Goal: Task Accomplishment & Management: Manage account settings

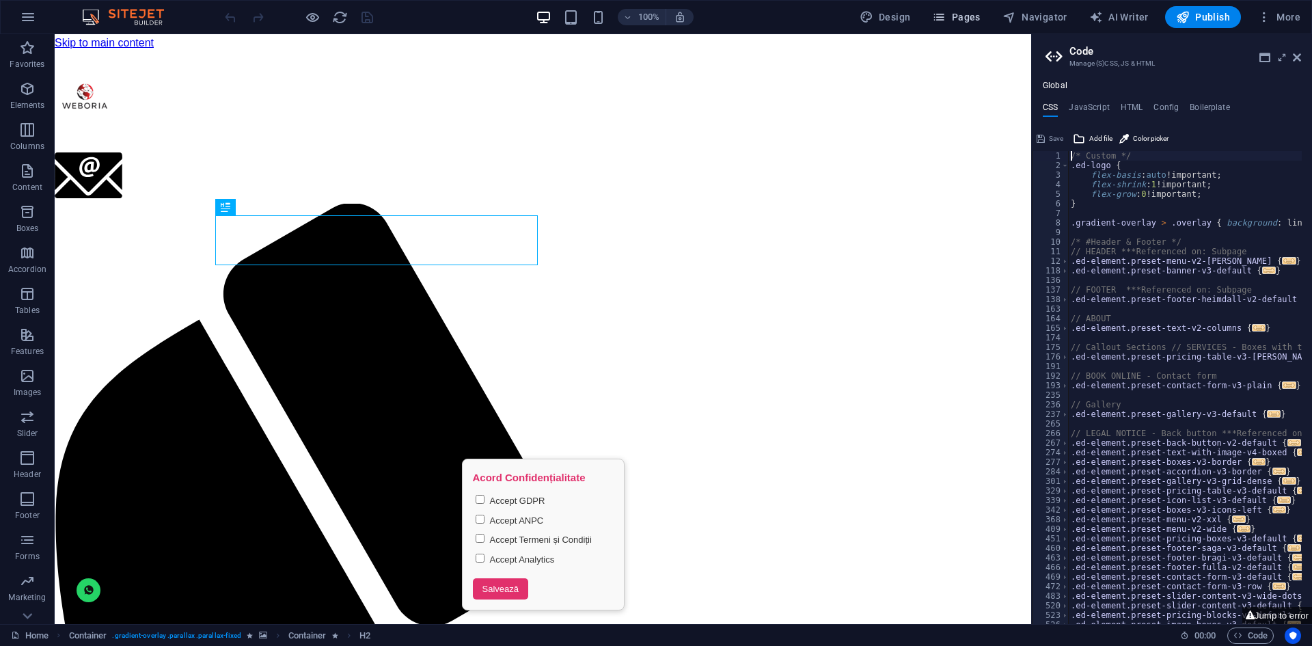
click at [939, 25] on button "Pages" at bounding box center [955, 17] width 59 height 22
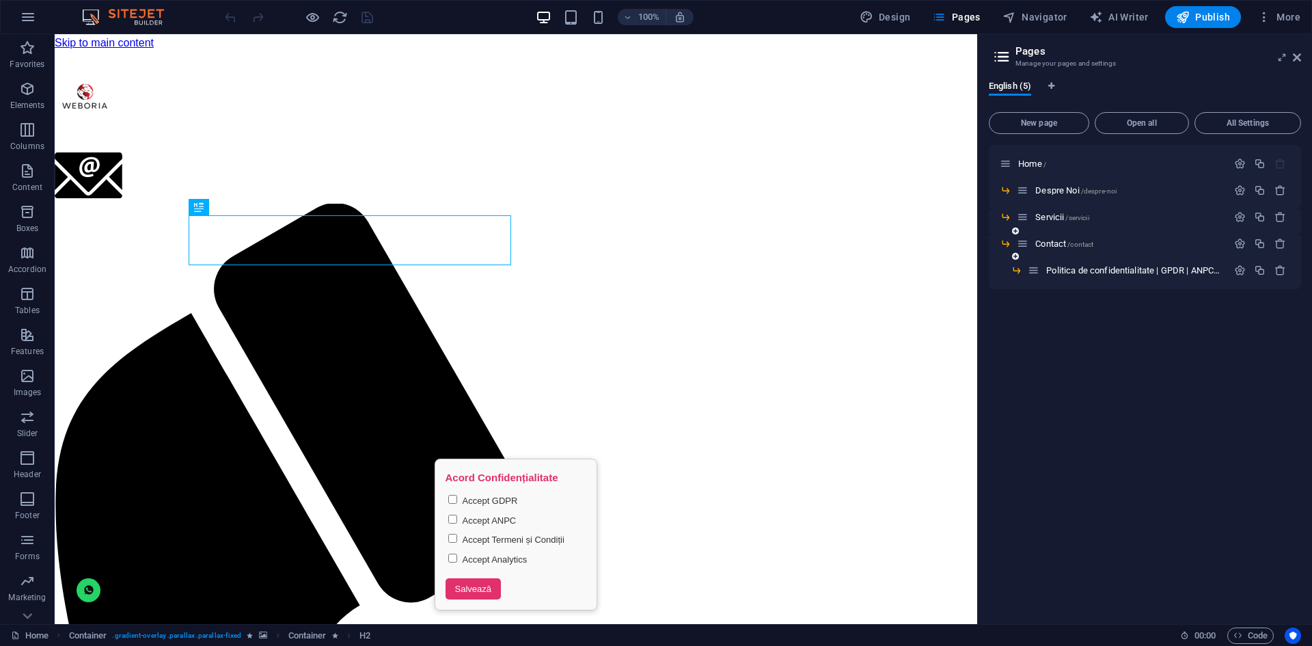
click at [1048, 238] on div "Contact /contact" at bounding box center [1122, 244] width 210 height 16
click at [1048, 241] on span "Contact /contact" at bounding box center [1064, 243] width 58 height 10
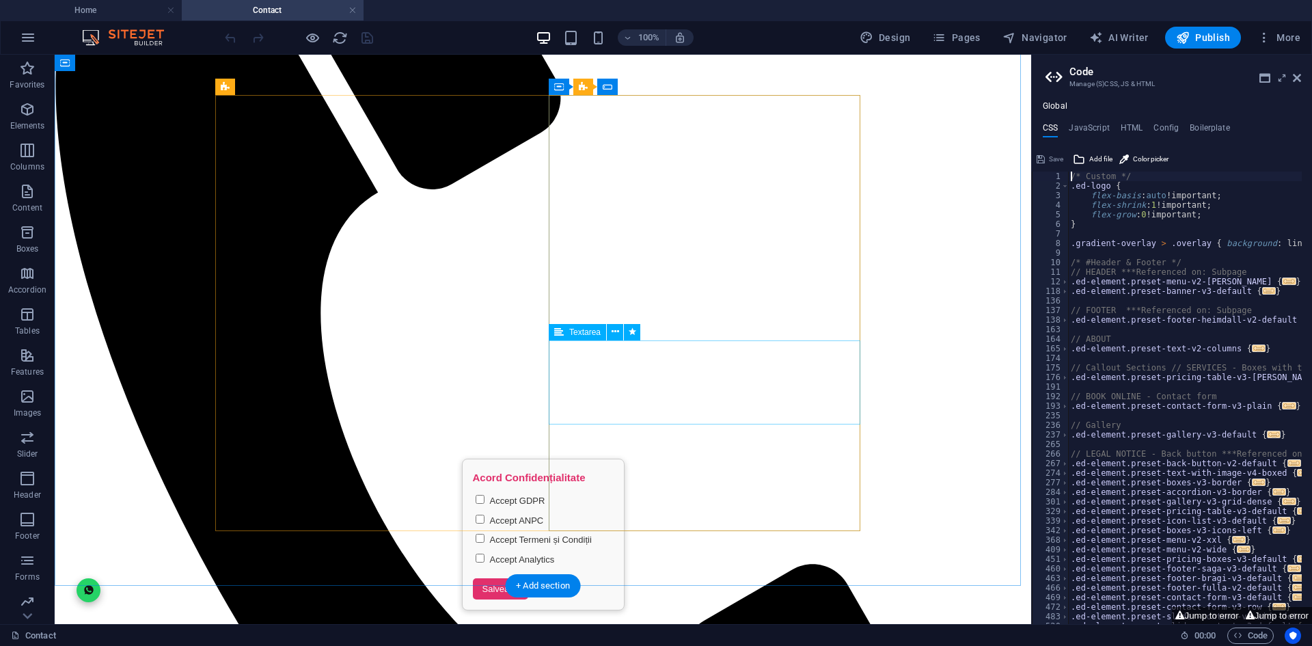
scroll to position [478, 0]
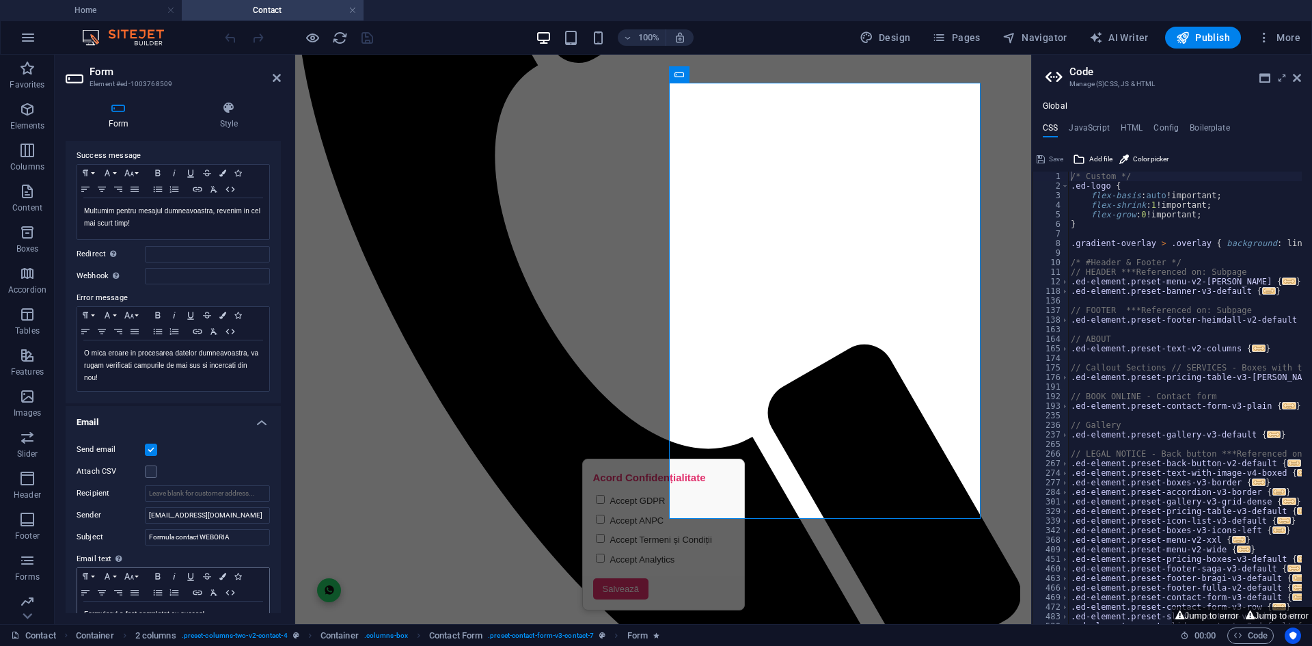
scroll to position [0, 0]
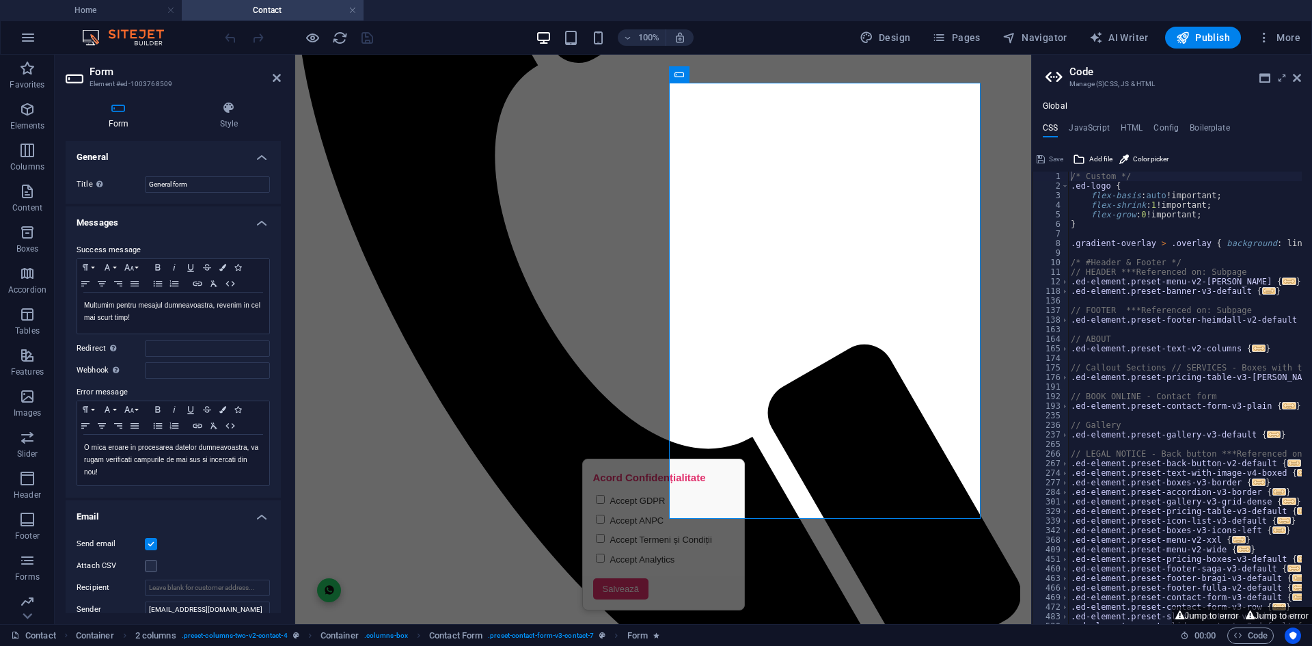
click at [116, 125] on h4 "Form" at bounding box center [121, 115] width 111 height 29
click at [118, 221] on h4 "Messages" at bounding box center [173, 218] width 215 height 25
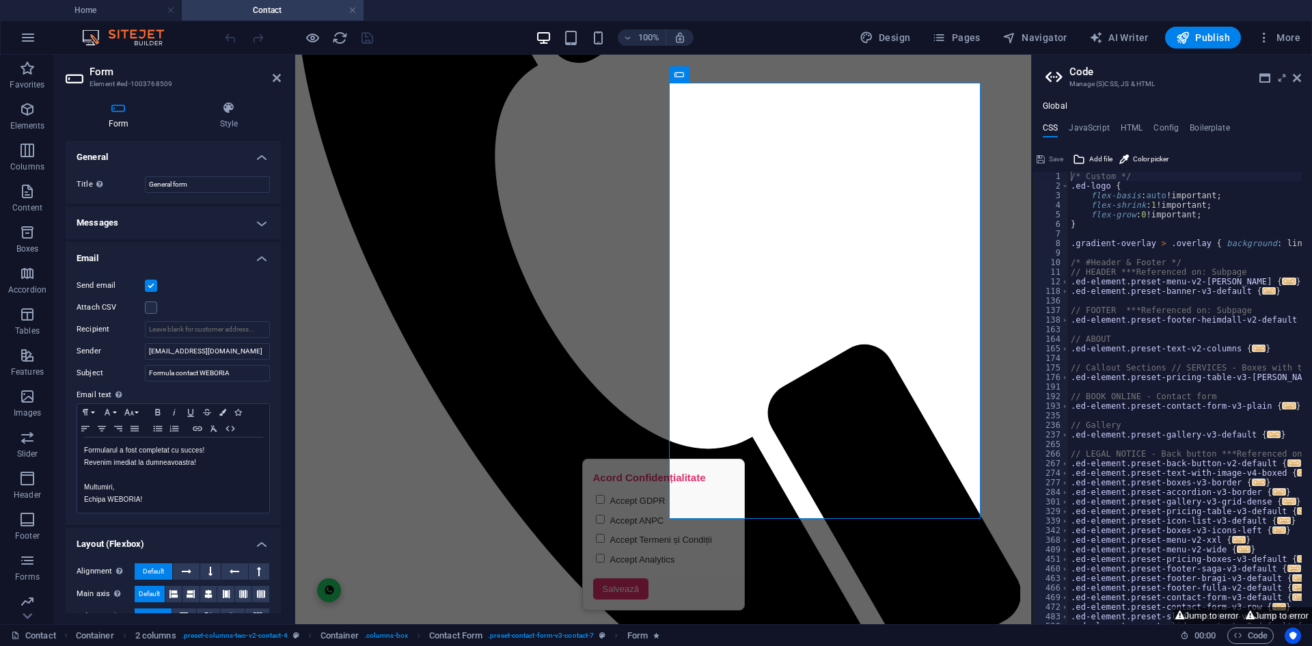
click at [133, 261] on h4 "Email" at bounding box center [173, 254] width 215 height 25
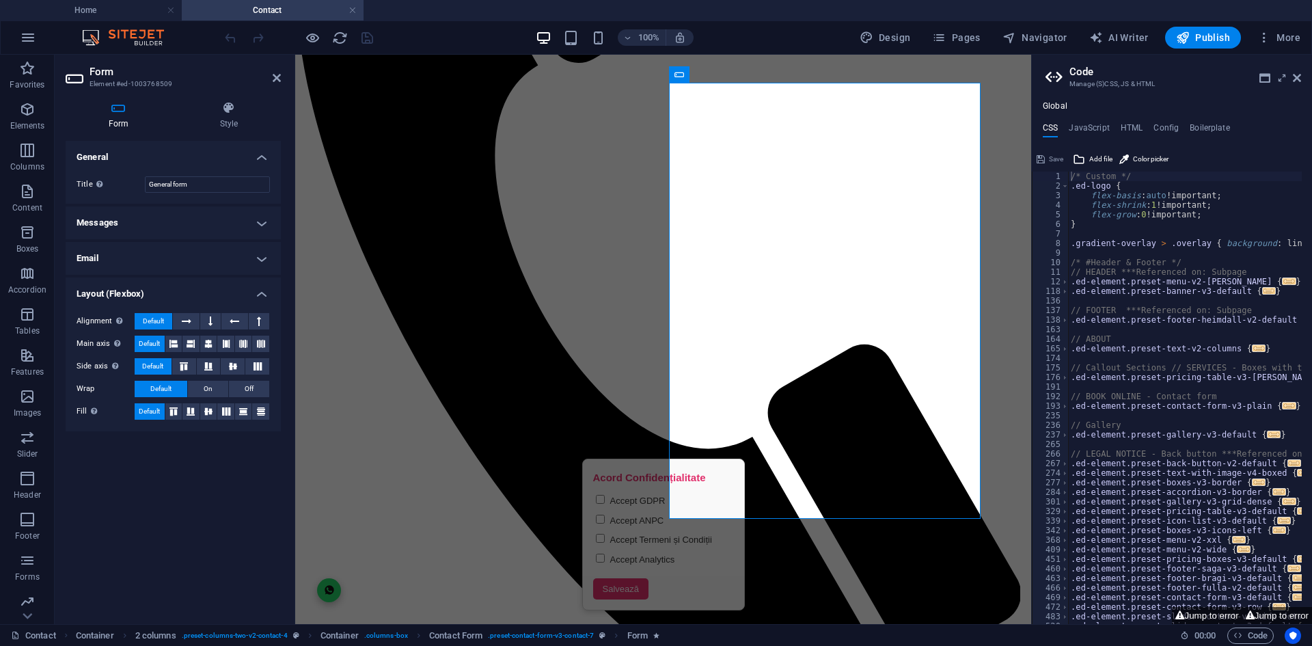
click at [132, 288] on h4 "Layout (Flexbox)" at bounding box center [173, 289] width 215 height 25
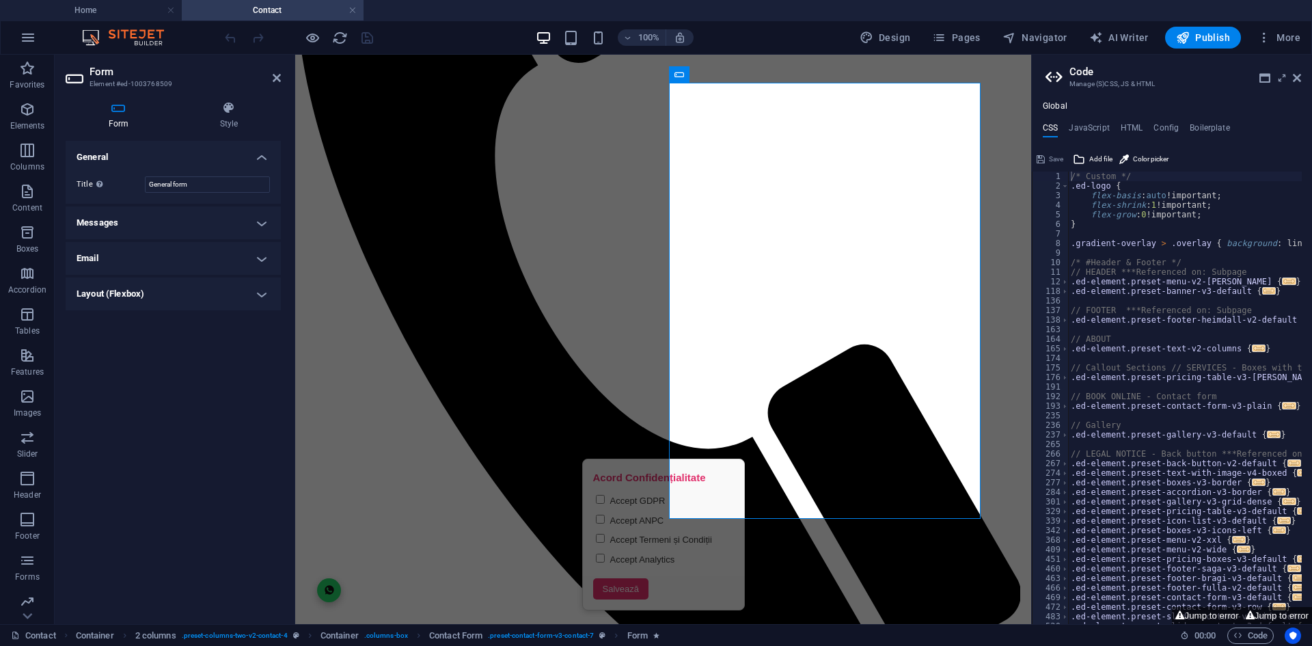
click at [135, 286] on h4 "Layout (Flexbox)" at bounding box center [173, 293] width 215 height 33
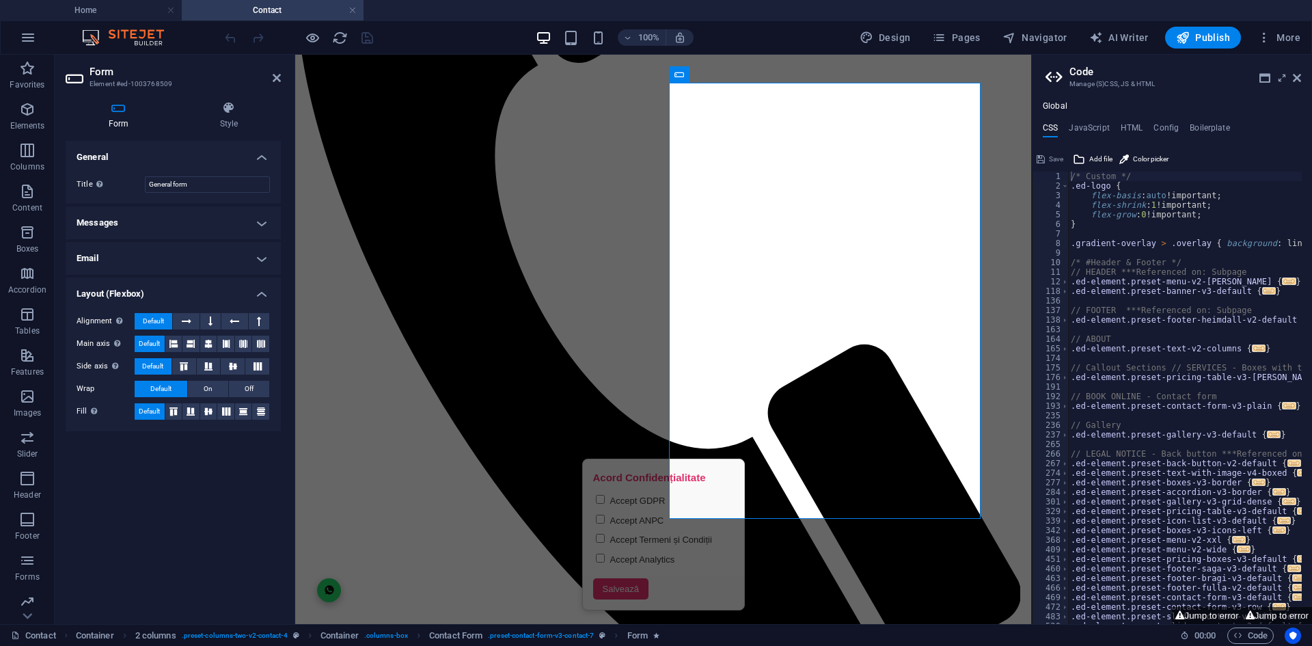
click at [135, 253] on h4 "Email" at bounding box center [173, 258] width 215 height 33
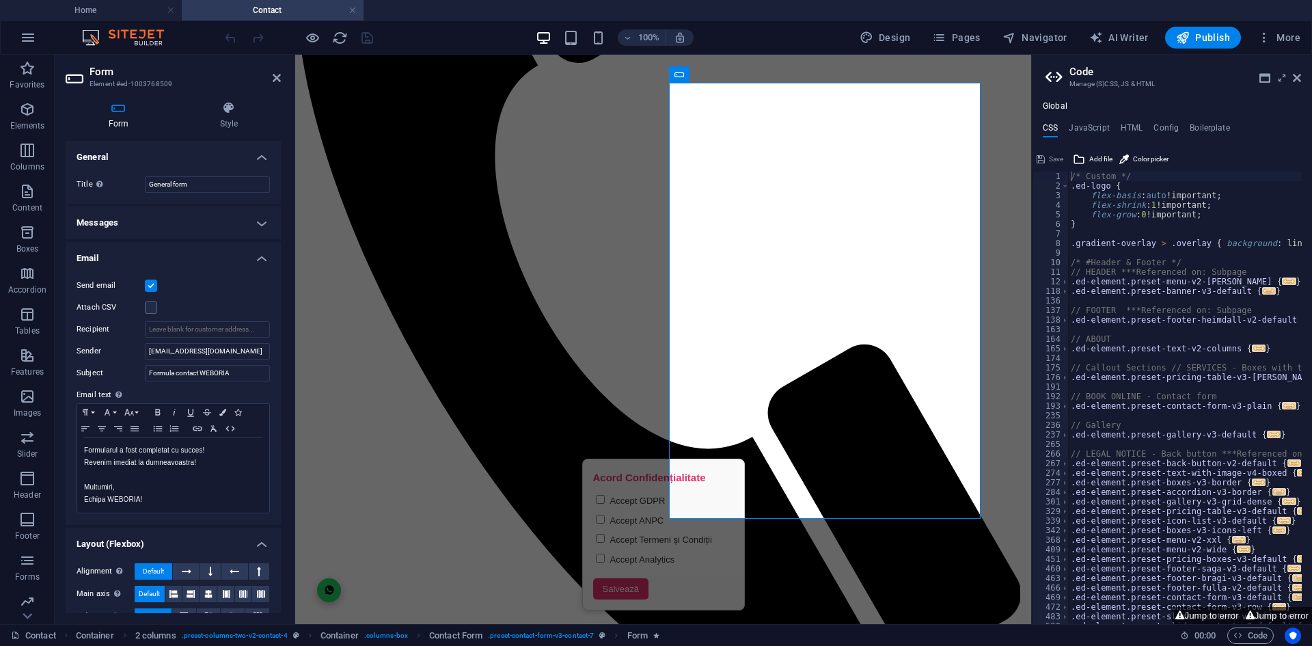
click at [132, 218] on h4 "Messages" at bounding box center [173, 222] width 215 height 33
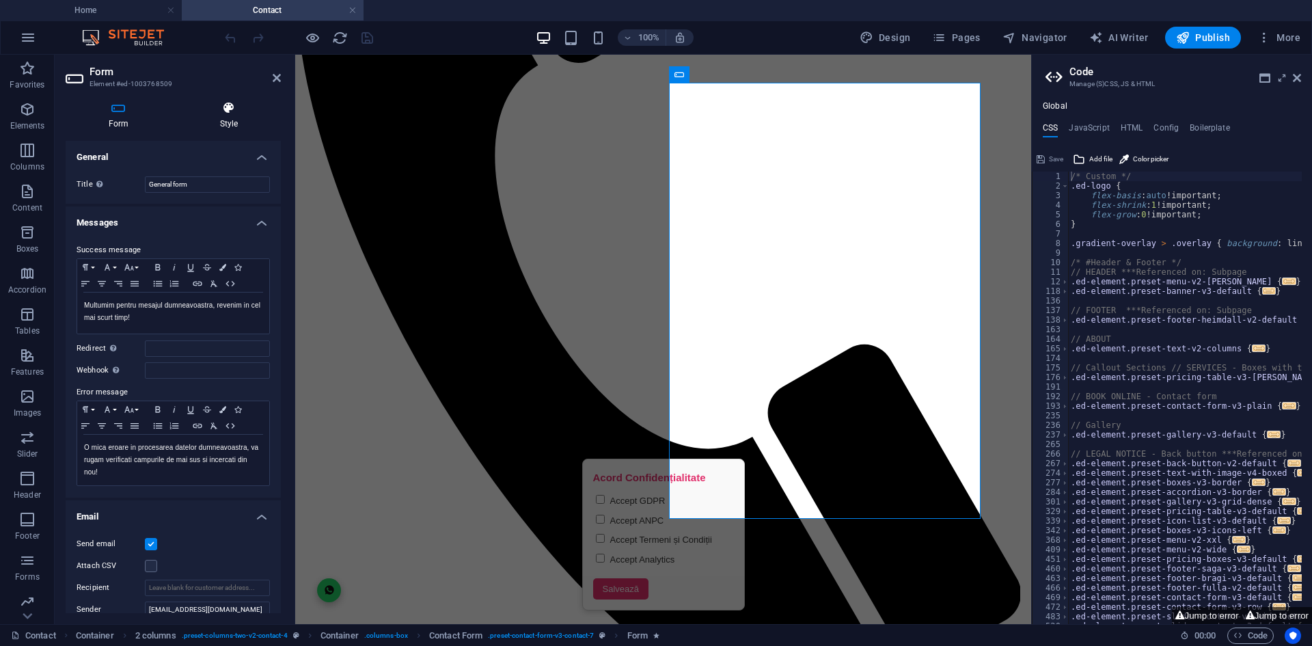
click at [202, 111] on icon at bounding box center [229, 108] width 104 height 14
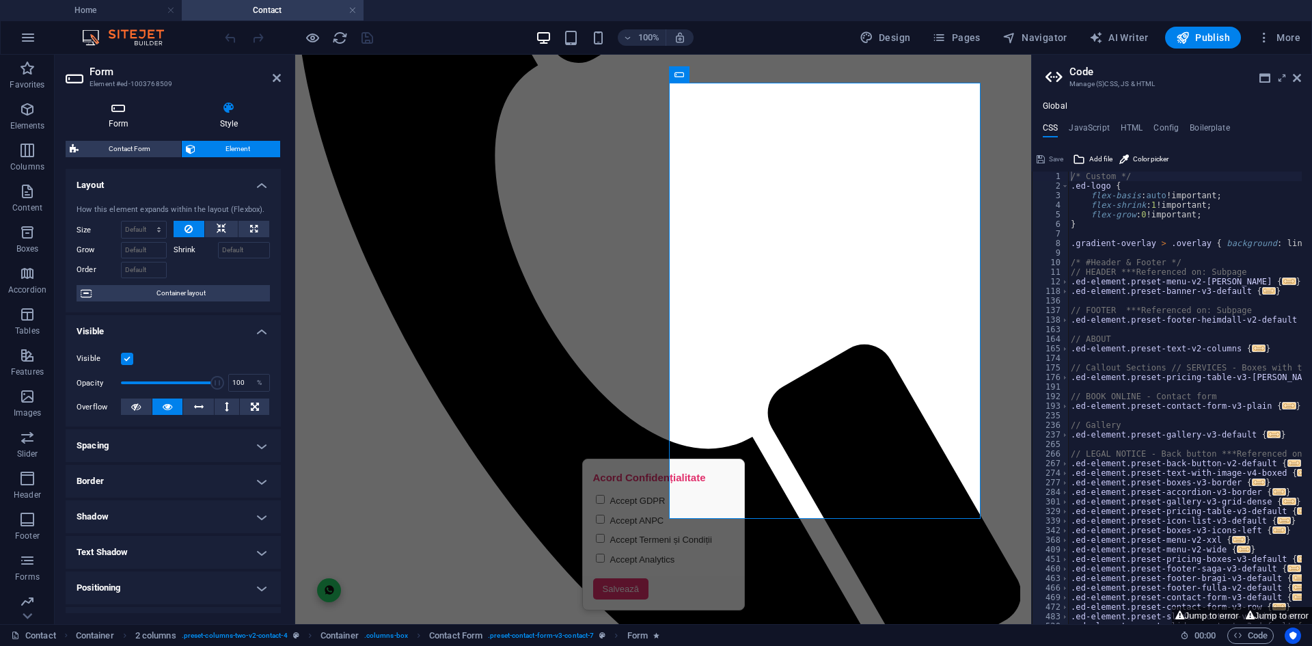
click at [109, 104] on icon at bounding box center [119, 108] width 106 height 14
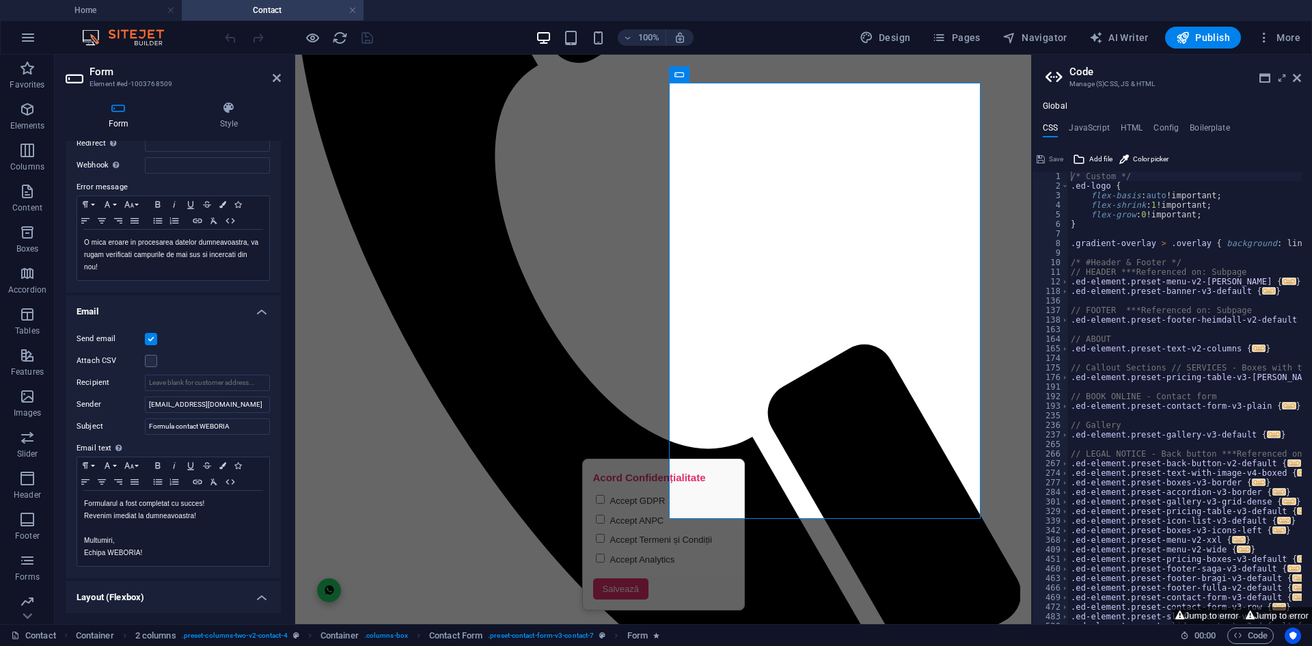
scroll to position [273, 0]
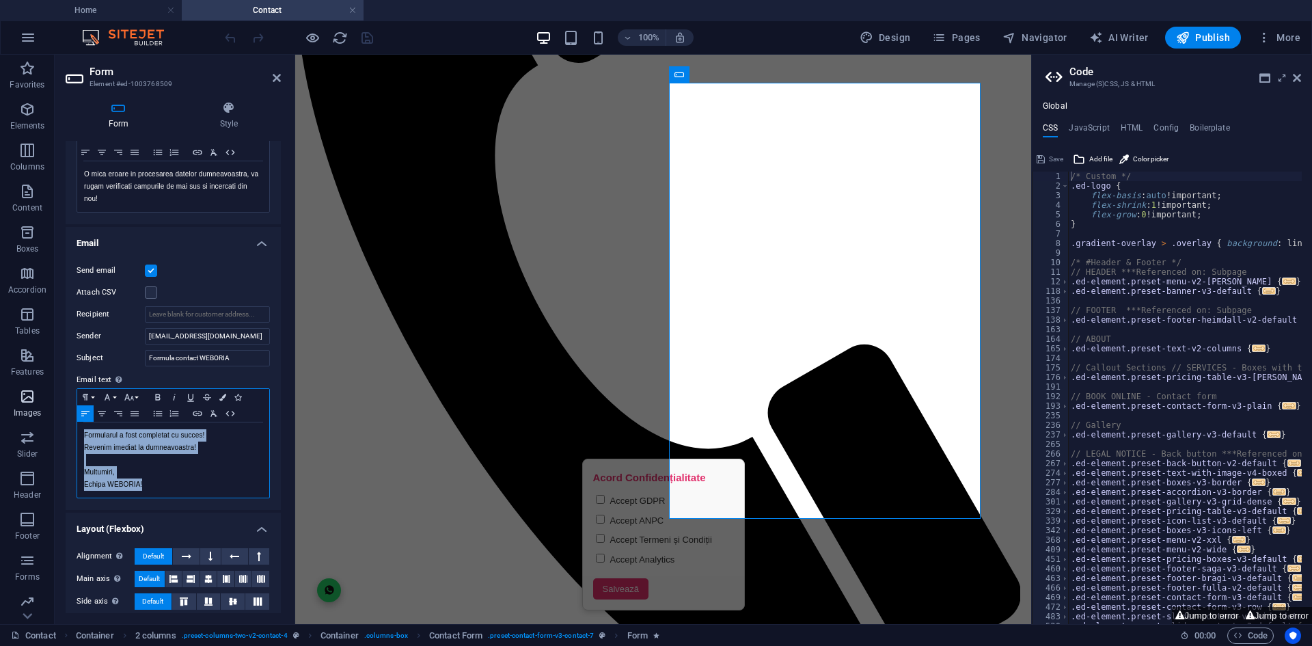
drag, startPoint x: 163, startPoint y: 488, endPoint x: 48, endPoint y: 414, distance: 136.8
click at [48, 414] on section "Favorites Elements Columns Content Boxes Accordion Tables Features Images Slide…" at bounding box center [515, 339] width 1031 height 569
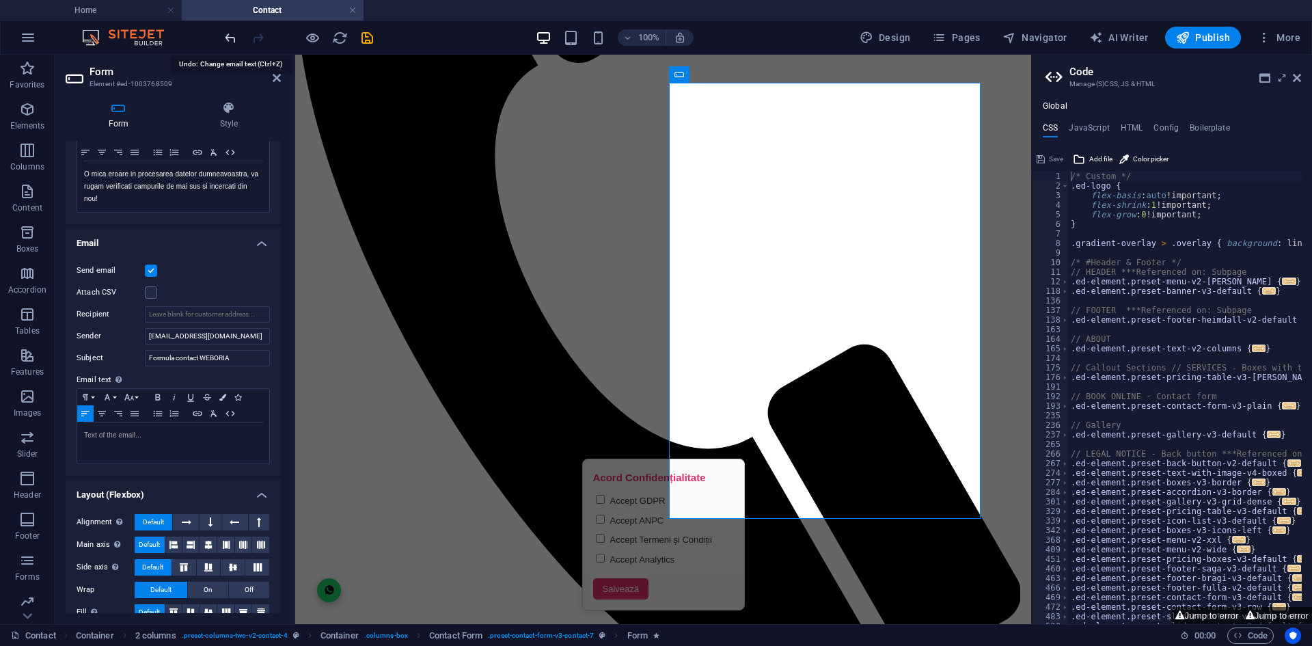
click at [230, 33] on icon "undo" at bounding box center [231, 38] width 16 height 16
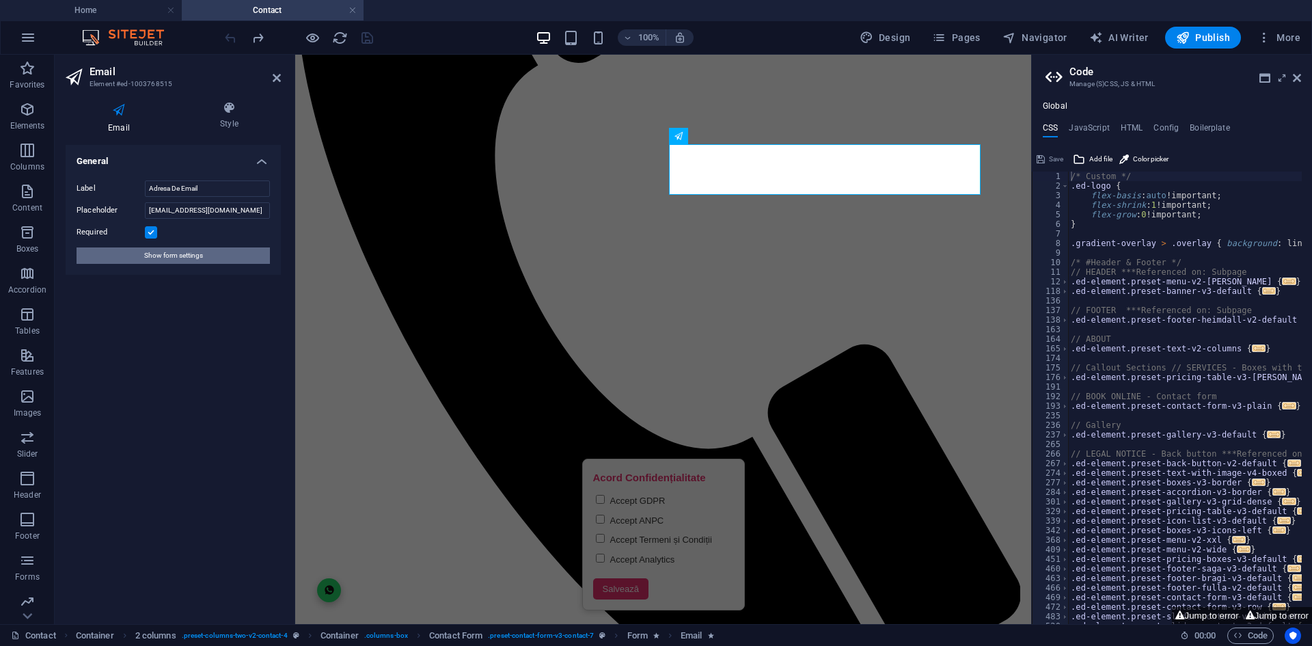
click at [225, 254] on button "Show form settings" at bounding box center [173, 255] width 193 height 16
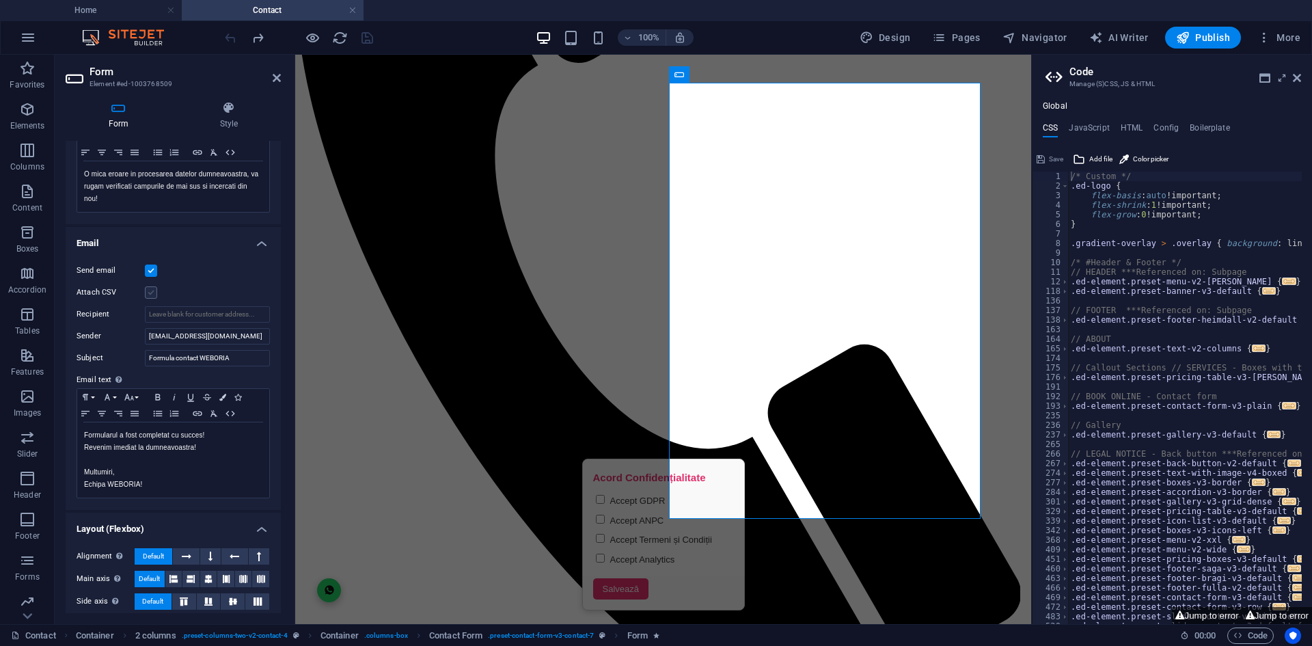
click at [156, 292] on label at bounding box center [151, 292] width 12 height 12
click at [0, 0] on input "Attach CSV" at bounding box center [0, 0] width 0 height 0
click at [156, 292] on label at bounding box center [151, 292] width 12 height 12
click at [0, 0] on input "Attach CSV" at bounding box center [0, 0] width 0 height 0
click at [214, 339] on input "[EMAIL_ADDRESS][DOMAIN_NAME]" at bounding box center [207, 336] width 125 height 16
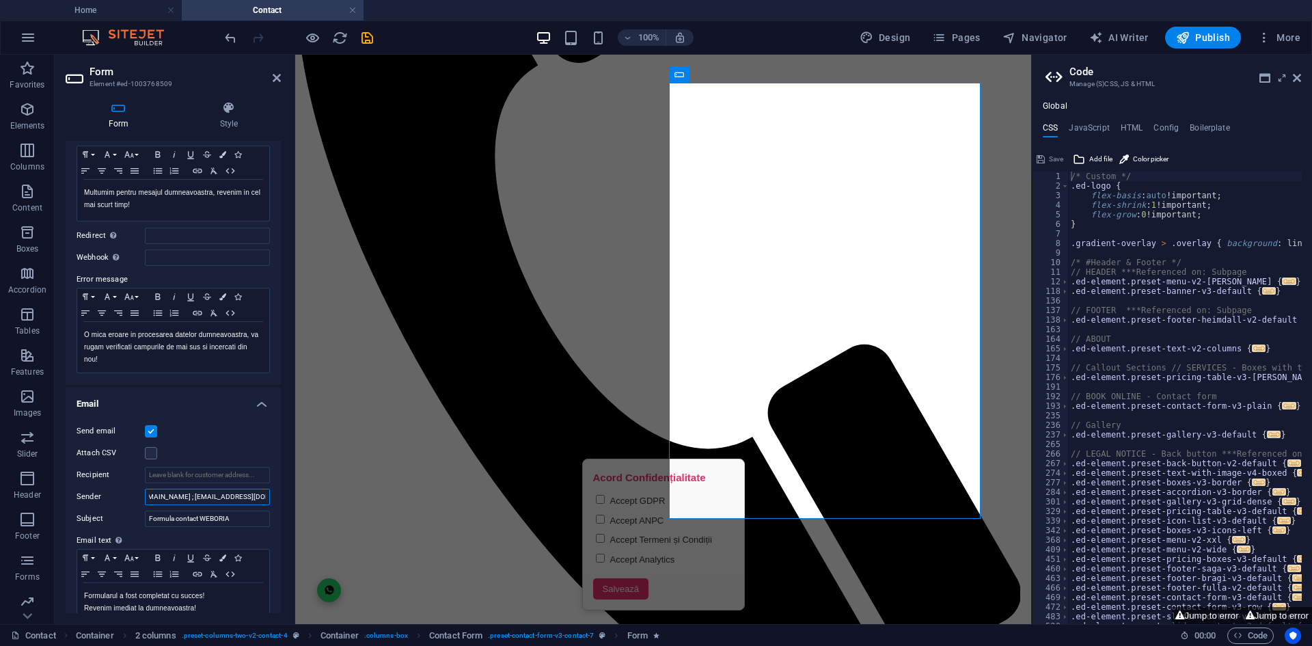
scroll to position [137, 0]
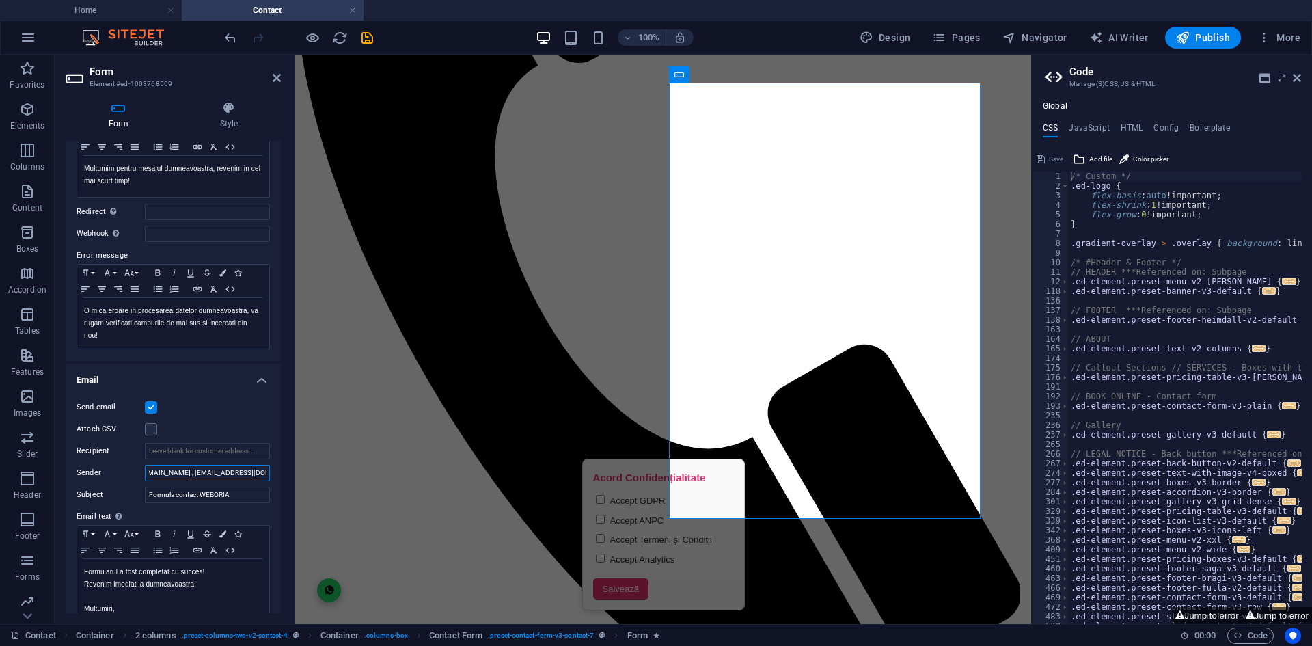
type input "[EMAIL_ADDRESS][DOMAIN_NAME] ; [EMAIL_ADDRESS][DOMAIN_NAME] ; [EMAIL_ADDRESS][D…"
click at [198, 381] on h4 "Email" at bounding box center [173, 375] width 215 height 25
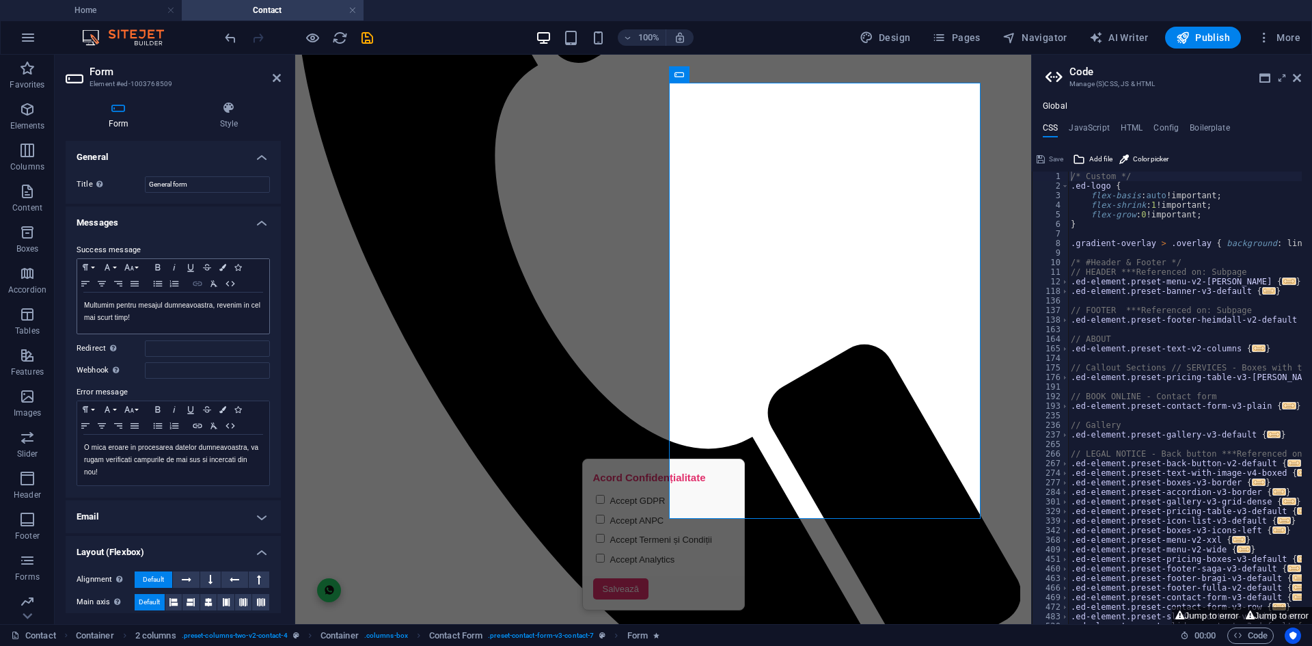
scroll to position [77, 0]
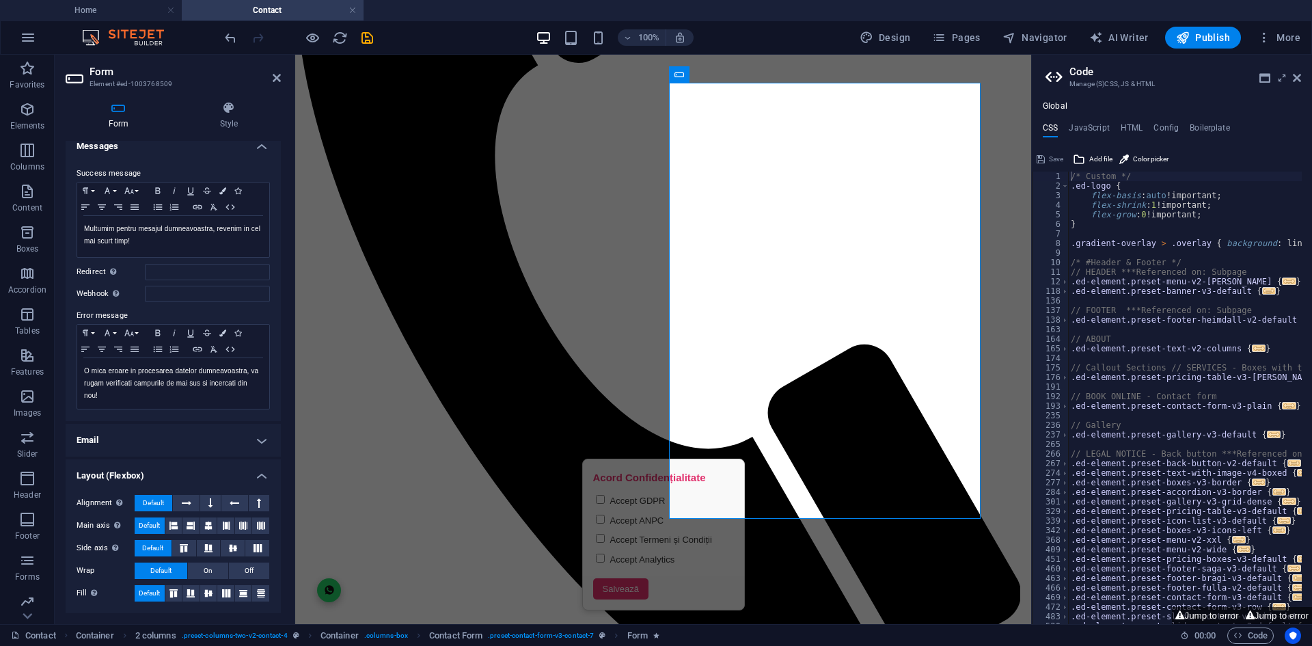
click at [193, 443] on h4 "Email" at bounding box center [173, 440] width 215 height 33
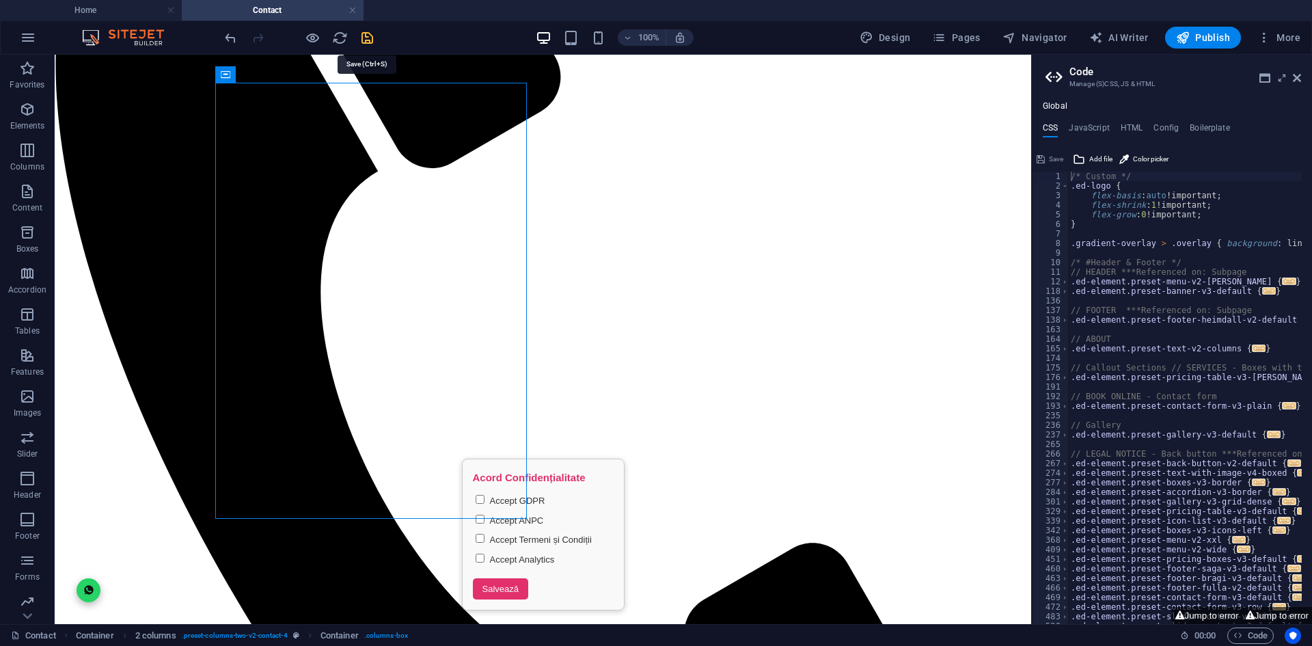
click at [364, 37] on icon "save" at bounding box center [367, 38] width 16 height 16
checkbox input "false"
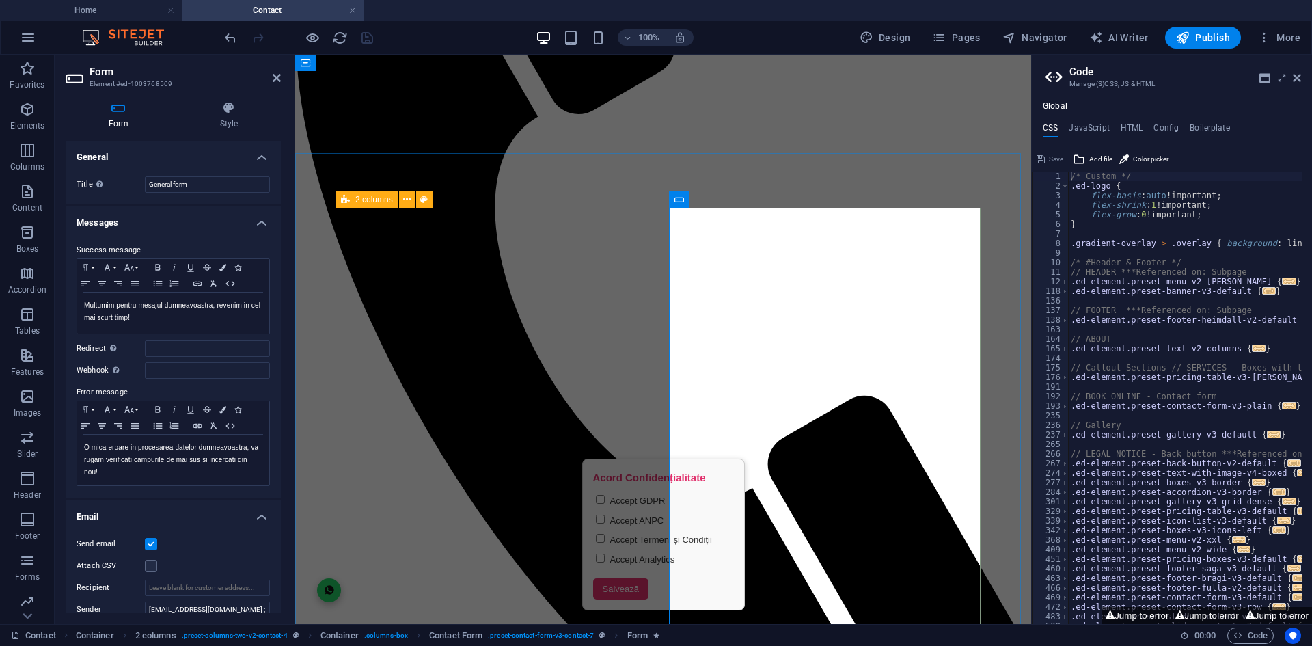
scroll to position [342, 0]
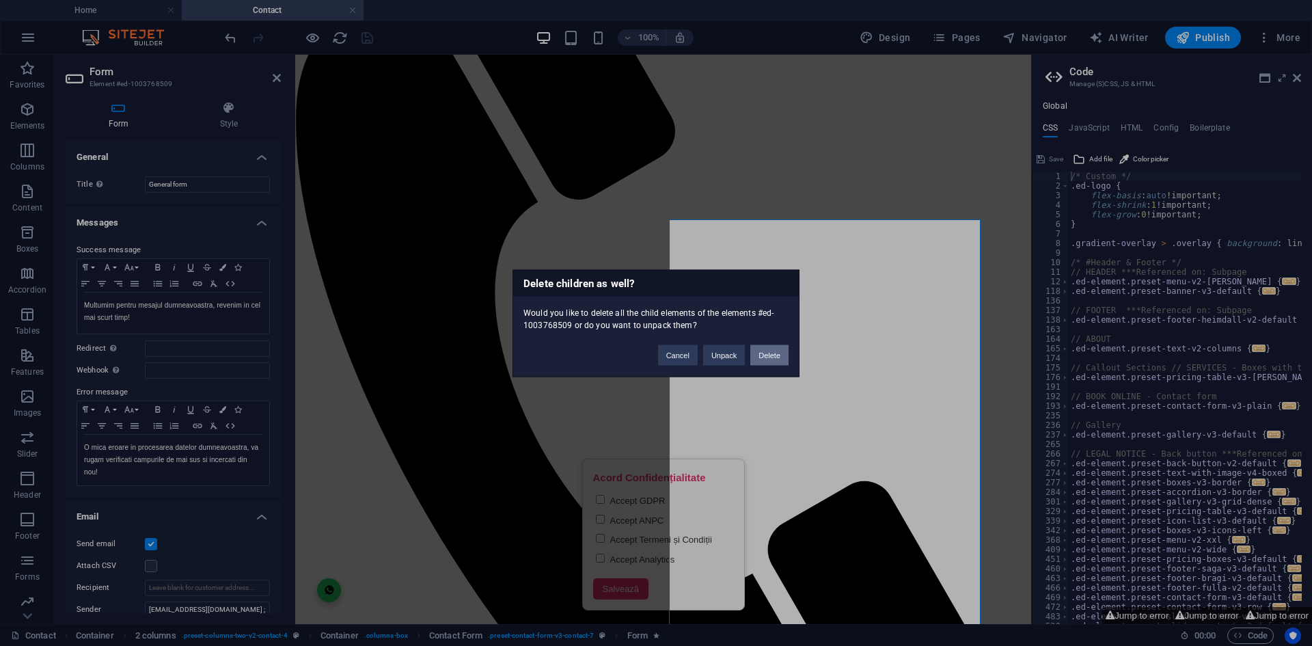
click at [765, 350] on button "Delete" at bounding box center [769, 354] width 38 height 20
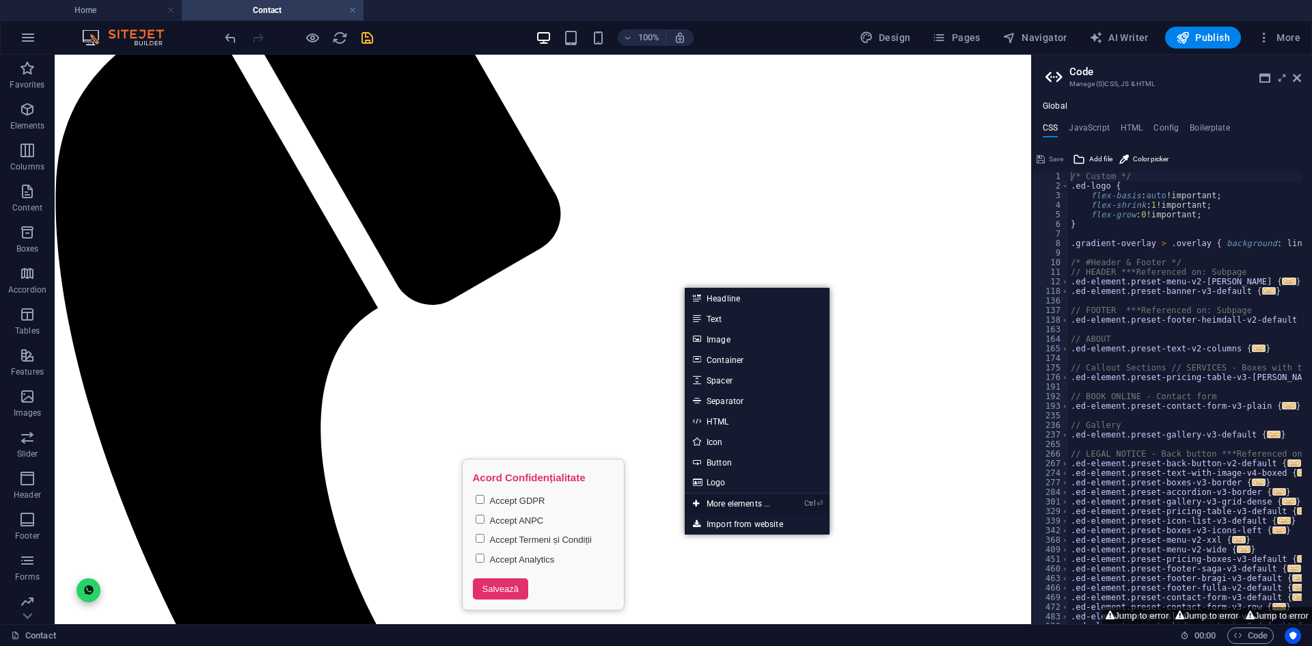
click at [742, 506] on link "Ctrl ⏎ More elements ..." at bounding box center [732, 503] width 94 height 20
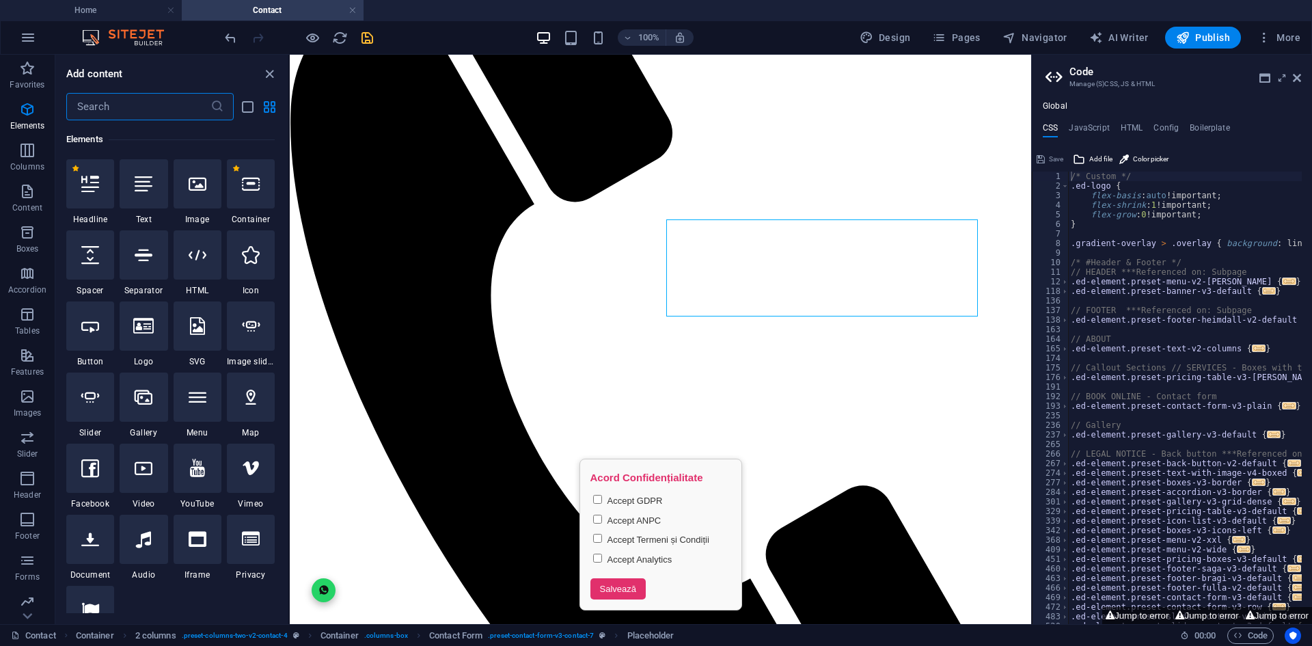
scroll to position [146, 0]
click at [161, 111] on input "text" at bounding box center [138, 106] width 144 height 27
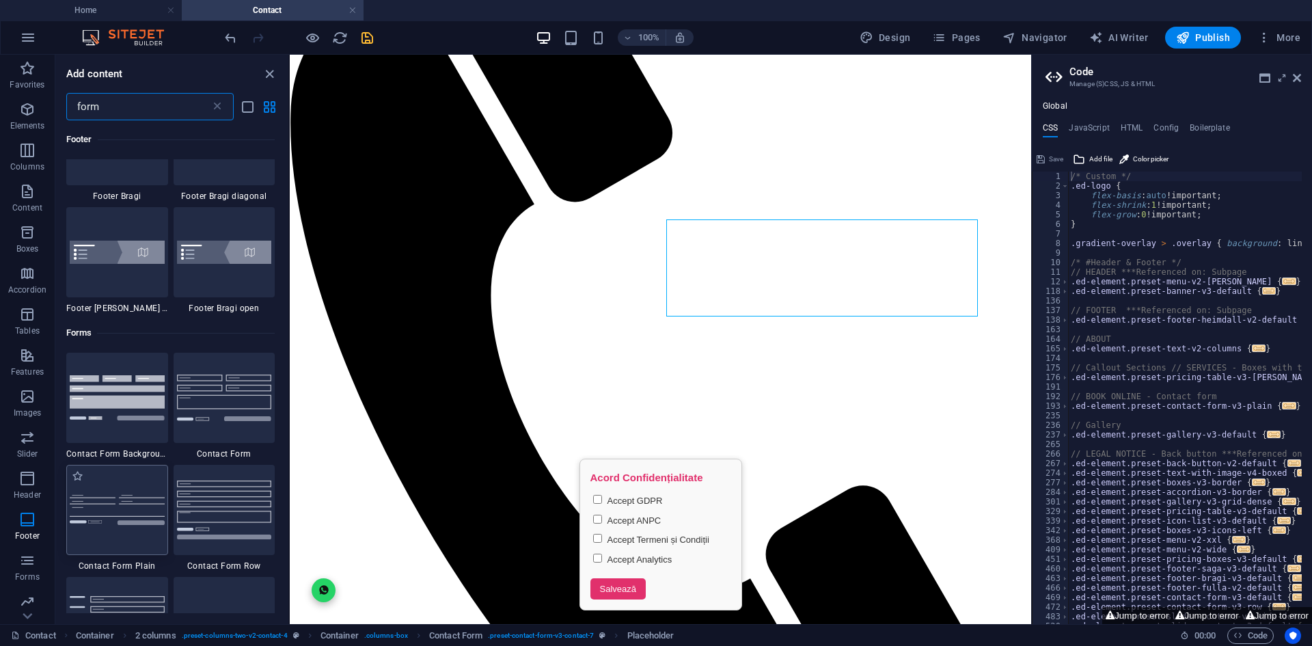
scroll to position [342, 0]
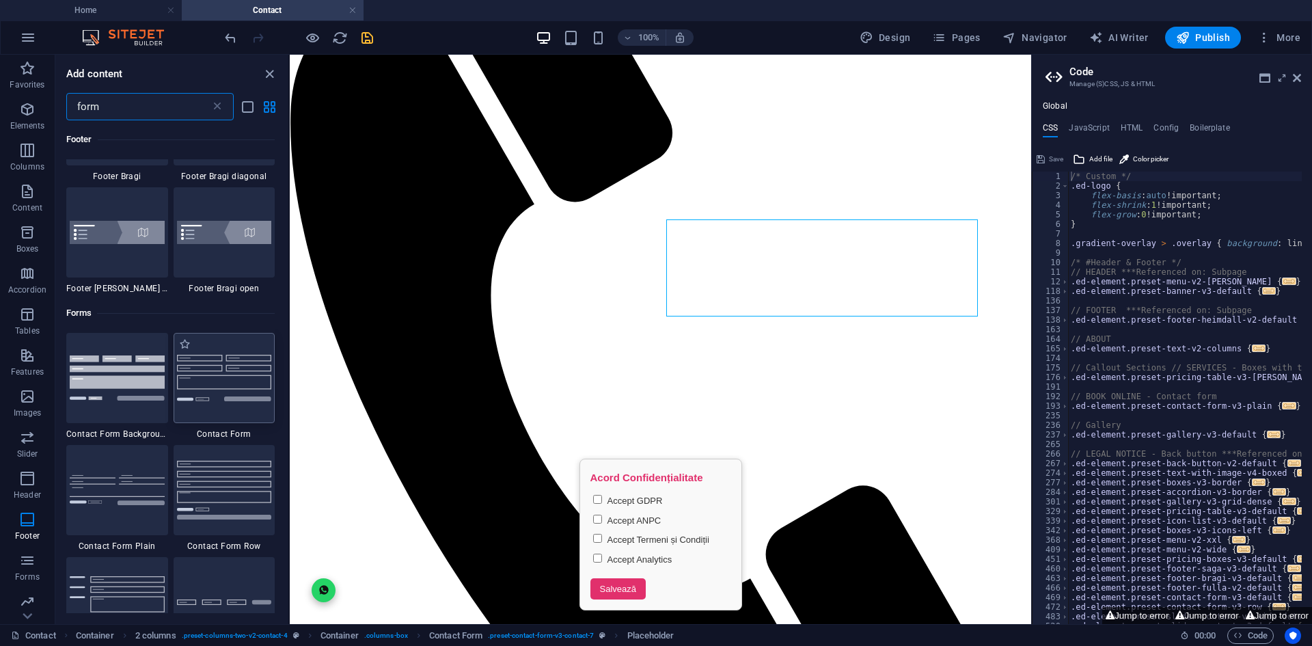
type input "form"
click at [225, 402] on div at bounding box center [225, 378] width 102 height 90
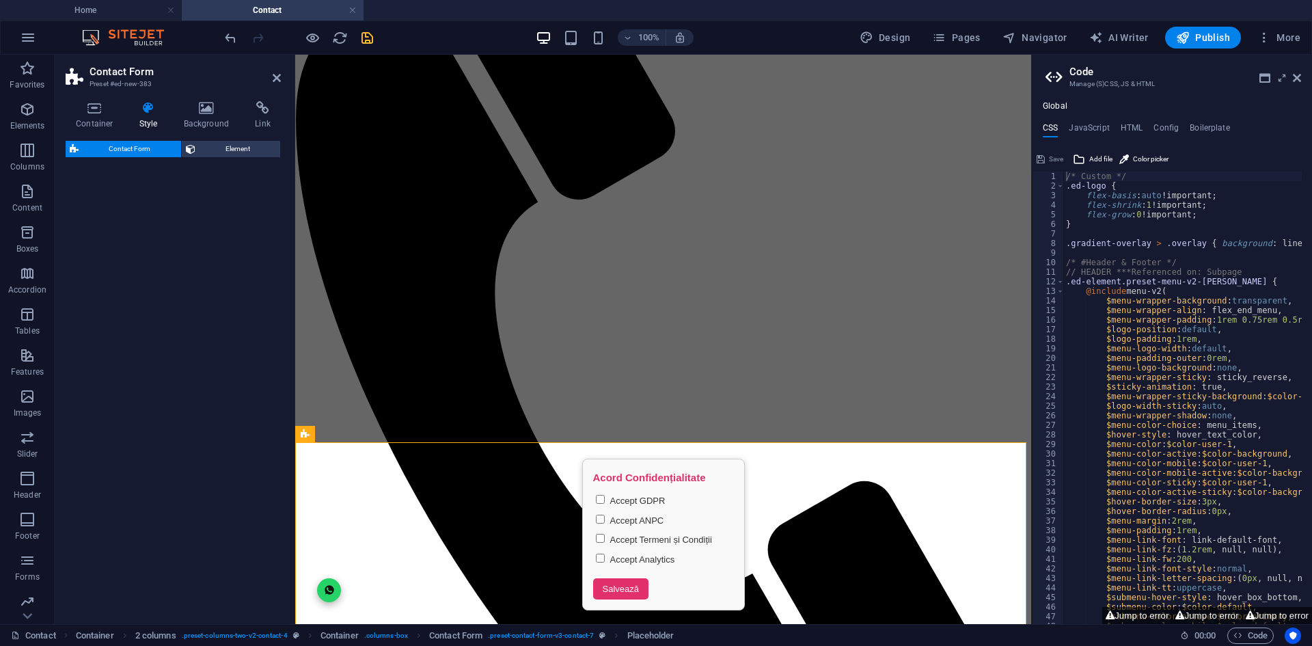
select select "rem"
select select "preset-contact-form-v3-default"
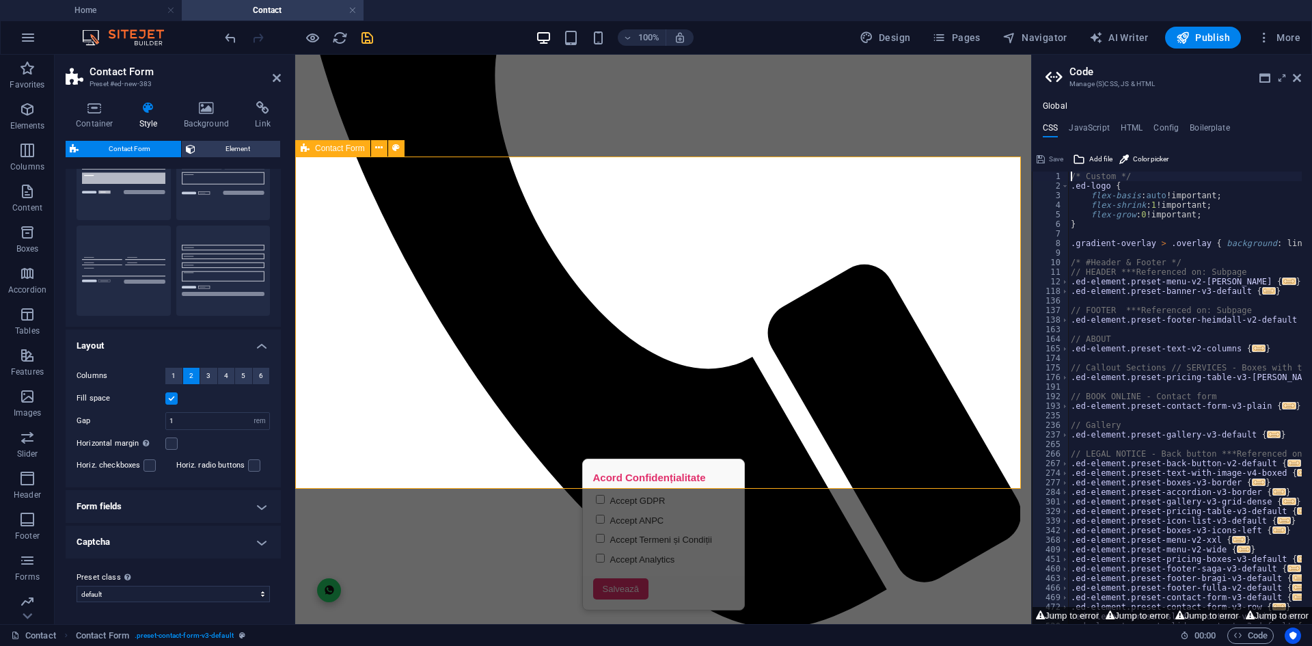
scroll to position [547, 0]
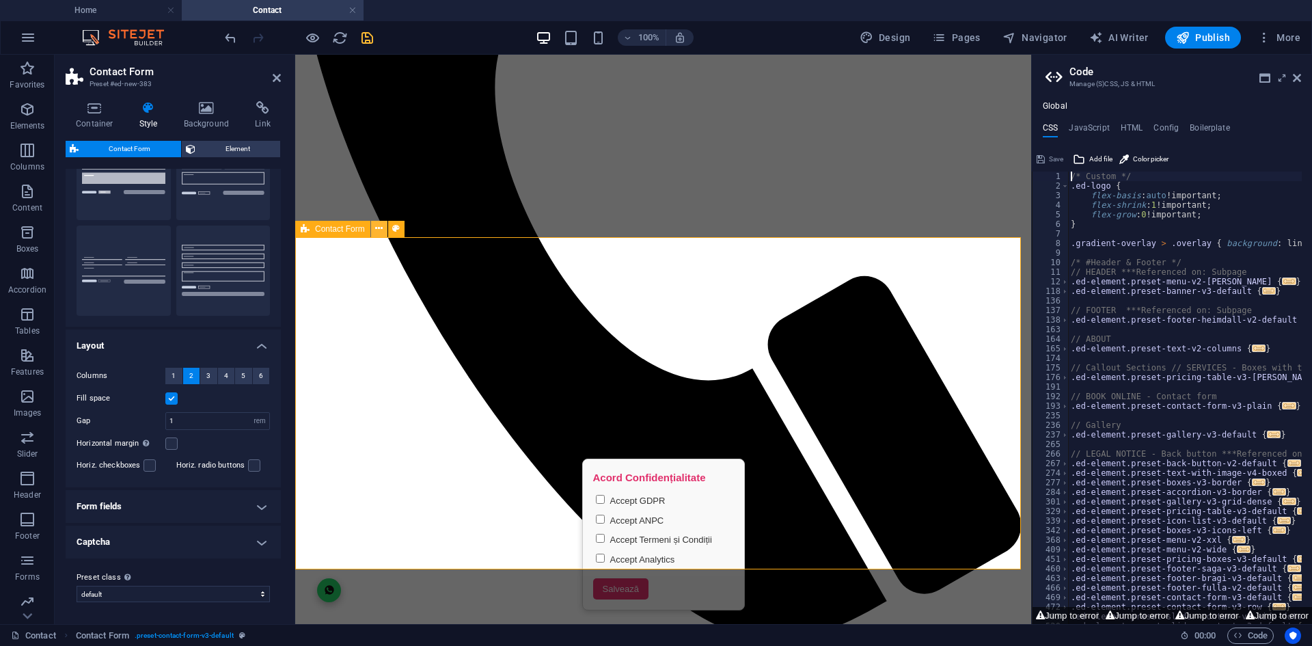
click at [383, 225] on icon at bounding box center [379, 228] width 8 height 14
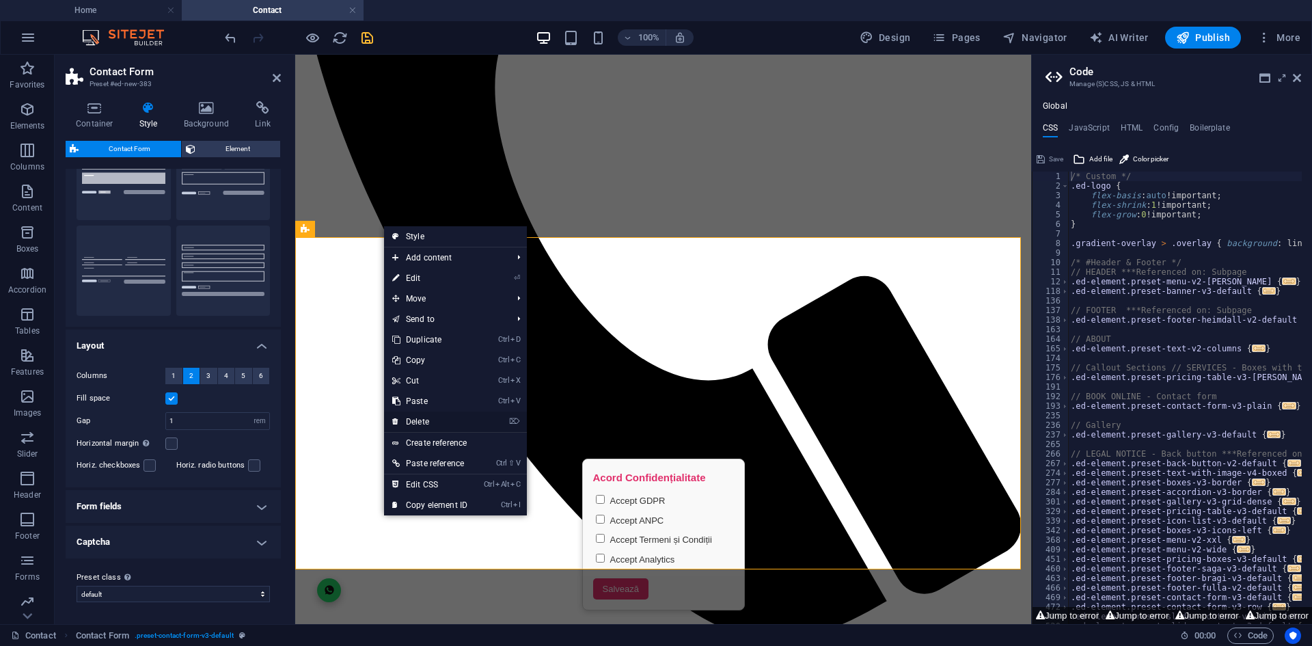
click at [451, 418] on link "⌦ Delete" at bounding box center [430, 421] width 92 height 20
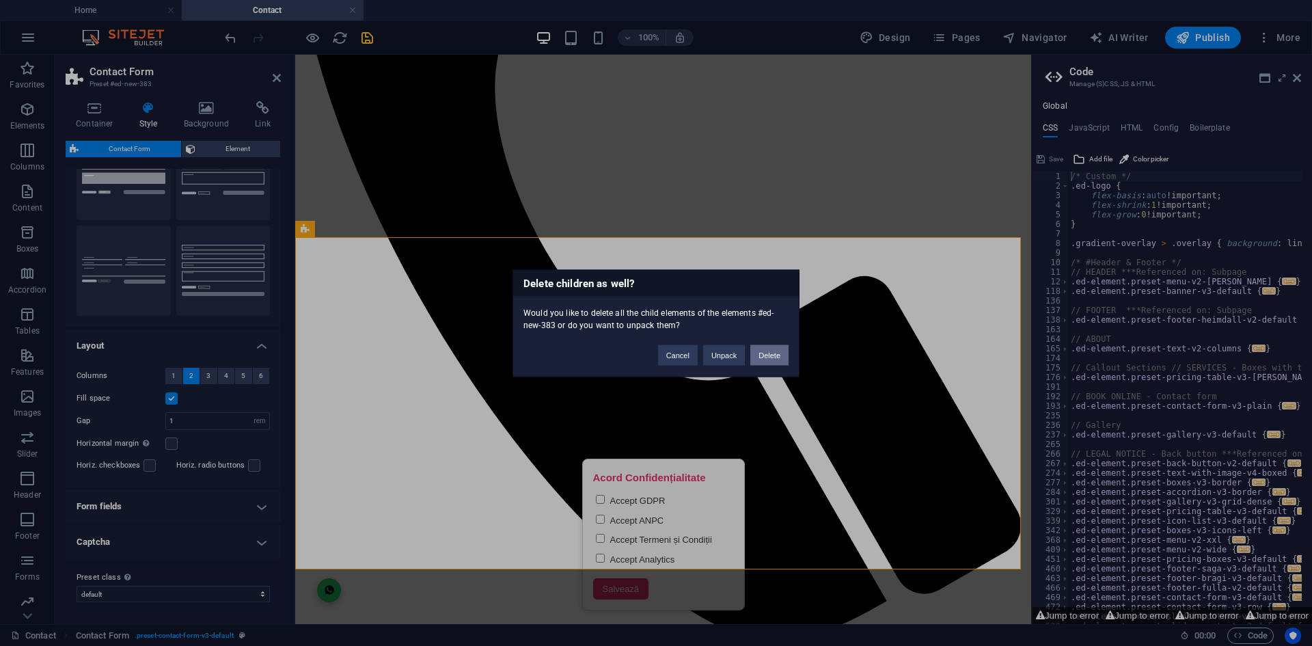
click at [782, 354] on button "Delete" at bounding box center [769, 354] width 38 height 20
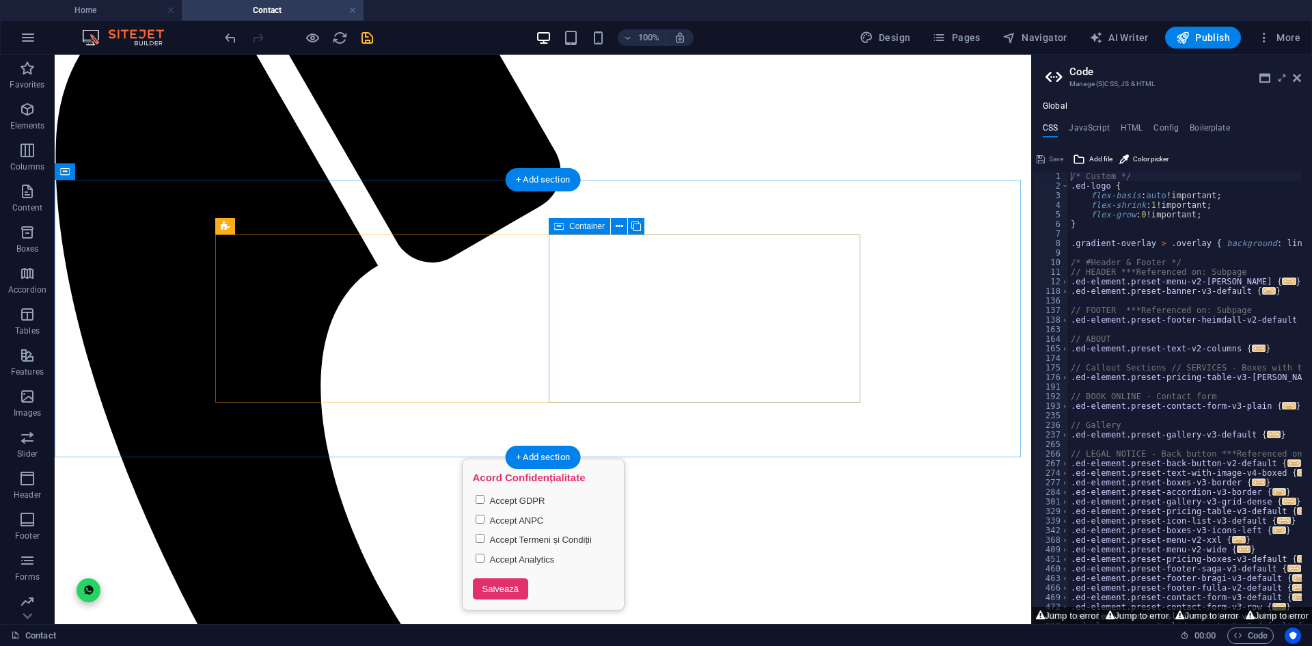
scroll to position [270, 0]
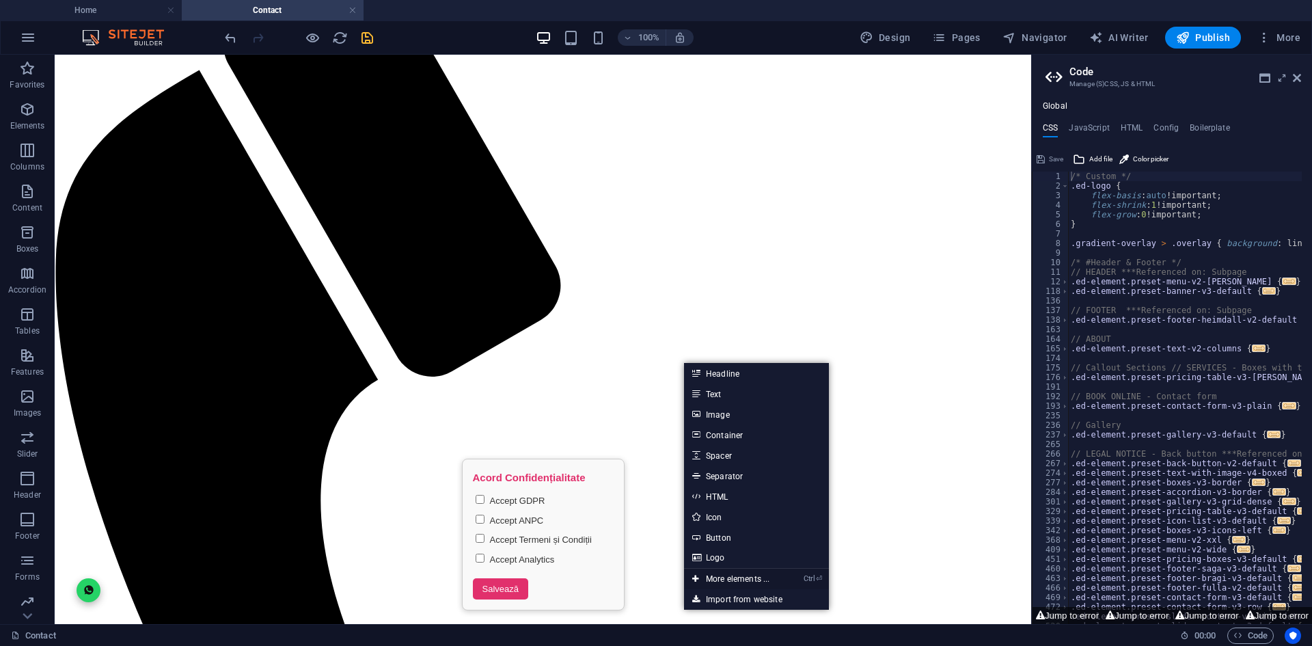
click at [718, 577] on link "Ctrl ⏎ More elements ..." at bounding box center [731, 578] width 94 height 20
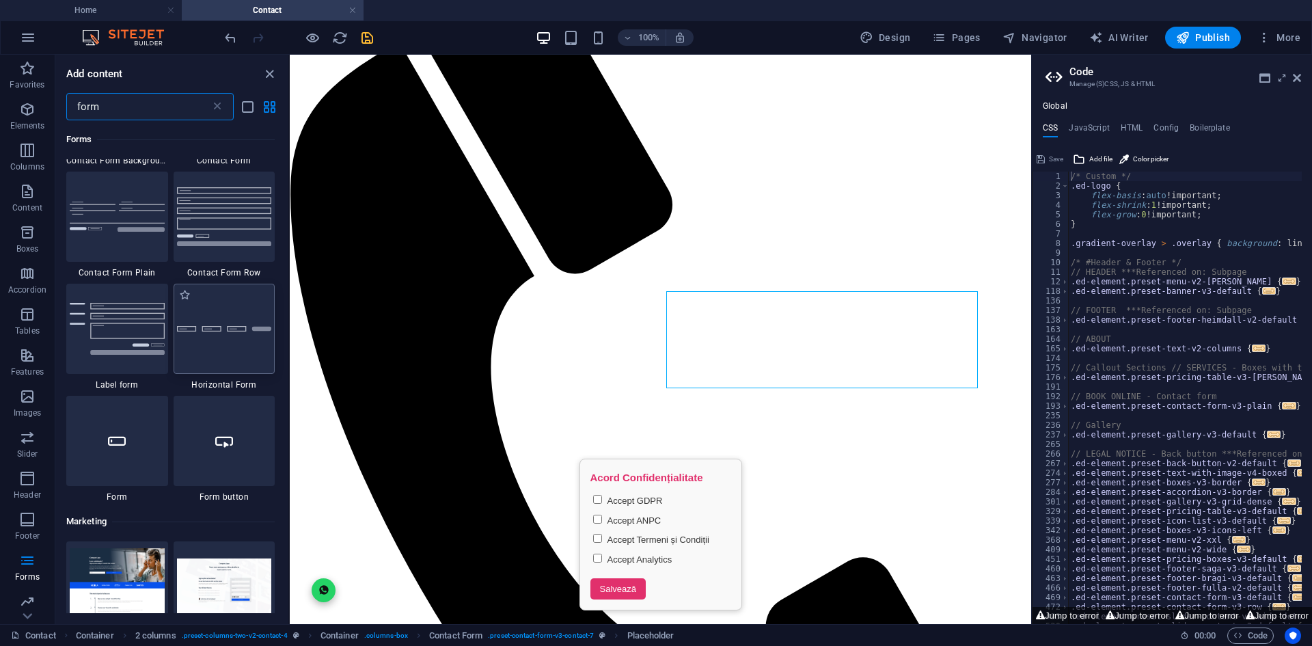
scroll to position [547, 0]
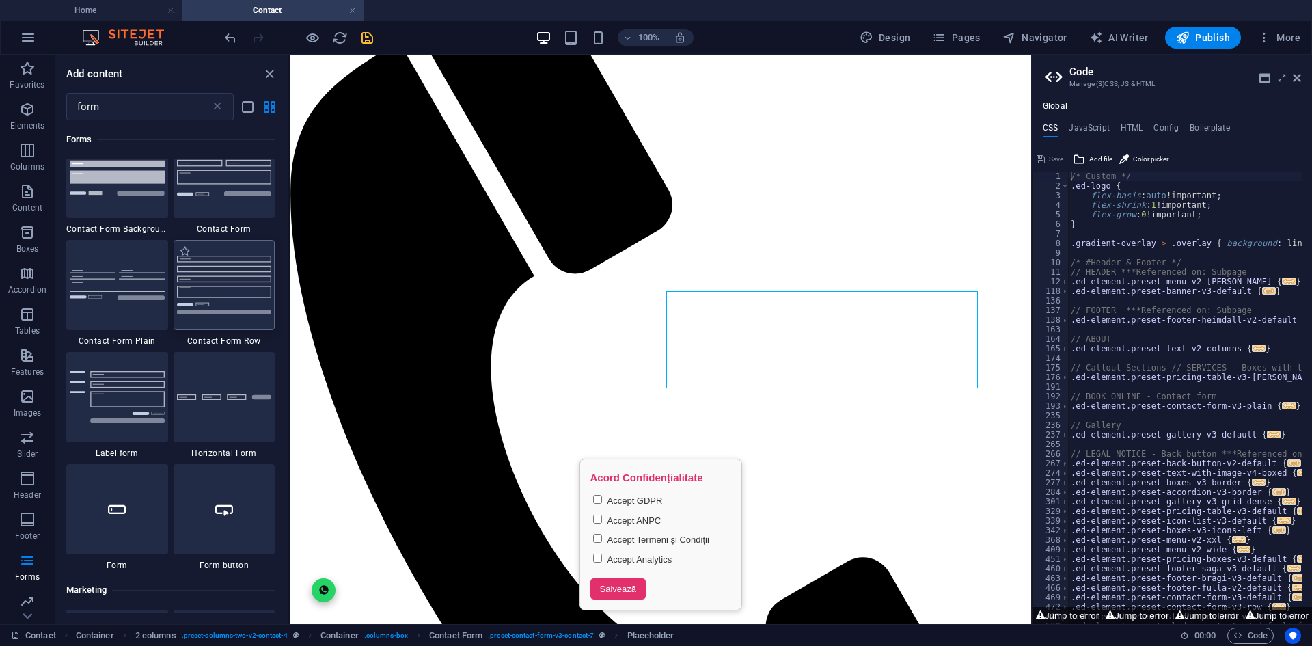
click at [243, 298] on img at bounding box center [224, 284] width 95 height 58
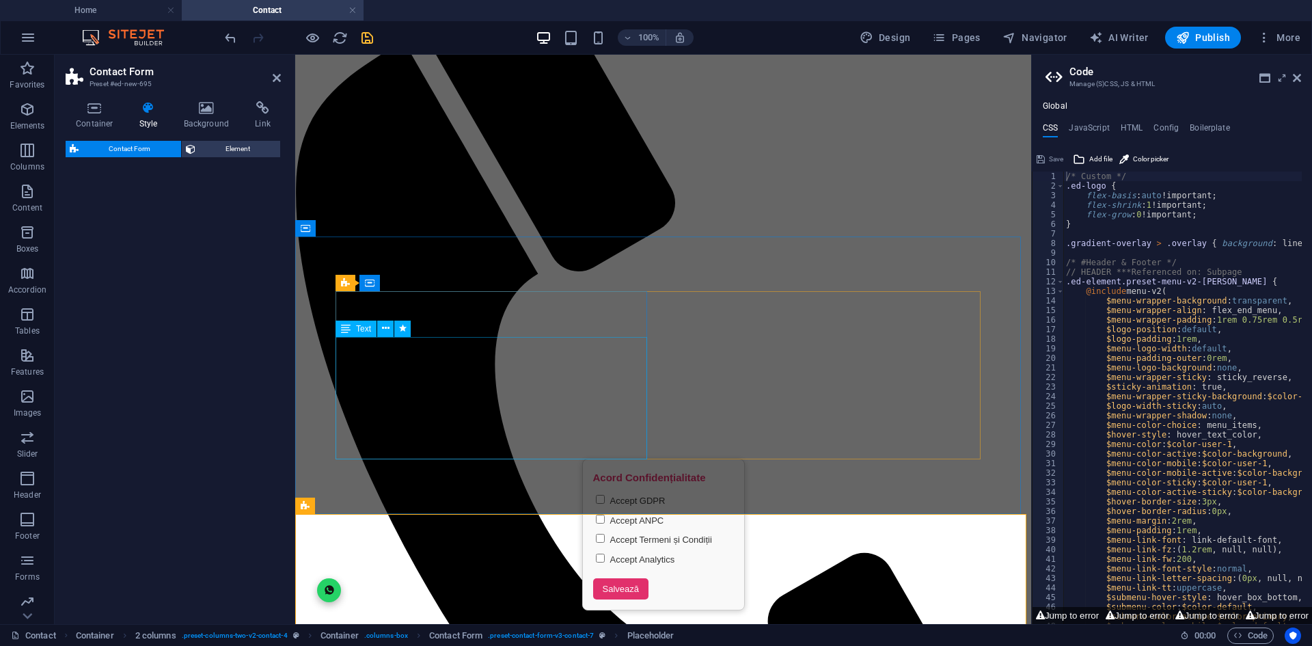
select select "rem"
select select "preset-contact-form-v3-row"
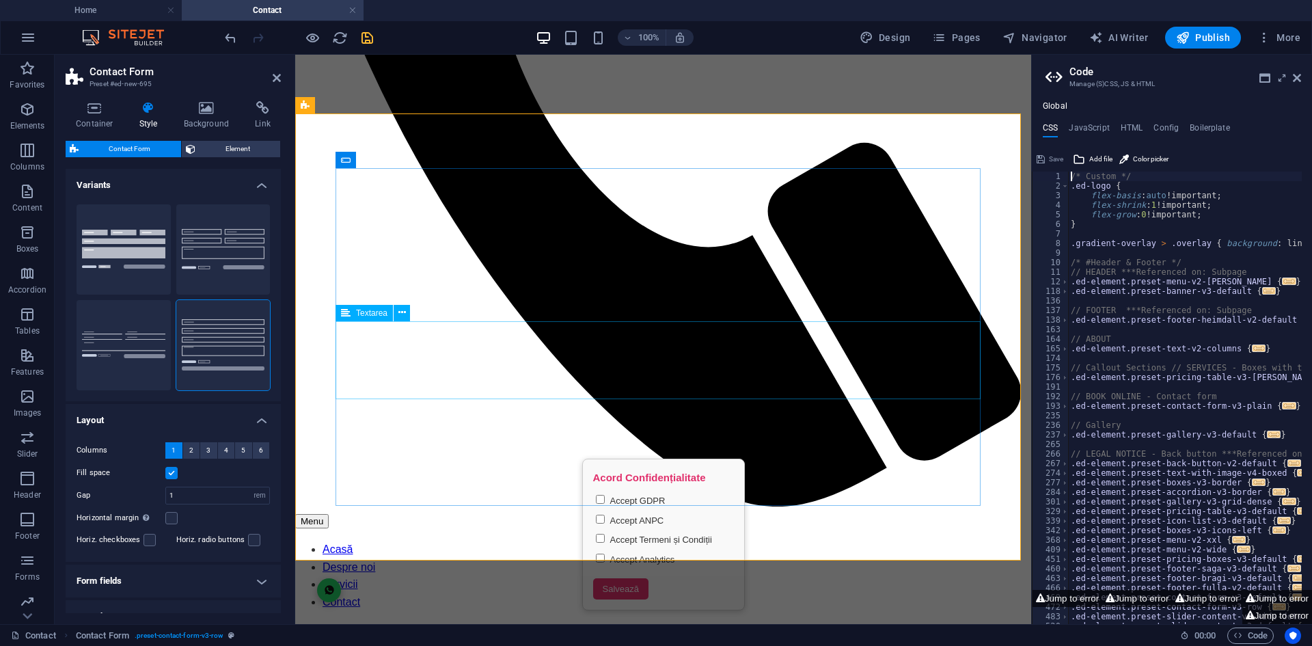
scroll to position [611, 0]
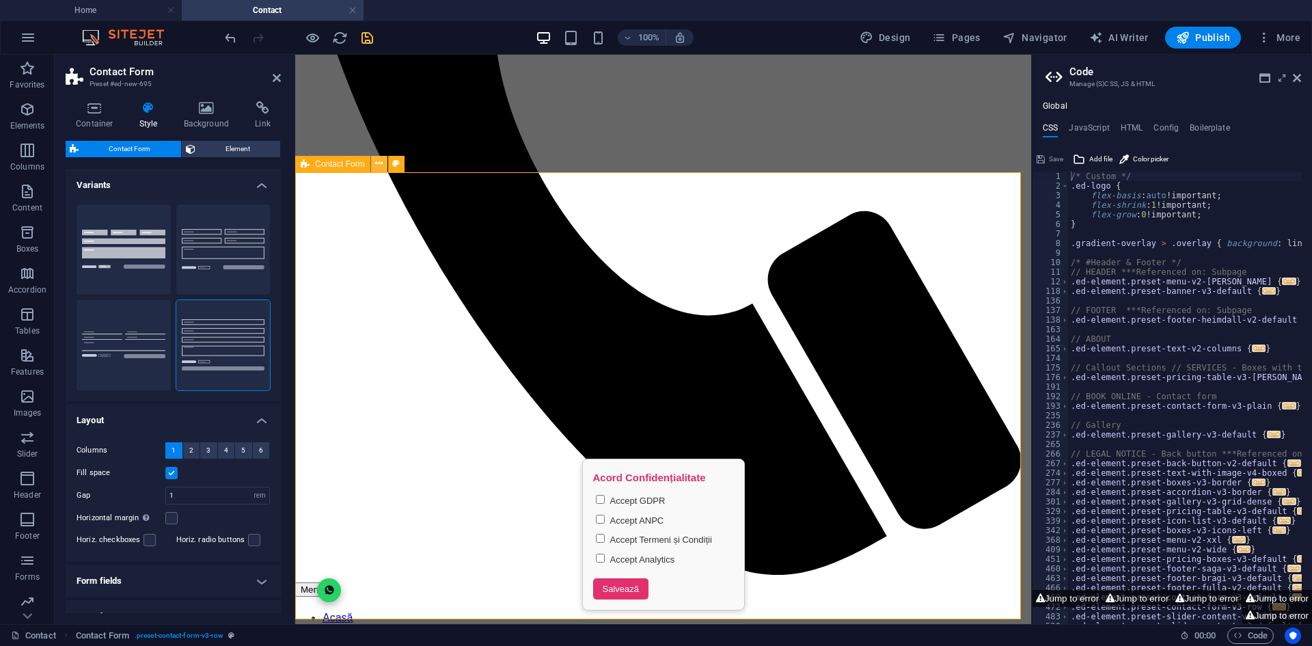
click at [381, 168] on icon at bounding box center [379, 163] width 8 height 14
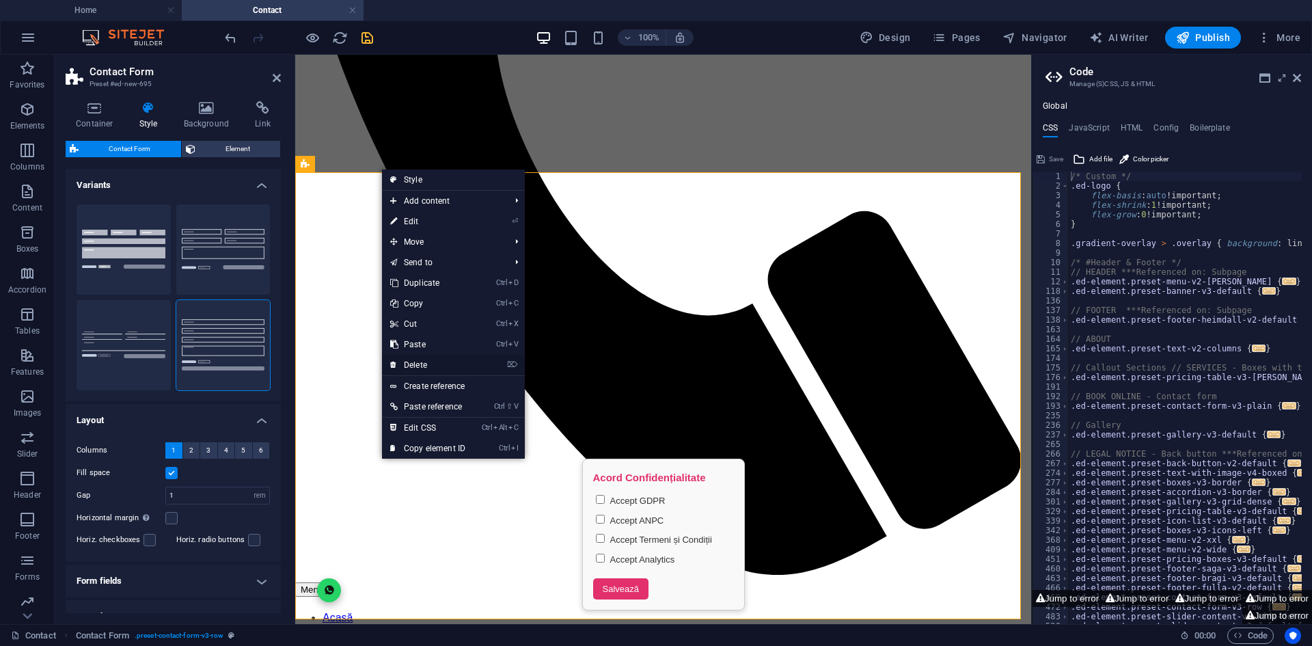
click at [436, 363] on link "⌦ Delete" at bounding box center [428, 365] width 92 height 20
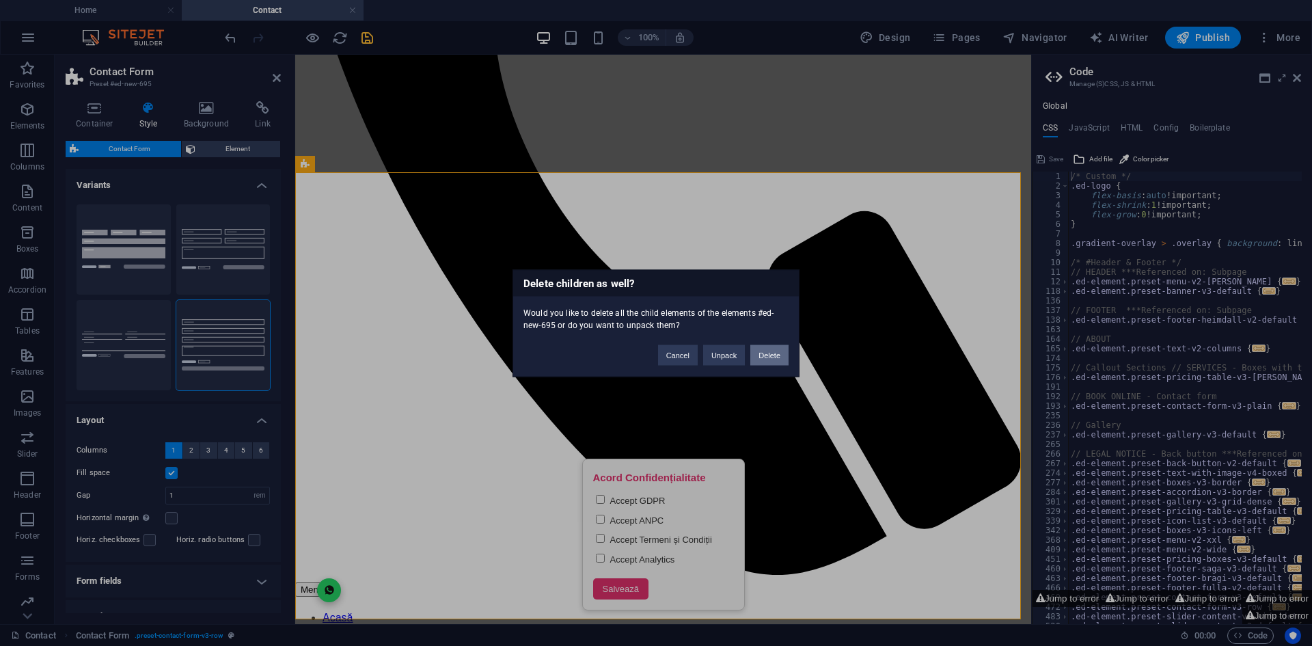
click at [770, 354] on button "Delete" at bounding box center [769, 354] width 38 height 20
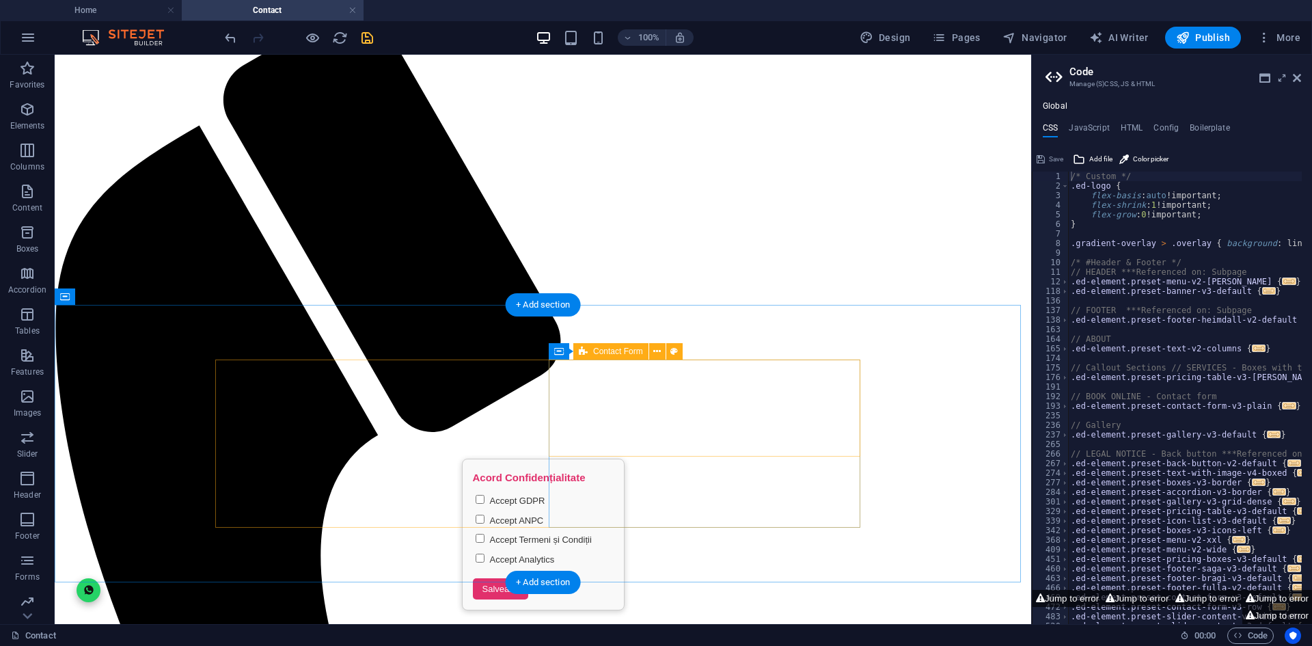
scroll to position [202, 0]
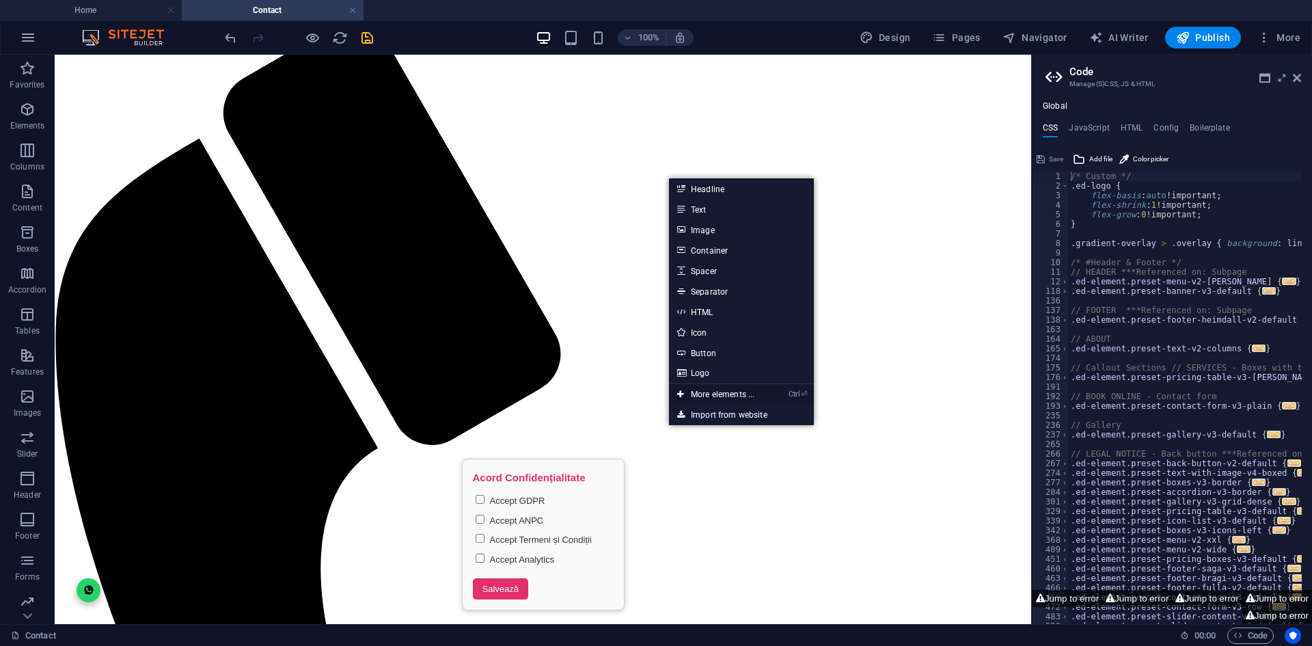
click at [721, 393] on link "Ctrl ⏎ More elements ..." at bounding box center [716, 394] width 94 height 20
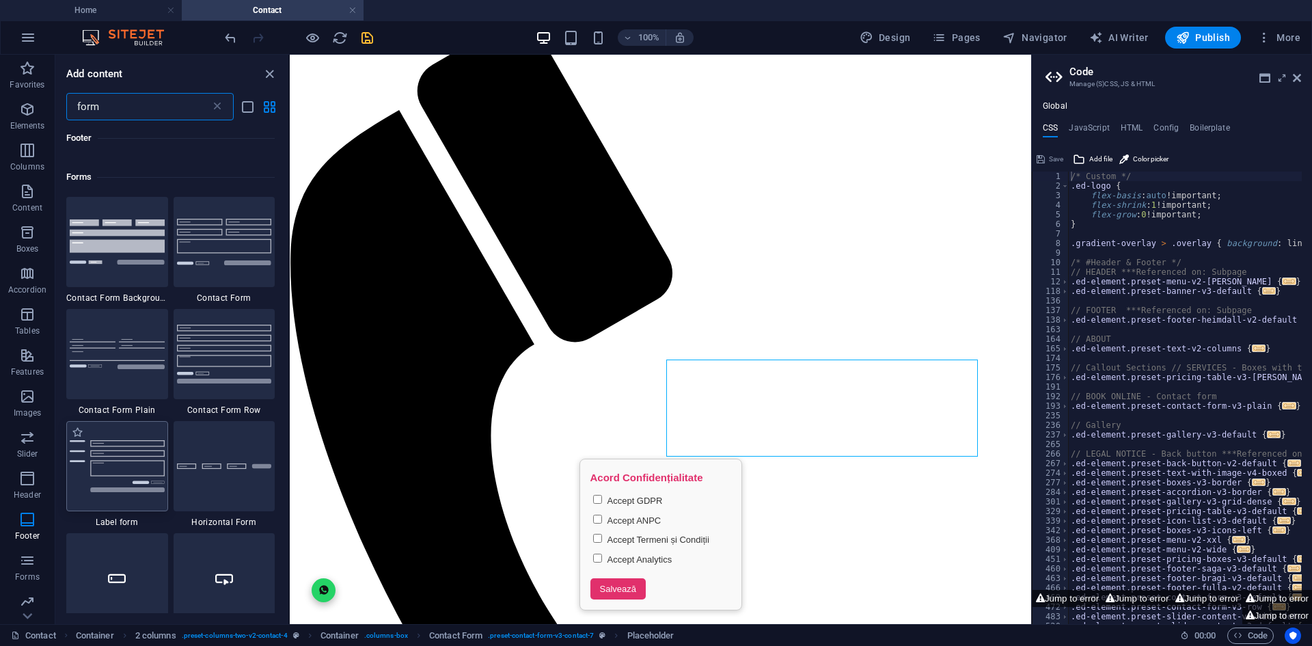
scroll to position [478, 0]
drag, startPoint x: 139, startPoint y: 453, endPoint x: 377, endPoint y: 437, distance: 239.0
click at [139, 453] on img at bounding box center [117, 465] width 95 height 52
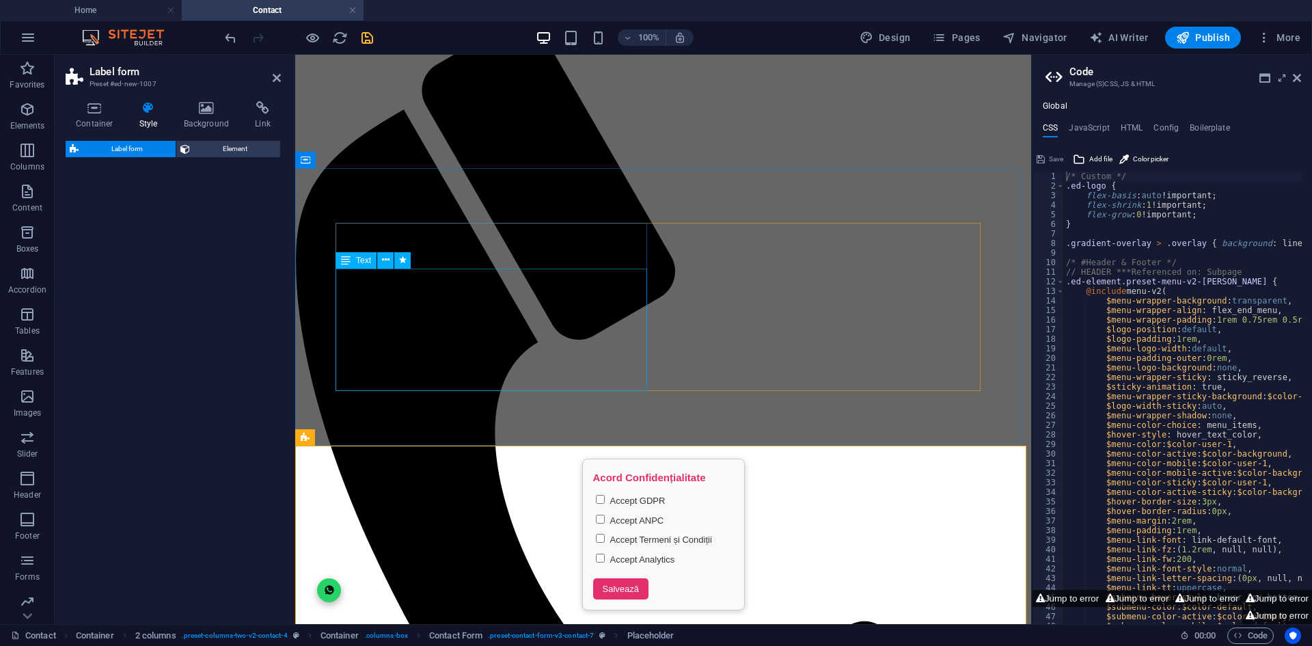
select select "rem"
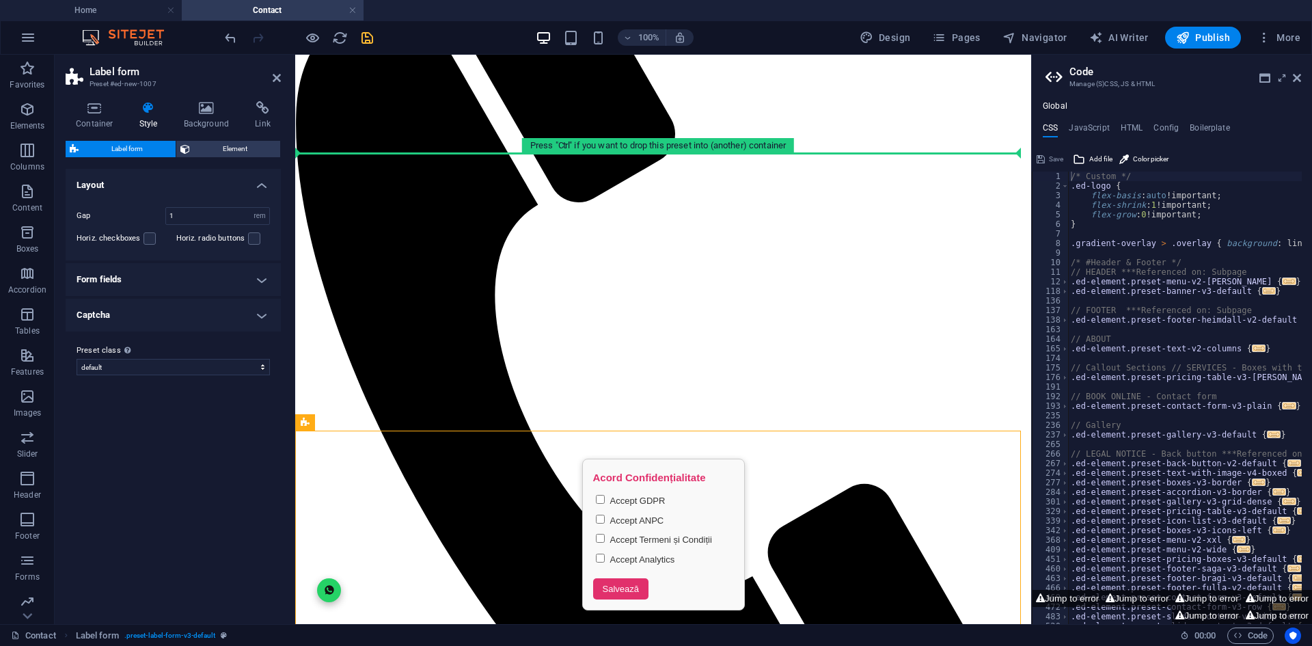
scroll to position [338, 0]
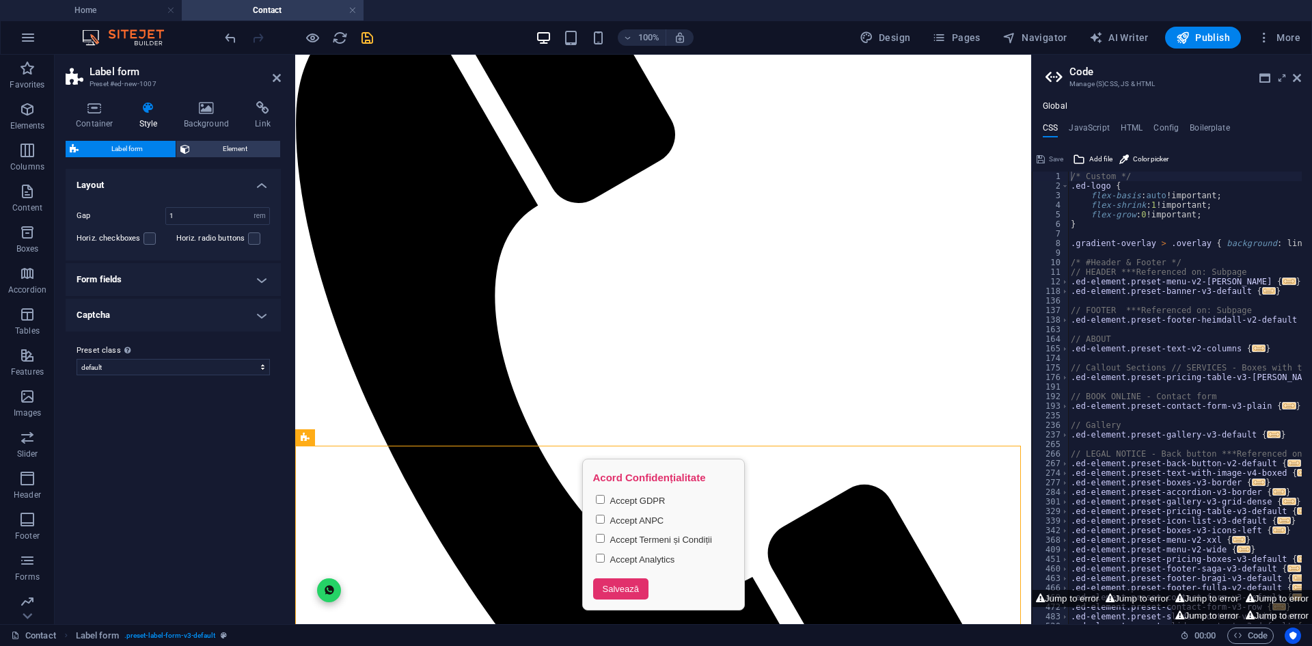
drag, startPoint x: 644, startPoint y: 225, endPoint x: 542, endPoint y: 471, distance: 266.2
click at [229, 39] on icon "undo" at bounding box center [231, 38] width 16 height 16
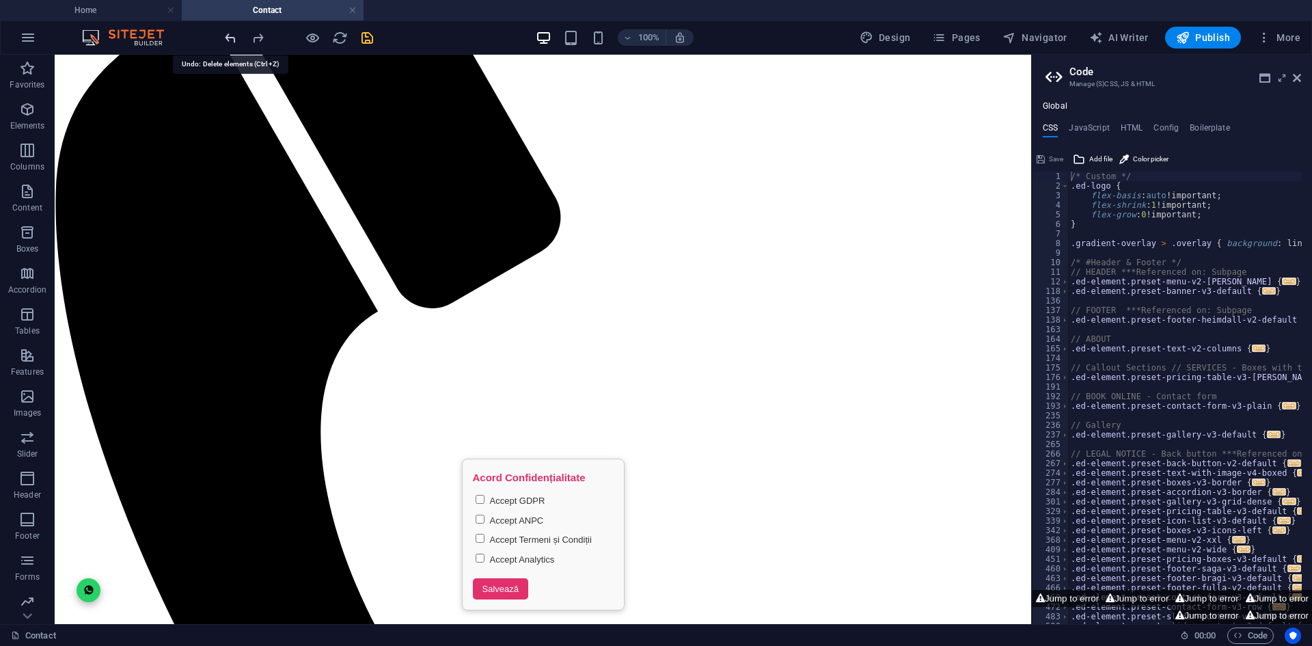
click at [229, 39] on icon "undo" at bounding box center [231, 38] width 16 height 16
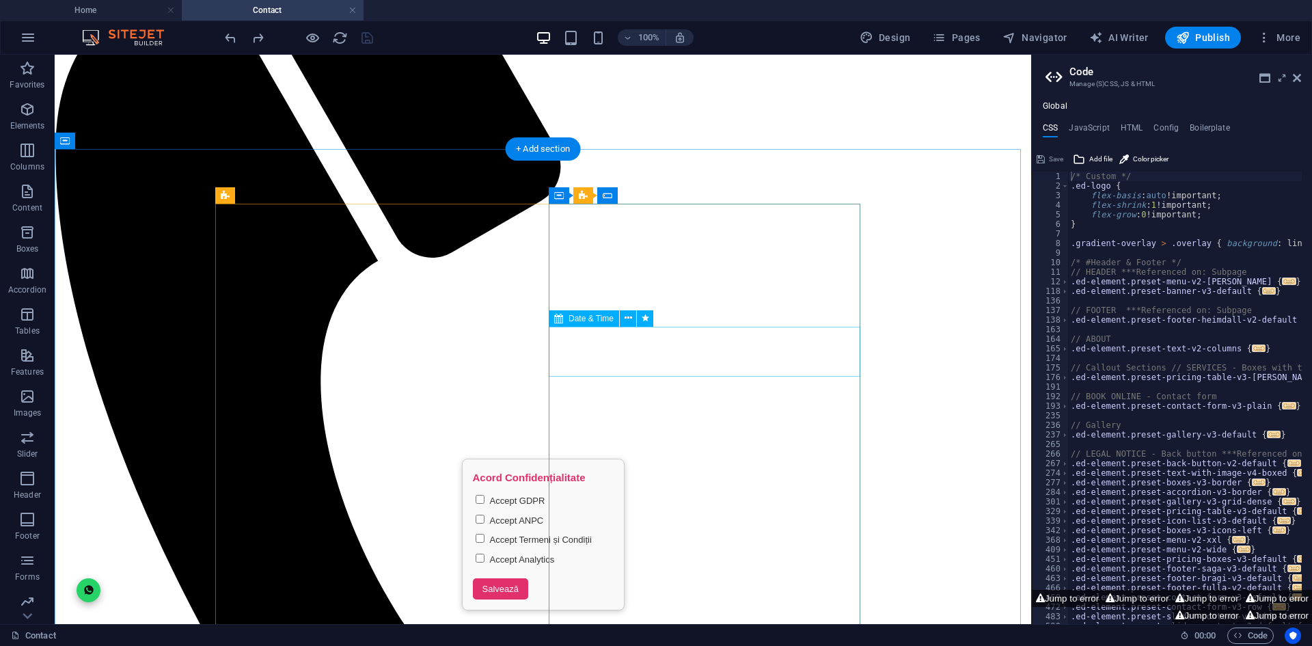
scroll to position [543, 0]
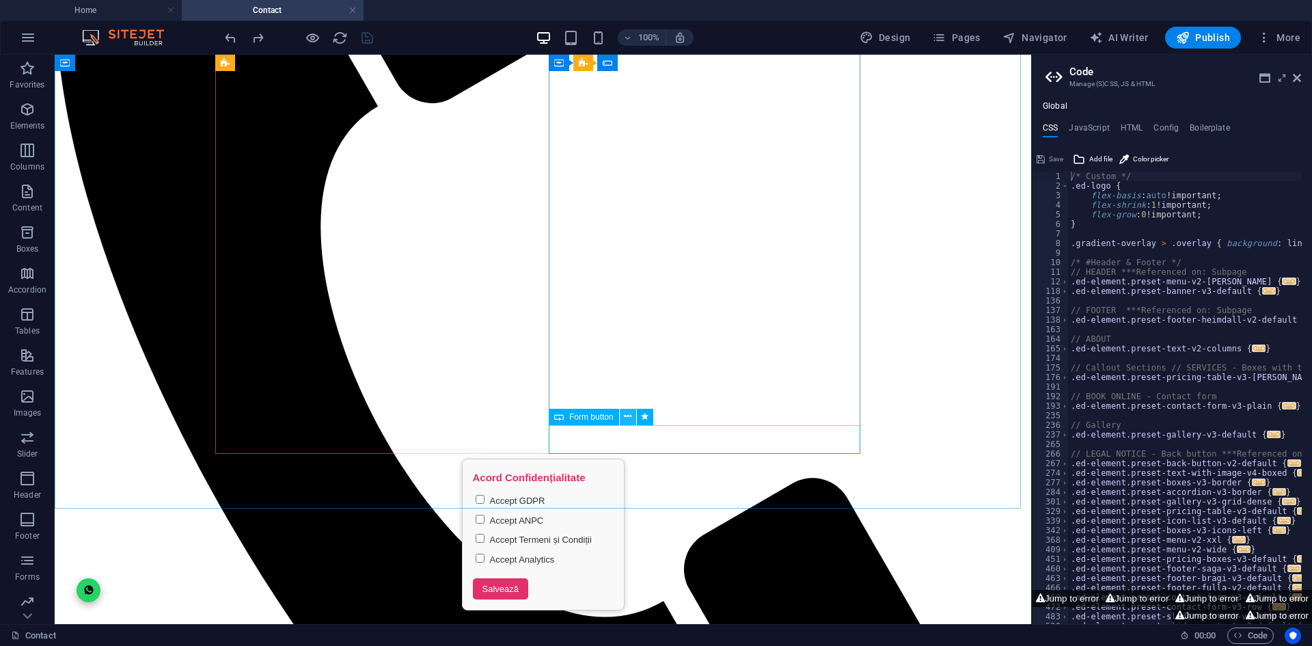
click at [626, 417] on icon at bounding box center [628, 416] width 8 height 14
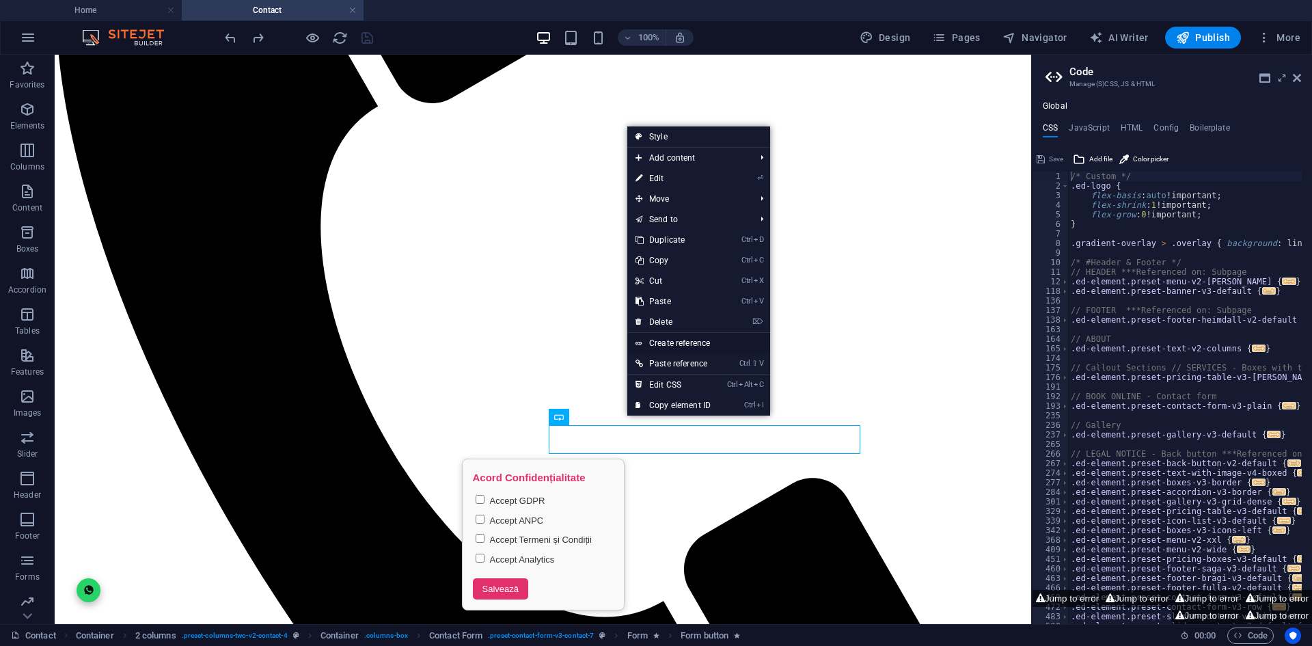
click at [684, 344] on link "Create reference" at bounding box center [698, 343] width 143 height 20
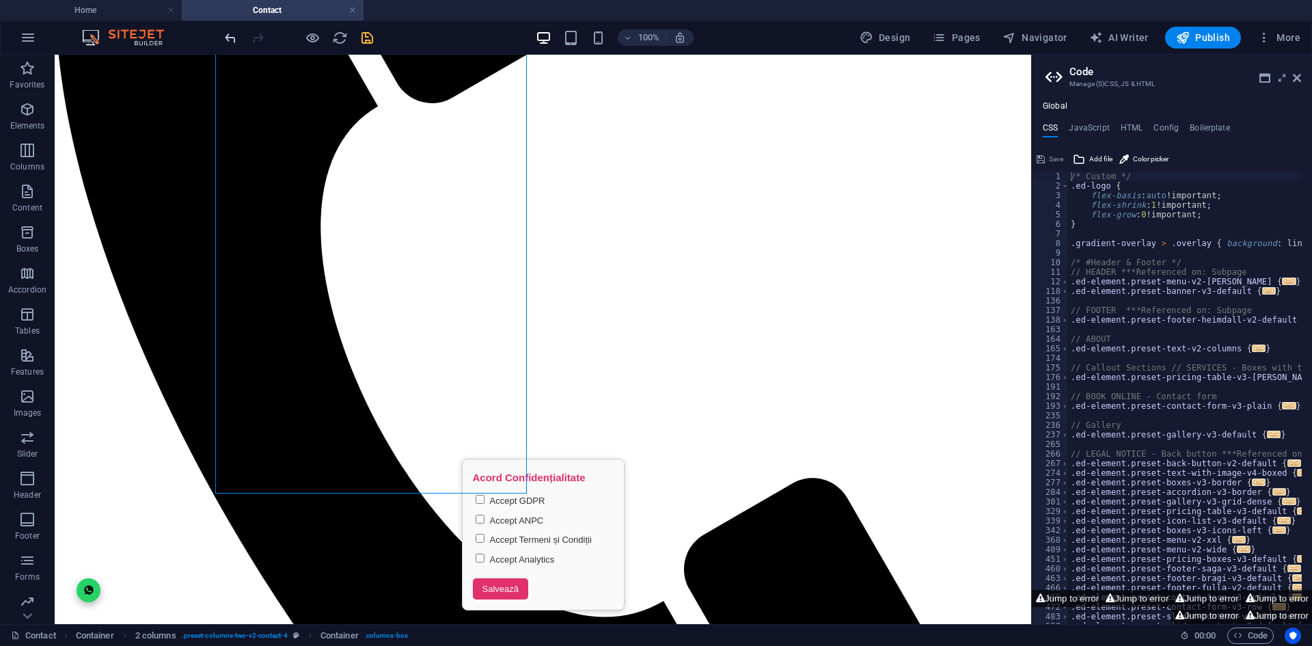
click at [227, 38] on icon "undo" at bounding box center [231, 38] width 16 height 16
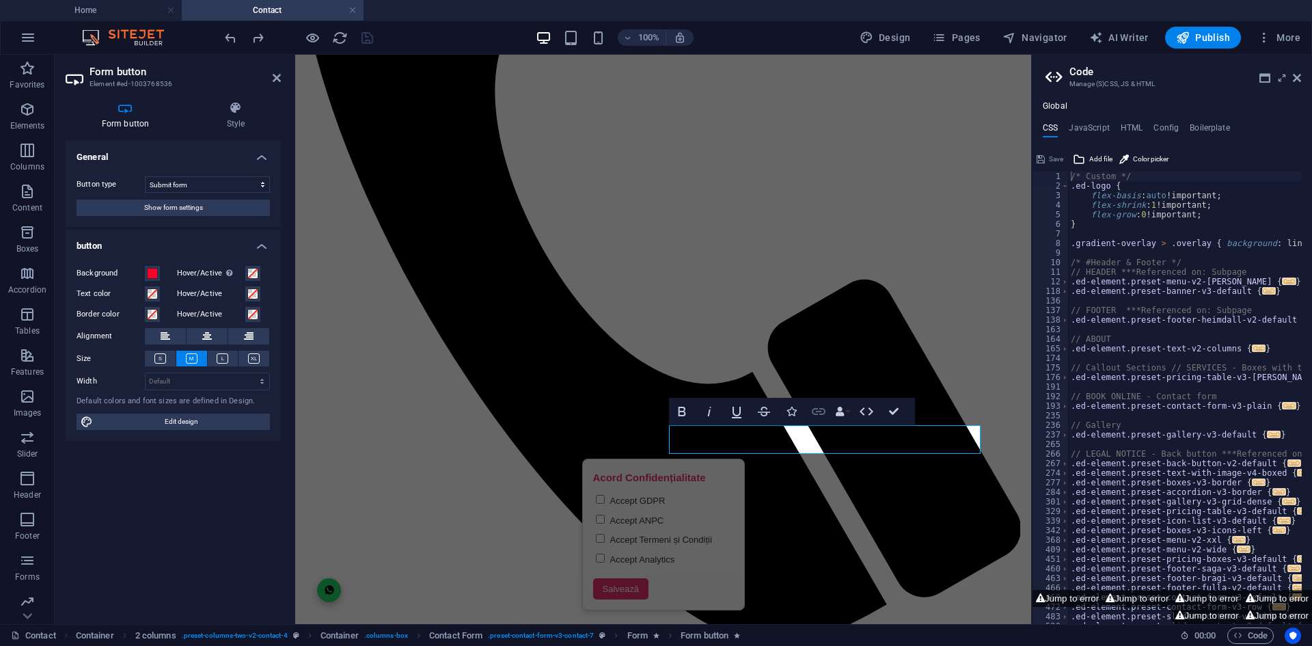
click at [816, 412] on icon "button" at bounding box center [818, 411] width 16 height 16
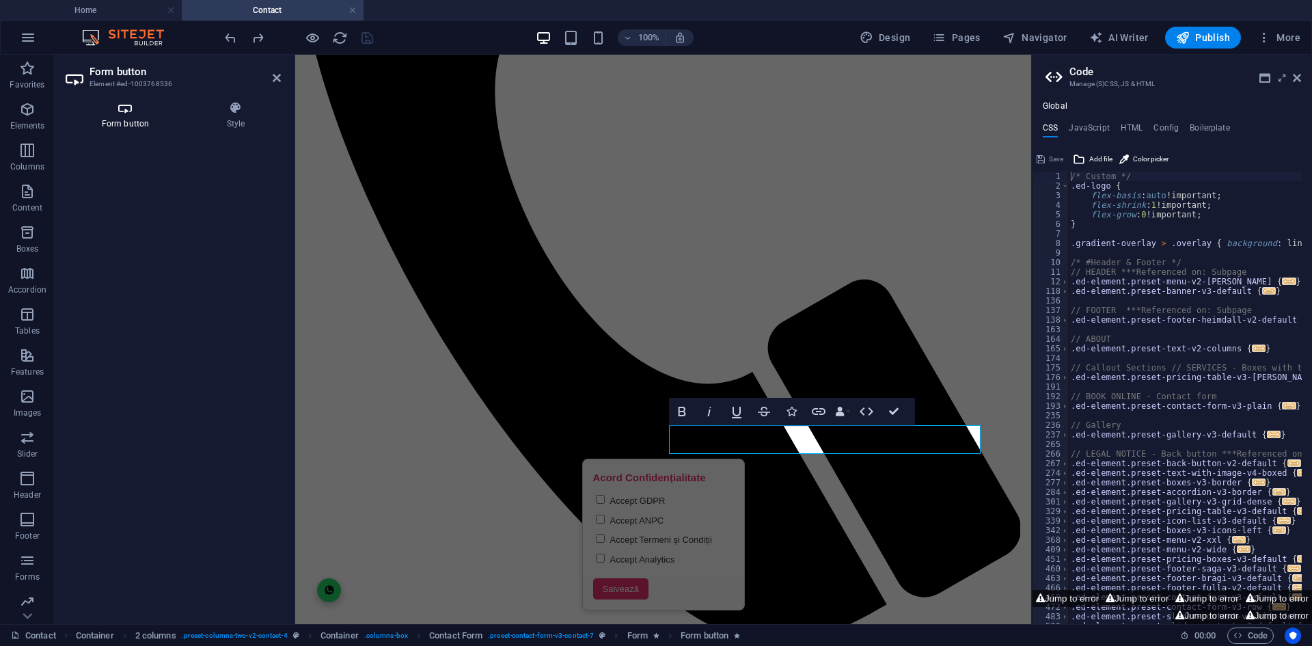
click at [114, 128] on h4 "Form button" at bounding box center [128, 115] width 125 height 29
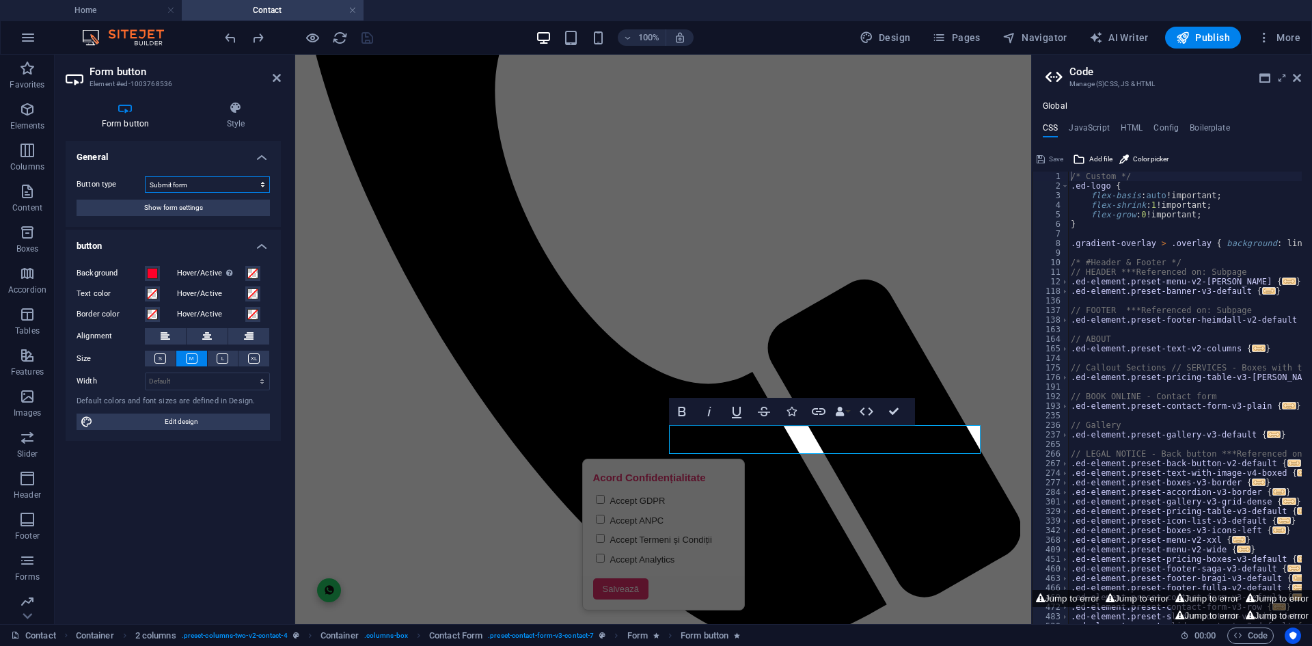
click at [181, 185] on select "Submit form Reset form No action" at bounding box center [207, 184] width 125 height 16
click at [180, 209] on span "Show form settings" at bounding box center [173, 207] width 59 height 16
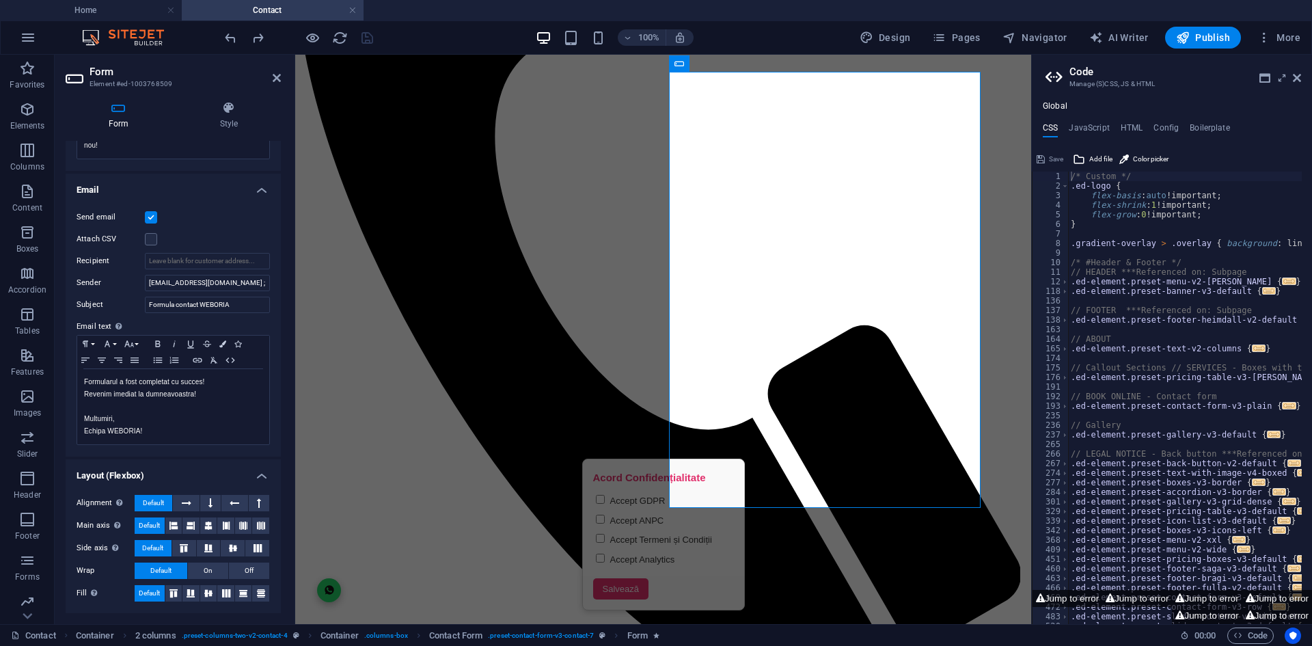
scroll to position [475, 0]
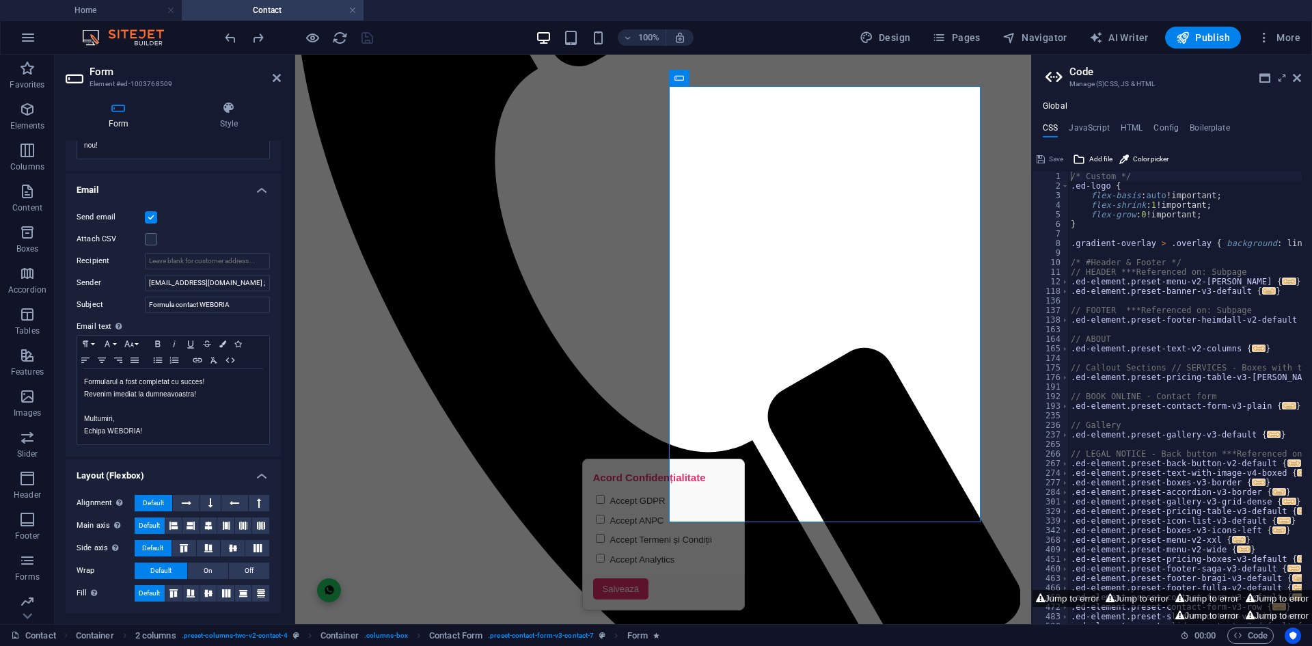
click at [1118, 125] on ul "CSS JavaScript HTML Config Boilerplate" at bounding box center [1172, 130] width 280 height 15
click at [1131, 125] on h4 "HTML" at bounding box center [1131, 130] width 23 height 15
type textarea "<a href="#main-content" class="wv-link-content button">Skip to main content</a>"
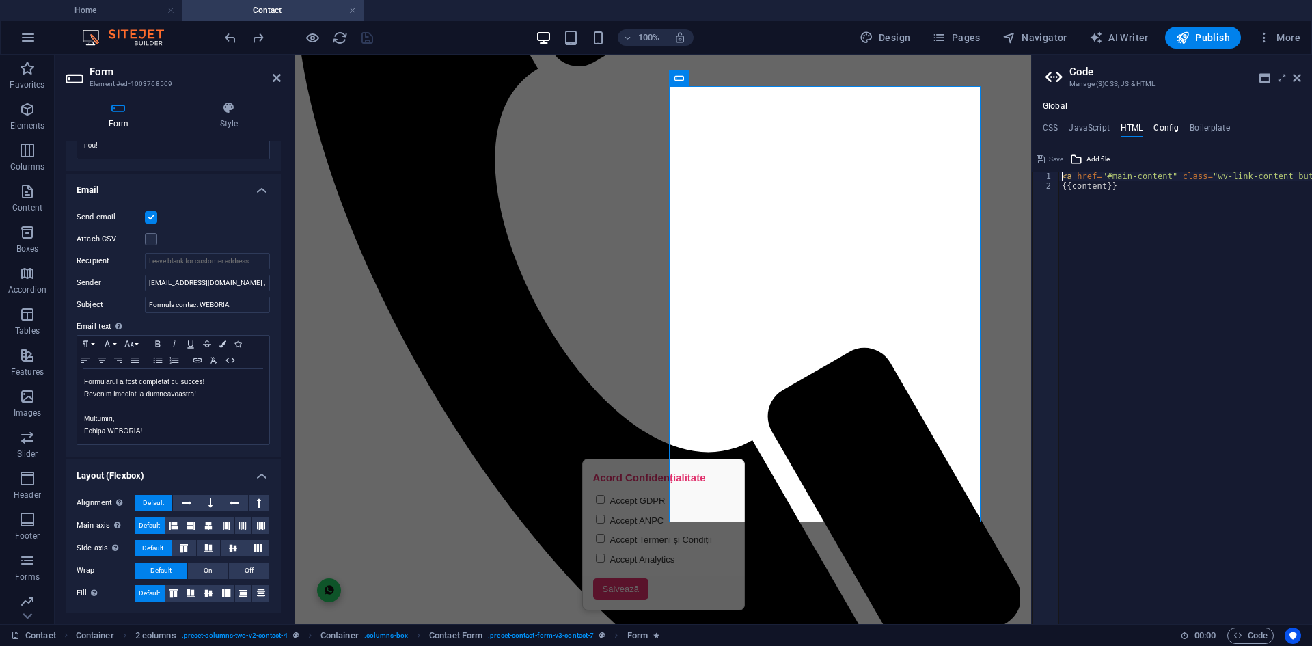
click at [1166, 124] on h4 "Config" at bounding box center [1165, 130] width 25 height 15
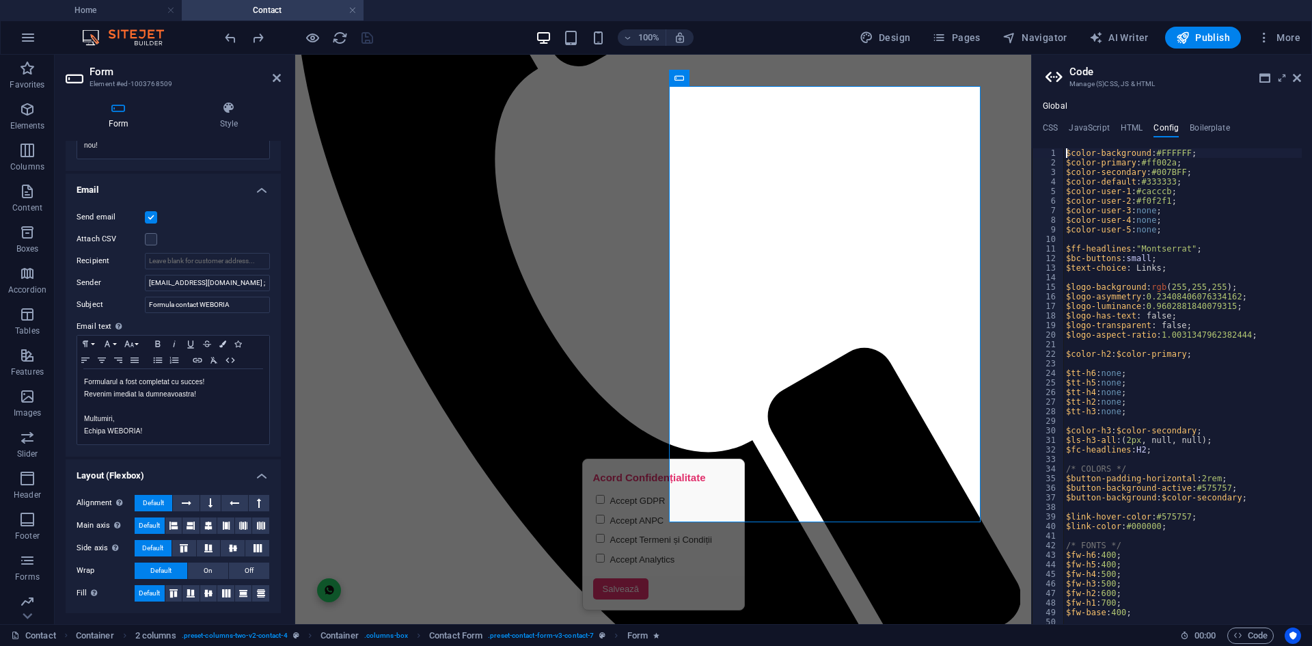
type textarea "$color-background: #FFFFFF;"
click at [1191, 126] on h4 "Boilerplate" at bounding box center [1209, 130] width 40 height 15
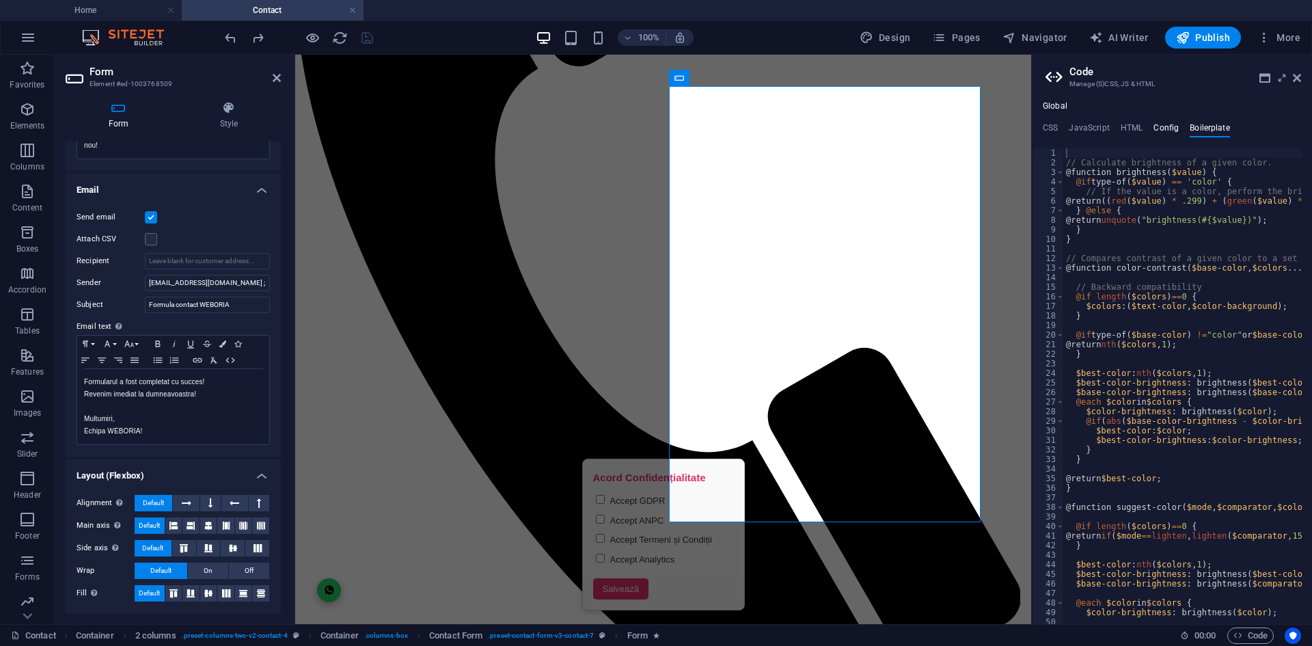
click at [1166, 123] on h4 "Config" at bounding box center [1165, 130] width 25 height 15
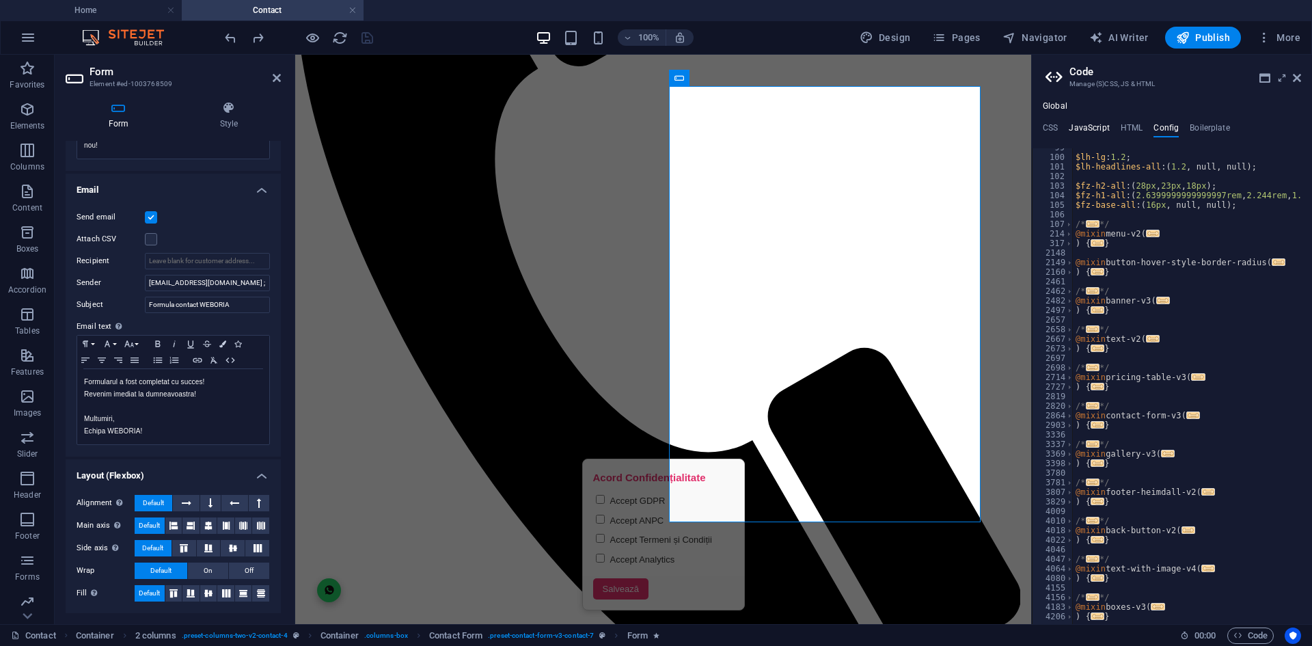
click at [1090, 128] on h4 "JavaScript" at bounding box center [1088, 130] width 40 height 15
type textarea "/* JS for preset "Menu V2" */"
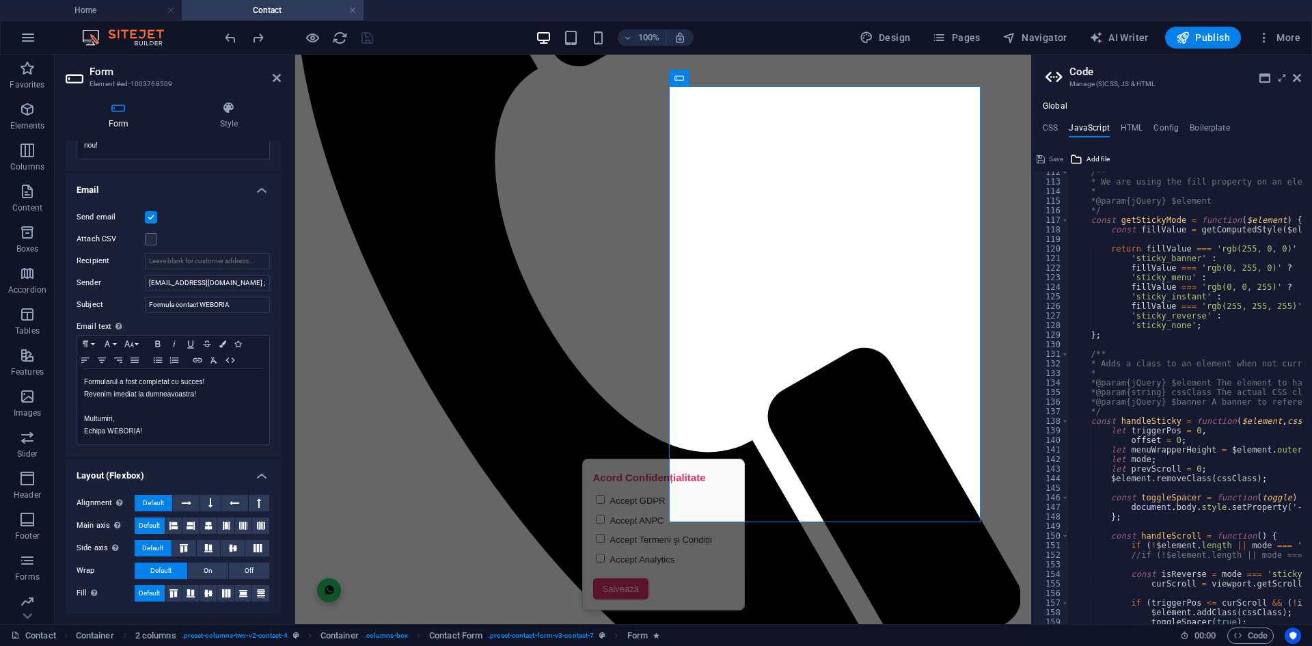
scroll to position [1066, 0]
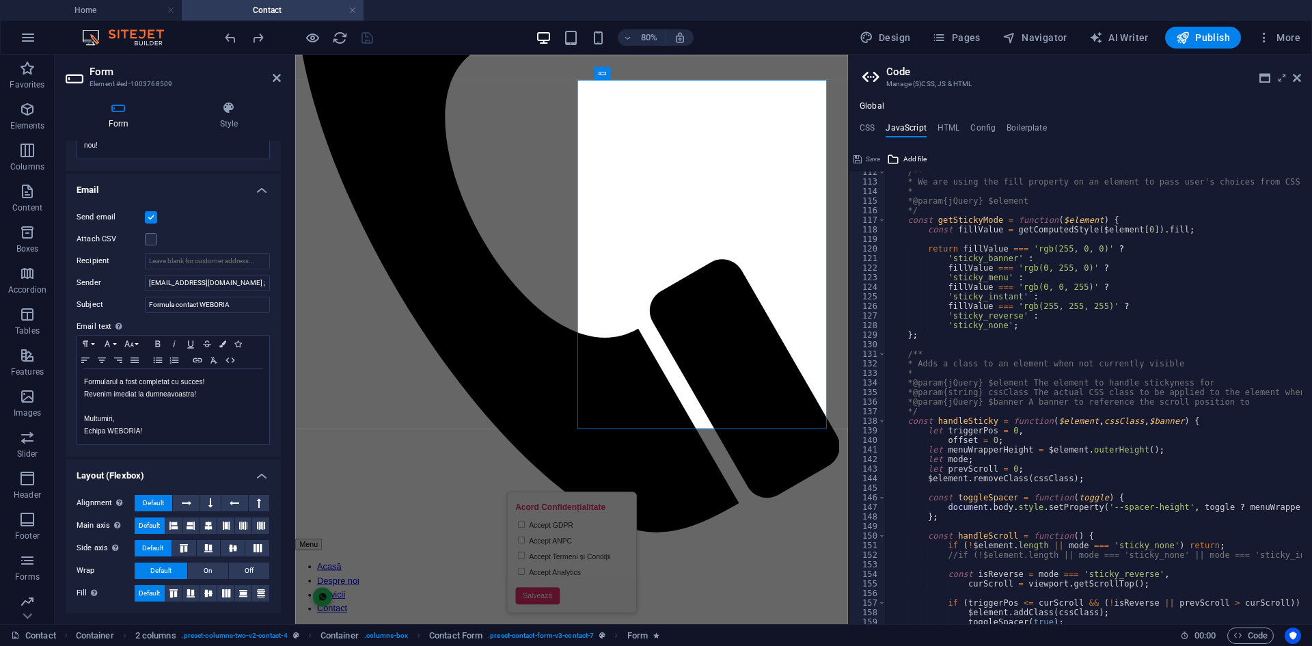
drag, startPoint x: 1032, startPoint y: 191, endPoint x: 682, endPoint y: 173, distance: 350.2
click at [845, 188] on div "Home Contact Favorites Elements Columns Content Boxes Accordion Tables Features…" at bounding box center [656, 339] width 1312 height 569
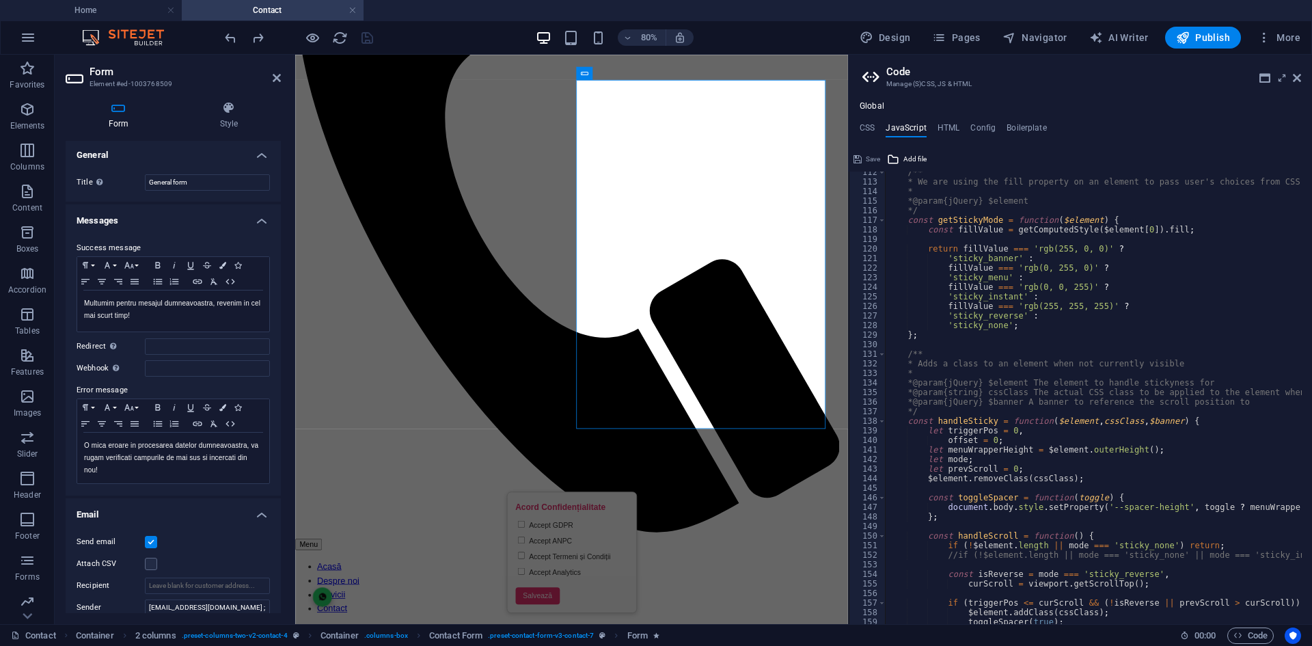
scroll to position [0, 0]
click at [191, 117] on h4 "Style" at bounding box center [229, 115] width 104 height 29
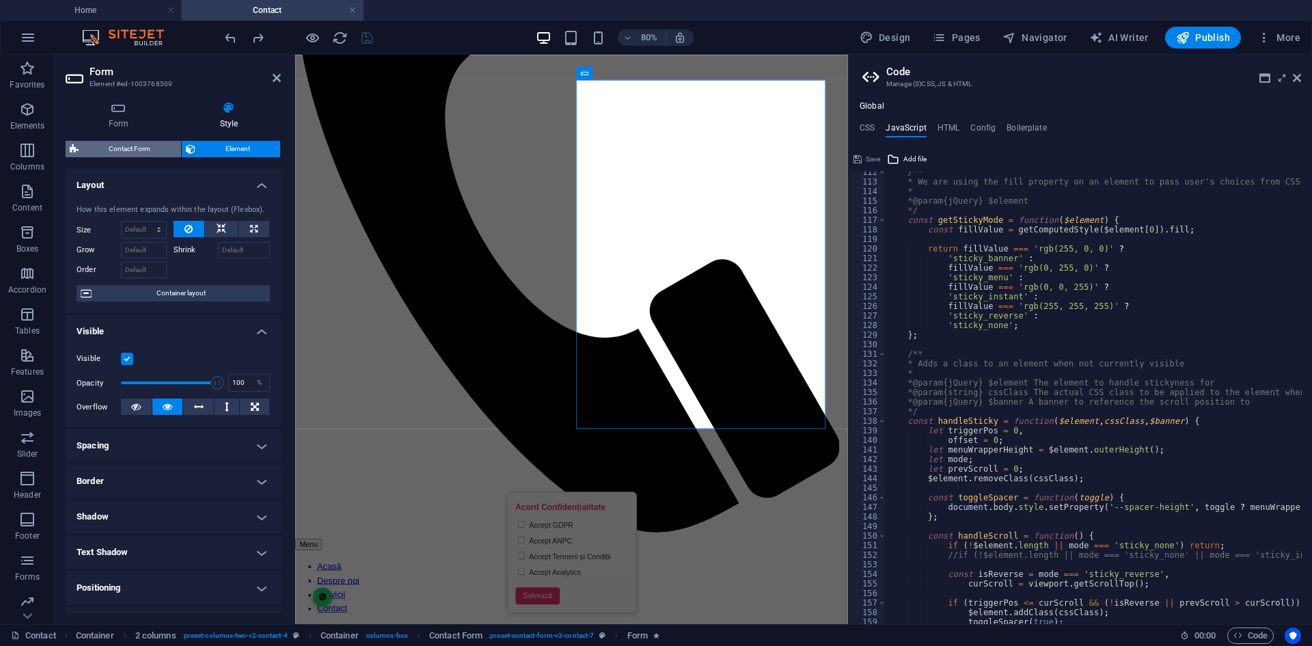
click at [142, 146] on span "Contact Form" at bounding box center [130, 149] width 94 height 16
select select "rem"
select select "preset-contact-form-v3-contact-7"
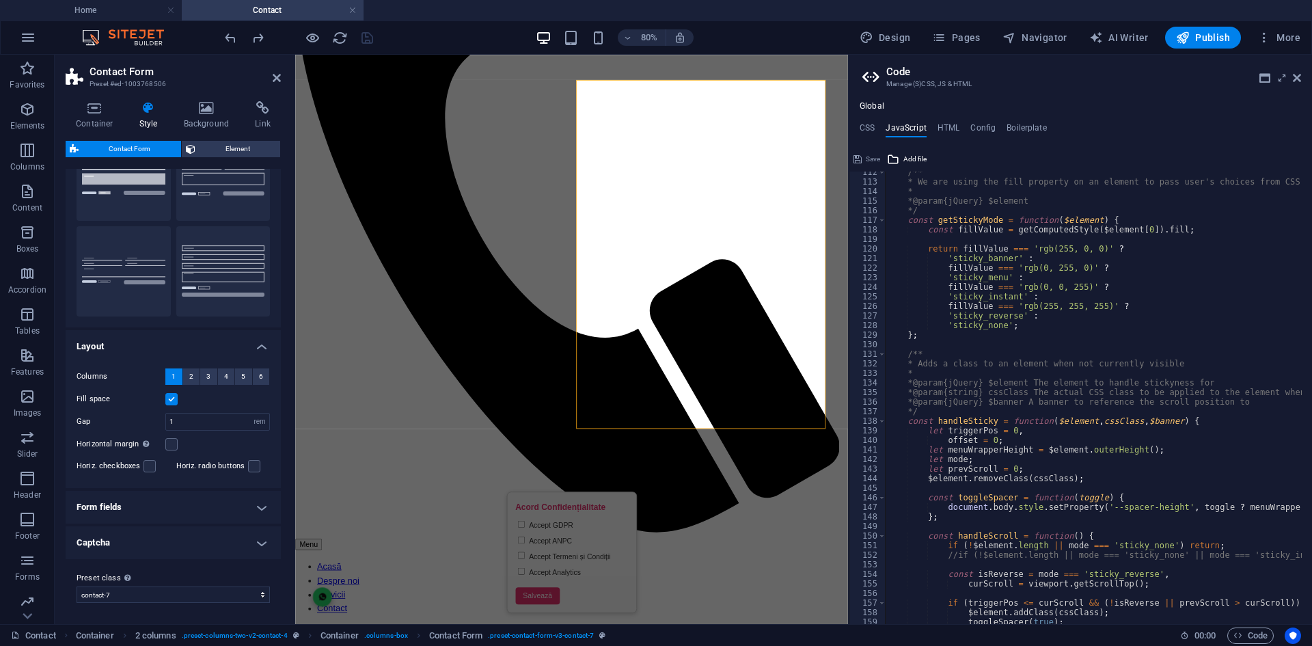
scroll to position [74, 0]
click at [187, 504] on h4 "Form fields" at bounding box center [173, 506] width 215 height 33
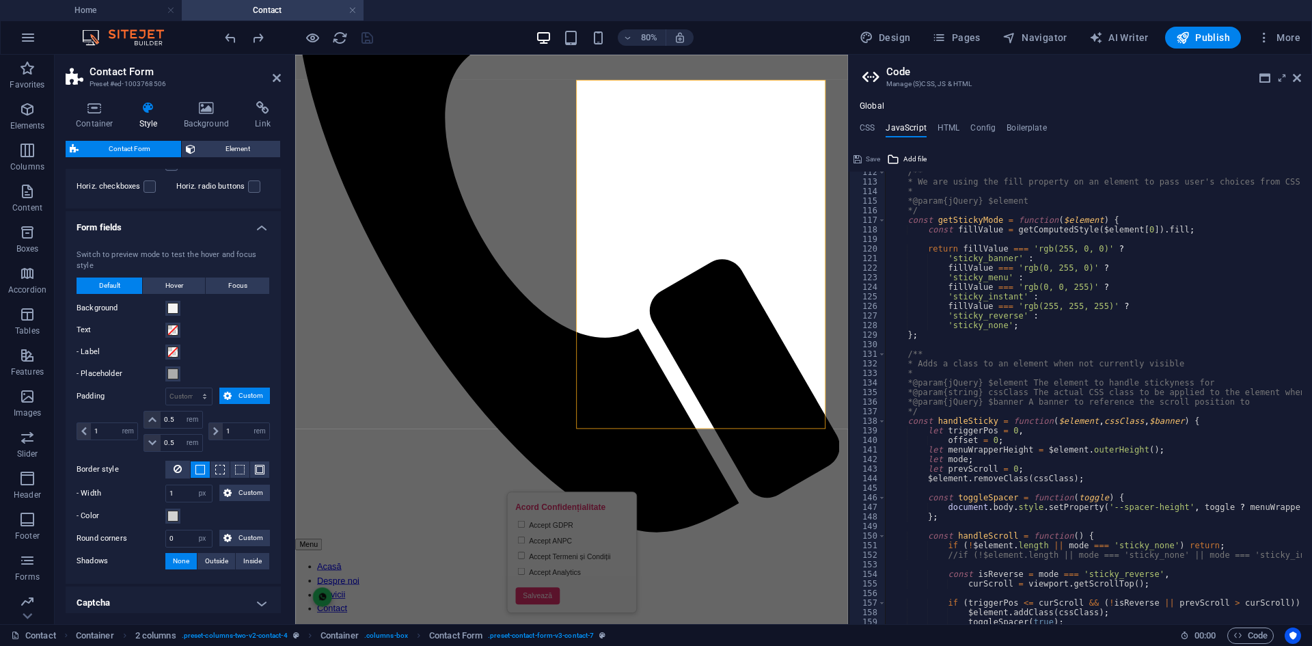
scroll to position [414, 0]
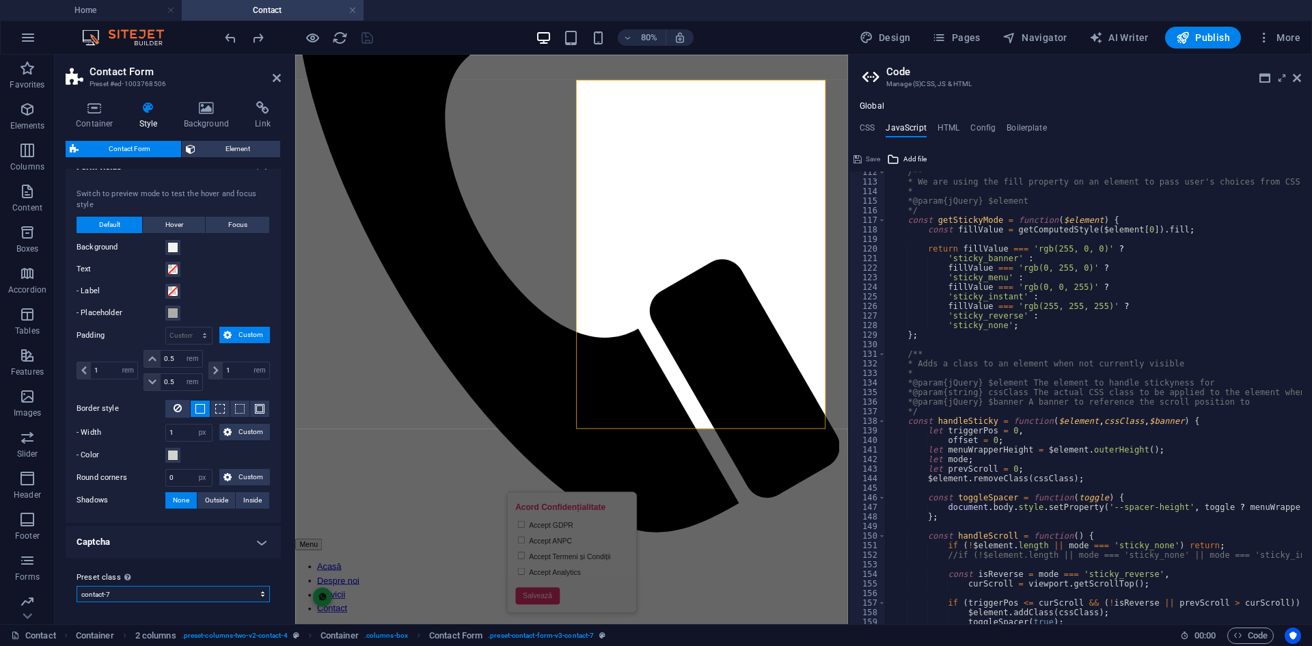
click at [193, 589] on select "plain default row contact-4 contact-6 contact-7 Add preset class" at bounding box center [173, 593] width 193 height 16
click at [196, 550] on h4 "Captcha" at bounding box center [173, 541] width 215 height 33
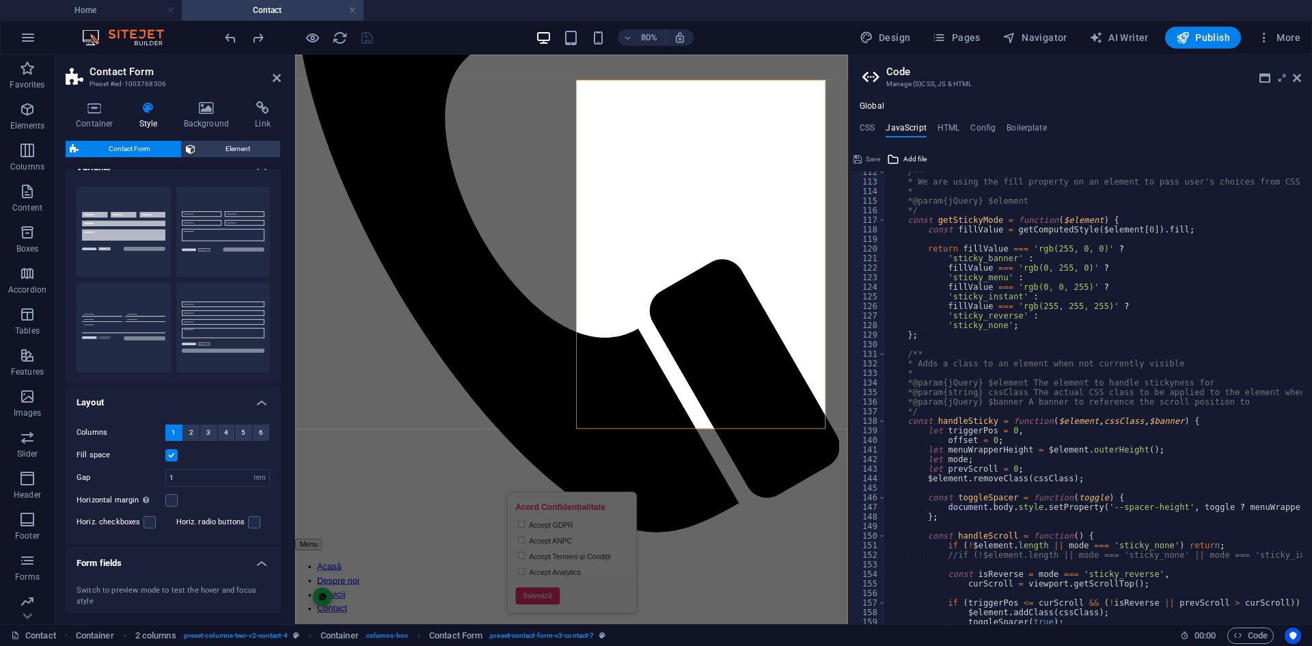
scroll to position [0, 0]
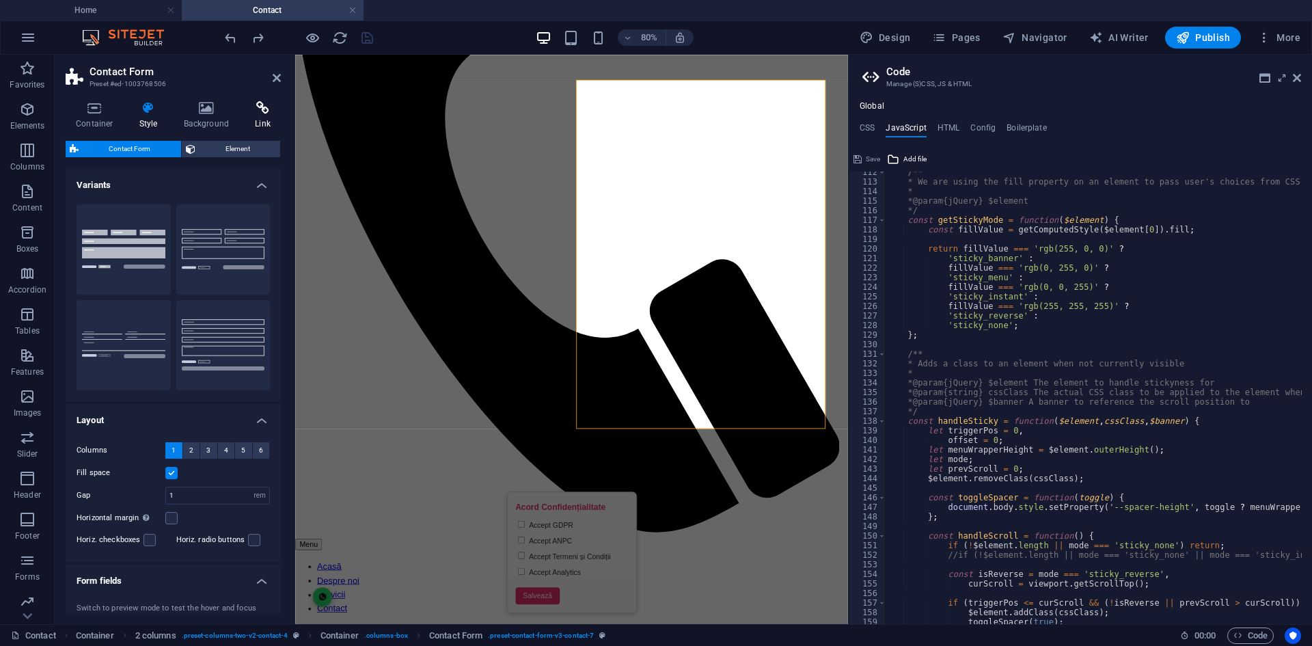
click at [248, 122] on h4 "Link" at bounding box center [263, 115] width 36 height 29
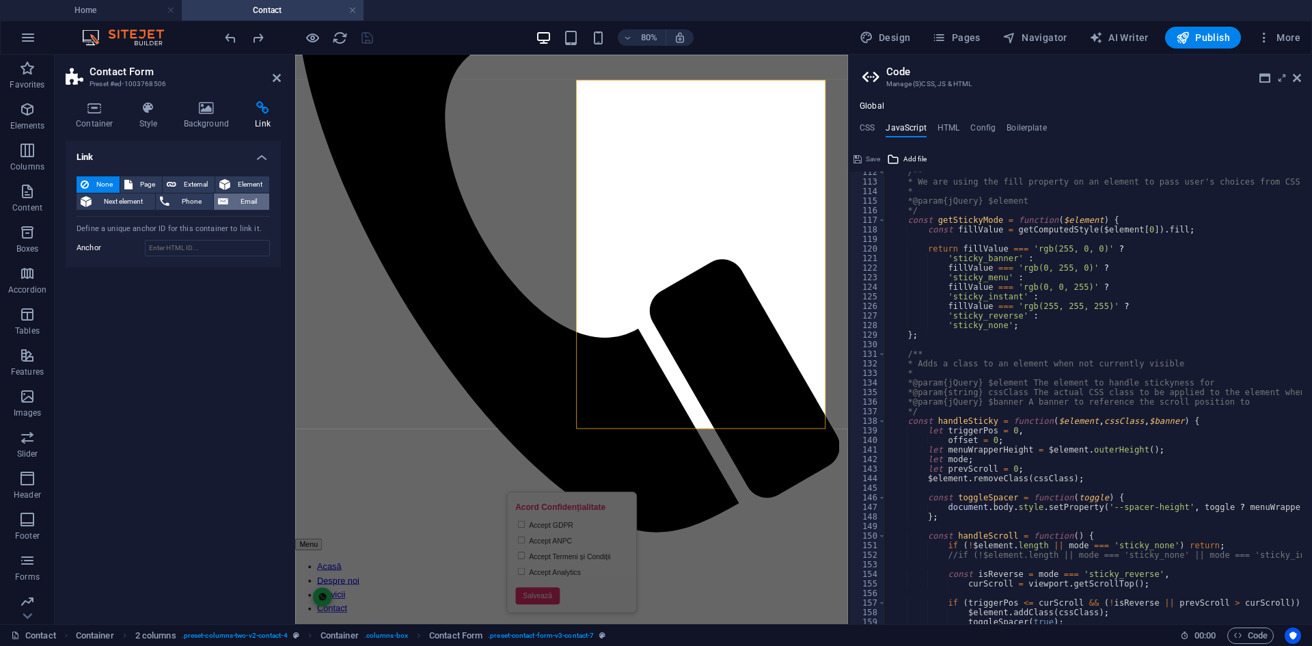
click at [217, 199] on button "Email" at bounding box center [241, 201] width 55 height 16
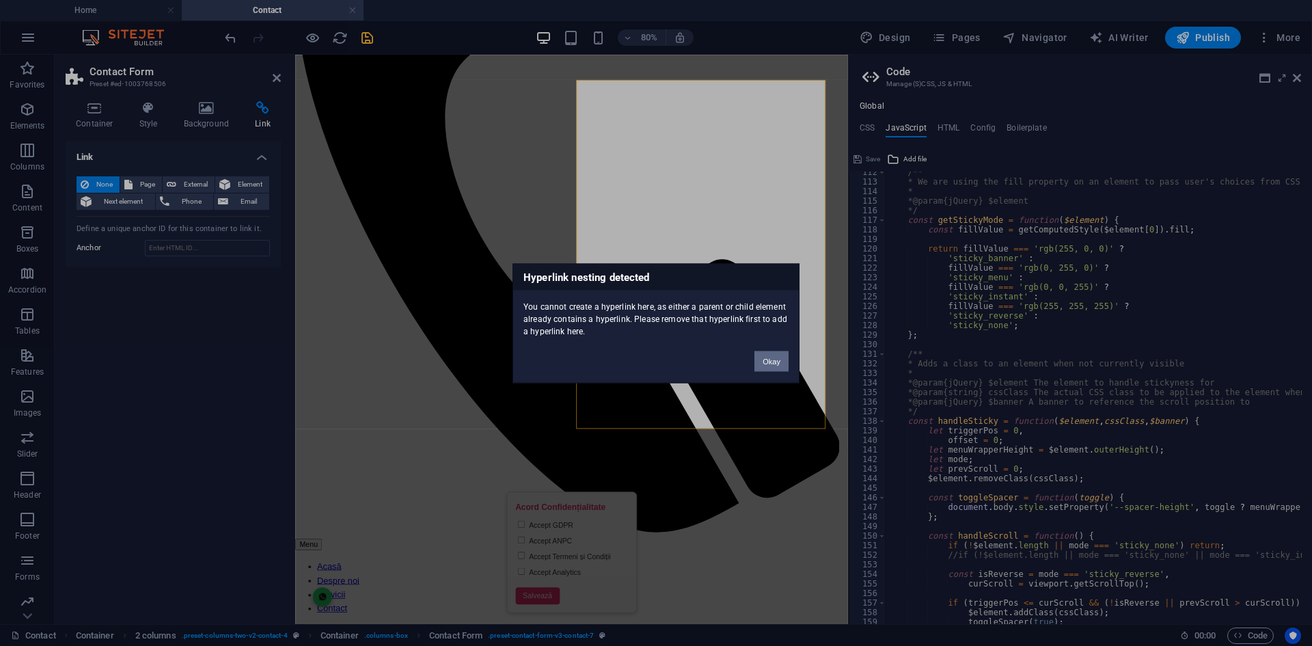
click at [761, 358] on button "Okay" at bounding box center [771, 360] width 34 height 20
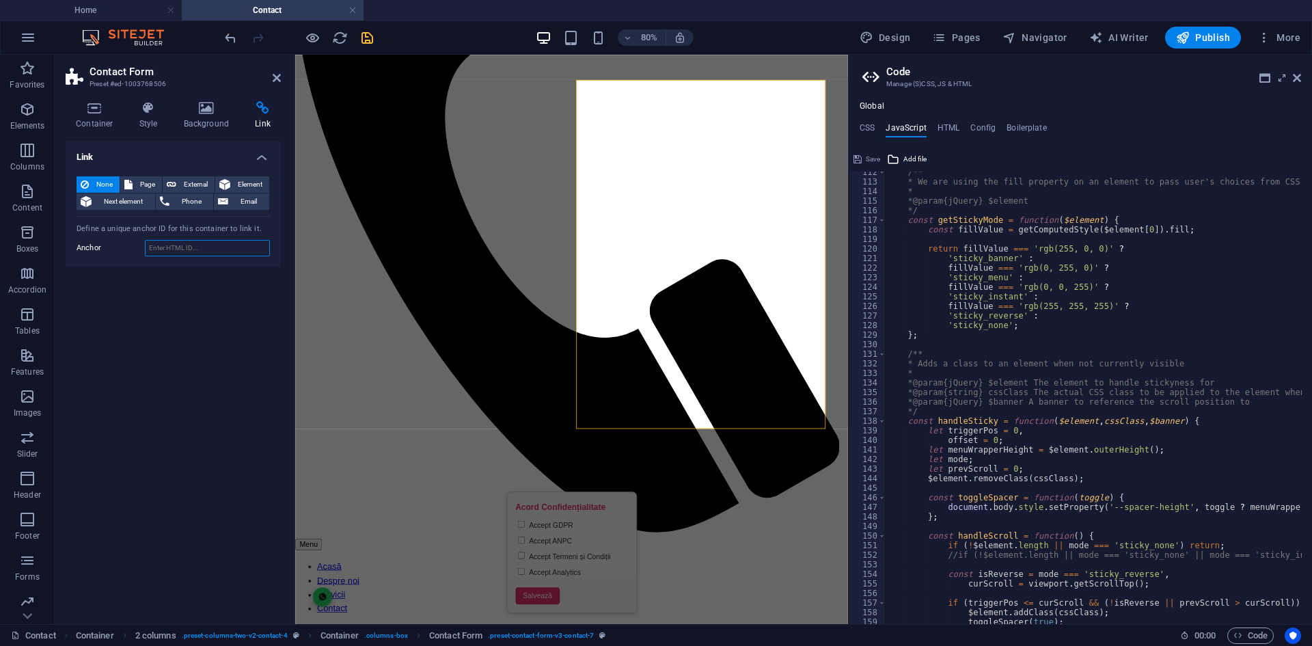
click at [159, 242] on input "Anchor" at bounding box center [207, 248] width 125 height 16
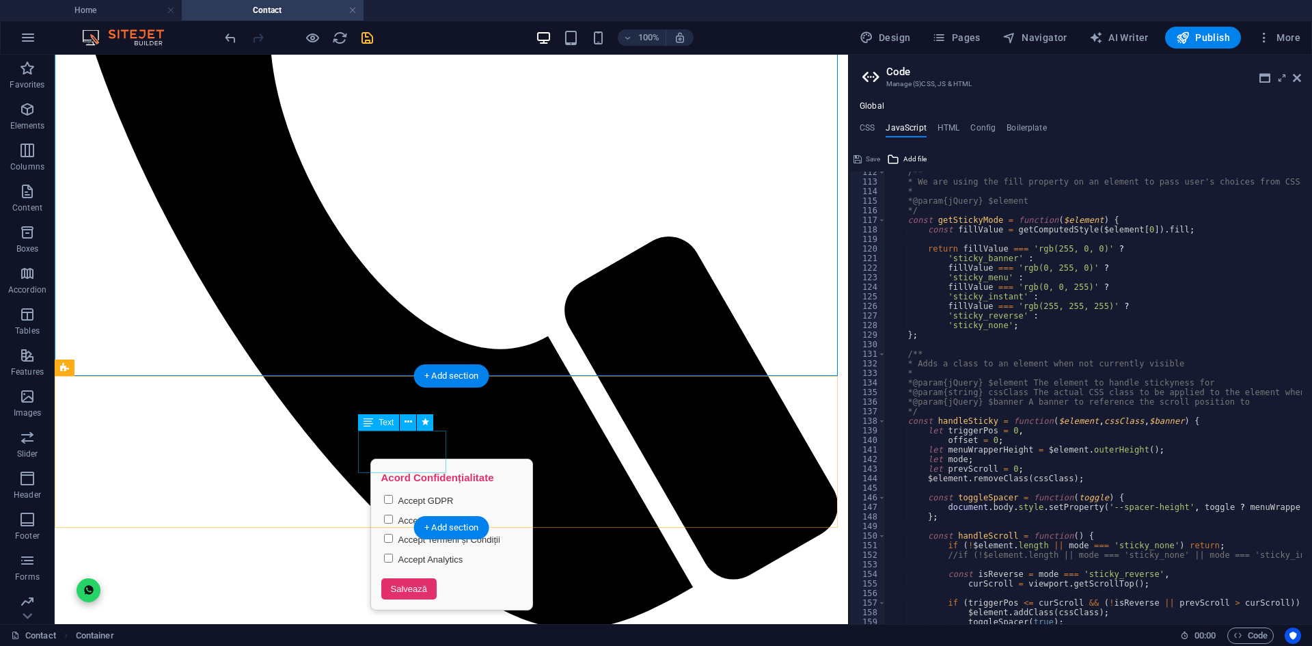
scroll to position [680, 0]
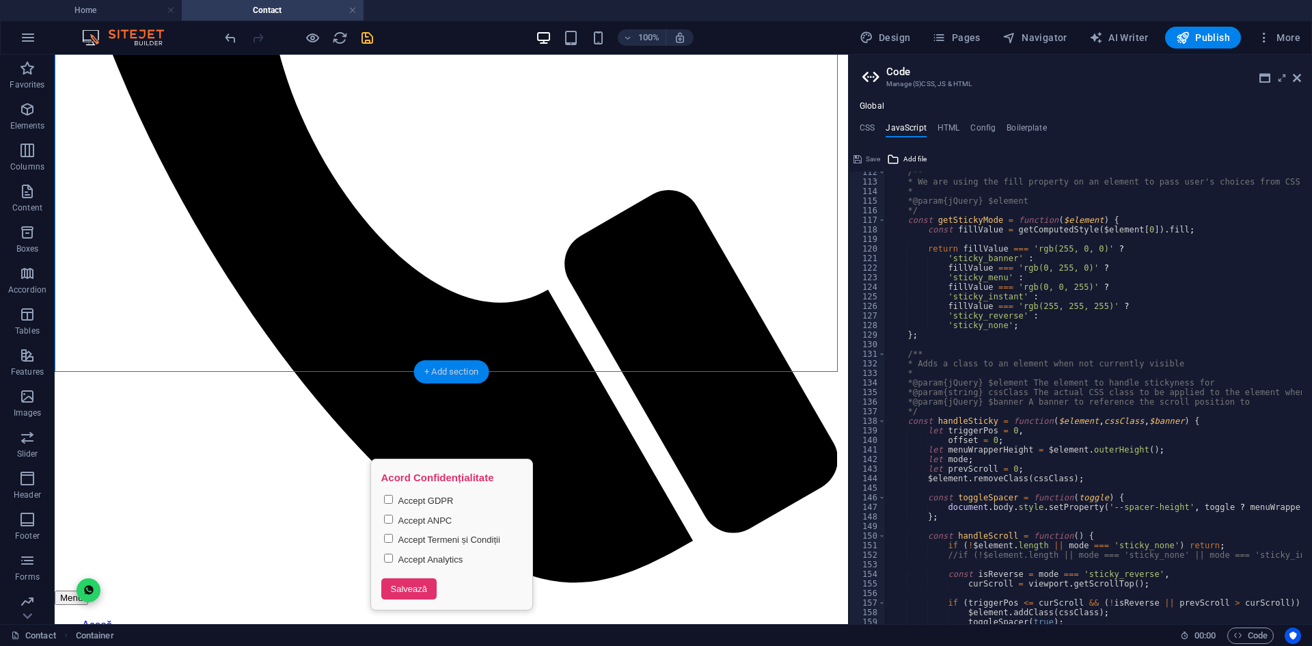
click at [450, 380] on div "+ Add section" at bounding box center [451, 371] width 76 height 23
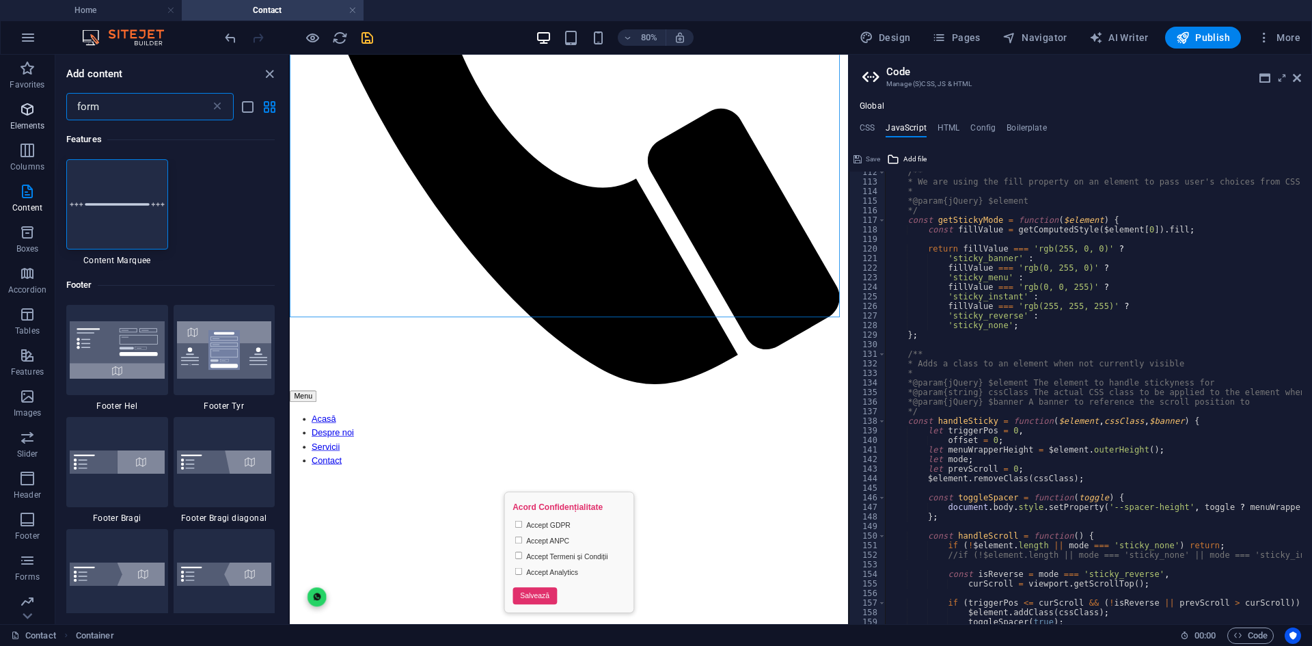
drag, startPoint x: 172, startPoint y: 107, endPoint x: 37, endPoint y: 95, distance: 135.8
click at [37, 95] on div "Favorites Elements Columns Content Boxes Accordion Tables Features Images Slide…" at bounding box center [145, 339] width 290 height 569
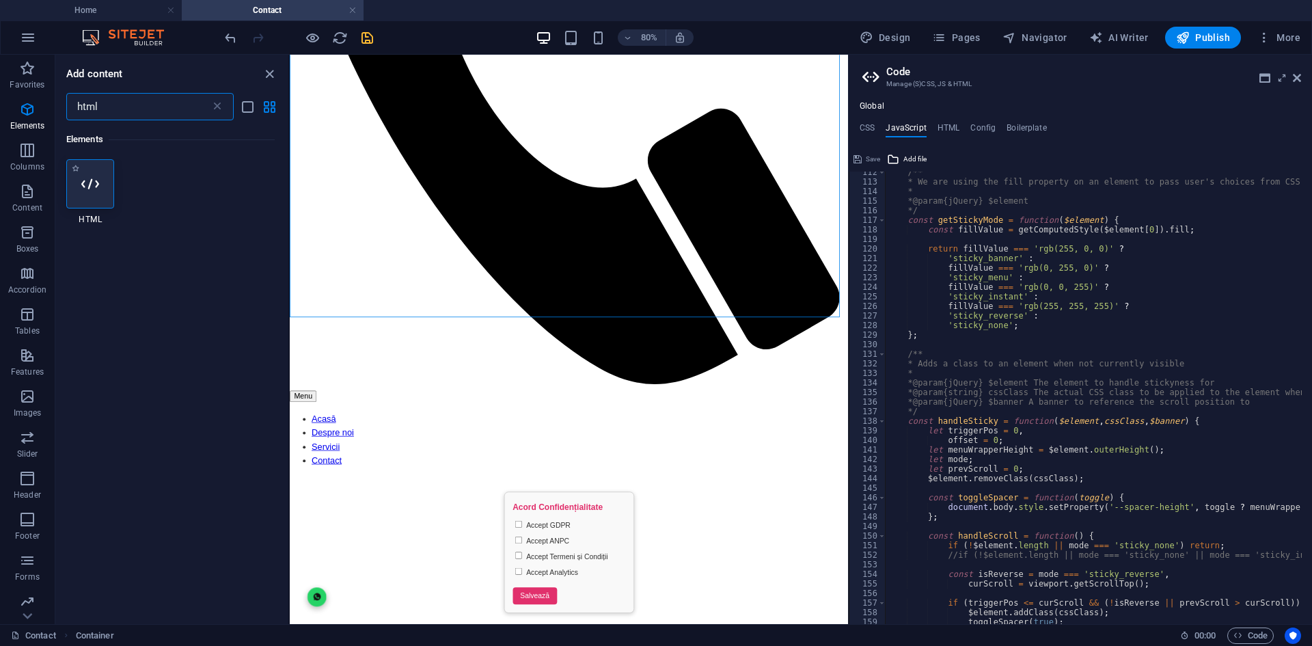
type input "html"
click at [100, 184] on div at bounding box center [90, 183] width 48 height 49
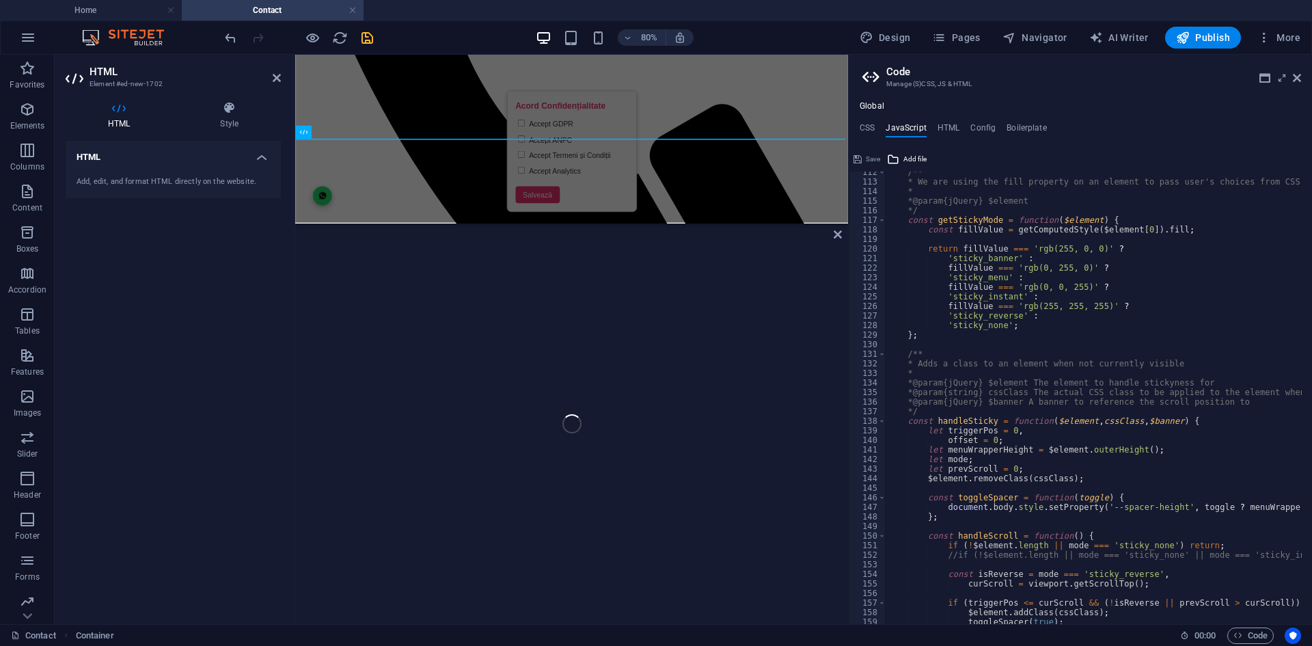
scroll to position [892, 0]
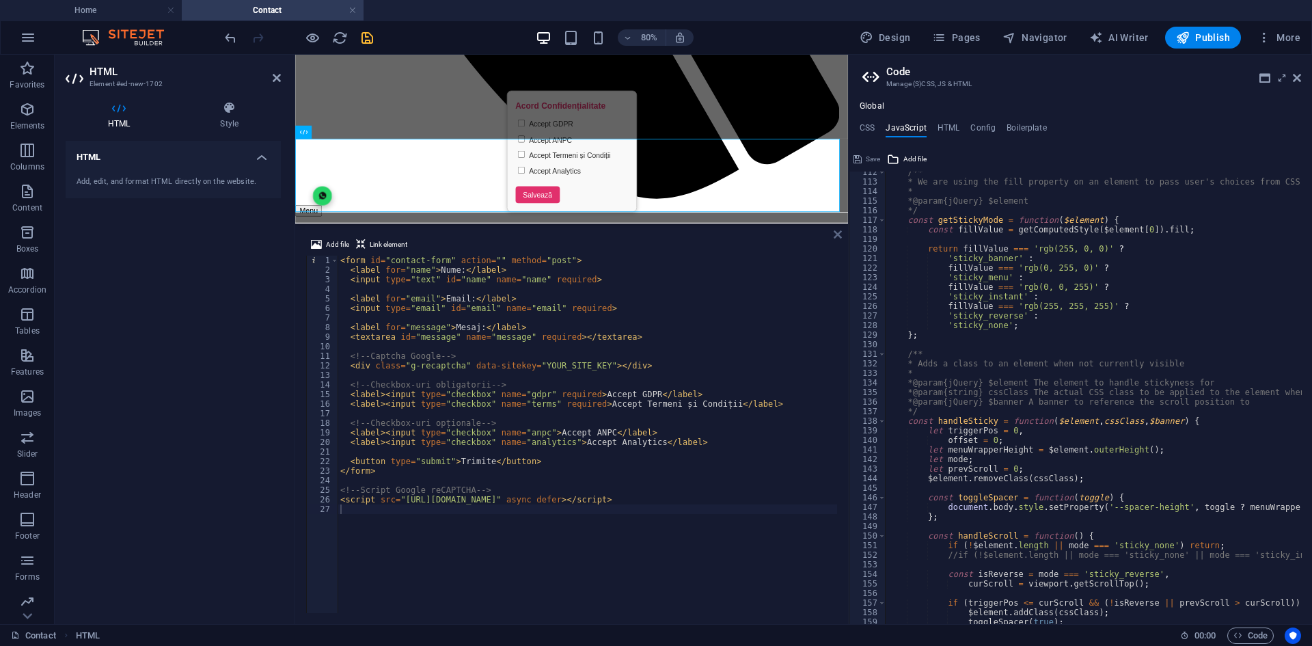
click at [836, 234] on icon at bounding box center [837, 234] width 8 height 11
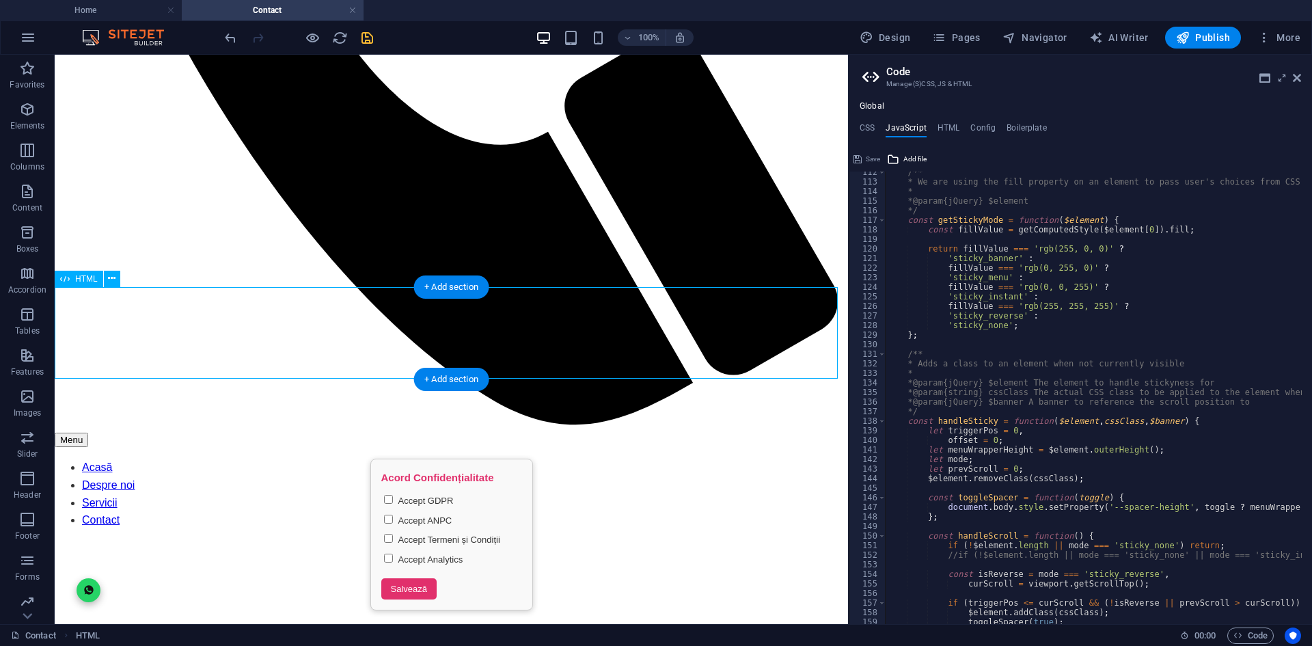
scroll to position [755, 0]
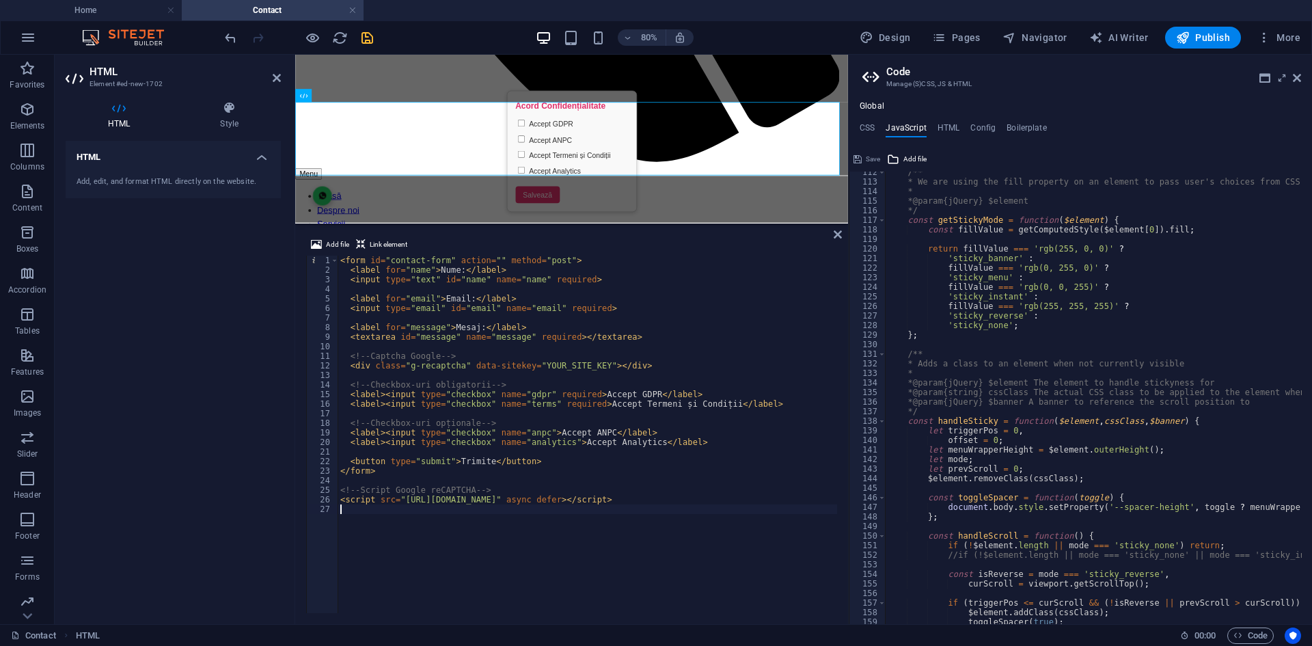
type textarea "<script src="[URL][DOMAIN_NAME]" async defer></script>"
click at [839, 238] on icon at bounding box center [837, 234] width 8 height 11
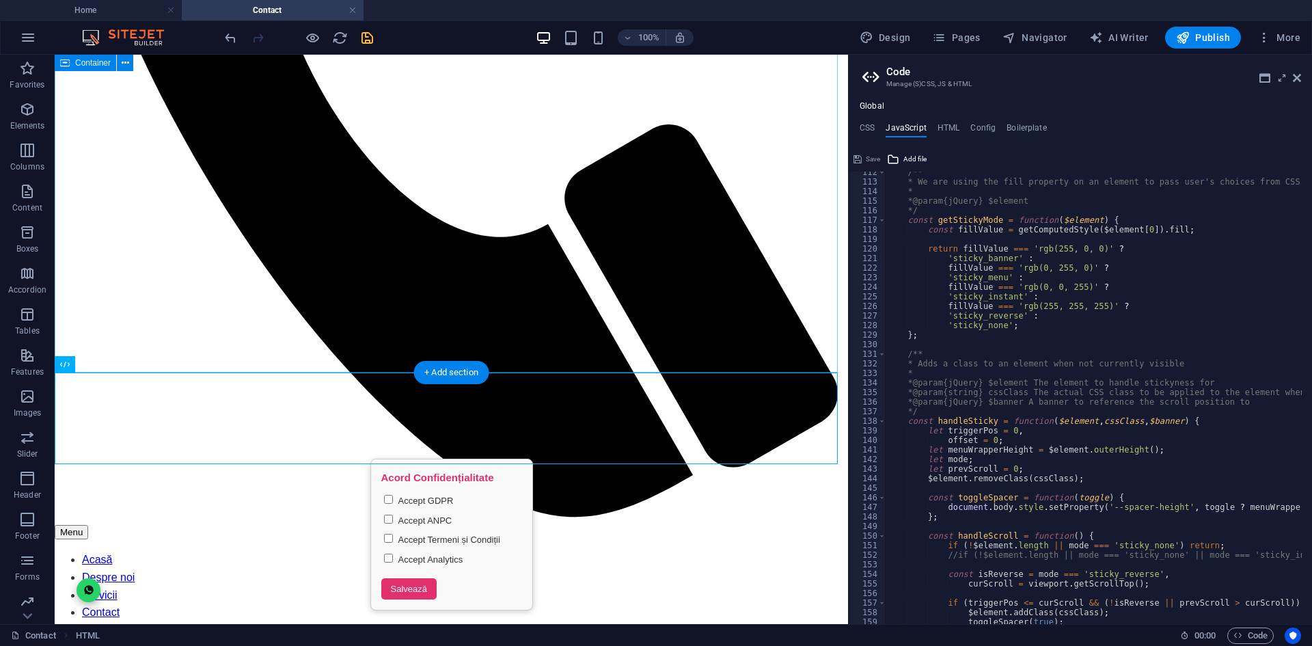
scroll to position [766, 0]
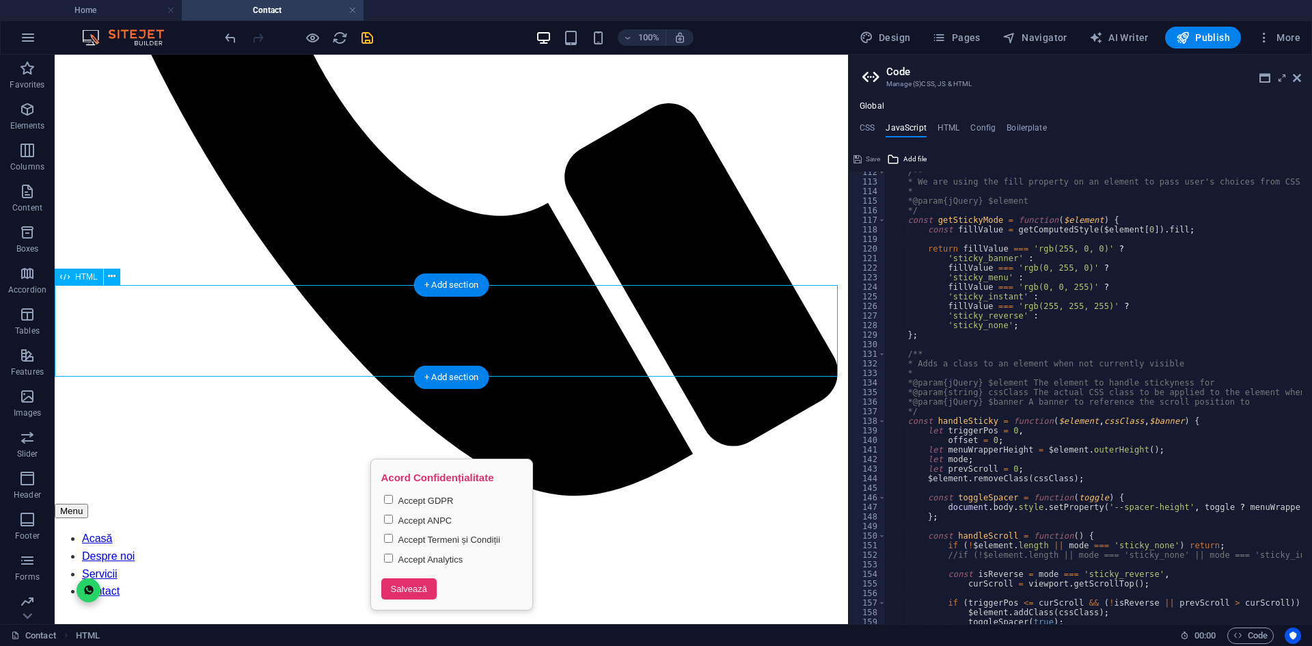
click at [223, 32] on icon "undo" at bounding box center [231, 38] width 16 height 16
click at [225, 41] on icon "undo" at bounding box center [231, 38] width 16 height 16
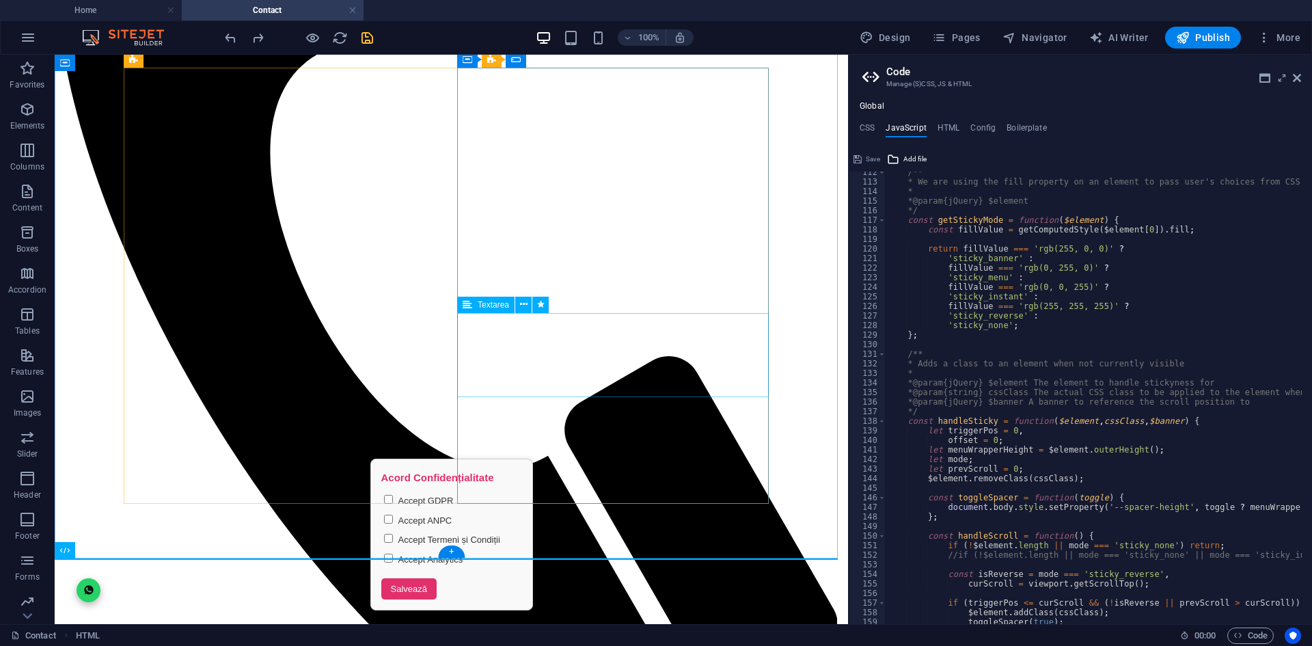
scroll to position [493, 0]
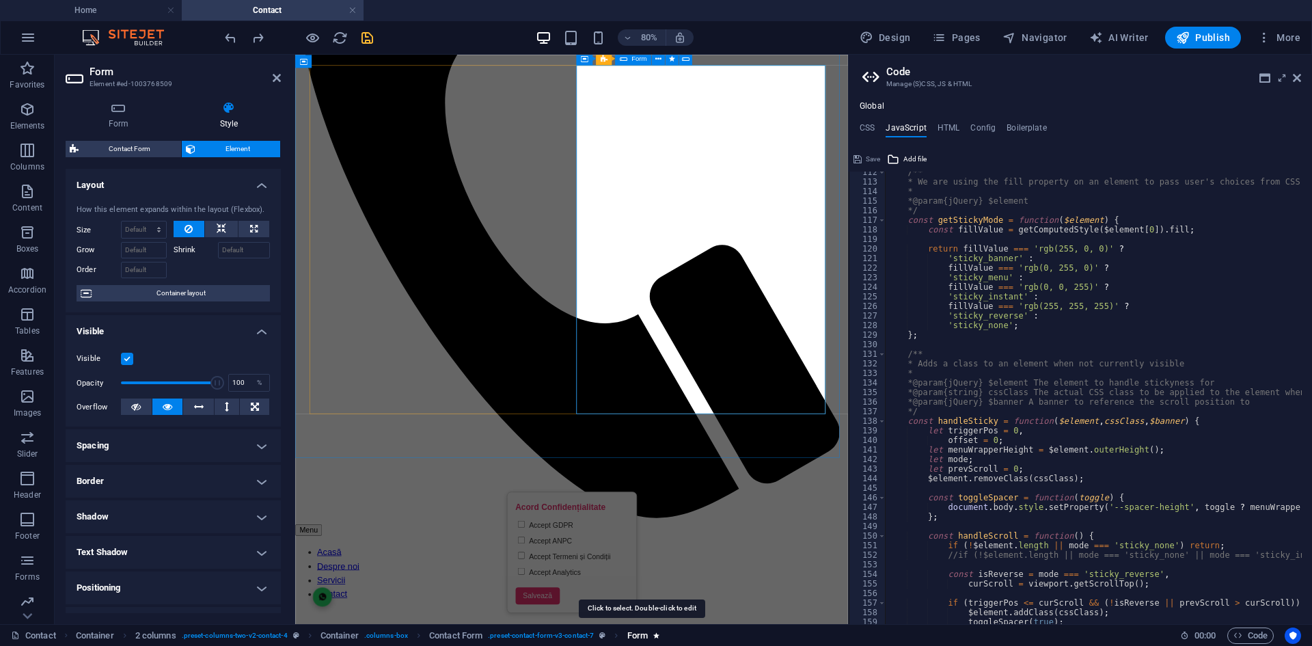
click at [642, 633] on span "Form" at bounding box center [637, 635] width 20 height 16
click at [640, 637] on span "Form" at bounding box center [637, 635] width 20 height 16
click at [583, 643] on span ". preset-contact-form-v3-contact-7" at bounding box center [541, 635] width 106 height 16
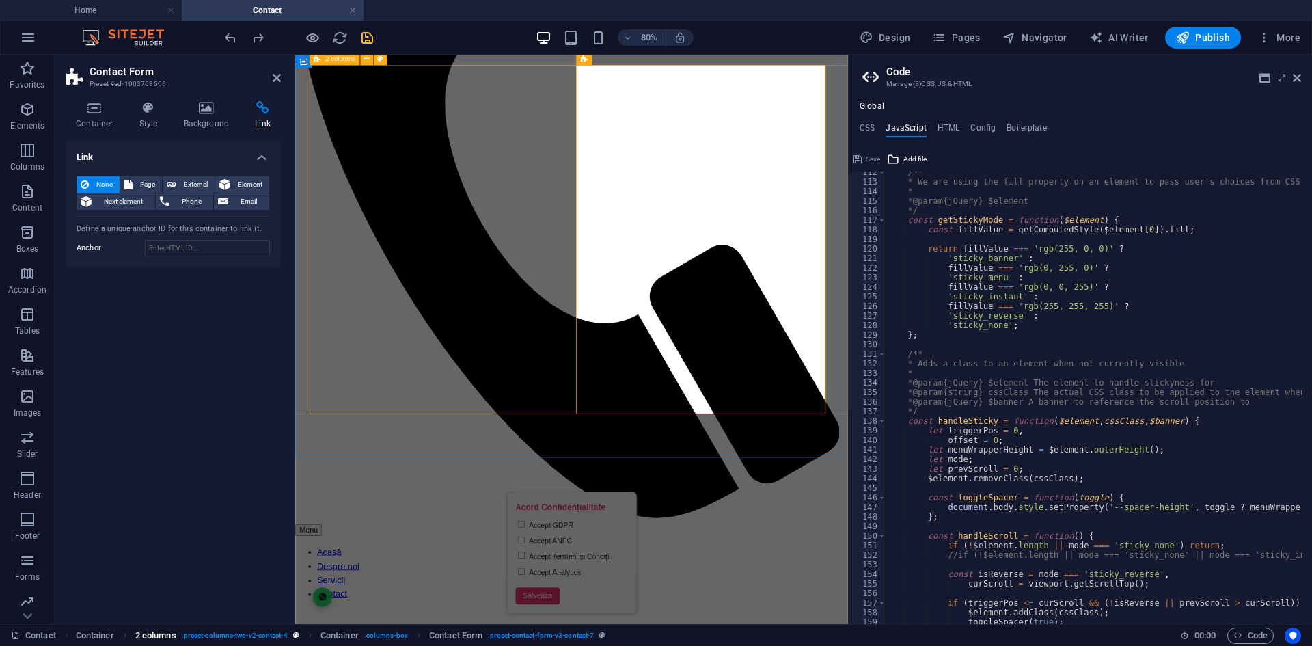
click at [232, 633] on span ". preset-columns-two-v2-contact-4" at bounding box center [235, 635] width 106 height 16
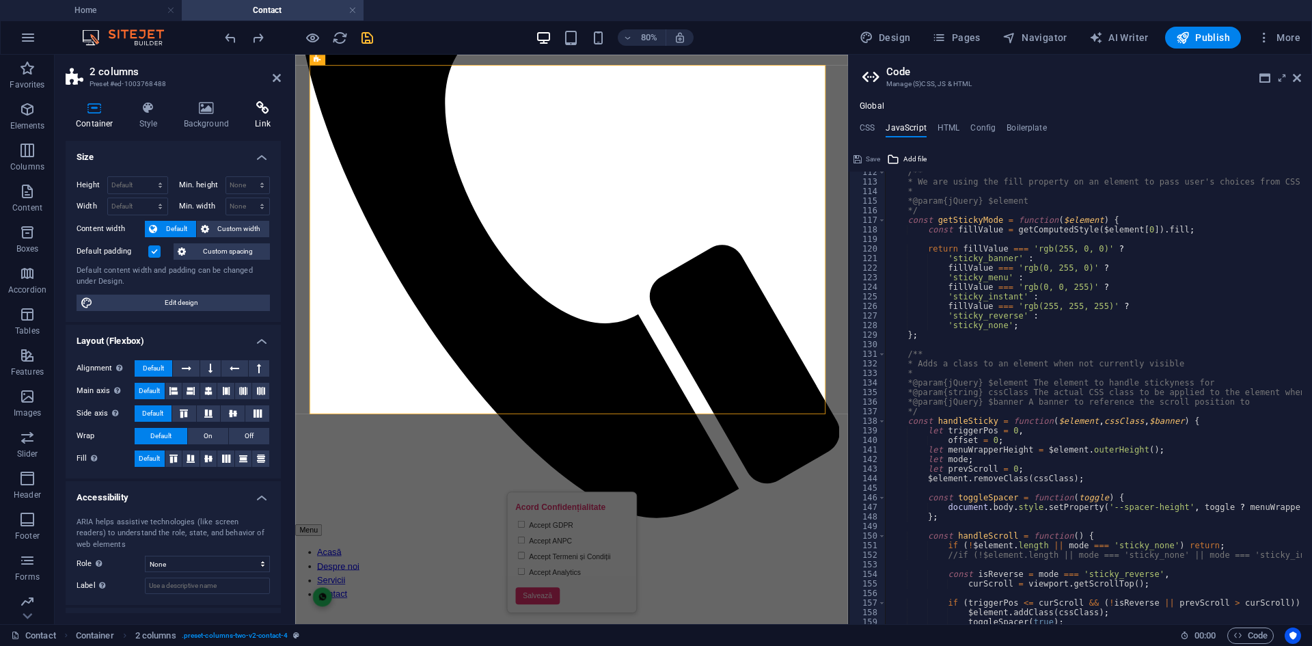
click at [266, 116] on h4 "Link" at bounding box center [263, 115] width 36 height 29
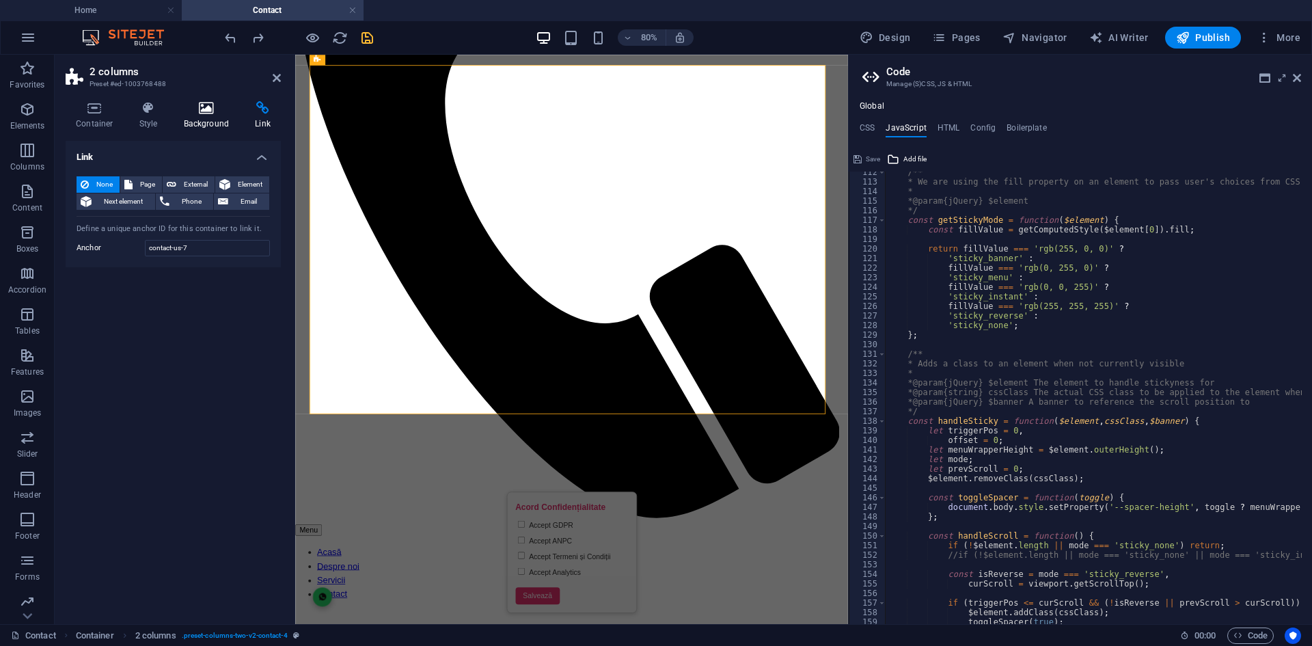
click at [215, 114] on icon at bounding box center [207, 108] width 66 height 14
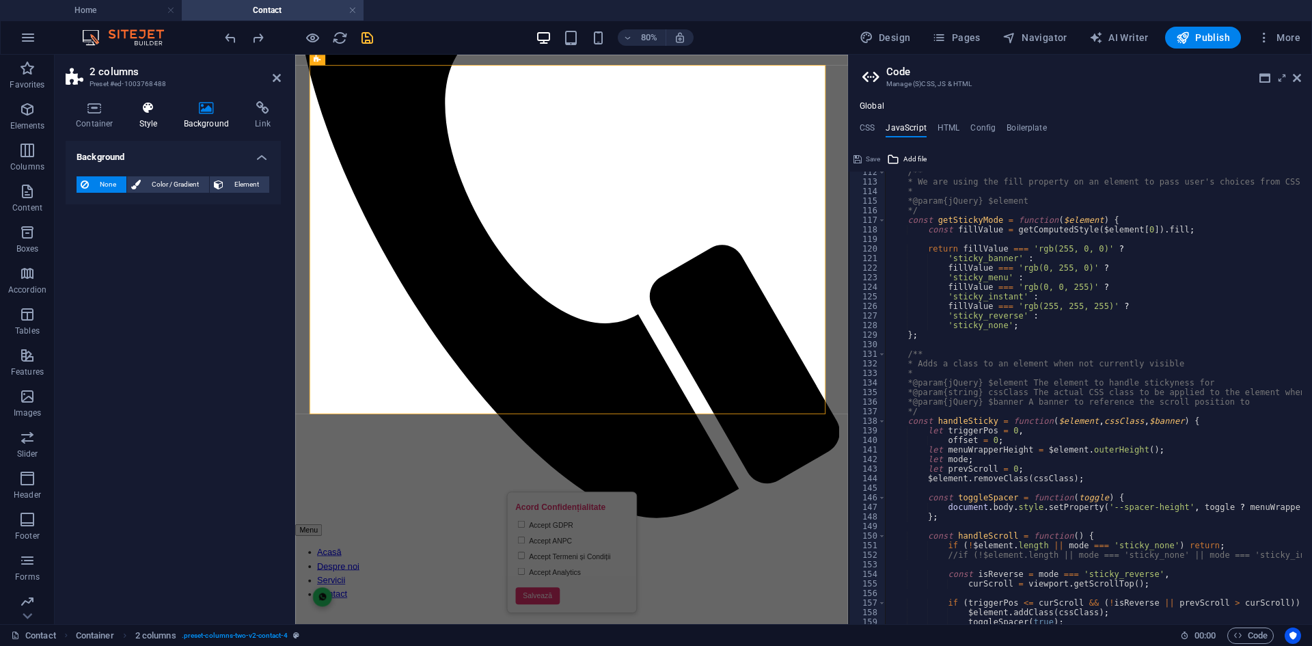
click at [137, 117] on h4 "Style" at bounding box center [151, 115] width 44 height 29
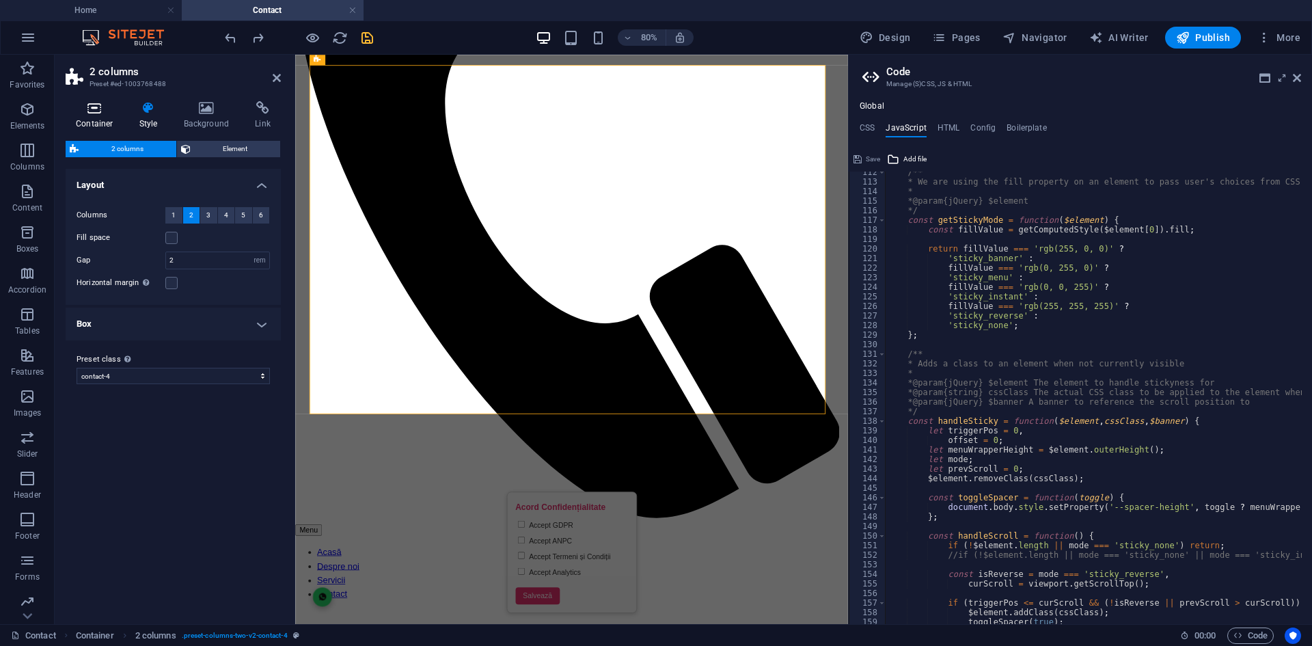
click at [112, 115] on h4 "Container" at bounding box center [98, 115] width 64 height 29
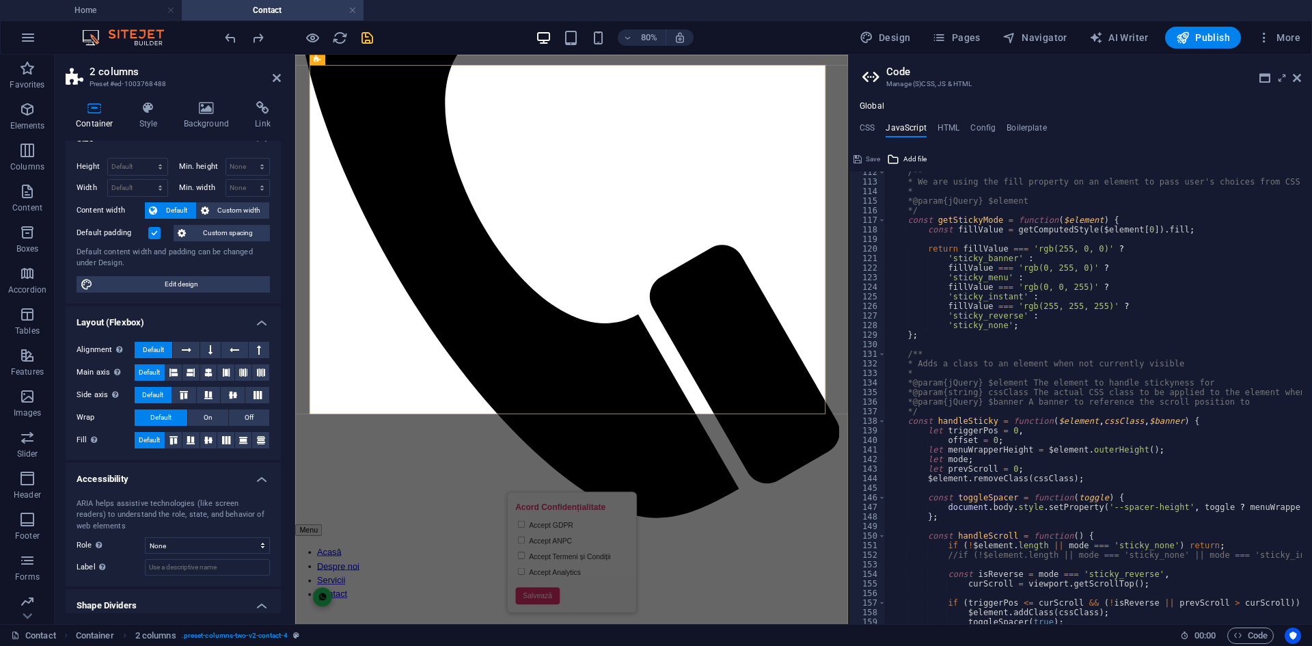
scroll to position [0, 0]
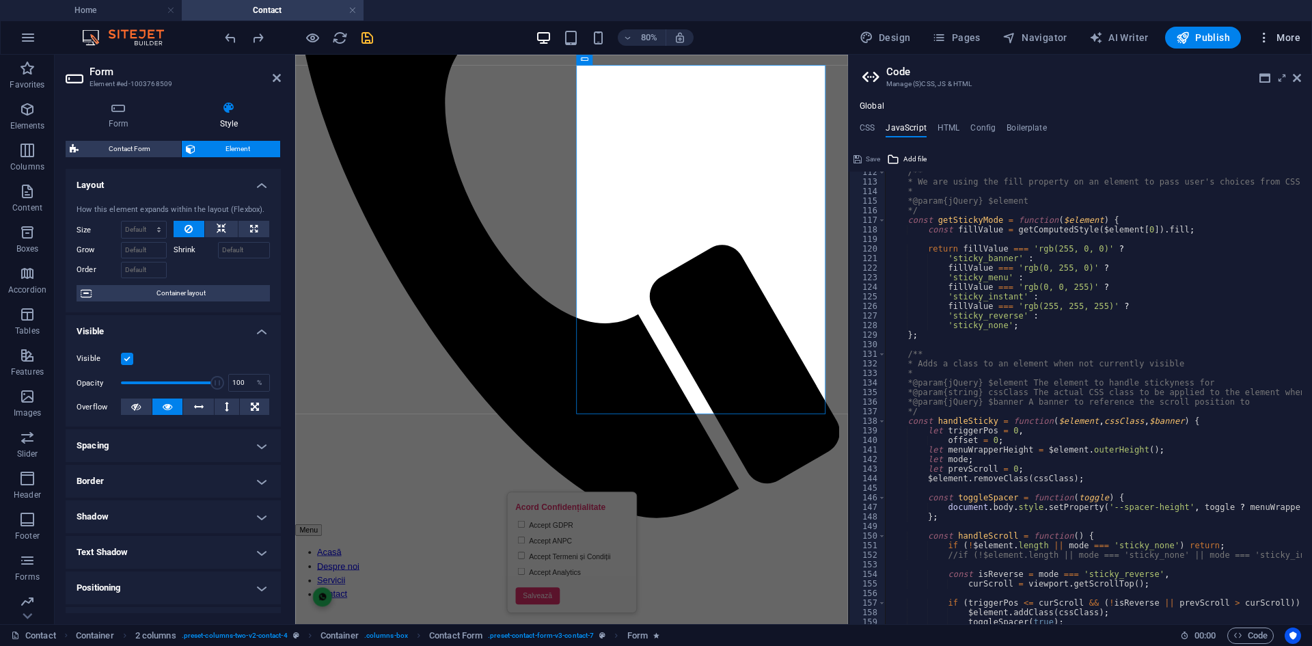
click at [1277, 34] on span "More" at bounding box center [1278, 38] width 43 height 14
click at [1196, 400] on icon at bounding box center [1192, 401] width 14 height 14
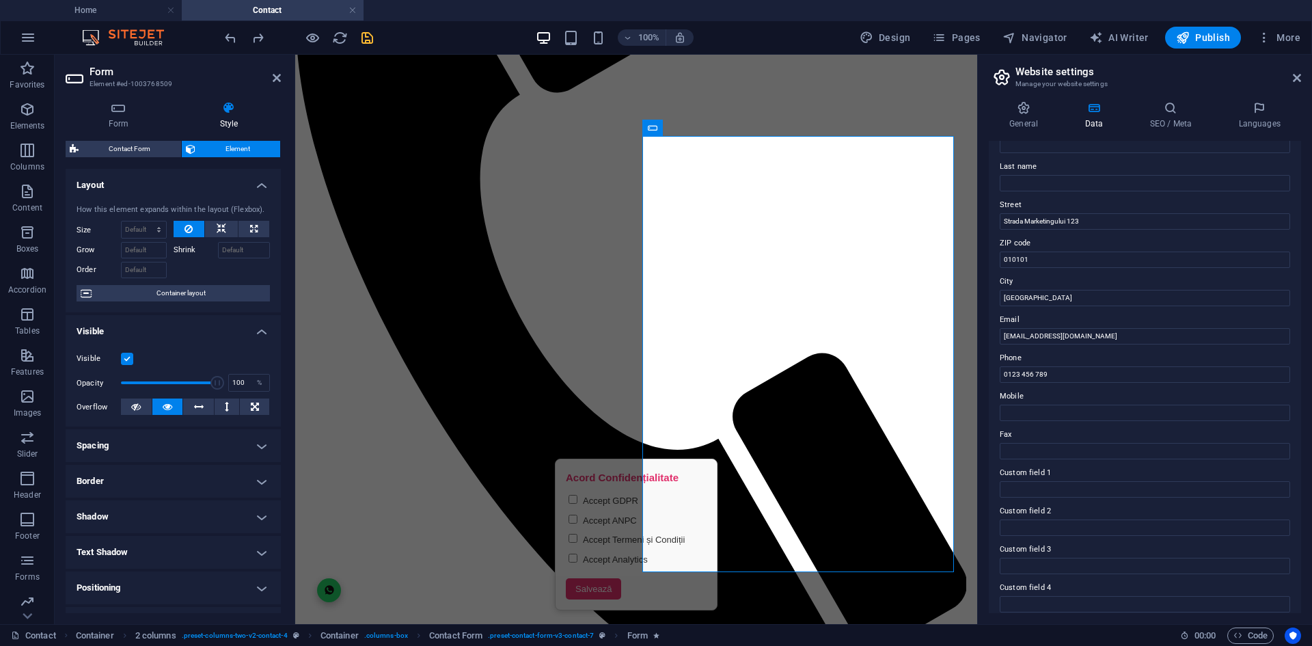
scroll to position [184, 0]
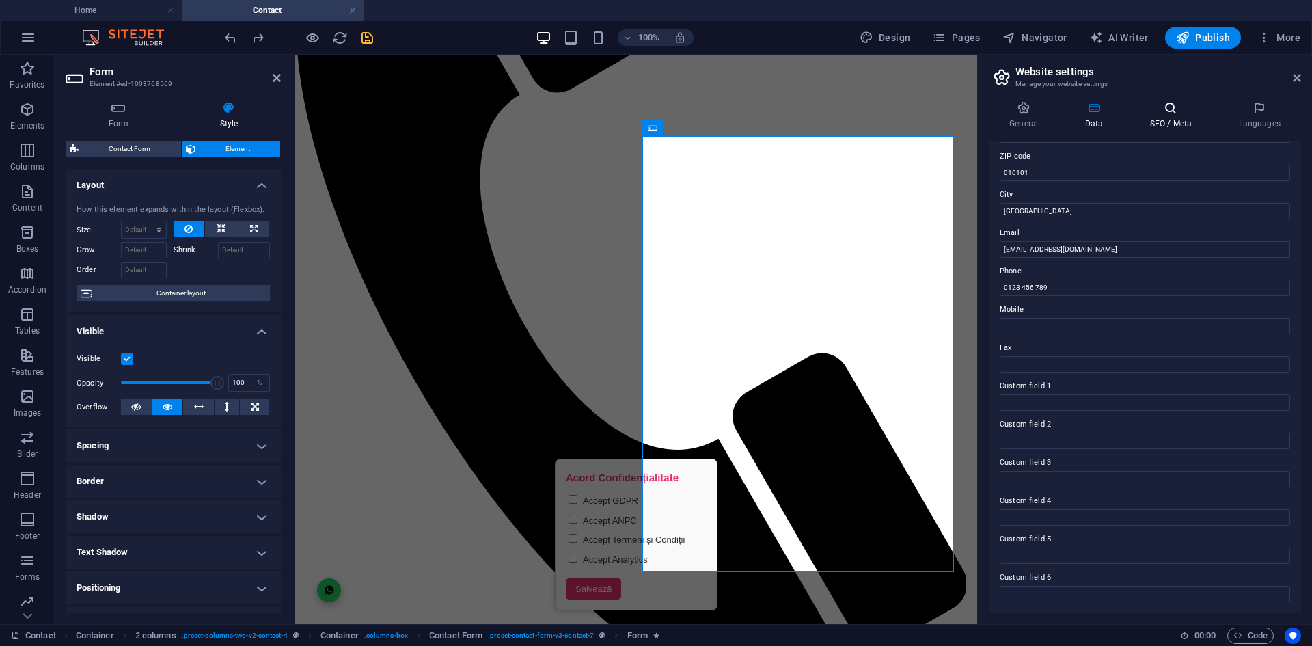
click at [1150, 116] on h4 "SEO / Meta" at bounding box center [1173, 115] width 89 height 29
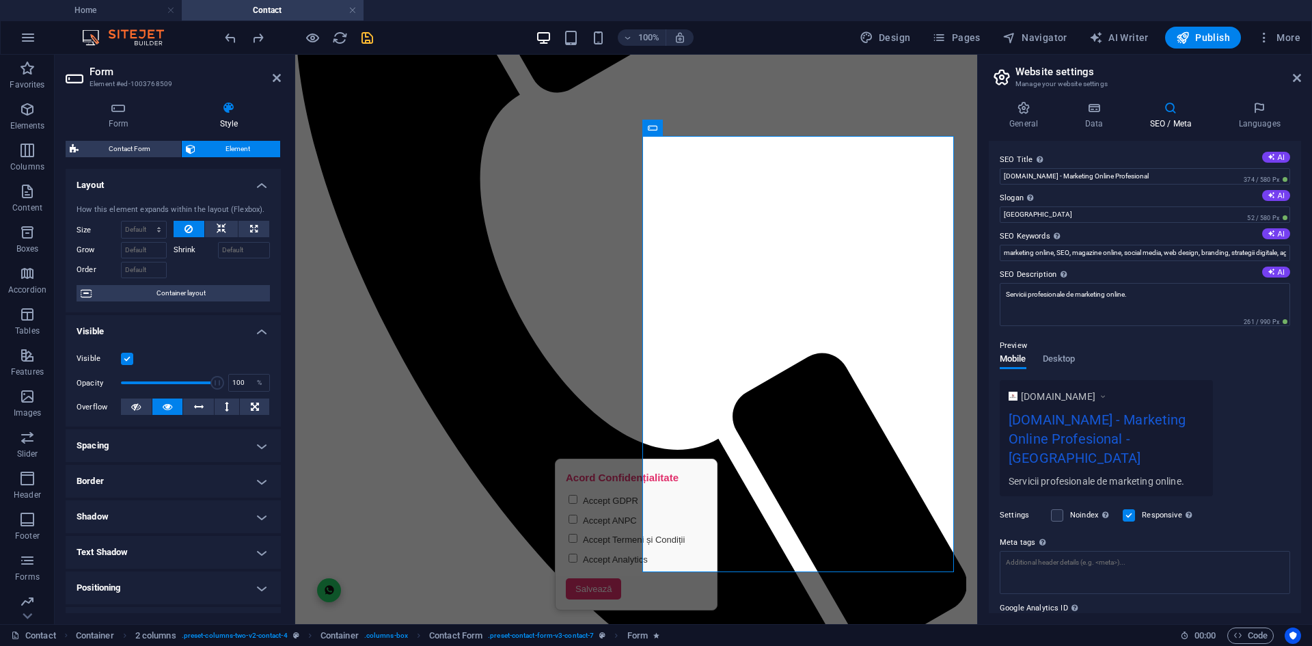
scroll to position [50, 0]
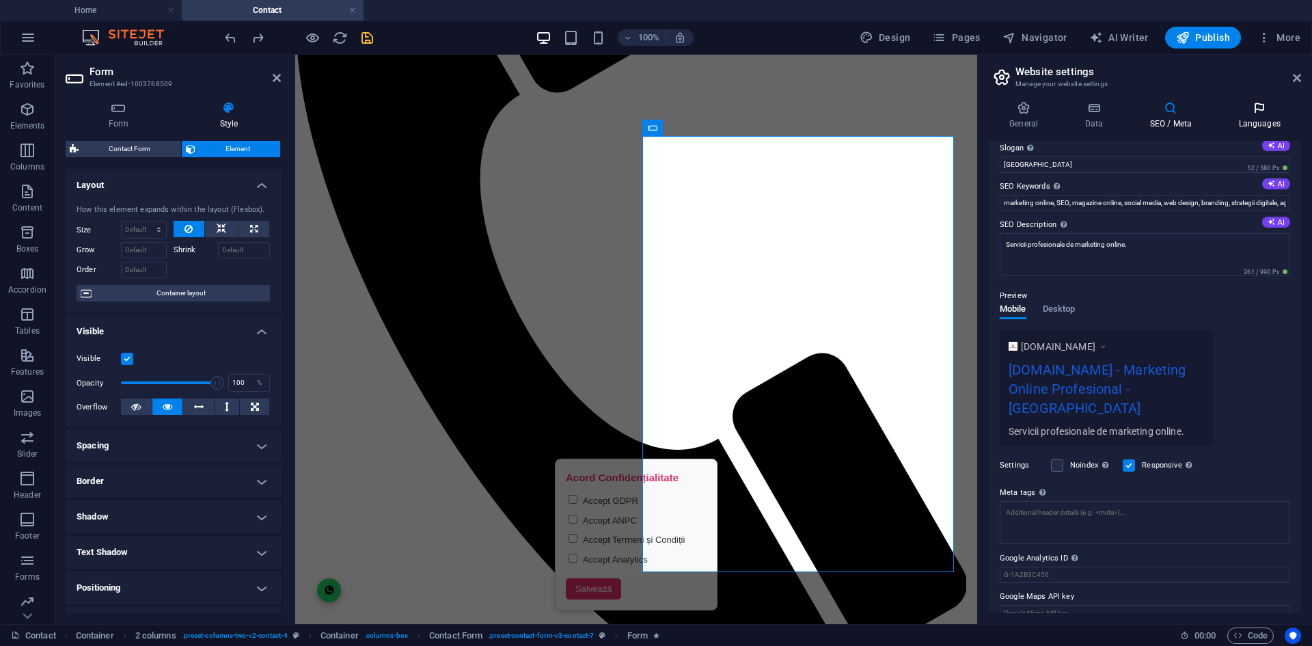
click at [1249, 111] on icon at bounding box center [1258, 108] width 83 height 14
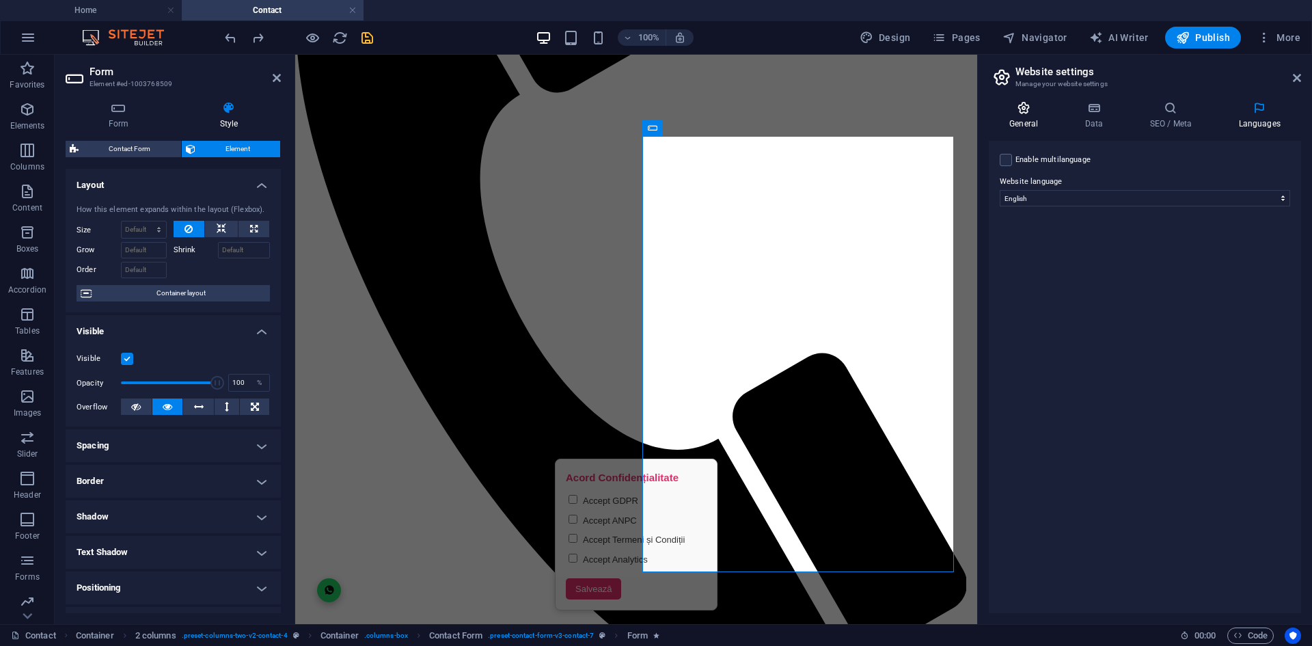
click at [1027, 102] on icon at bounding box center [1024, 108] width 70 height 14
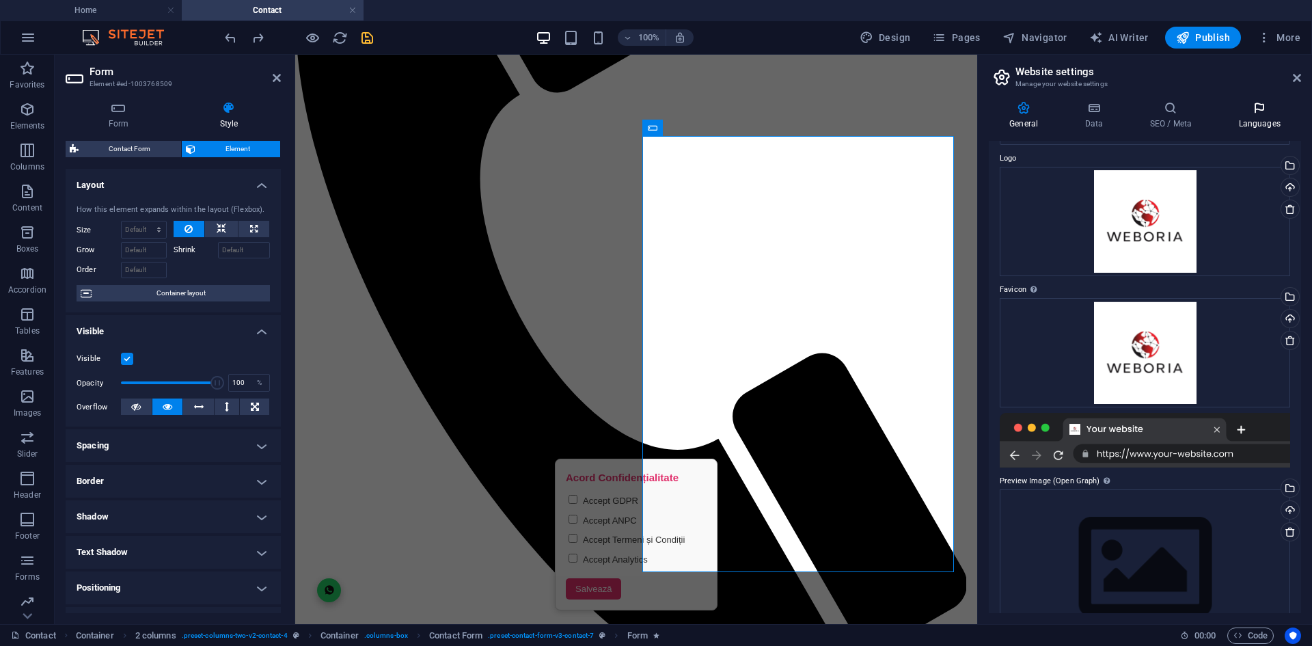
scroll to position [0, 0]
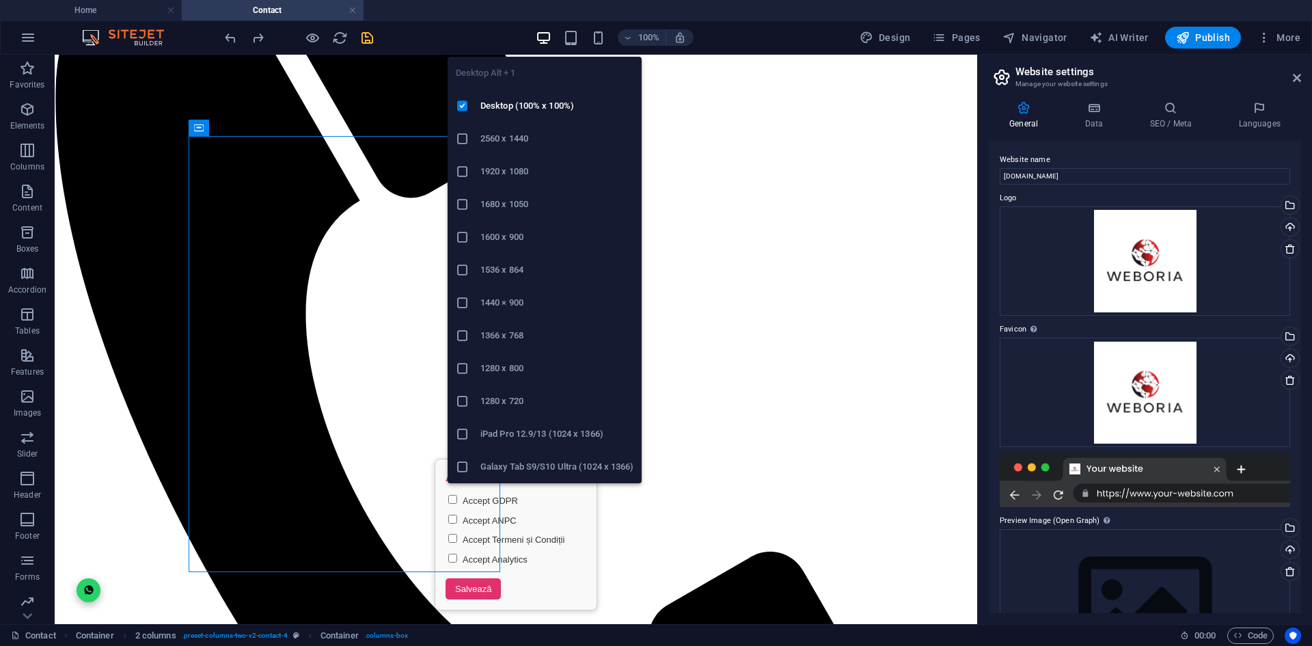
click at [508, 133] on h6 "2560 x 1440" at bounding box center [556, 138] width 153 height 16
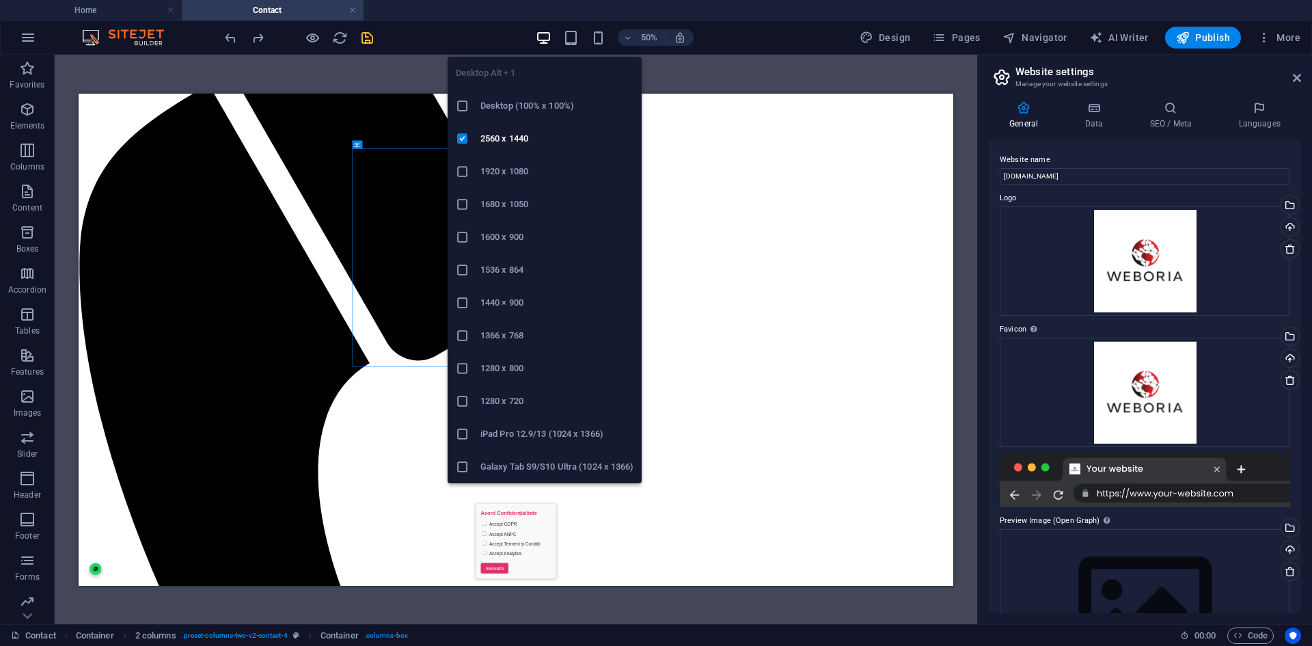
click at [549, 176] on h6 "1920 x 1080" at bounding box center [556, 171] width 153 height 16
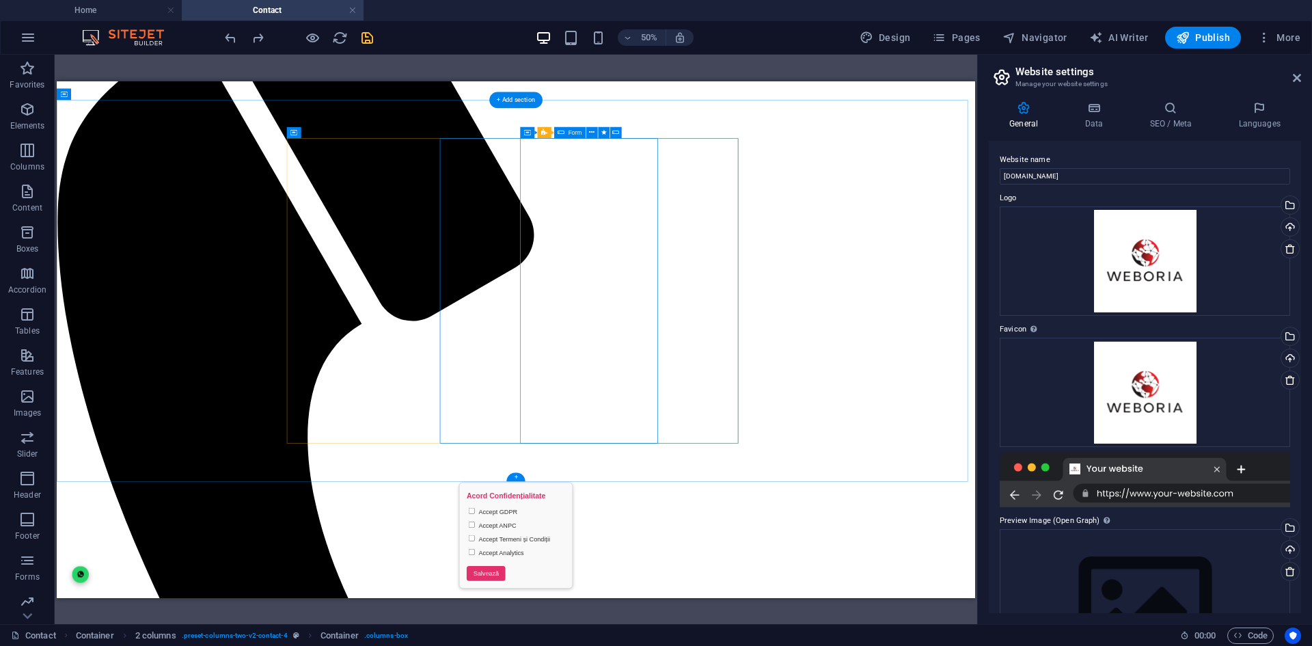
scroll to position [425, 0]
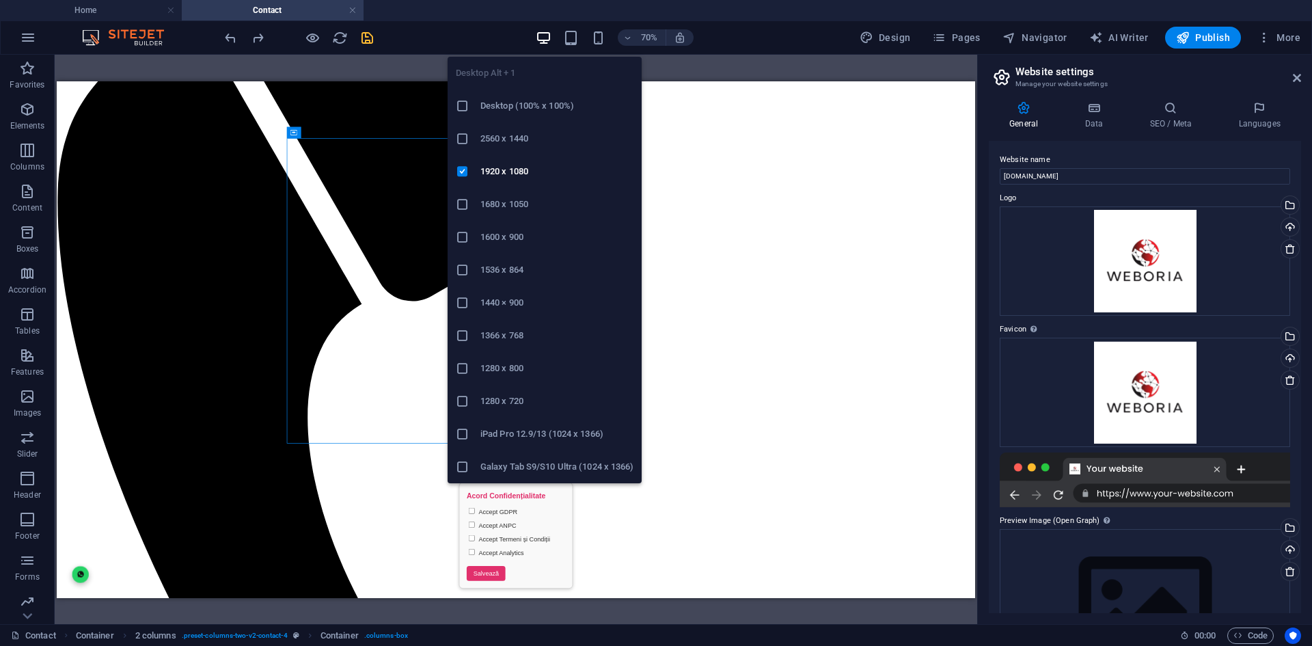
click at [515, 106] on h6 "Desktop (100% x 100%)" at bounding box center [556, 106] width 153 height 16
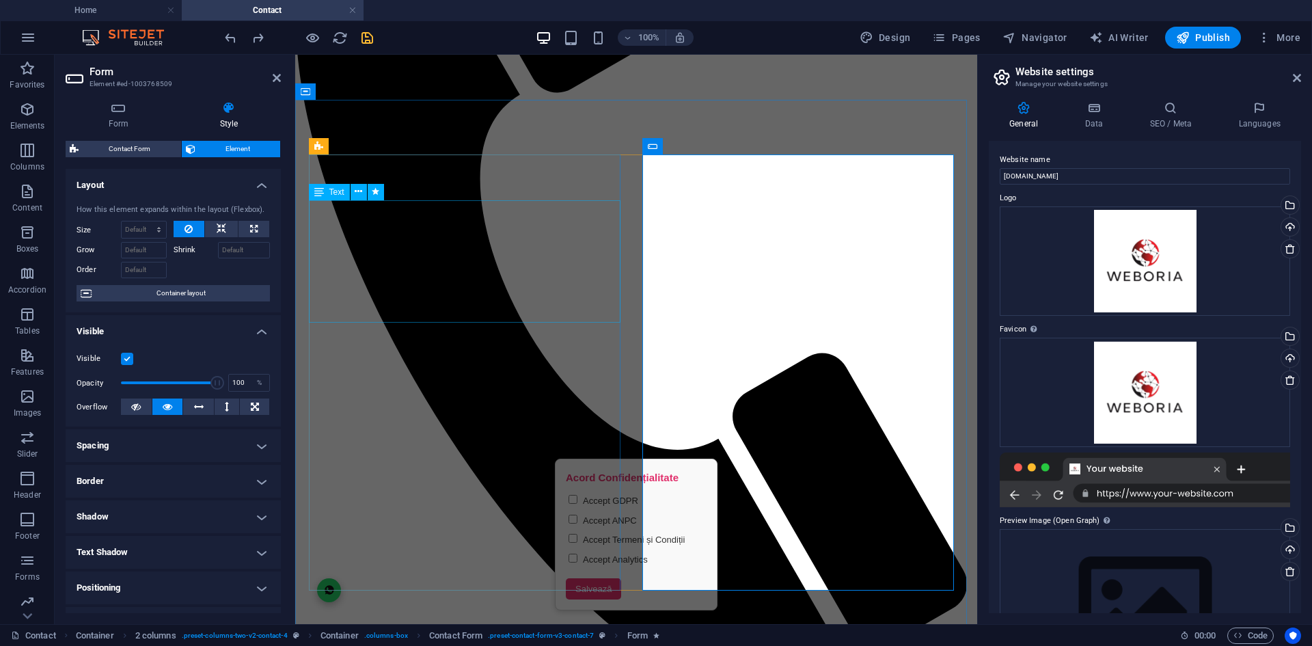
scroll to position [288, 0]
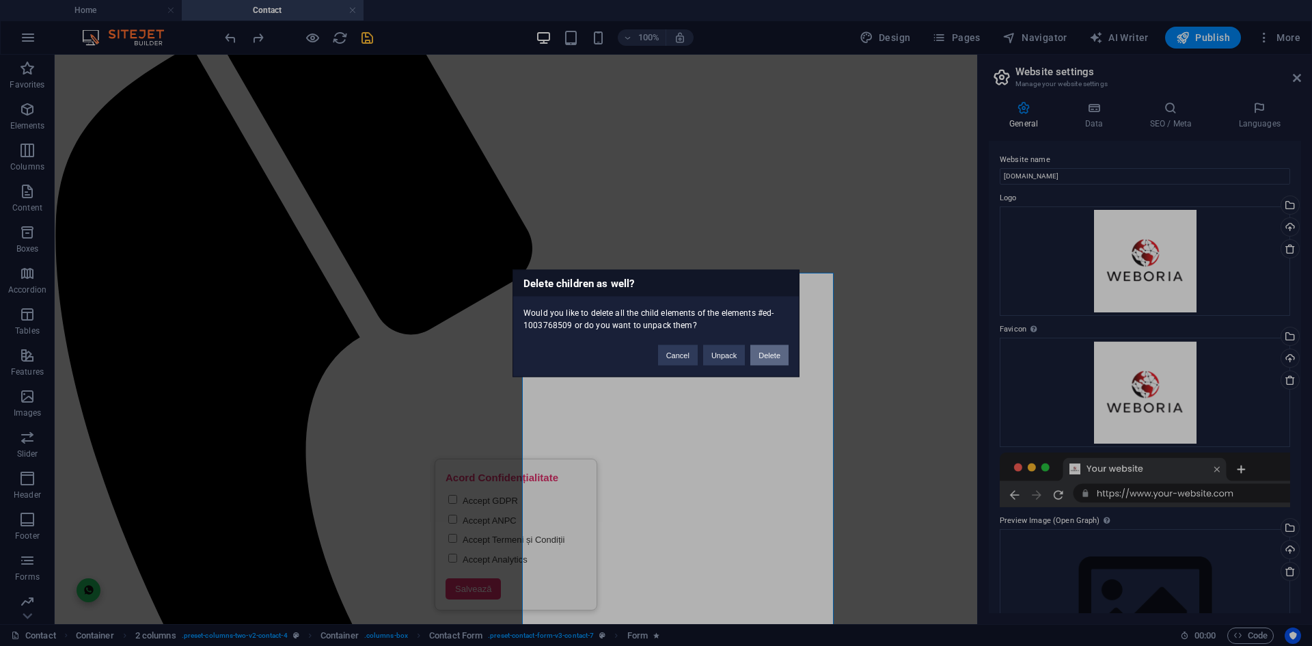
click at [773, 363] on button "Delete" at bounding box center [769, 354] width 38 height 20
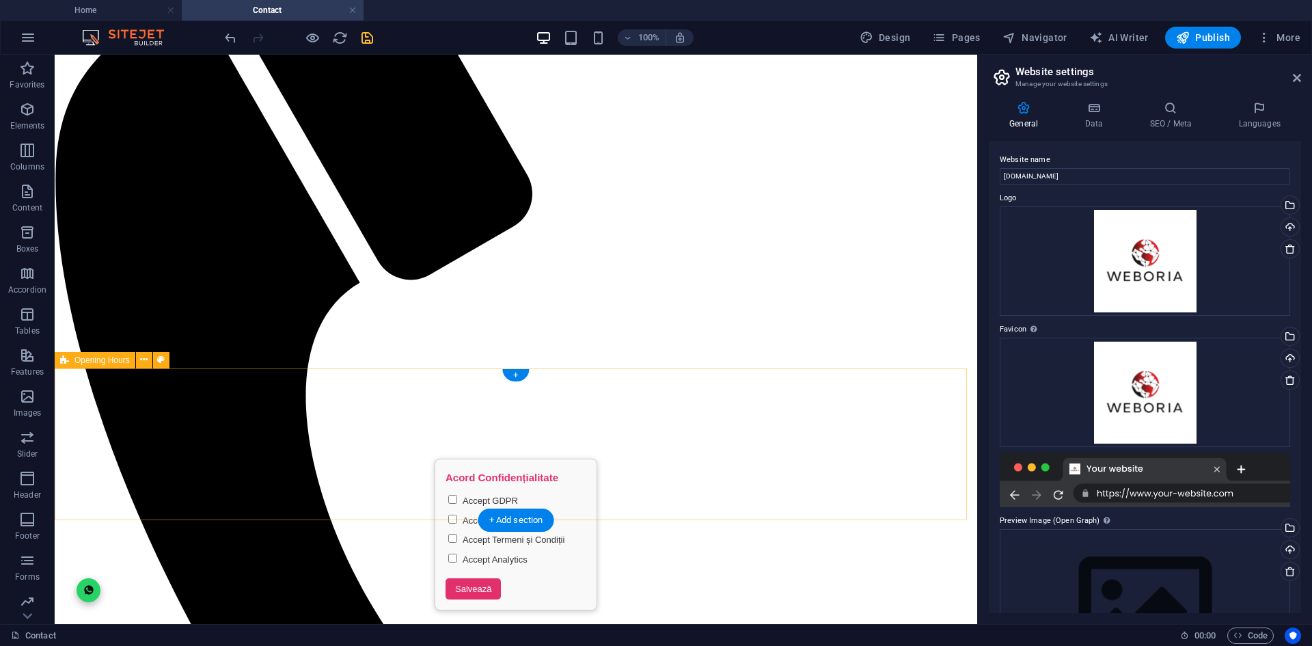
scroll to position [425, 0]
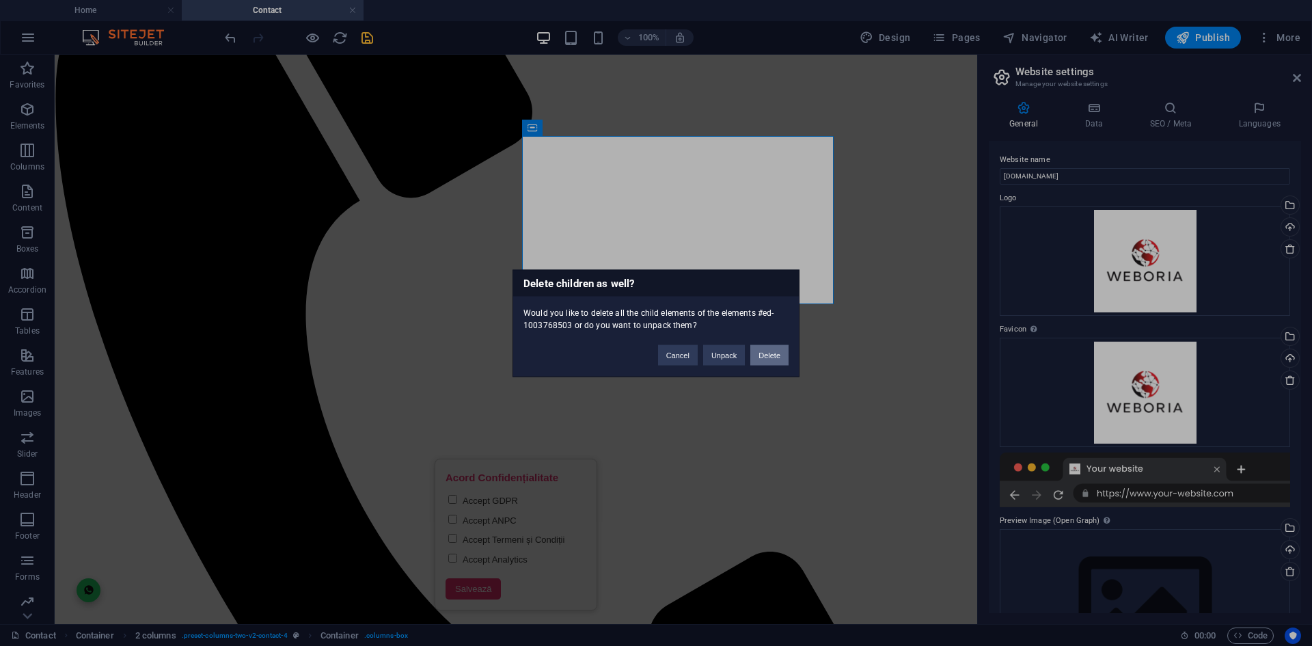
click at [766, 354] on button "Delete" at bounding box center [769, 354] width 38 height 20
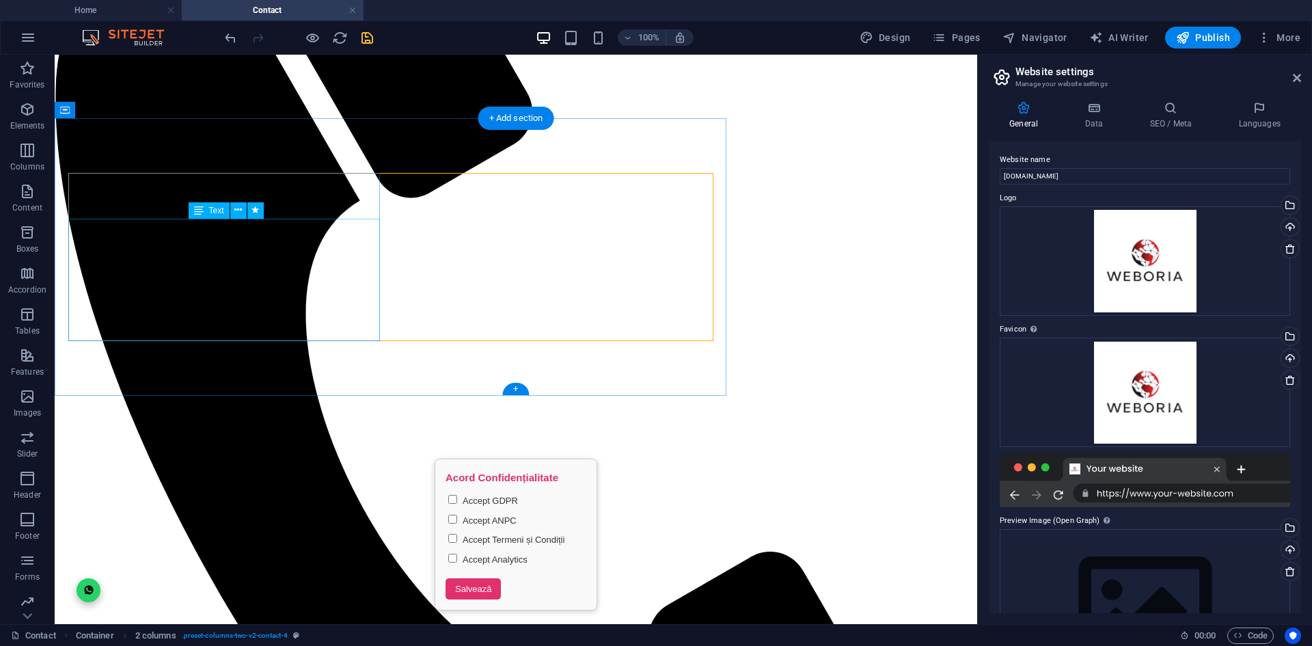
scroll to position [357, 0]
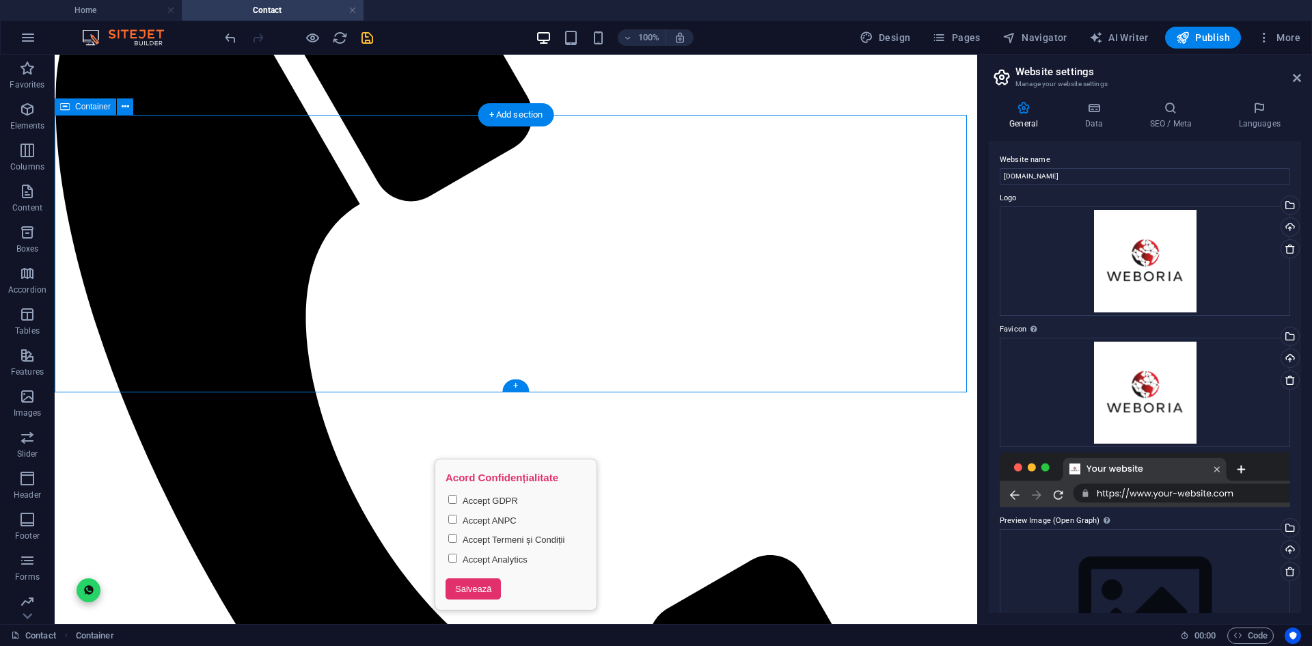
scroll to position [425, 0]
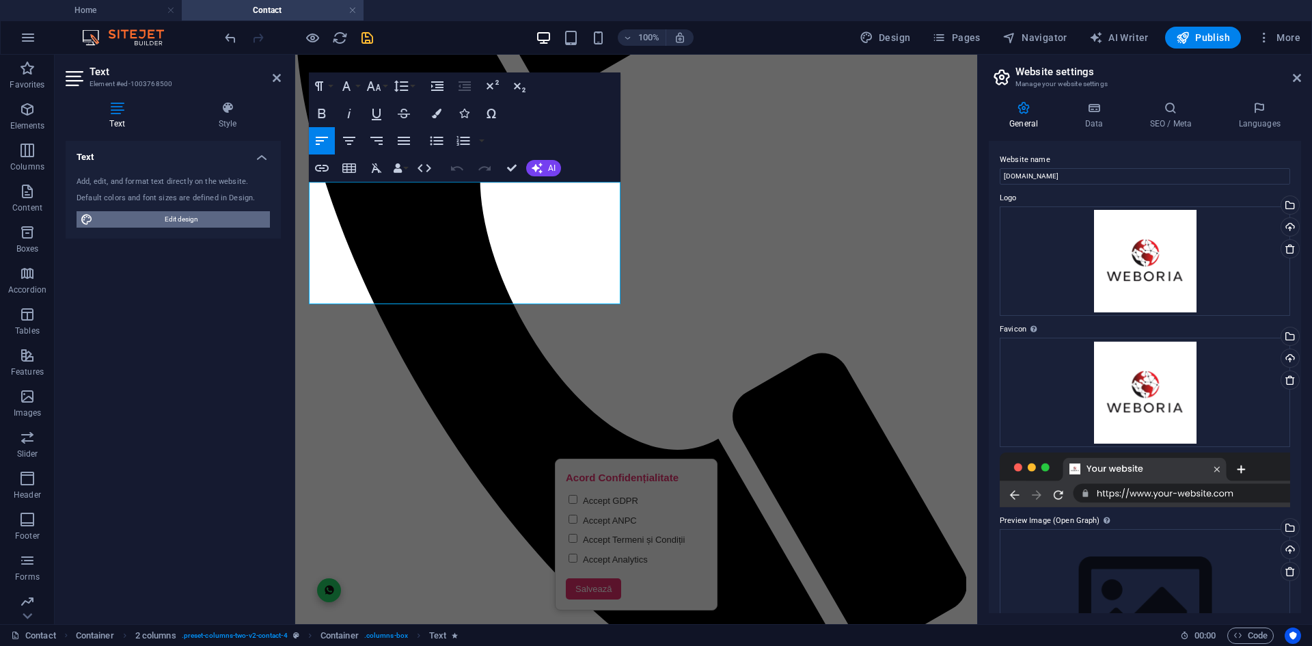
click at [228, 215] on span "Edit design" at bounding box center [181, 219] width 169 height 16
select select "ease-in-out"
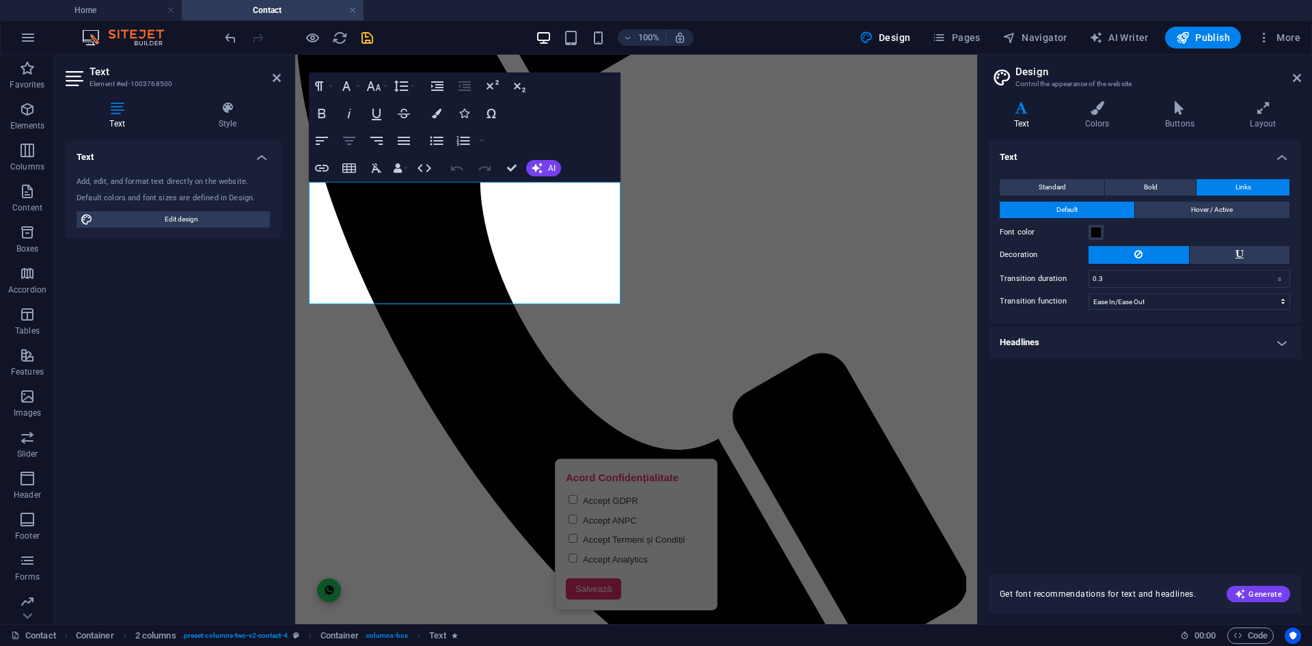
click at [343, 145] on icon "button" at bounding box center [349, 141] width 16 height 16
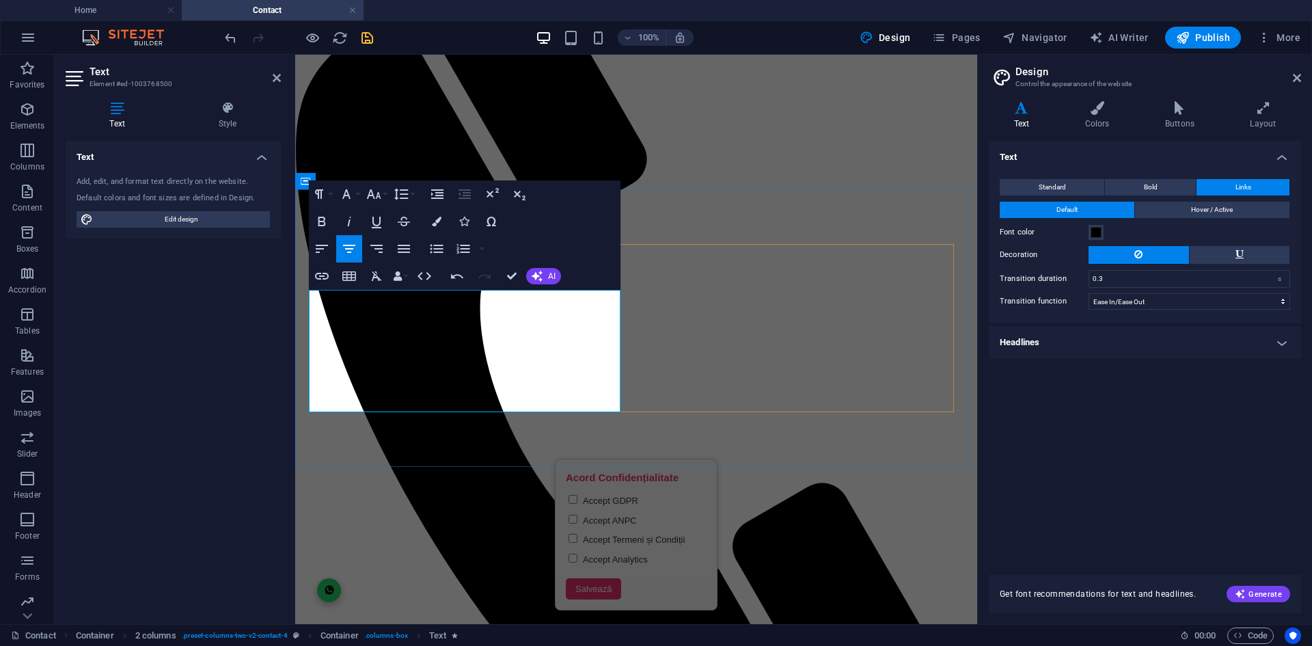
scroll to position [288, 0]
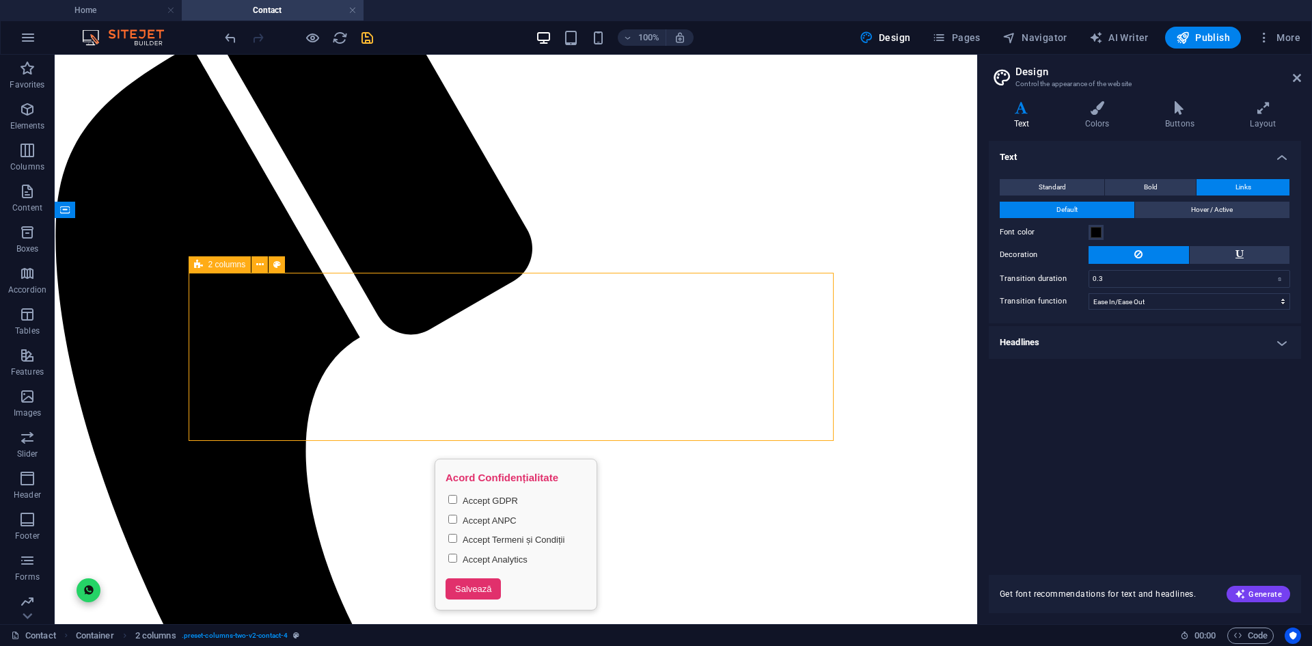
select select "rem"
select select "preset-columns-two-v2-contact-4"
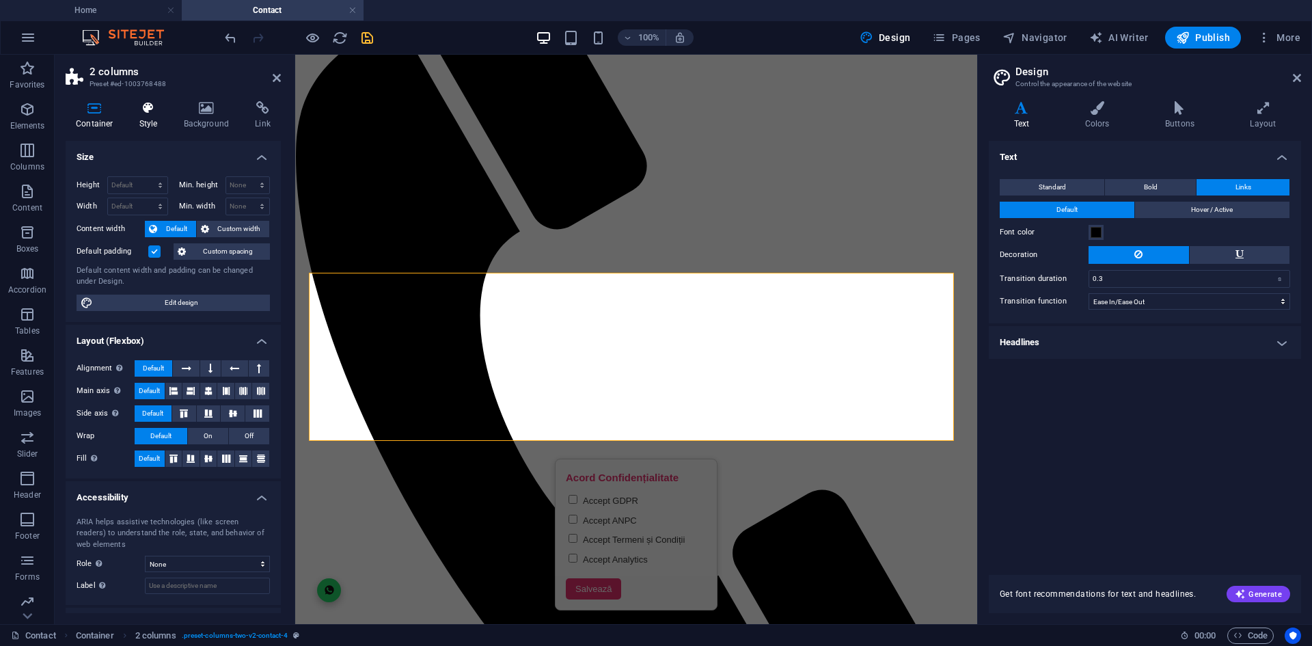
click at [147, 115] on h4 "Style" at bounding box center [151, 115] width 44 height 29
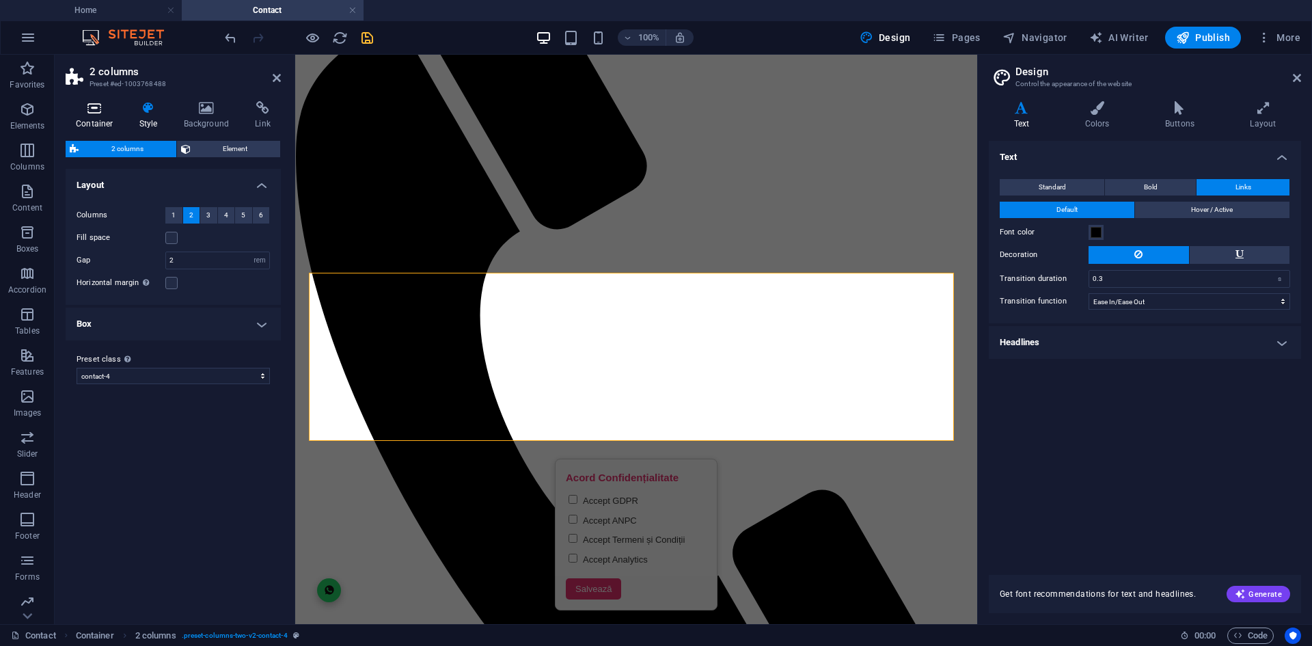
click at [93, 111] on icon at bounding box center [95, 108] width 58 height 14
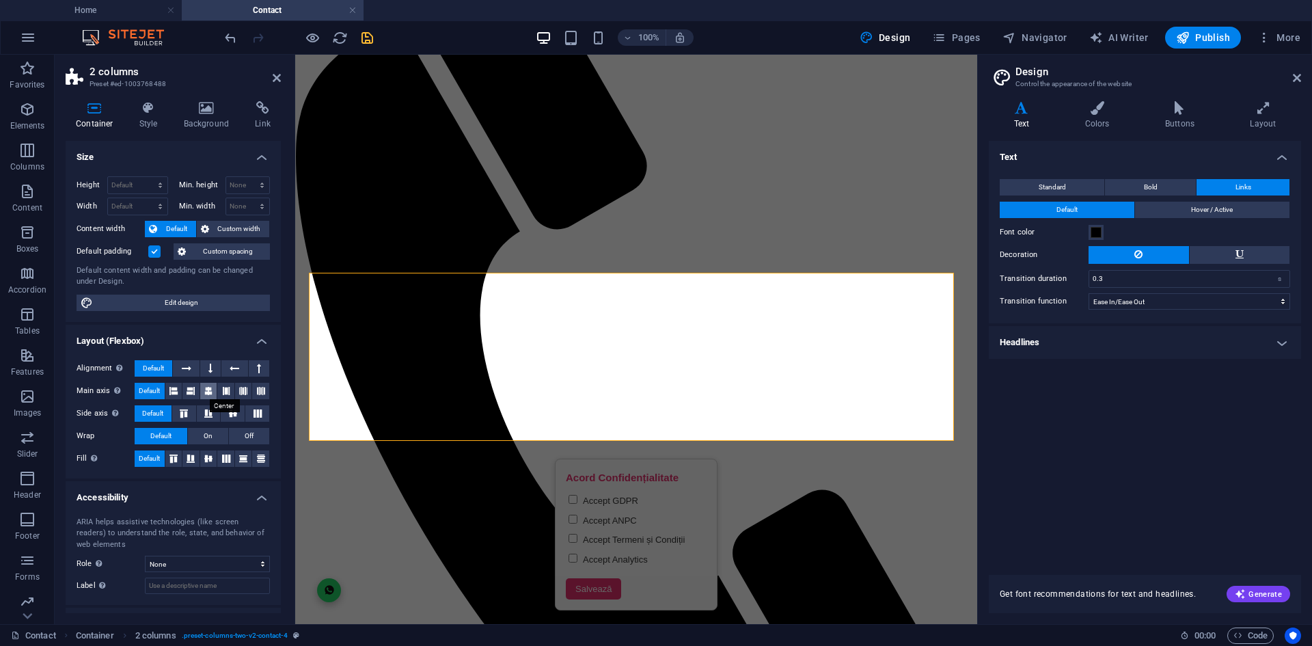
click at [207, 395] on icon at bounding box center [208, 391] width 8 height 16
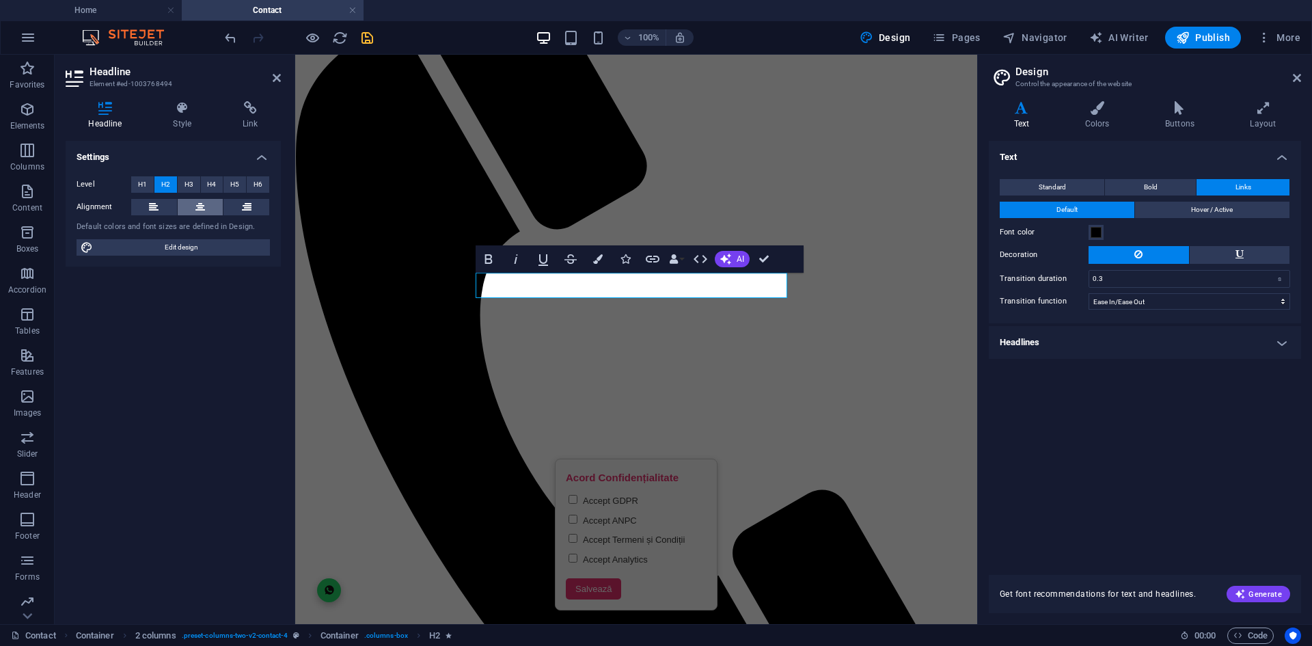
click at [195, 213] on icon at bounding box center [200, 207] width 10 height 16
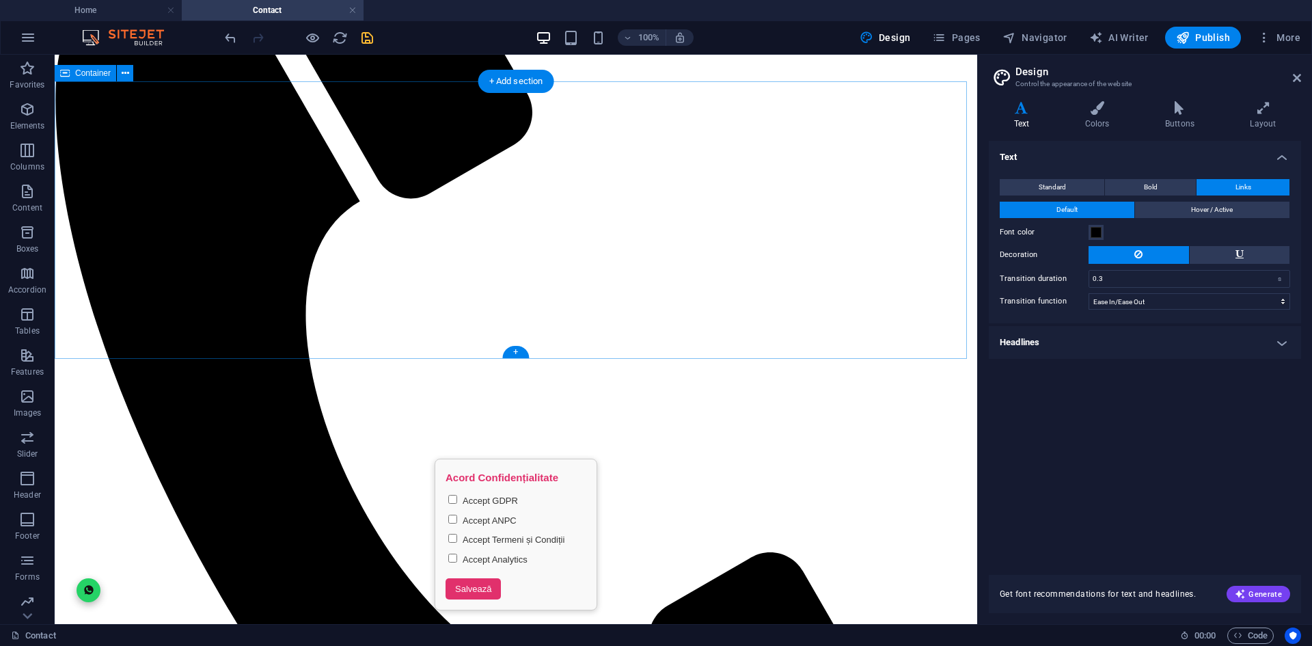
scroll to position [425, 0]
click at [514, 350] on div "+" at bounding box center [515, 352] width 27 height 12
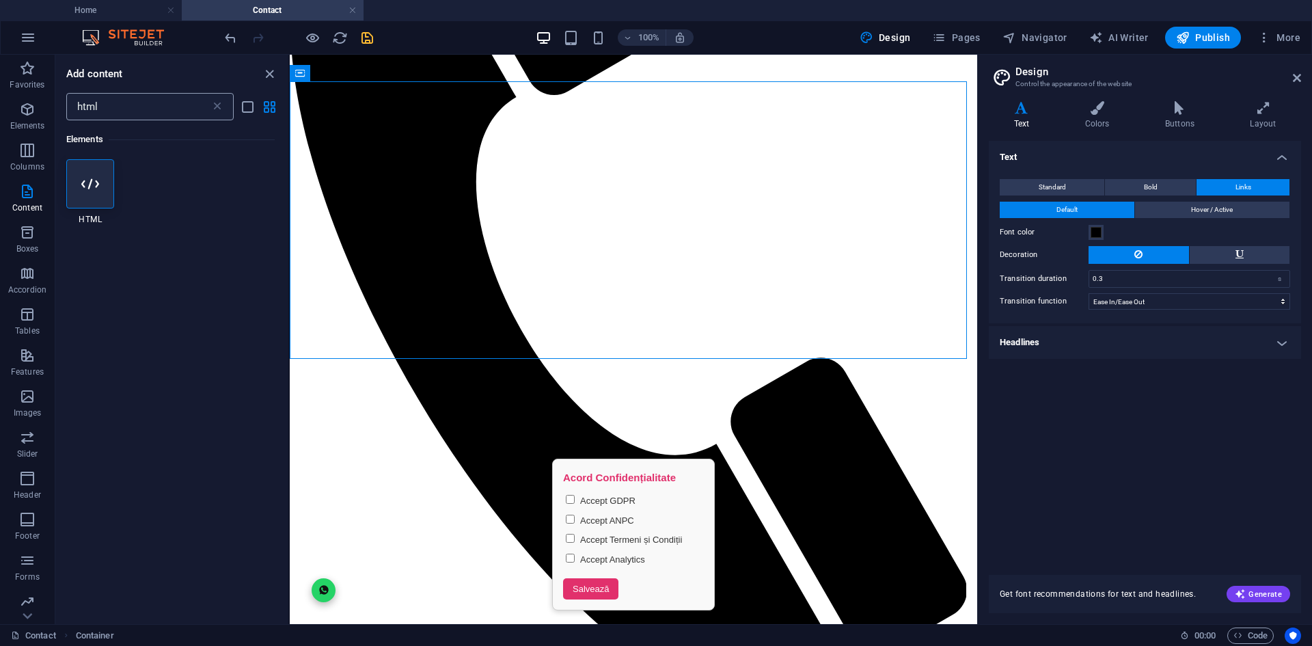
drag, startPoint x: 164, startPoint y: 92, endPoint x: 132, endPoint y: 95, distance: 32.3
click at [132, 95] on div "Add content html ​ Elements 1 Star HTML" at bounding box center [171, 339] width 233 height 569
drag, startPoint x: 136, startPoint y: 107, endPoint x: 75, endPoint y: 96, distance: 61.7
click at [75, 96] on input "html" at bounding box center [138, 106] width 144 height 27
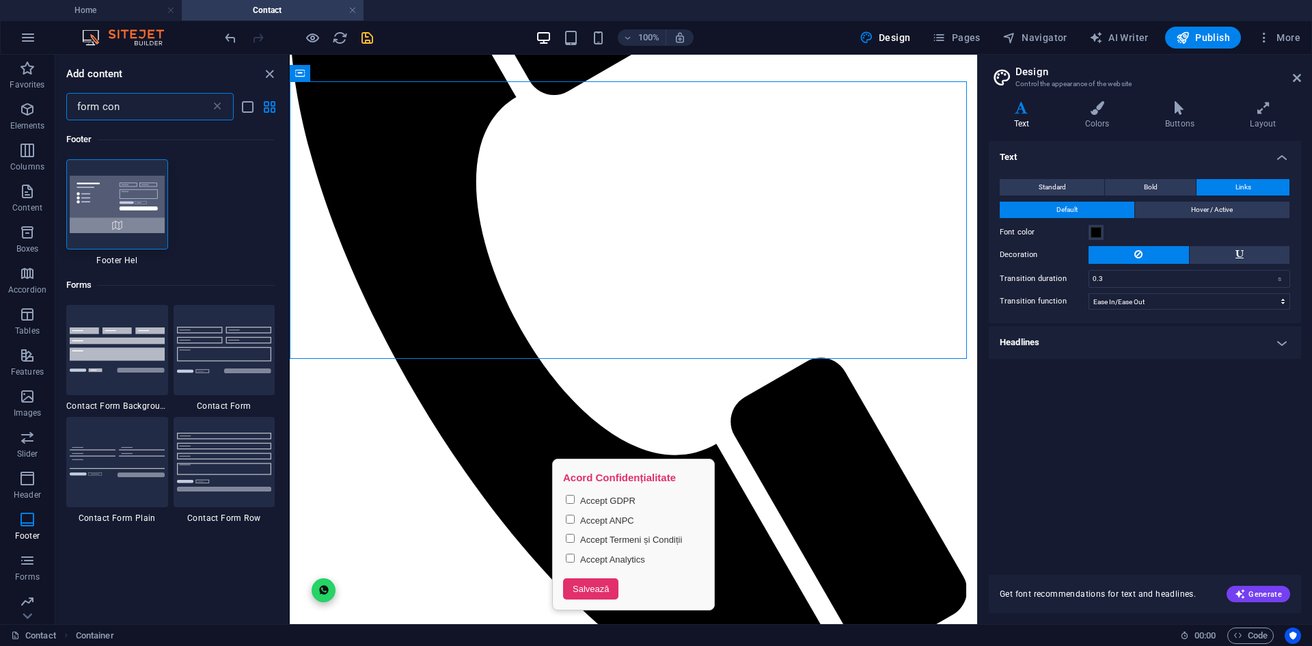
scroll to position [68, 0]
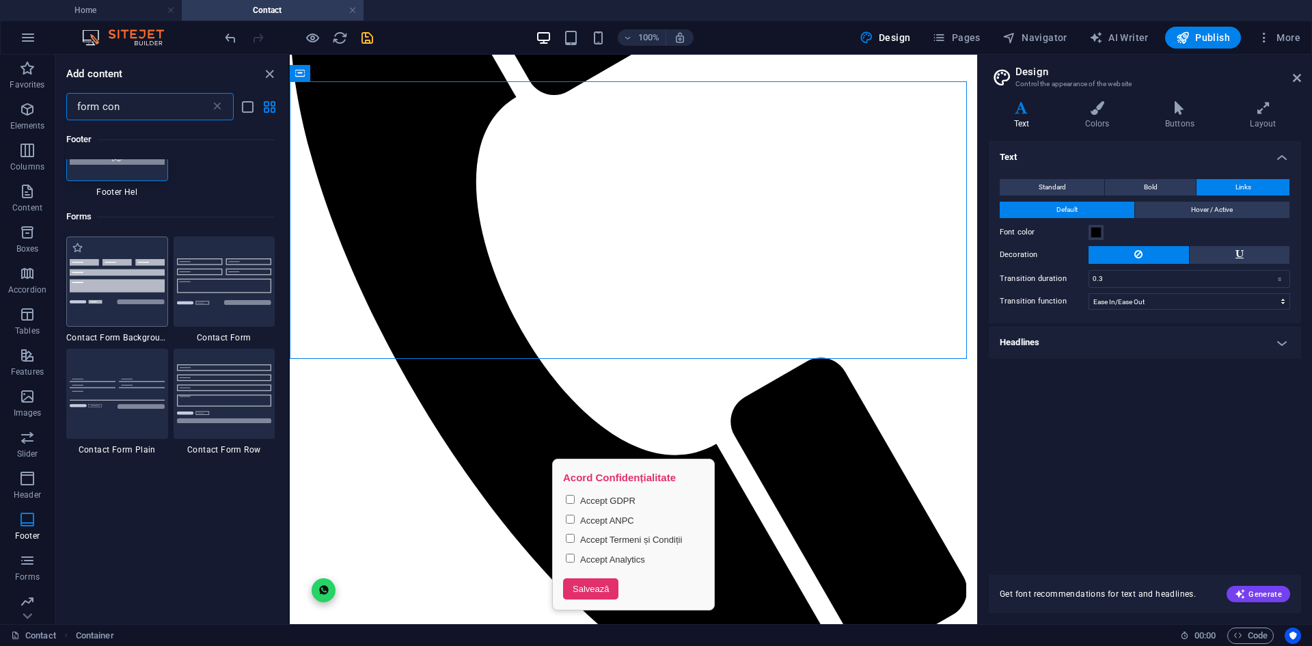
type input "form con"
click at [133, 303] on img at bounding box center [117, 281] width 95 height 44
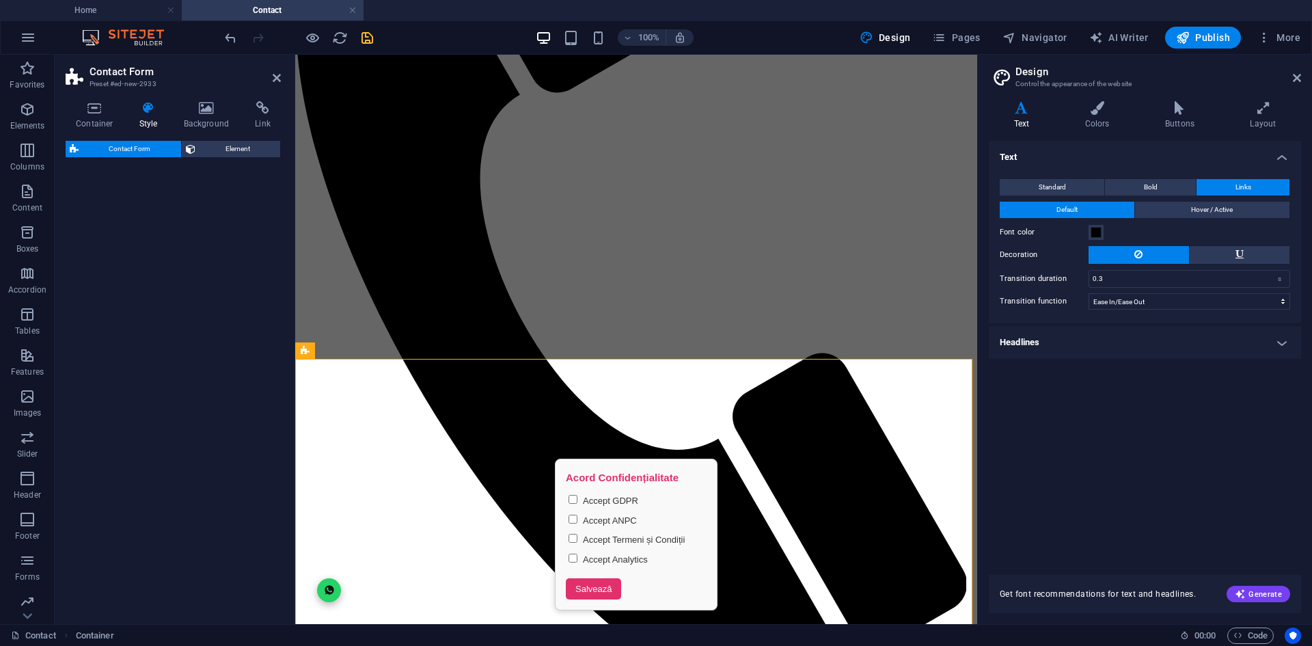
select select "rem"
select select "preset-contact-form-v3-background"
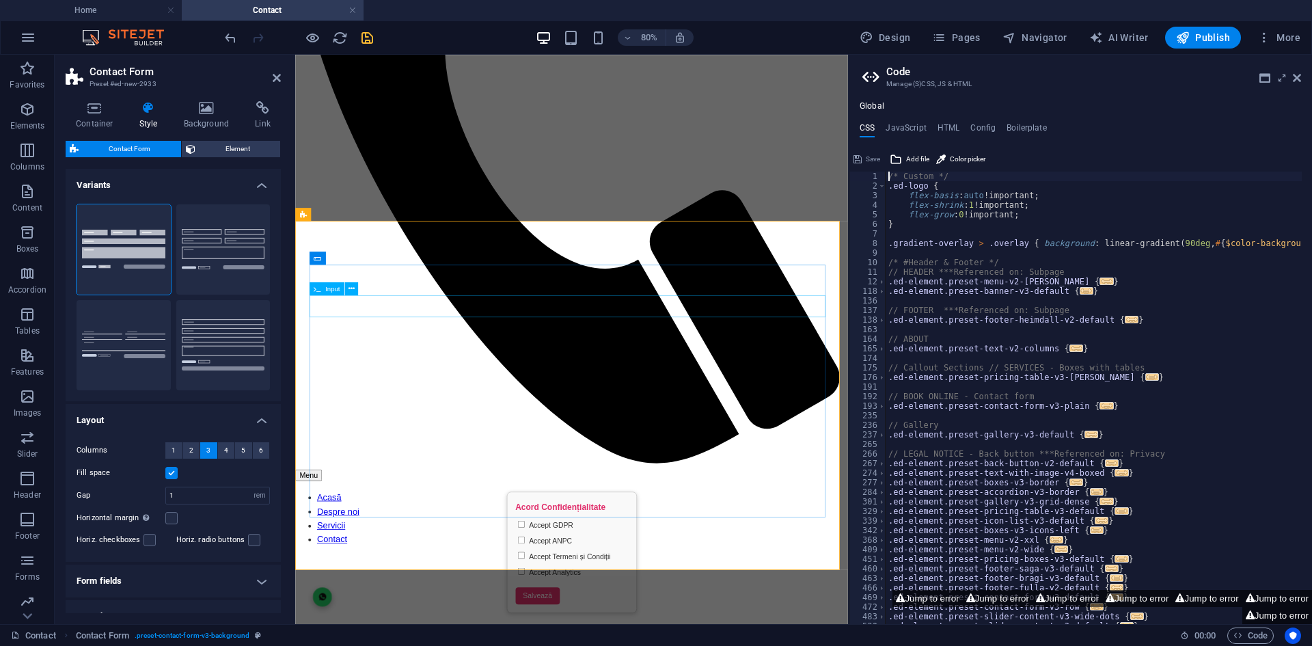
scroll to position [493, 0]
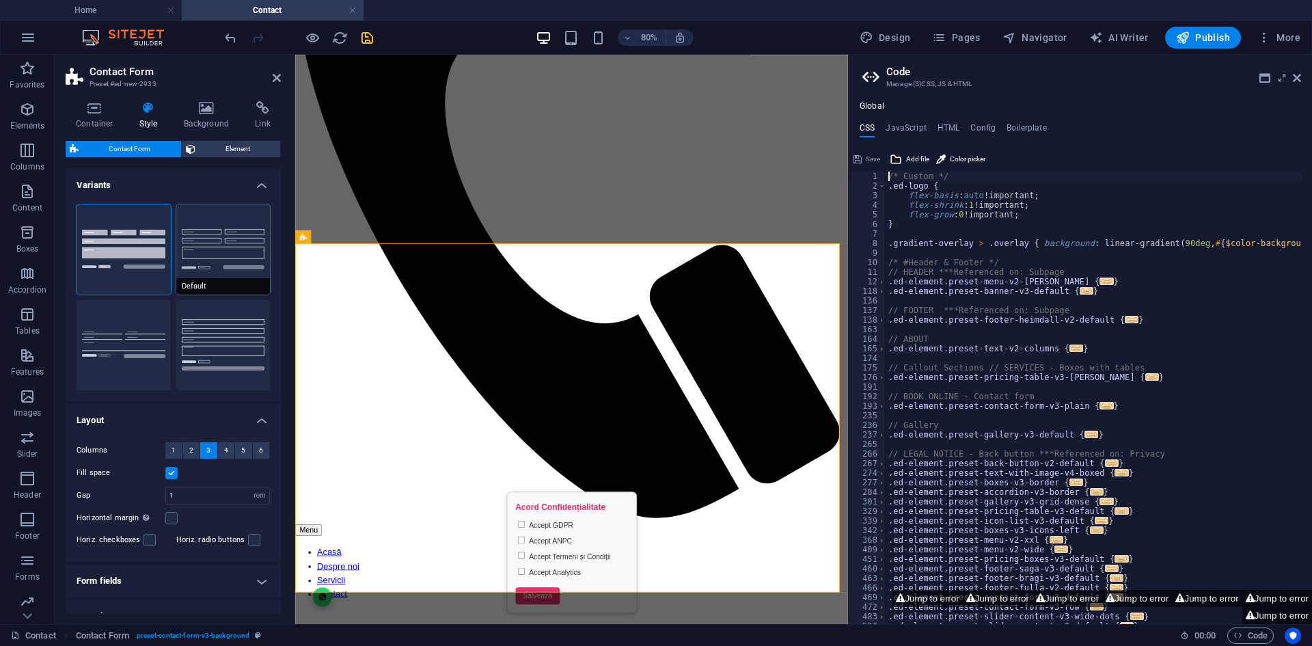
click at [234, 264] on button "Default" at bounding box center [223, 249] width 94 height 90
click at [92, 321] on button "Plain" at bounding box center [124, 345] width 94 height 90
click at [202, 344] on button "Row" at bounding box center [223, 345] width 94 height 90
click at [225, 34] on icon "undo" at bounding box center [231, 38] width 16 height 16
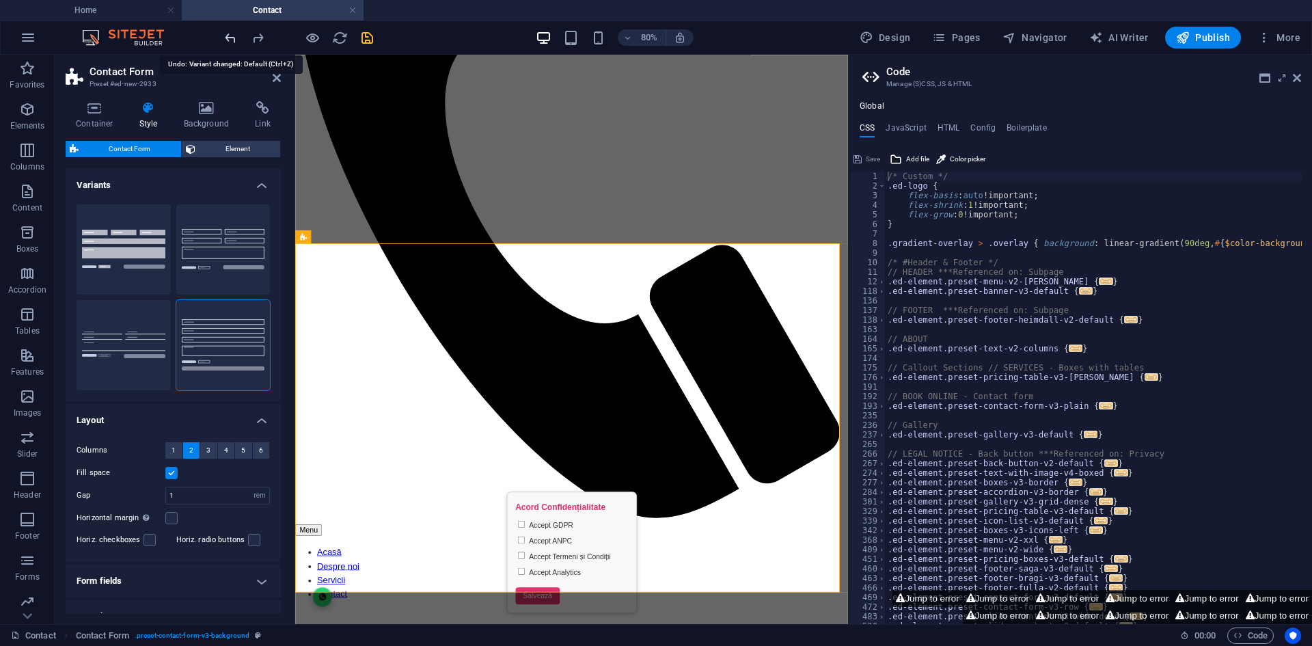
click at [225, 34] on icon "undo" at bounding box center [231, 38] width 16 height 16
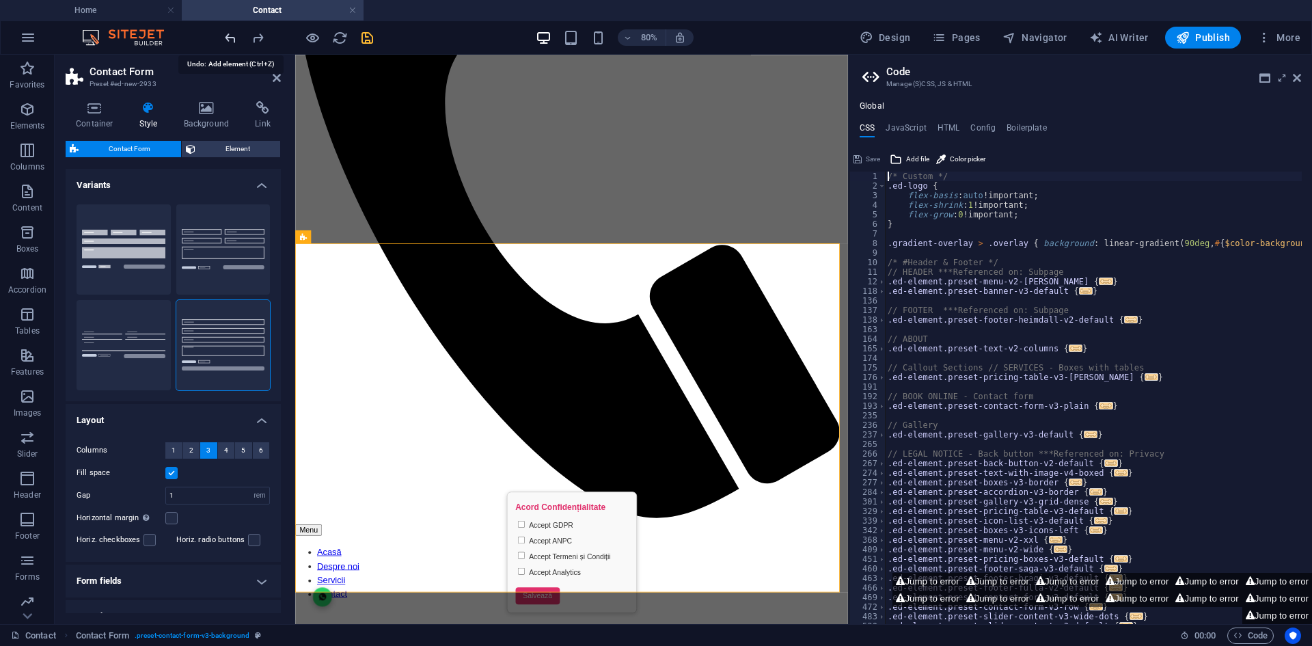
click at [225, 34] on icon "undo" at bounding box center [231, 38] width 16 height 16
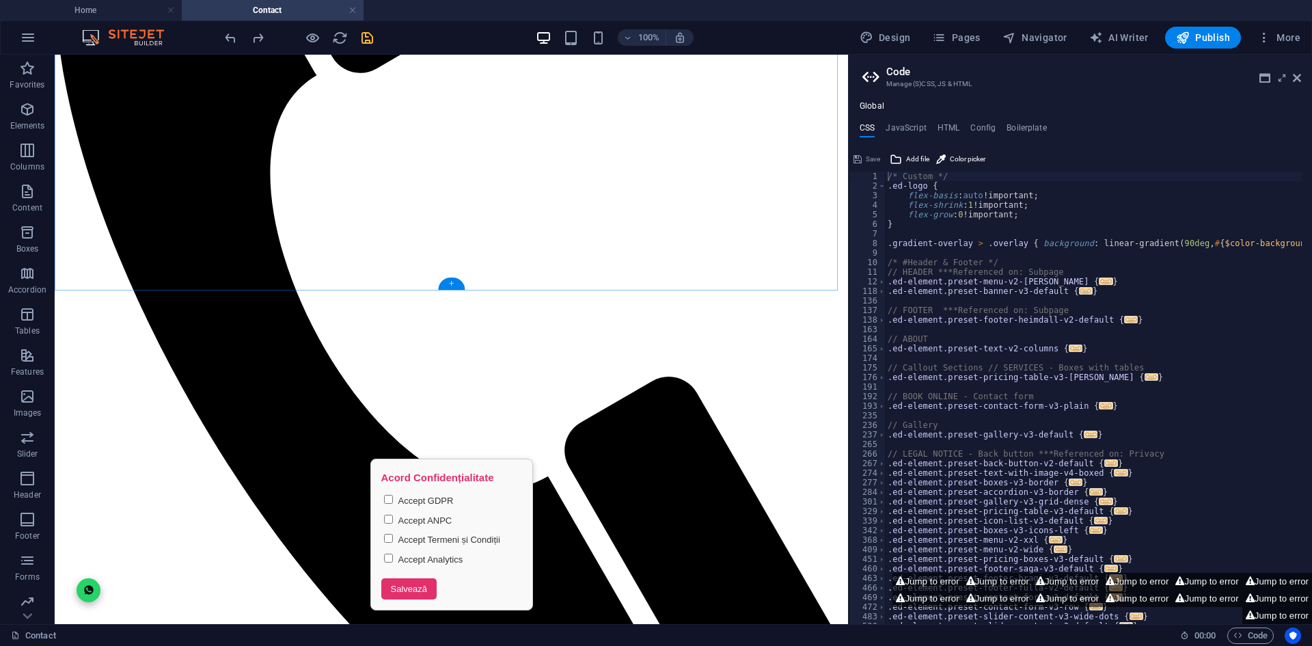
click at [452, 279] on div "+" at bounding box center [451, 283] width 27 height 12
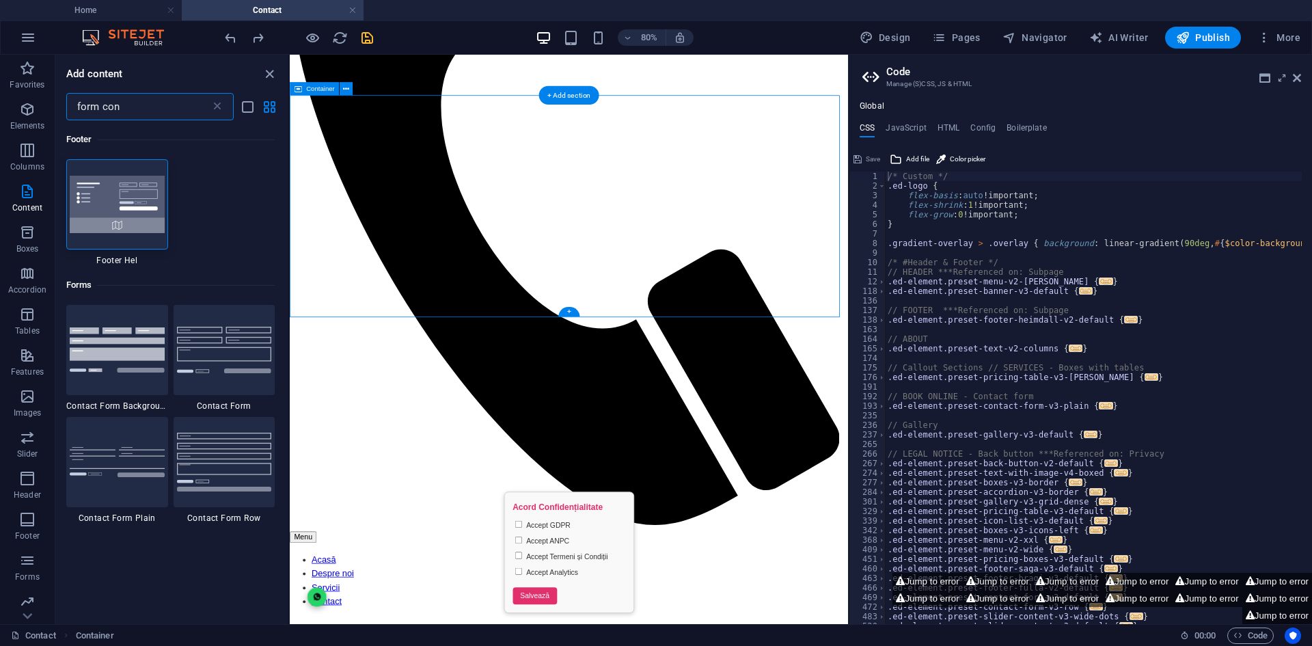
scroll to position [401, 0]
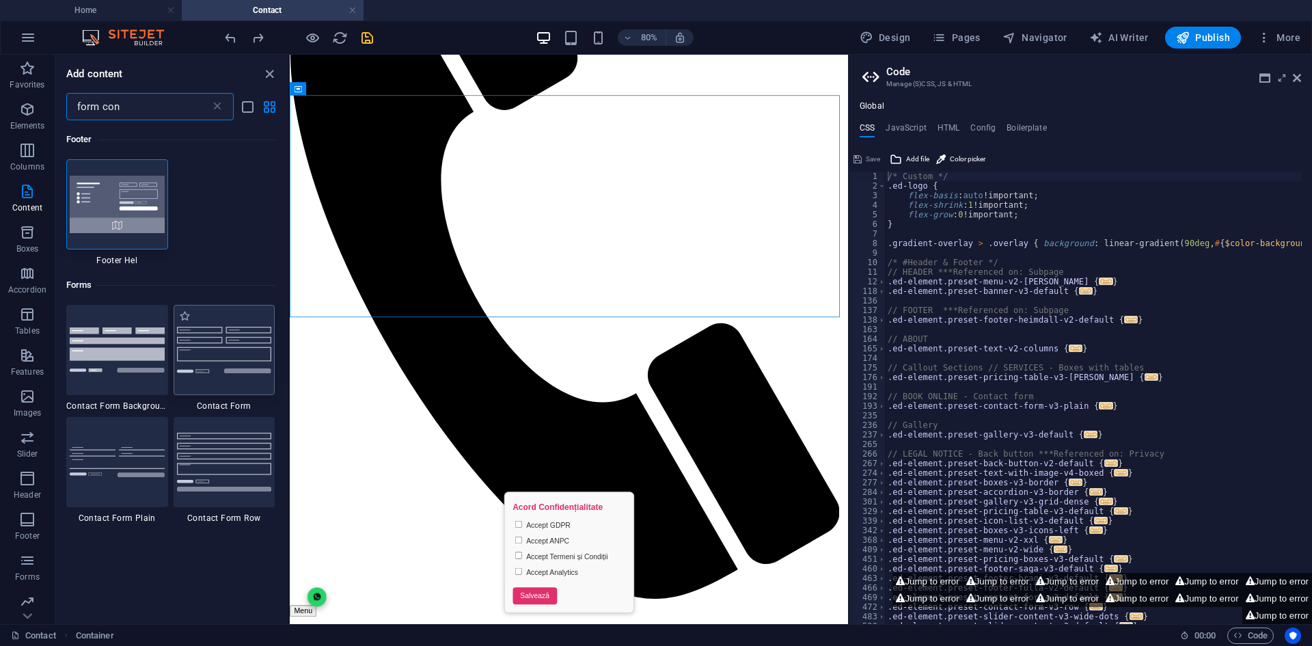
click at [217, 357] on img at bounding box center [224, 350] width 95 height 46
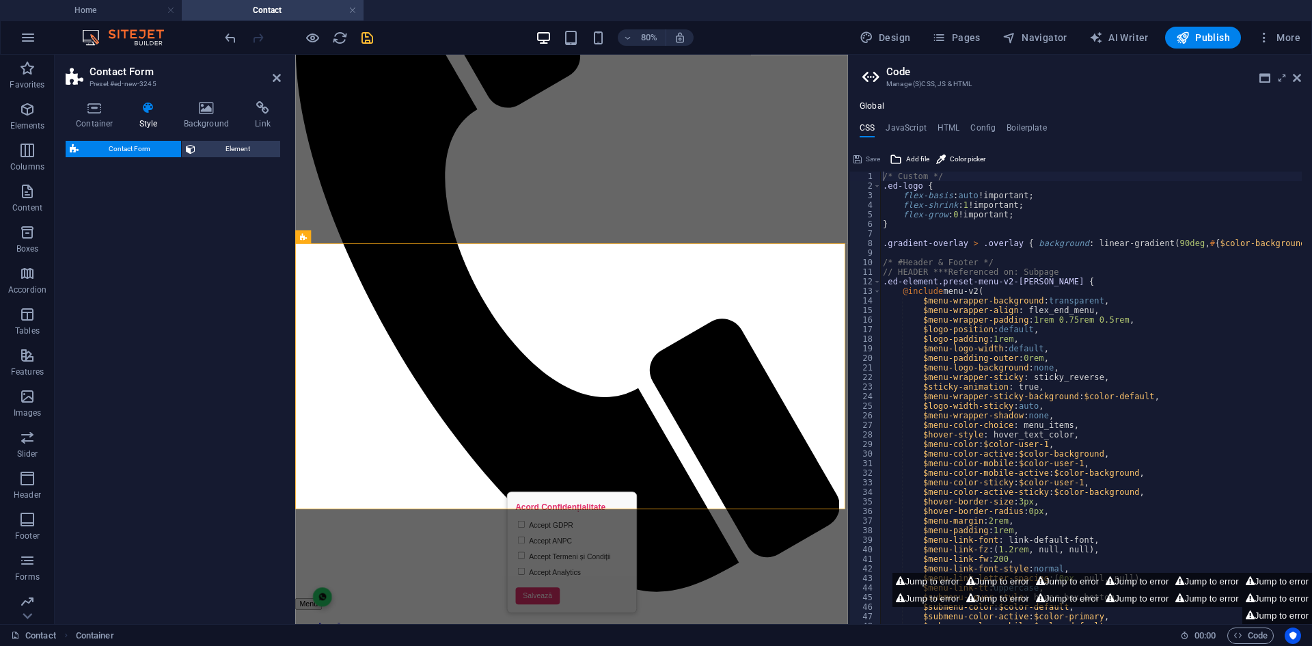
scroll to position [493, 0]
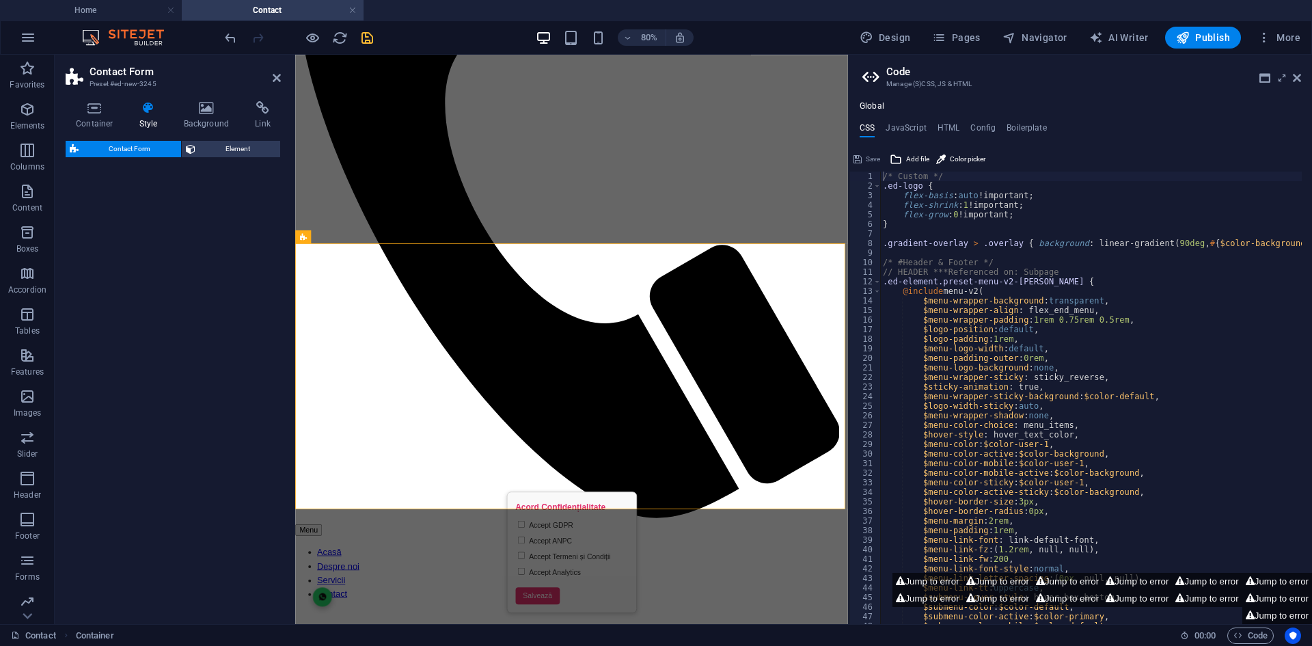
select select "rem"
select select "preset-contact-form-v3-default"
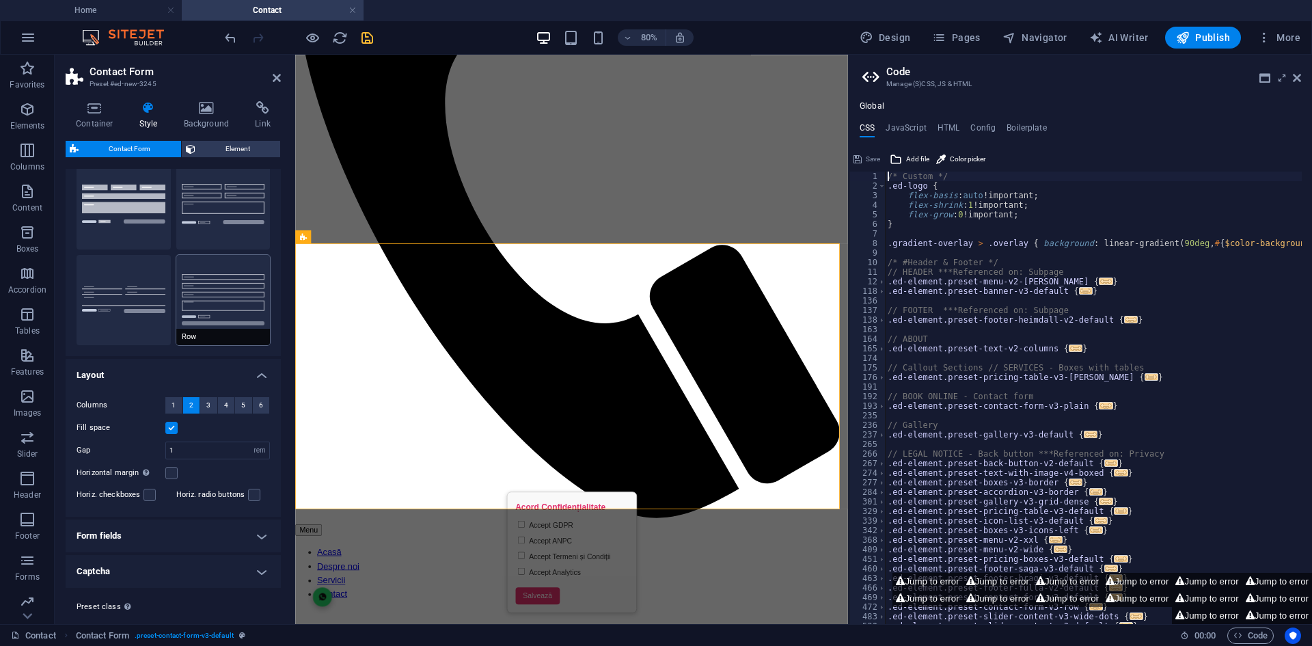
scroll to position [74, 0]
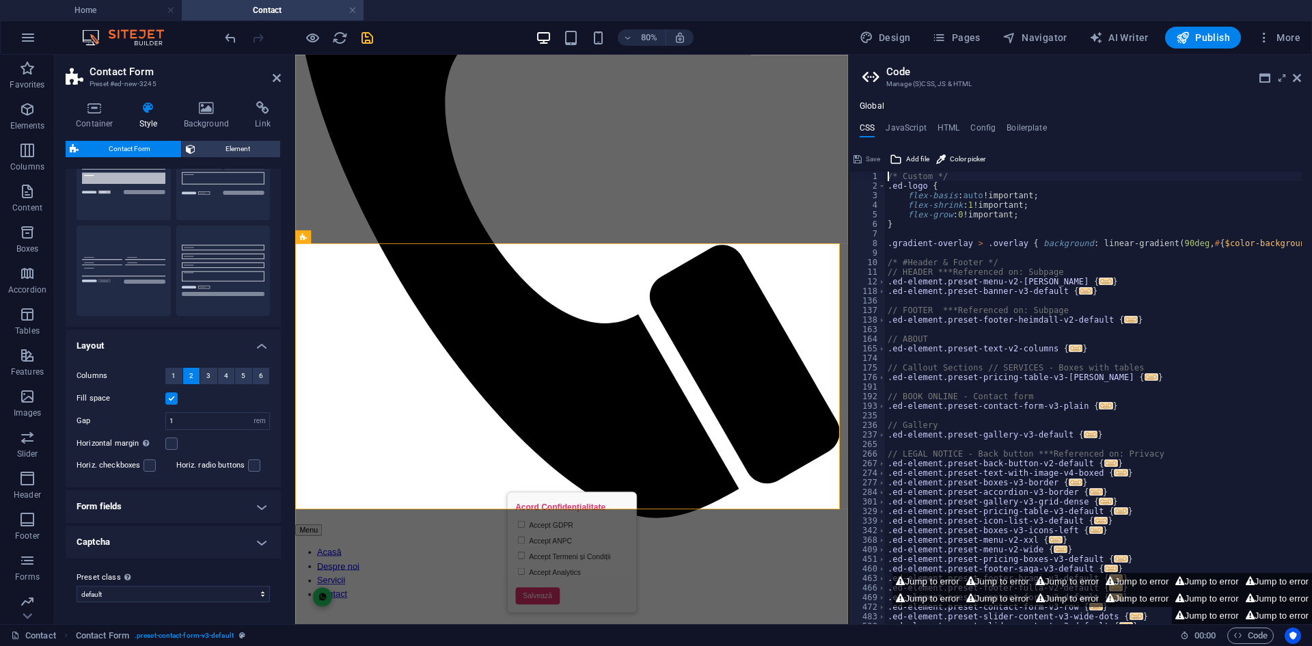
click at [174, 502] on h4 "Form fields" at bounding box center [173, 506] width 215 height 33
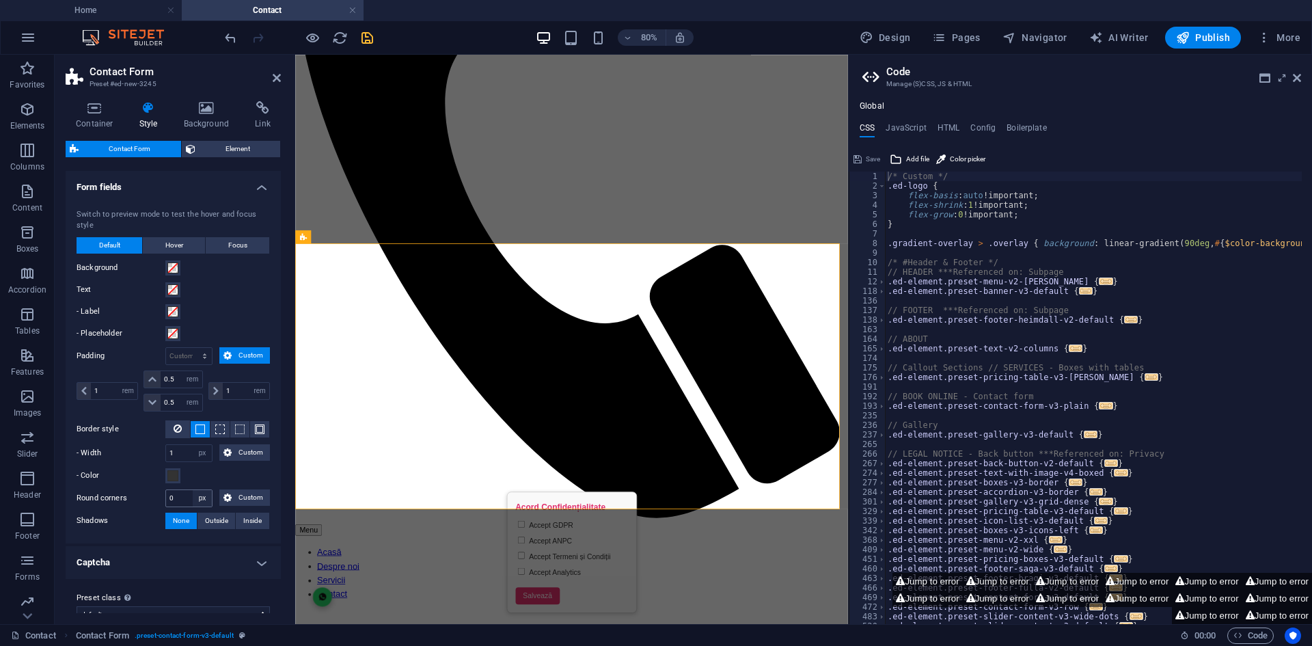
scroll to position [414, 0]
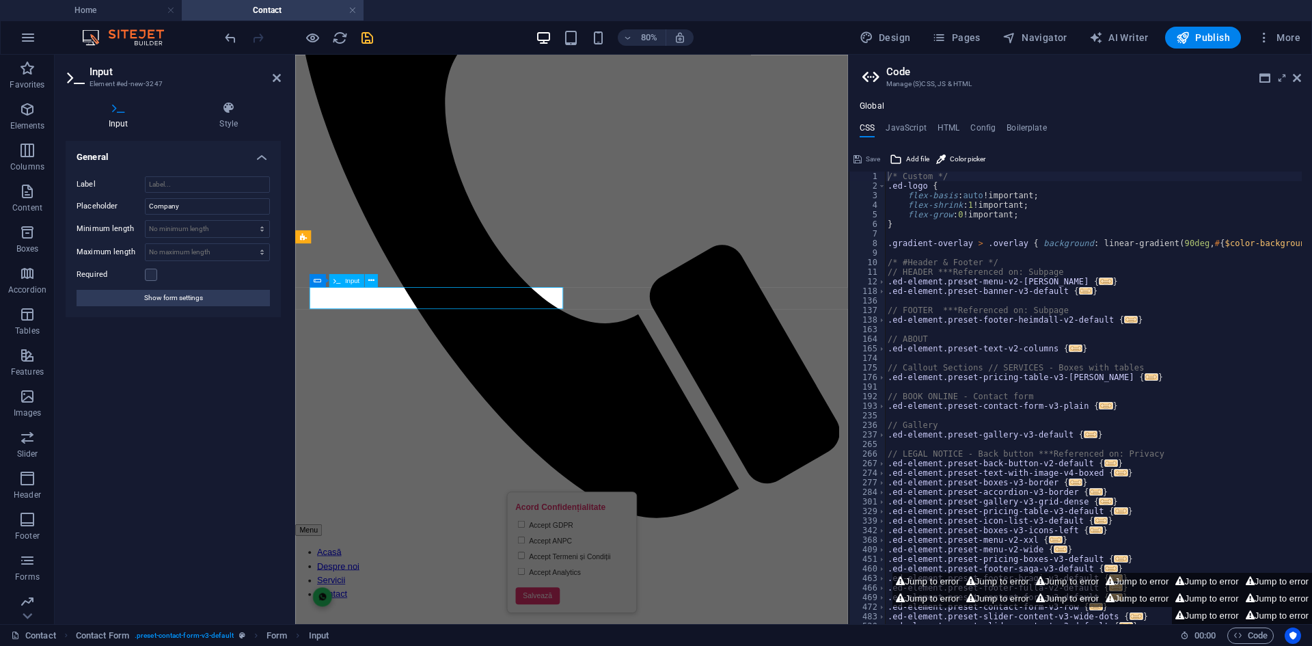
drag, startPoint x: 204, startPoint y: 201, endPoint x: 40, endPoint y: 208, distance: 164.1
click at [40, 208] on section "Favorites Elements Columns Content Boxes Accordion Tables Features Images Slide…" at bounding box center [424, 339] width 848 height 569
type input "Nume"
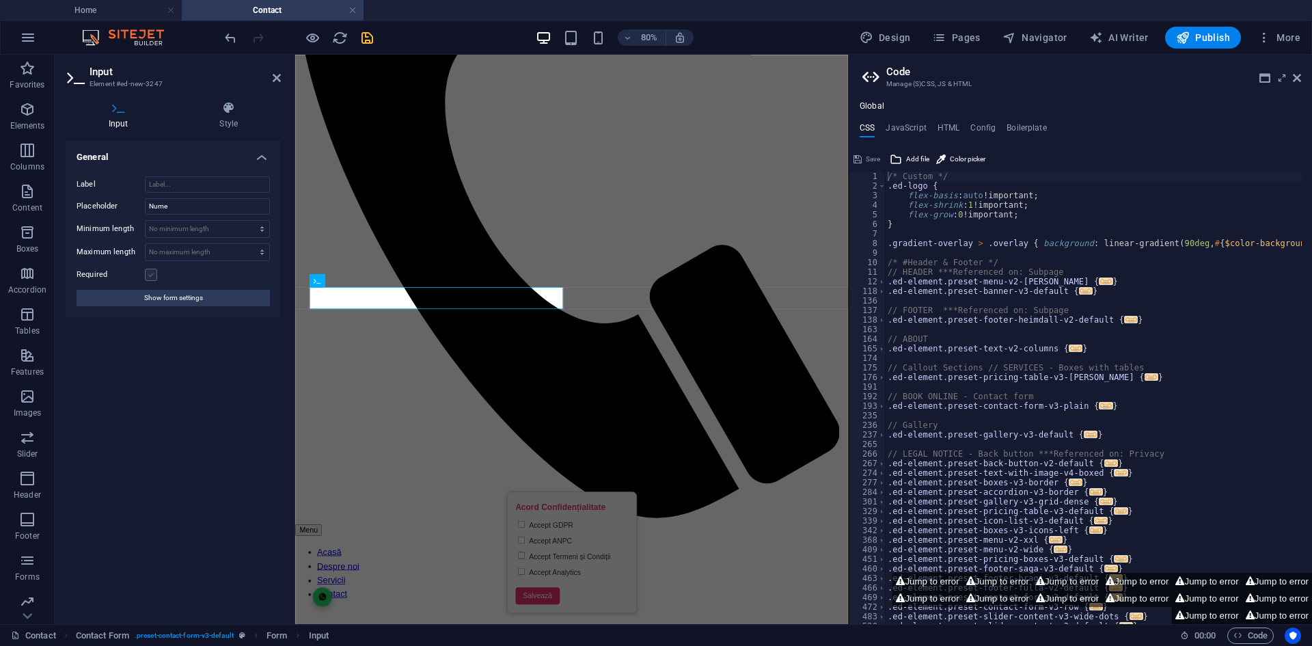
click at [150, 275] on label at bounding box center [151, 274] width 12 height 12
click at [0, 0] on input "Required" at bounding box center [0, 0] width 0 height 0
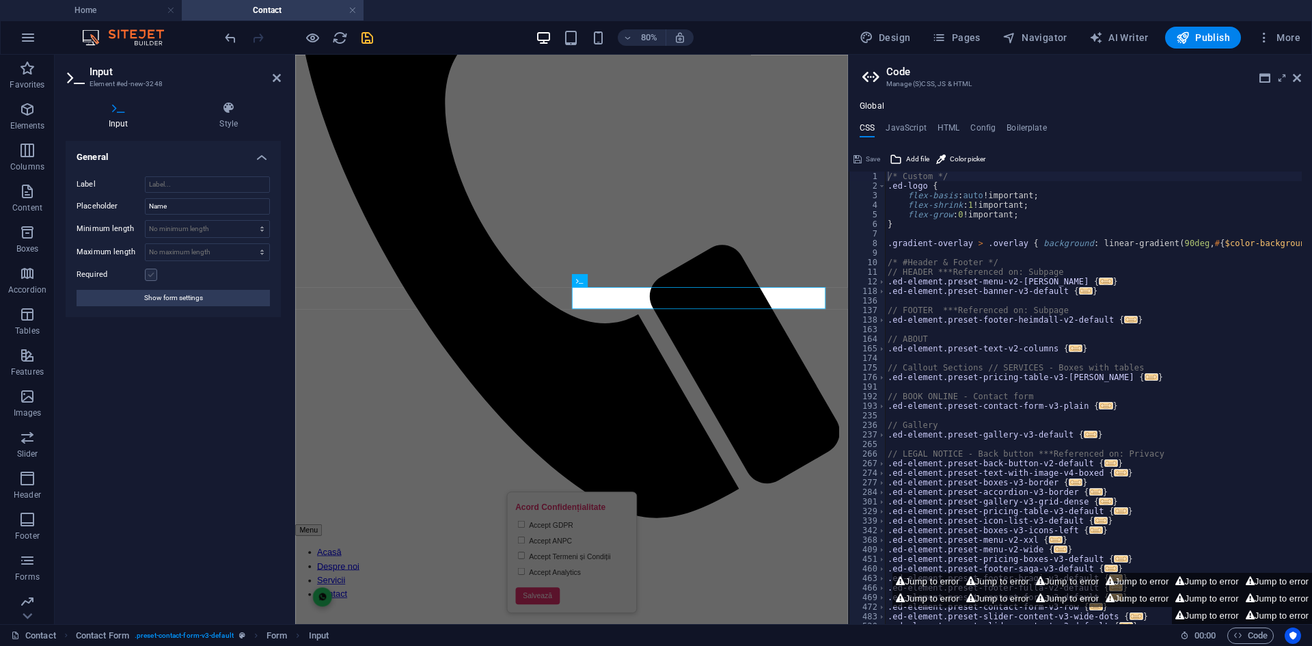
click at [151, 268] on label at bounding box center [151, 274] width 12 height 12
click at [0, 0] on input "Required" at bounding box center [0, 0] width 0 height 0
drag, startPoint x: 175, startPoint y: 205, endPoint x: 74, endPoint y: 192, distance: 101.3
click at [76, 192] on div "Label Placeholder Name Minimum length No minimum length chars Maximum length No…" at bounding box center [173, 241] width 215 height 152
type input "Prenume"
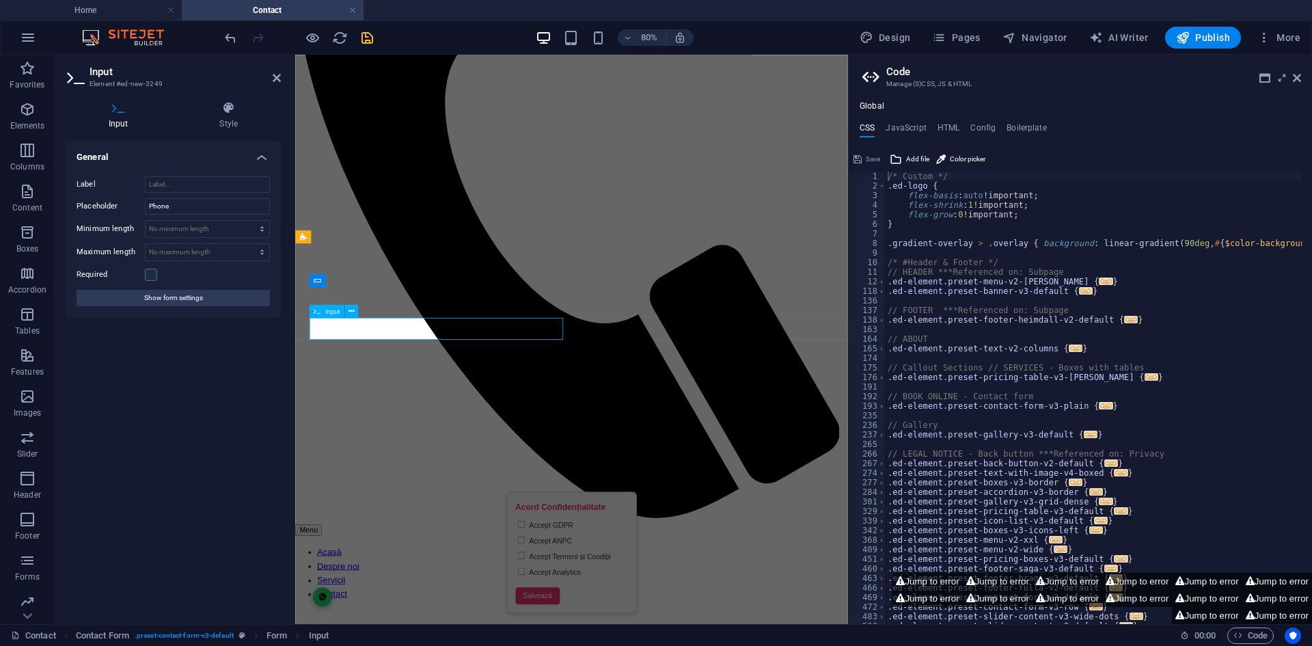
type input "Telefon"
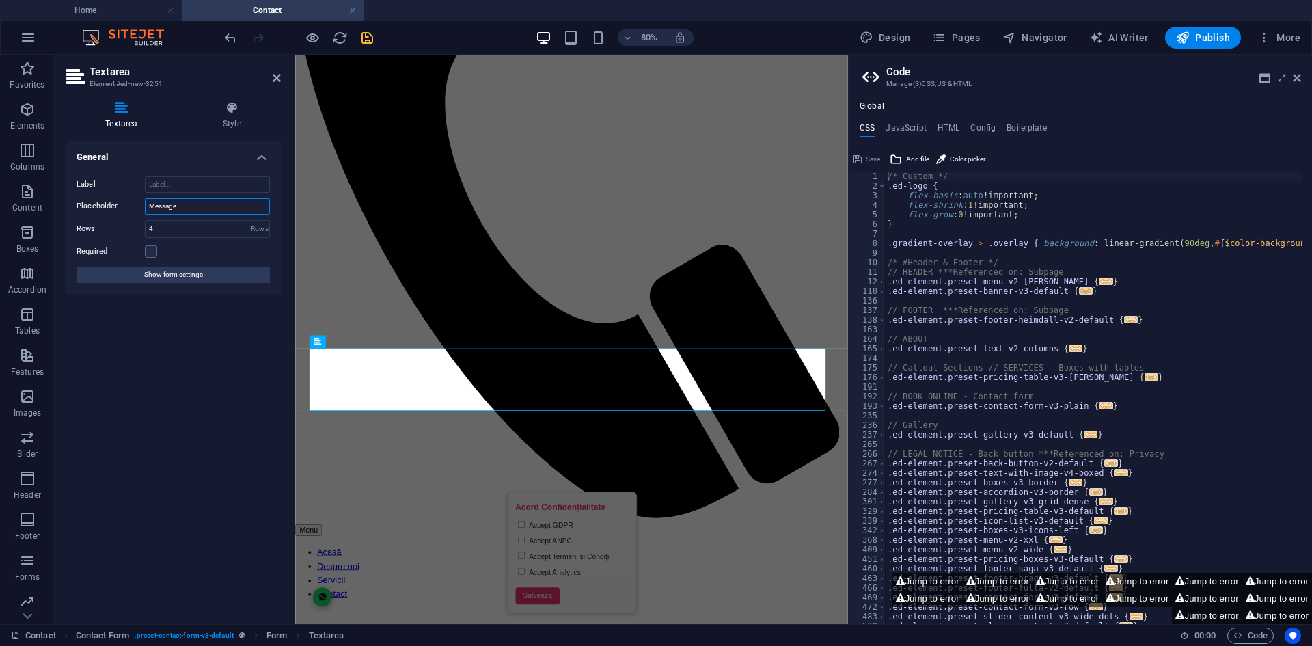
drag, startPoint x: 199, startPoint y: 206, endPoint x: 83, endPoint y: 191, distance: 117.1
click at [75, 191] on div "Label Placeholder Message Rows 4 Rows Required Show form settings" at bounding box center [173, 229] width 215 height 128
type input "Mesaj"
click at [153, 253] on label at bounding box center [151, 251] width 12 height 12
click at [0, 0] on input "Required" at bounding box center [0, 0] width 0 height 0
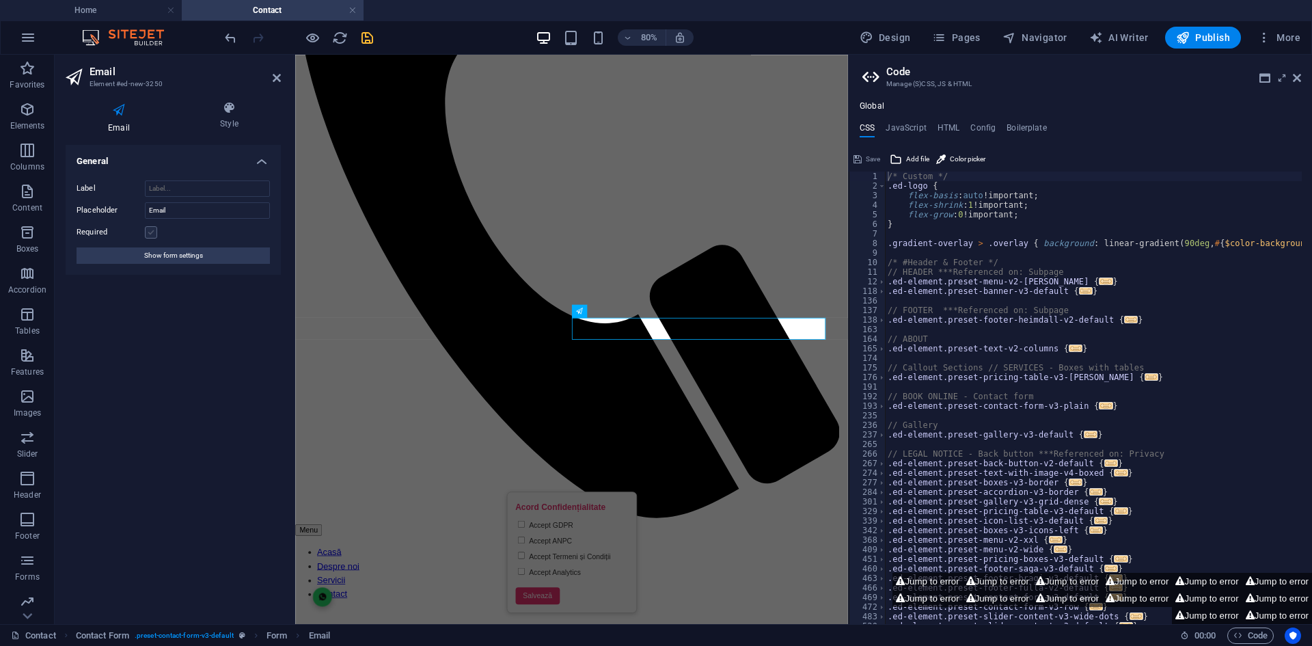
click at [149, 233] on label at bounding box center [151, 232] width 12 height 12
click at [0, 0] on input "Required" at bounding box center [0, 0] width 0 height 0
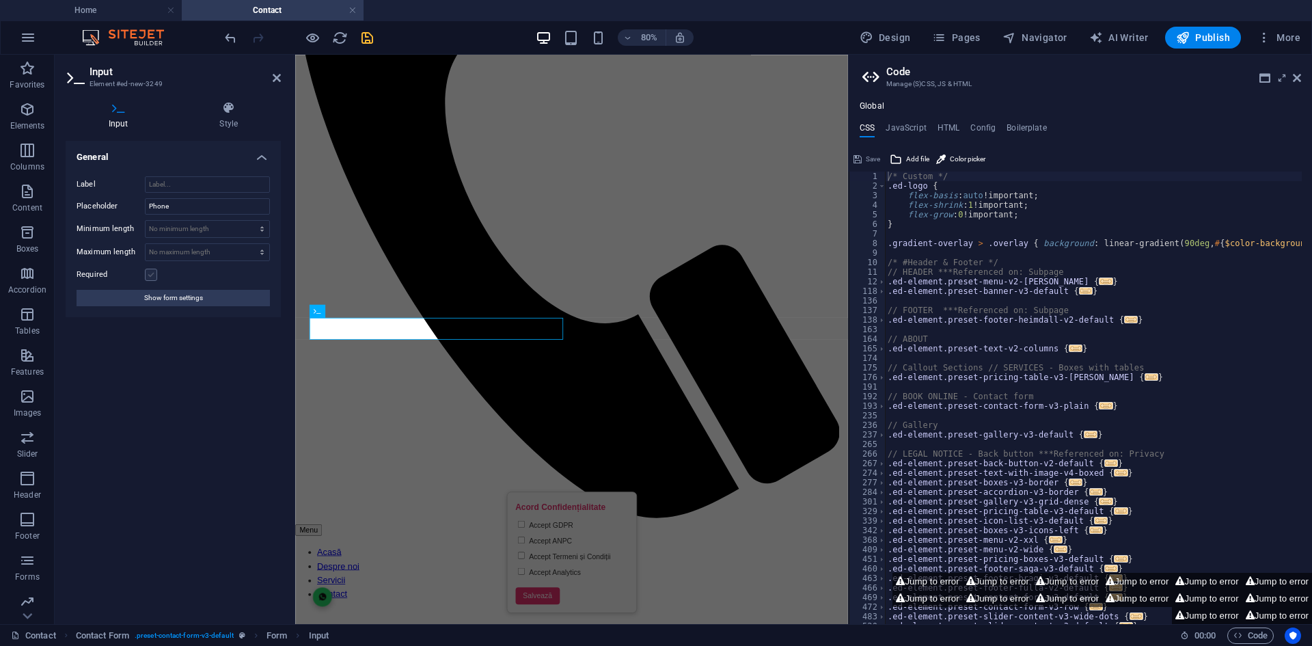
click at [155, 271] on label at bounding box center [151, 274] width 12 height 12
click at [0, 0] on input "Required" at bounding box center [0, 0] width 0 height 0
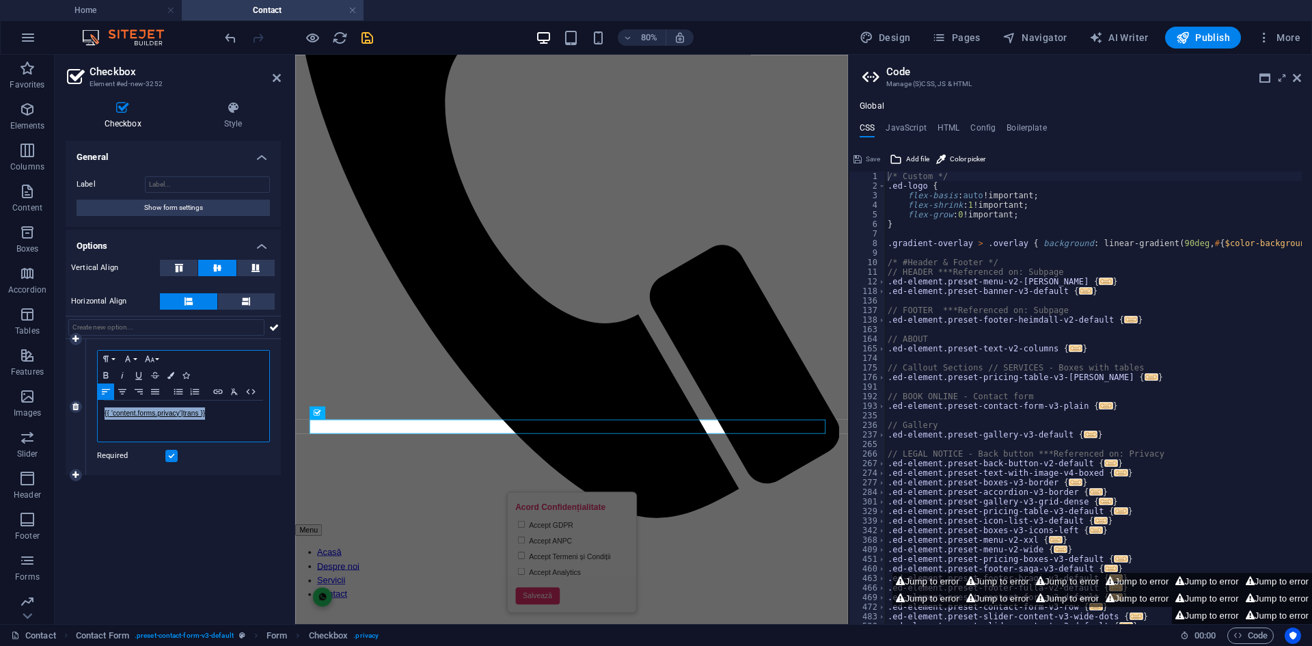
drag, startPoint x: 208, startPoint y: 415, endPoint x: 87, endPoint y: 411, distance: 121.0
click at [87, 411] on div "Paragraph Format Normal Heading 1 Heading 2 Heading 3 Heading 4 Heading 5 Headi…" at bounding box center [183, 407] width 195 height 136
drag, startPoint x: 194, startPoint y: 414, endPoint x: 66, endPoint y: 422, distance: 128.0
click at [57, 420] on div "Checkbox Style General Label Show form settings Options Vertical Align Horizont…" at bounding box center [173, 357] width 237 height 534
drag, startPoint x: 193, startPoint y: 425, endPoint x: 167, endPoint y: 424, distance: 25.3
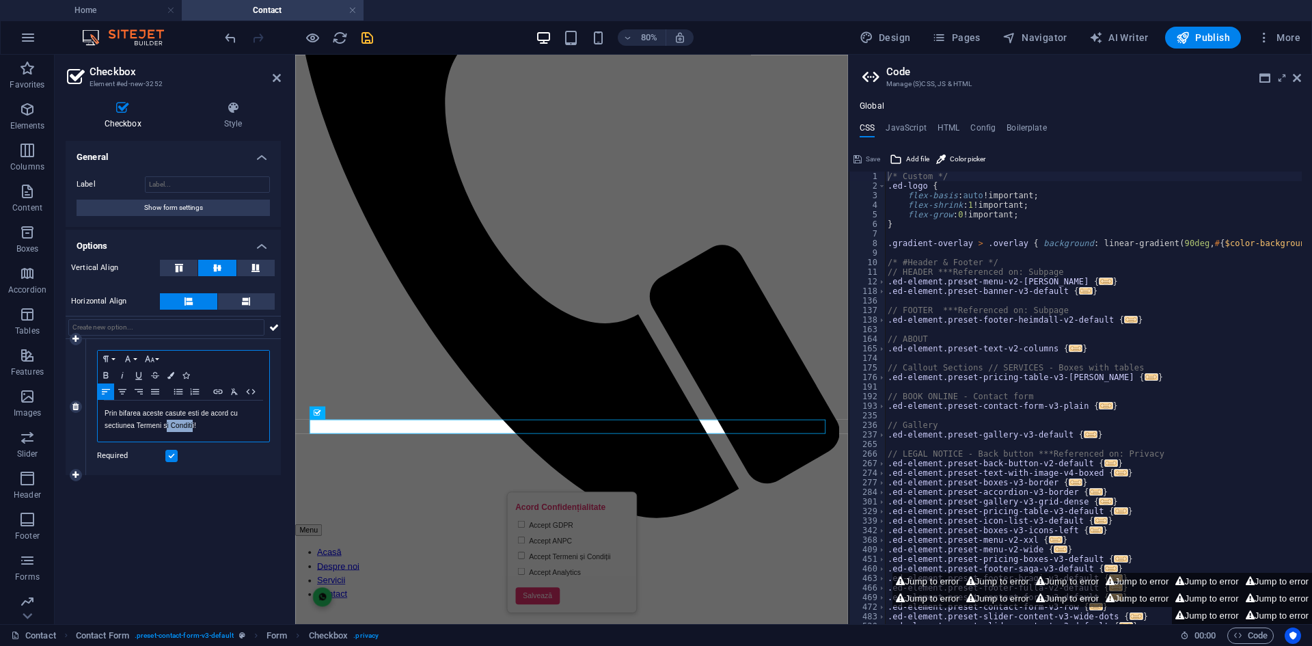
click at [167, 424] on p "Prin bifarea aceste casute esti de acord cu sectiunea Termeni si Conditii!" at bounding box center [184, 419] width 158 height 25
drag, startPoint x: 137, startPoint y: 422, endPoint x: 194, endPoint y: 424, distance: 57.4
click at [194, 424] on p "Prin bifarea aceste casute esti de acord cu sectiunea Termeni si Conditii!" at bounding box center [184, 419] width 158 height 25
click at [215, 393] on icon "button" at bounding box center [217, 391] width 9 height 5
click at [240, 420] on icon "button" at bounding box center [237, 418] width 14 height 11
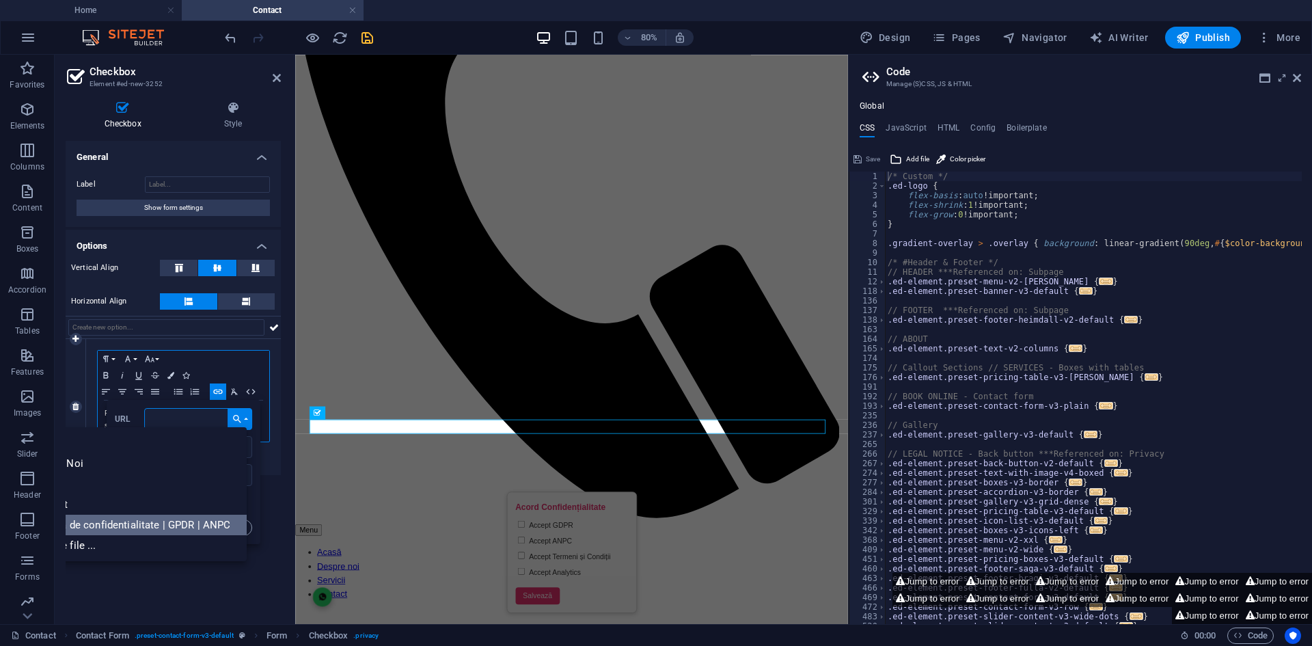
click at [212, 525] on p "Politica de confidentialitate | GPDR | ANPC" at bounding box center [126, 524] width 213 height 20
type input "/politica-de-confidentialitate-gpdr-anpc"
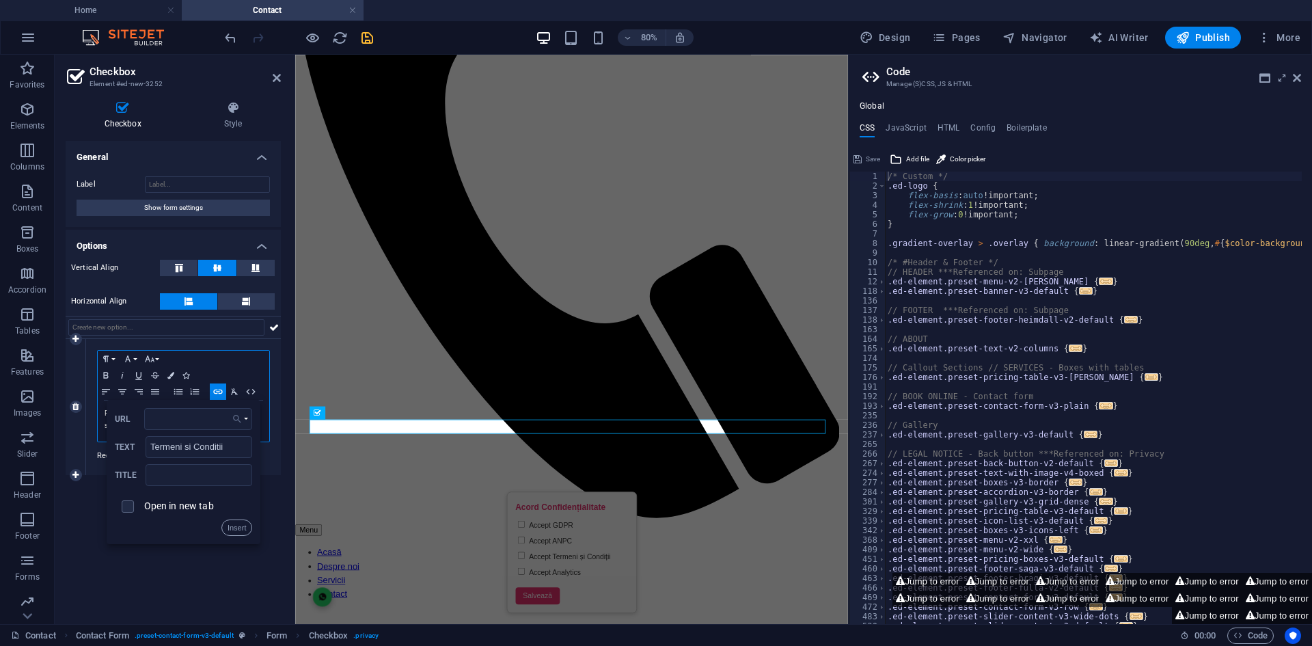
click at [240, 418] on icon "button" at bounding box center [237, 418] width 14 height 11
click at [247, 417] on button "Choose Link" at bounding box center [239, 419] width 25 height 22
click at [237, 529] on button "Insert" at bounding box center [236, 527] width 31 height 16
click at [145, 380] on icon "button" at bounding box center [138, 375] width 16 height 11
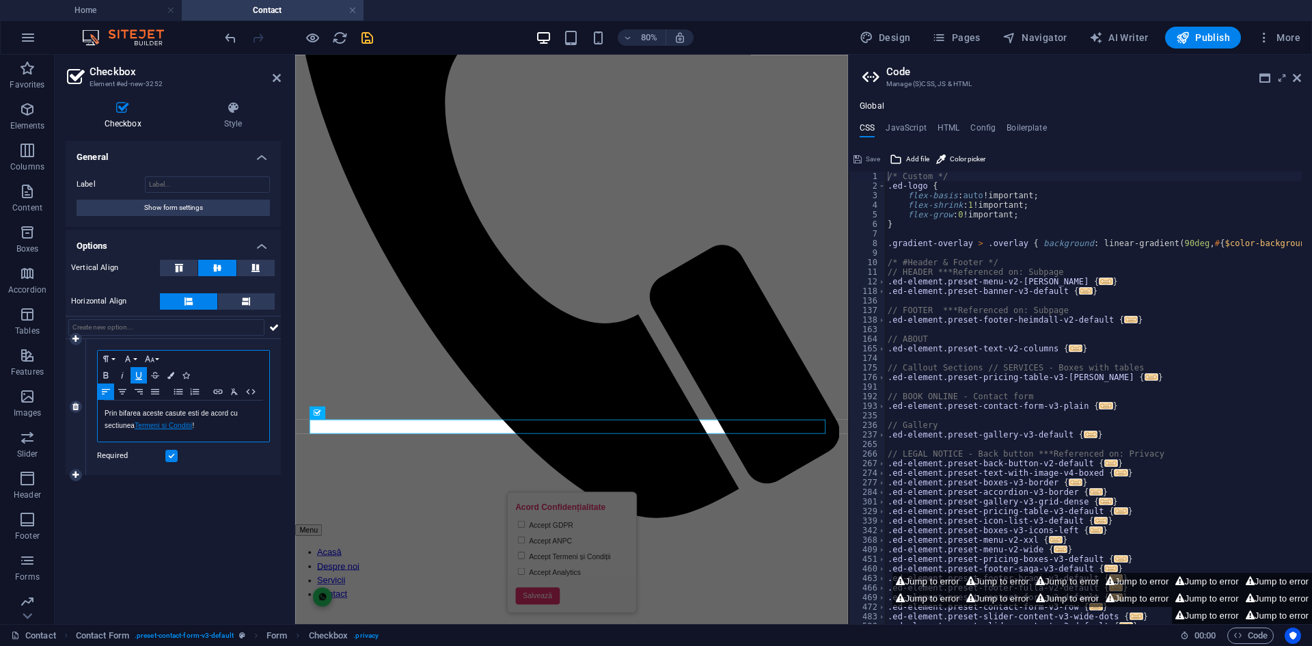
click at [176, 424] on u "Termeni si Conditii" at bounding box center [163, 426] width 57 height 8
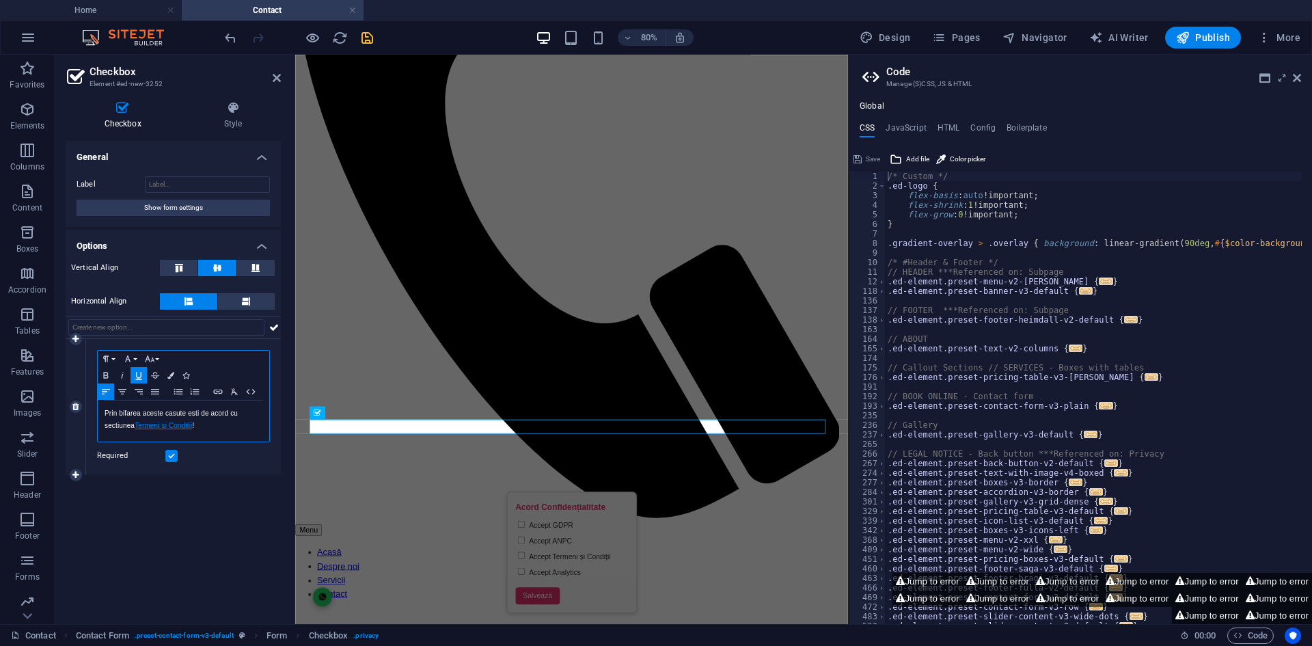
click at [186, 428] on u "Termeni si Conditii" at bounding box center [163, 426] width 57 height 8
click at [164, 448] on icon "button" at bounding box center [166, 450] width 10 height 10
type input "Termeni si Conditii"
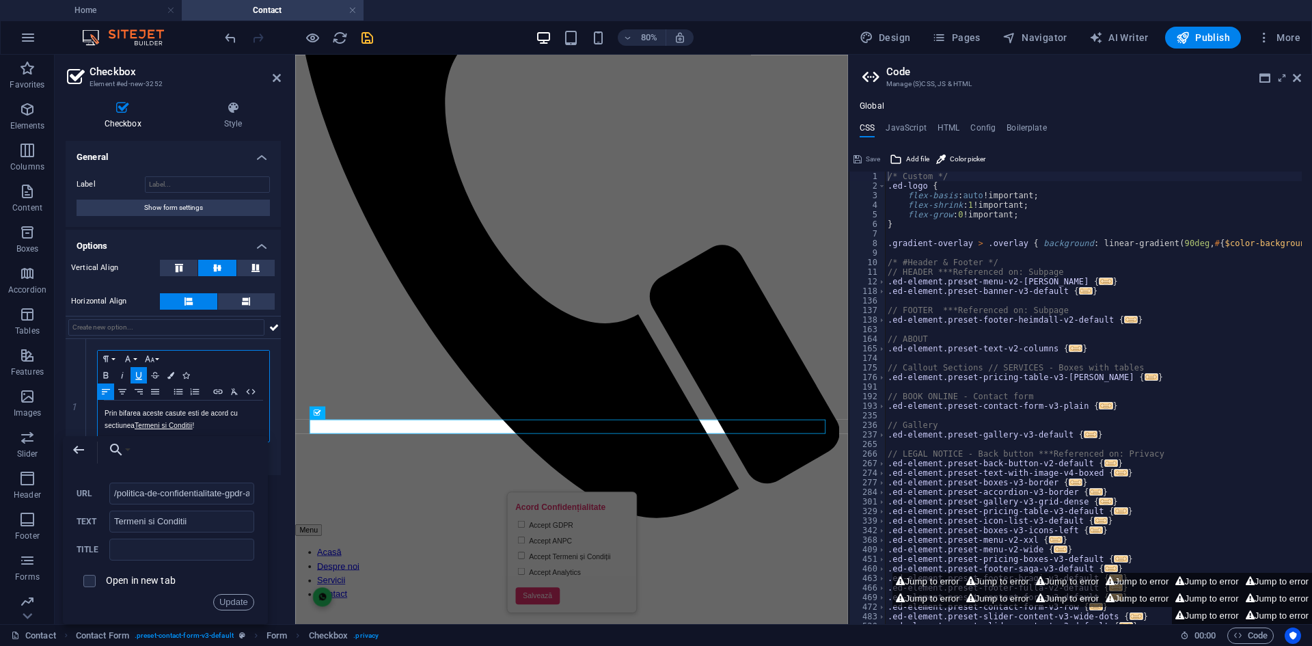
scroll to position [0, 15]
click at [205, 423] on p "Prin bifarea aceste casute esti de acord cu sectiunea Termeni si Cond itii !" at bounding box center [184, 419] width 158 height 25
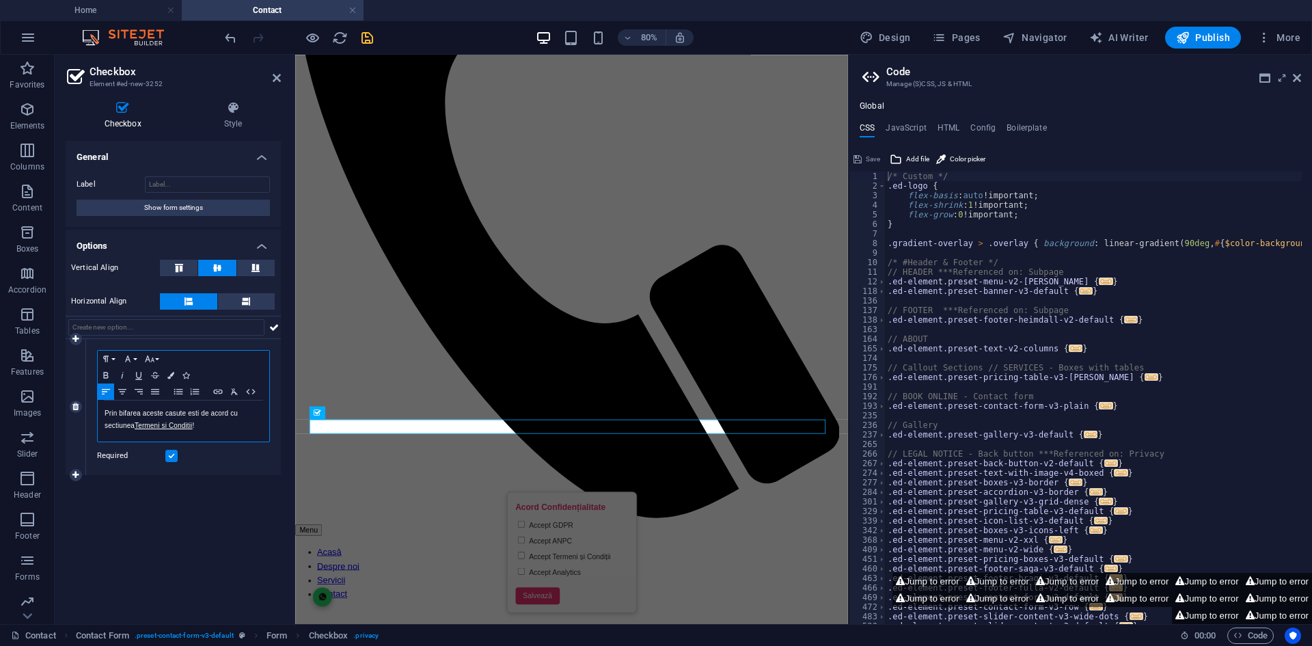
click at [205, 423] on p "Prin bifarea aceste casute esti de acord cu sectiunea Termeni si Cond itii !" at bounding box center [184, 419] width 158 height 25
click at [185, 425] on u "Termeni si Cond itii" at bounding box center [163, 426] width 57 height 8
click at [166, 450] on icon "button" at bounding box center [166, 450] width 10 height 10
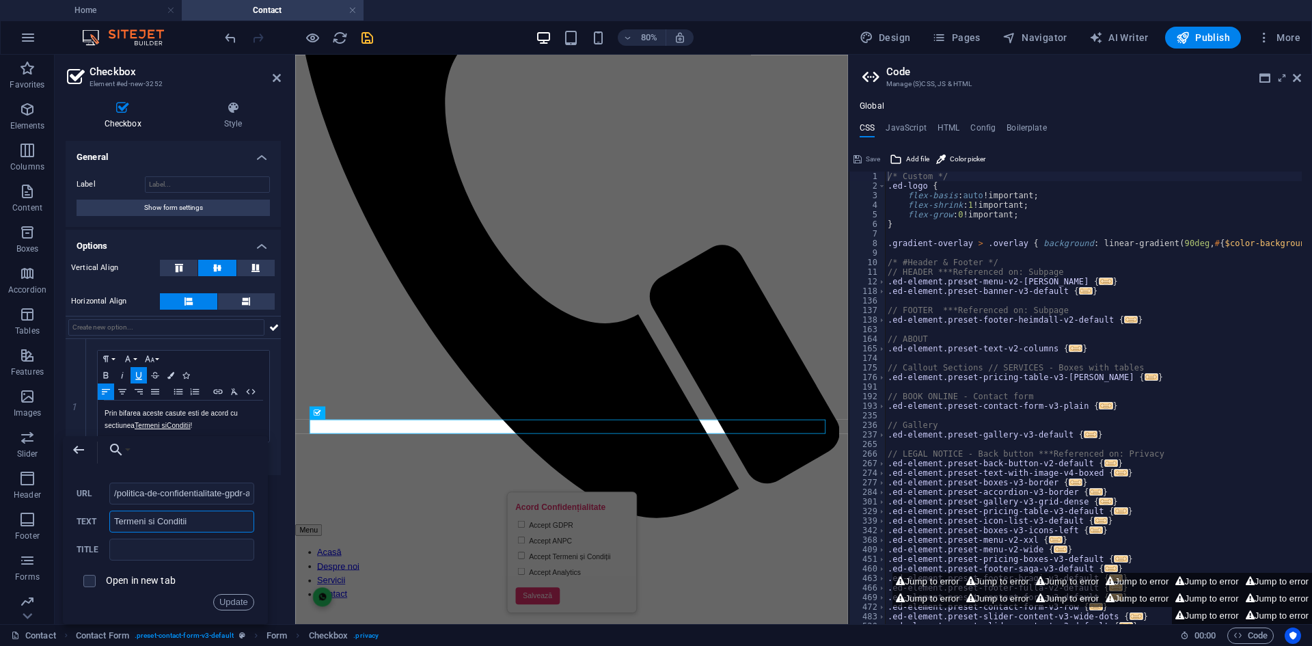
drag, startPoint x: 210, startPoint y: 514, endPoint x: 105, endPoint y: 519, distance: 106.0
click at [105, 519] on div "Termeni si Conditii Text" at bounding box center [166, 521] width 178 height 23
type input "Politica de Confidentialitate"
click at [226, 594] on button "Update" at bounding box center [233, 602] width 41 height 16
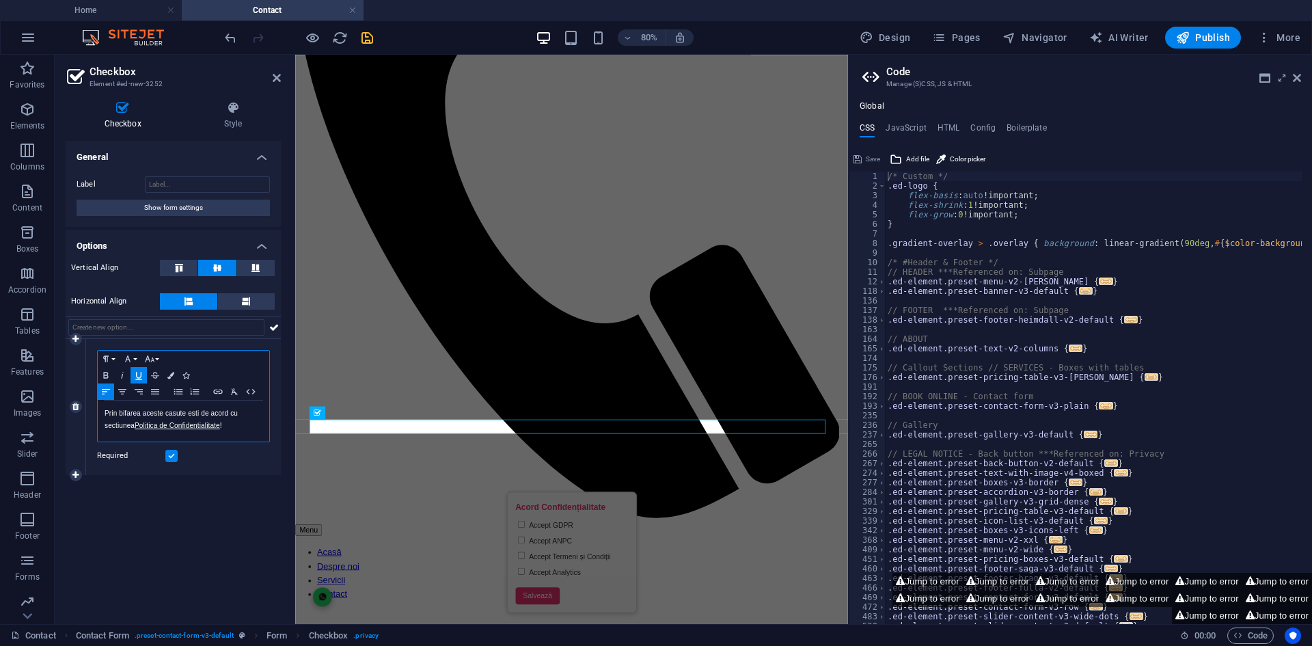
click at [133, 424] on p "Prin bifarea aceste casute esti de acord cu sectiunea Politica de Confidentiali…" at bounding box center [184, 419] width 158 height 25
click at [225, 428] on u "Politica de Confidentialitate" at bounding box center [194, 426] width 85 height 8
click at [176, 444] on icon "button" at bounding box center [169, 449] width 16 height 16
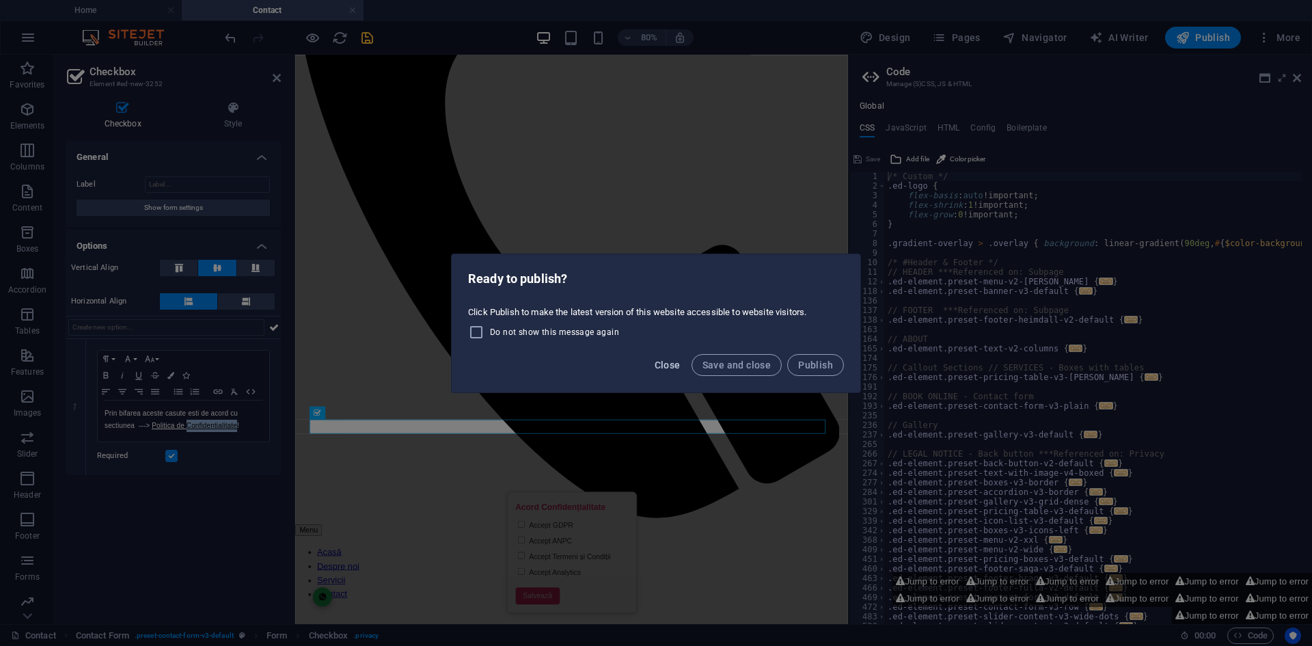
click at [674, 369] on span "Close" at bounding box center [667, 364] width 26 height 11
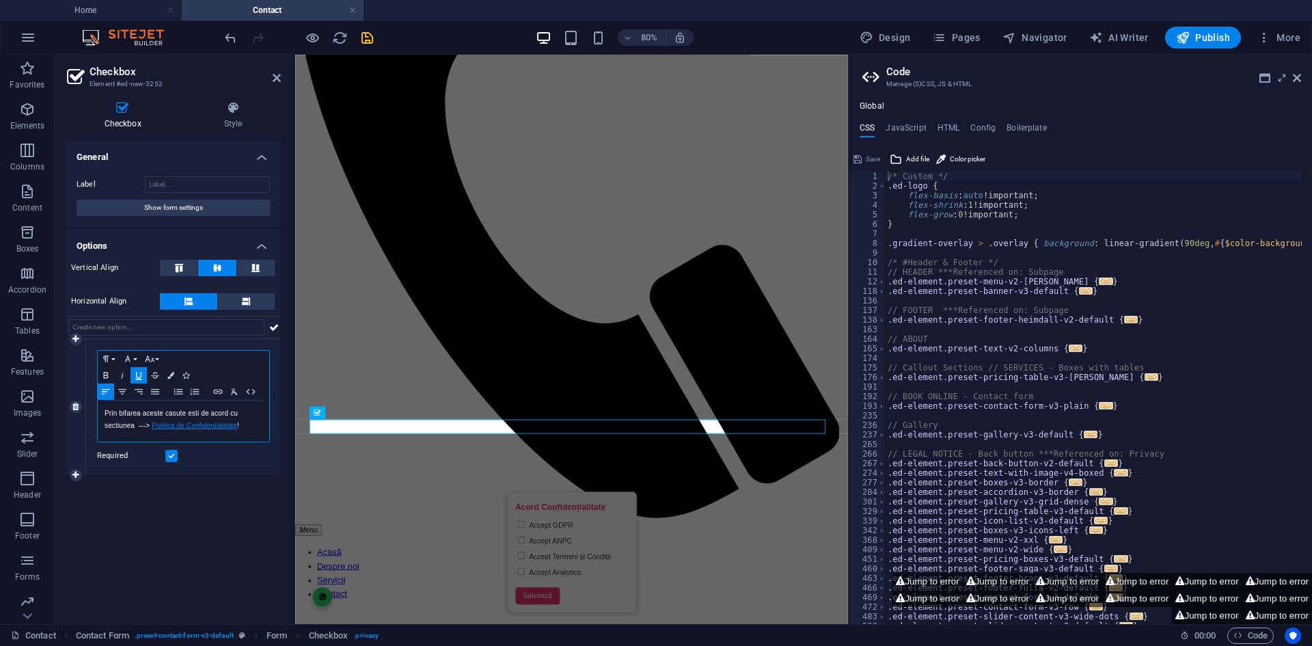
click at [181, 427] on u "Politica de Confidentialitate" at bounding box center [194, 426] width 85 height 8
drag, startPoint x: 169, startPoint y: 450, endPoint x: 170, endPoint y: 498, distance: 47.8
click at [170, 498] on div "General Label Show form settings Options Vertical Align Horizontal Align 1 Para…" at bounding box center [173, 377] width 215 height 472
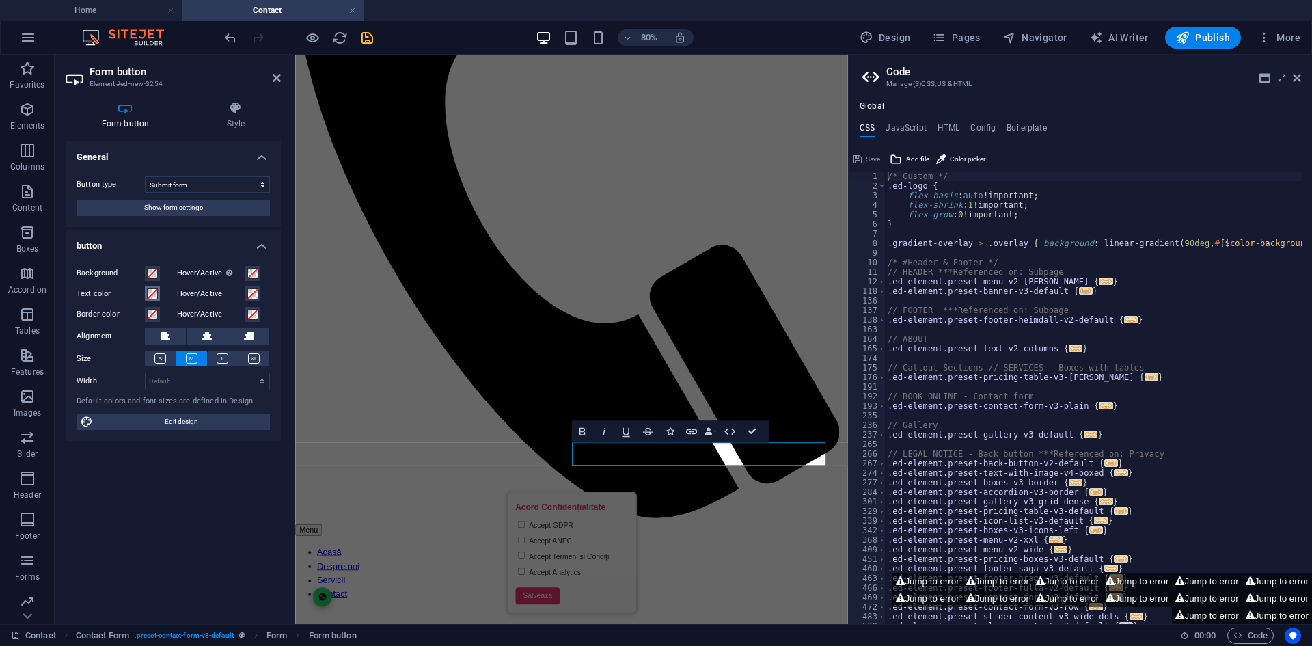
click at [146, 290] on button "Text color" at bounding box center [152, 293] width 15 height 15
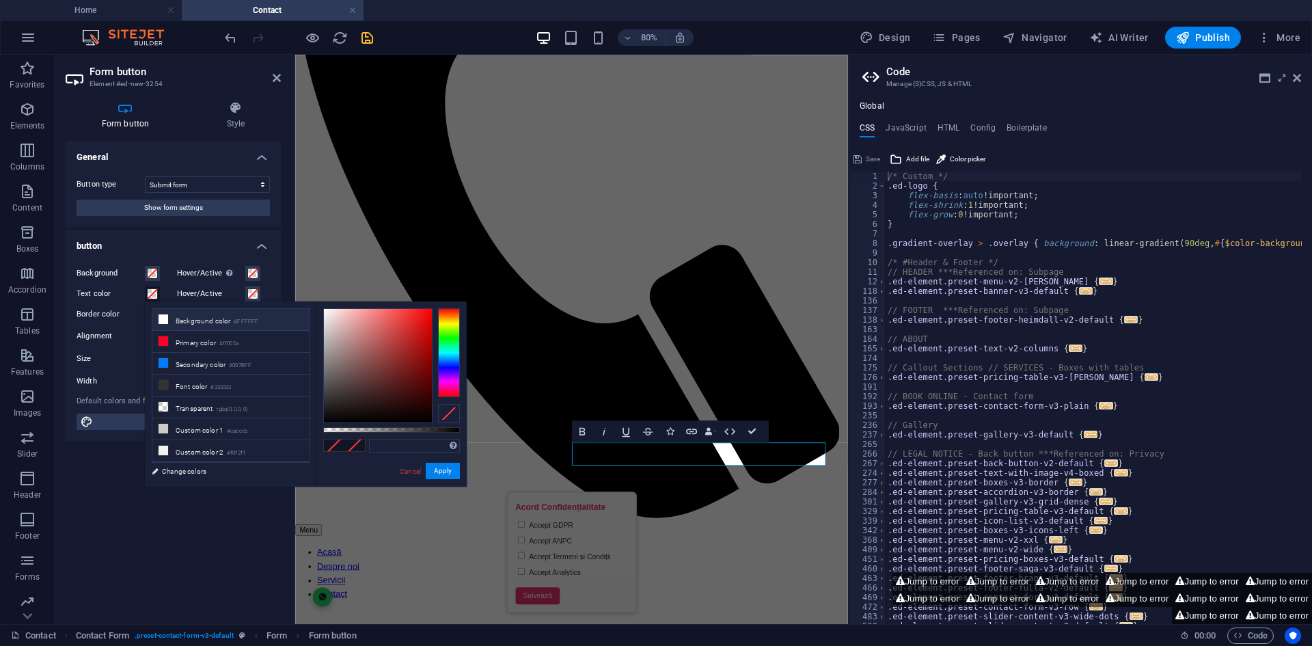
click at [196, 325] on li "Background color #FFFFFF" at bounding box center [230, 320] width 157 height 22
type input "#ffffff"
click at [442, 470] on button "Apply" at bounding box center [443, 470] width 34 height 16
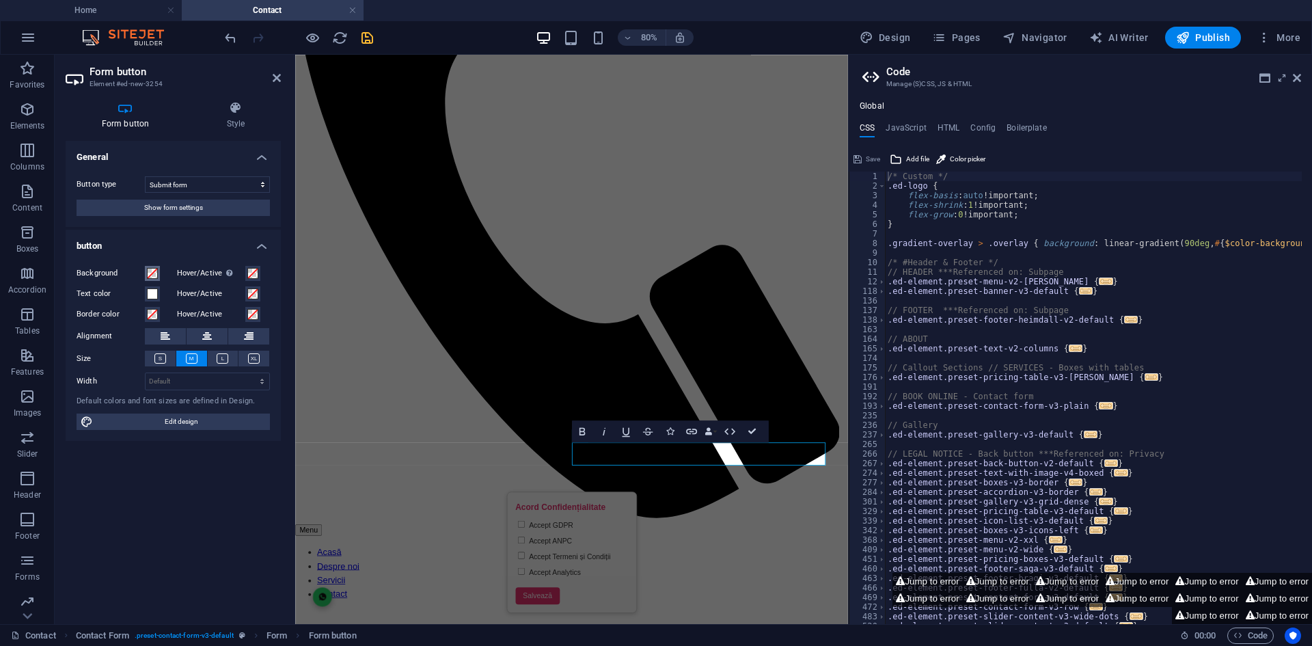
click at [157, 272] on span at bounding box center [152, 273] width 11 height 11
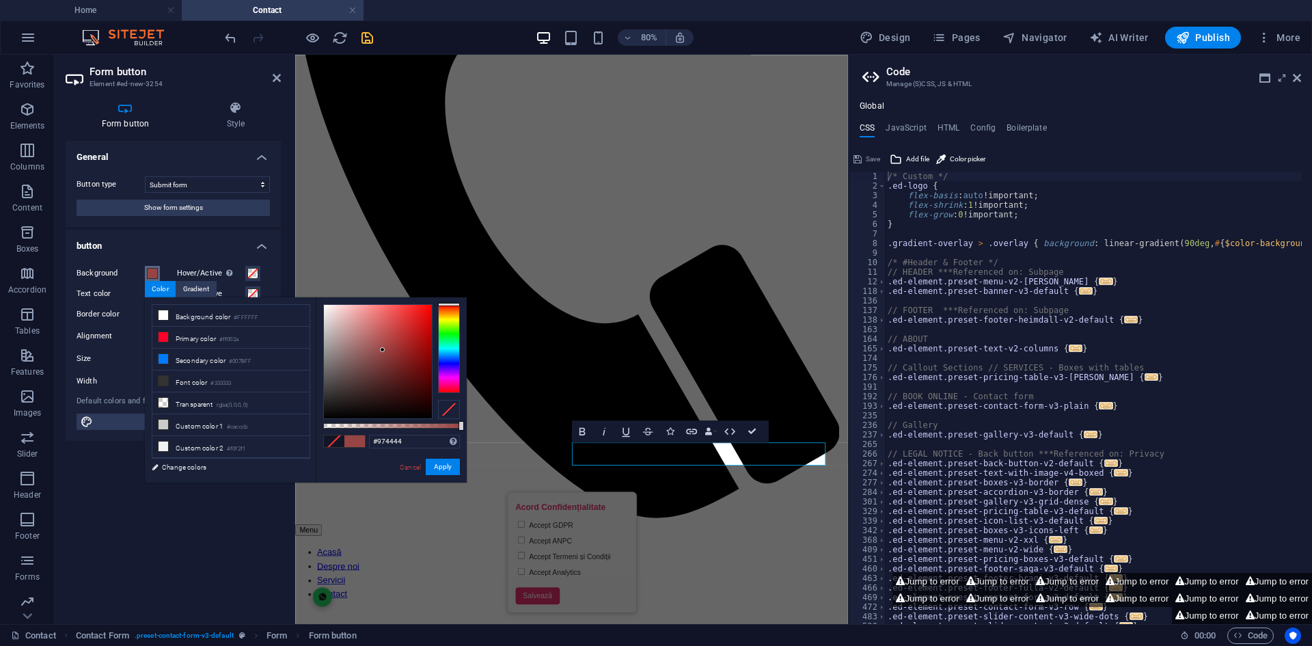
click at [383, 350] on div at bounding box center [378, 361] width 108 height 113
click at [275, 338] on li "Primary color #ff002a" at bounding box center [230, 338] width 157 height 22
type input "#ff002a"
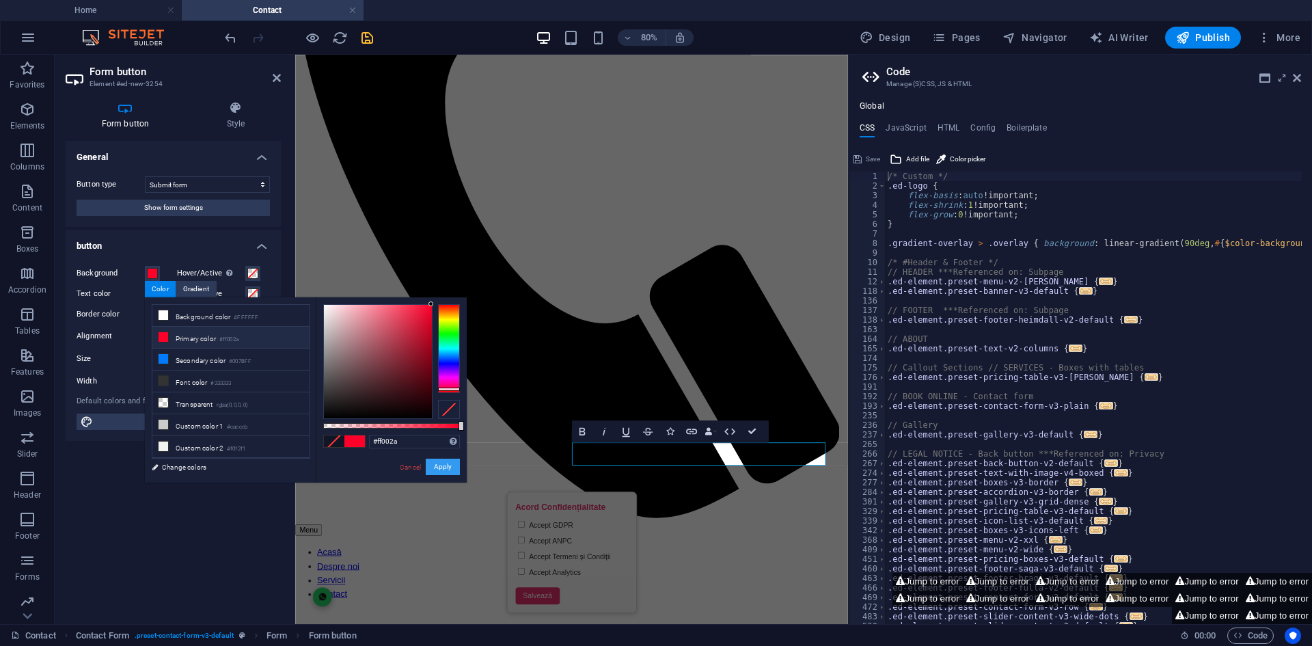
click at [454, 465] on button "Apply" at bounding box center [443, 466] width 34 height 16
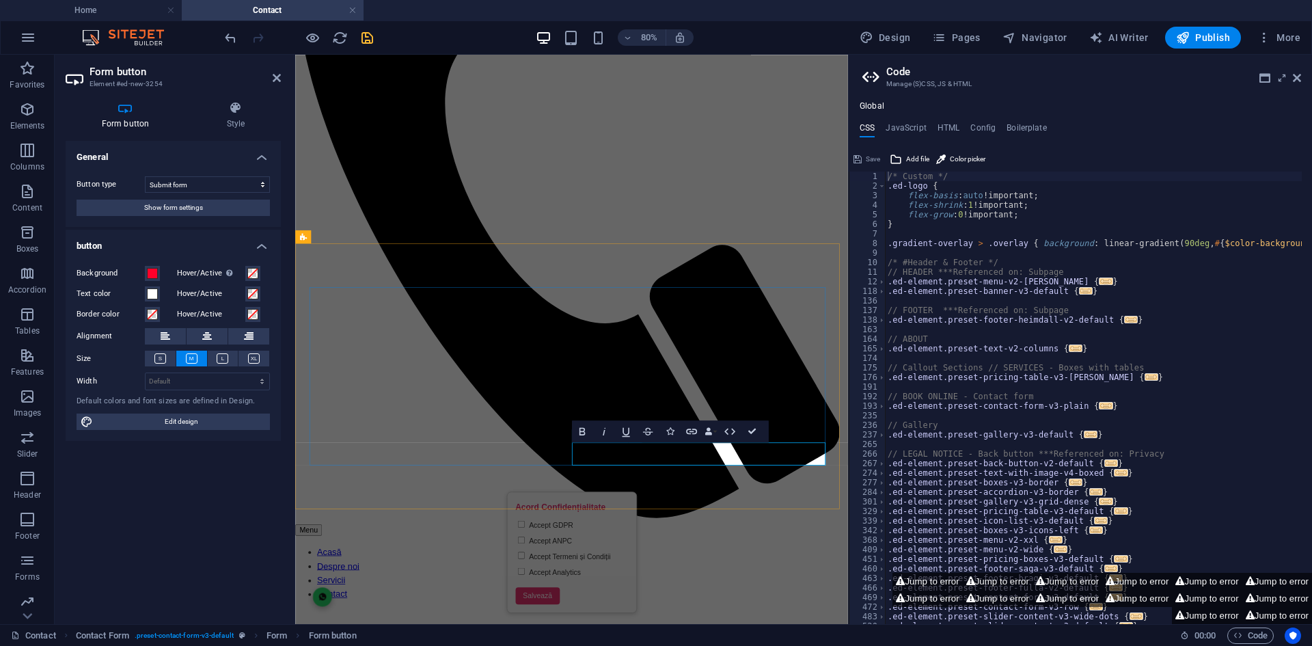
type button "Submit"
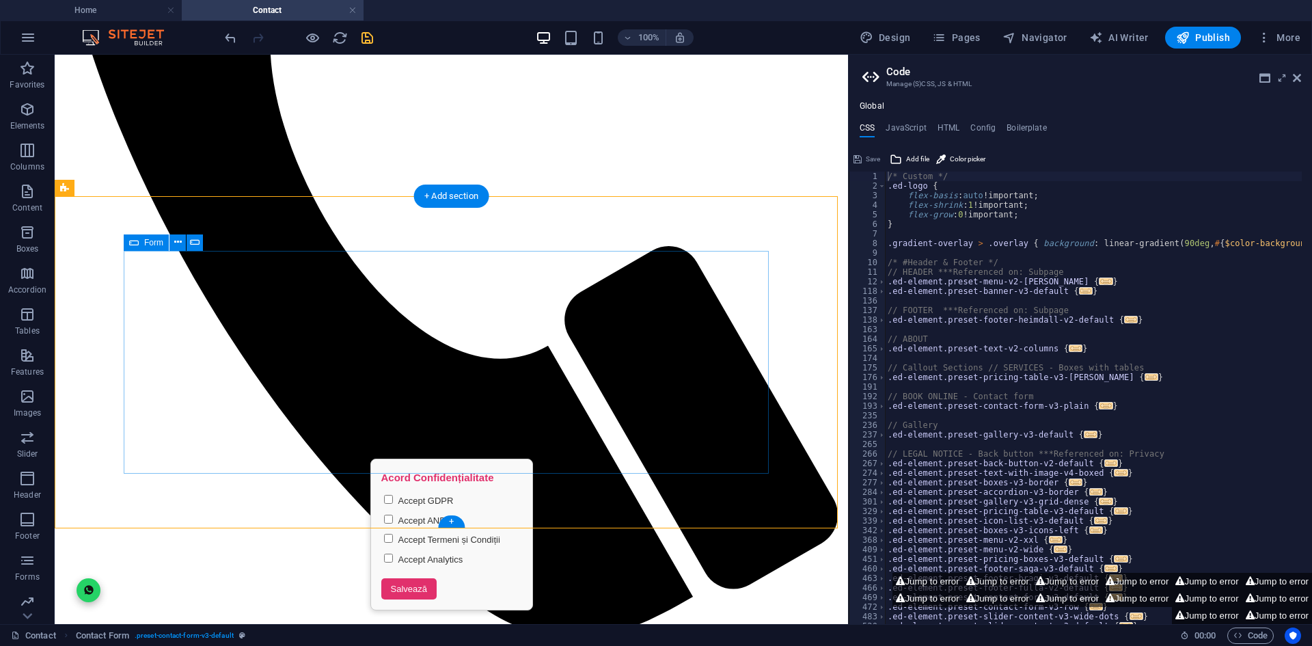
scroll to position [630, 0]
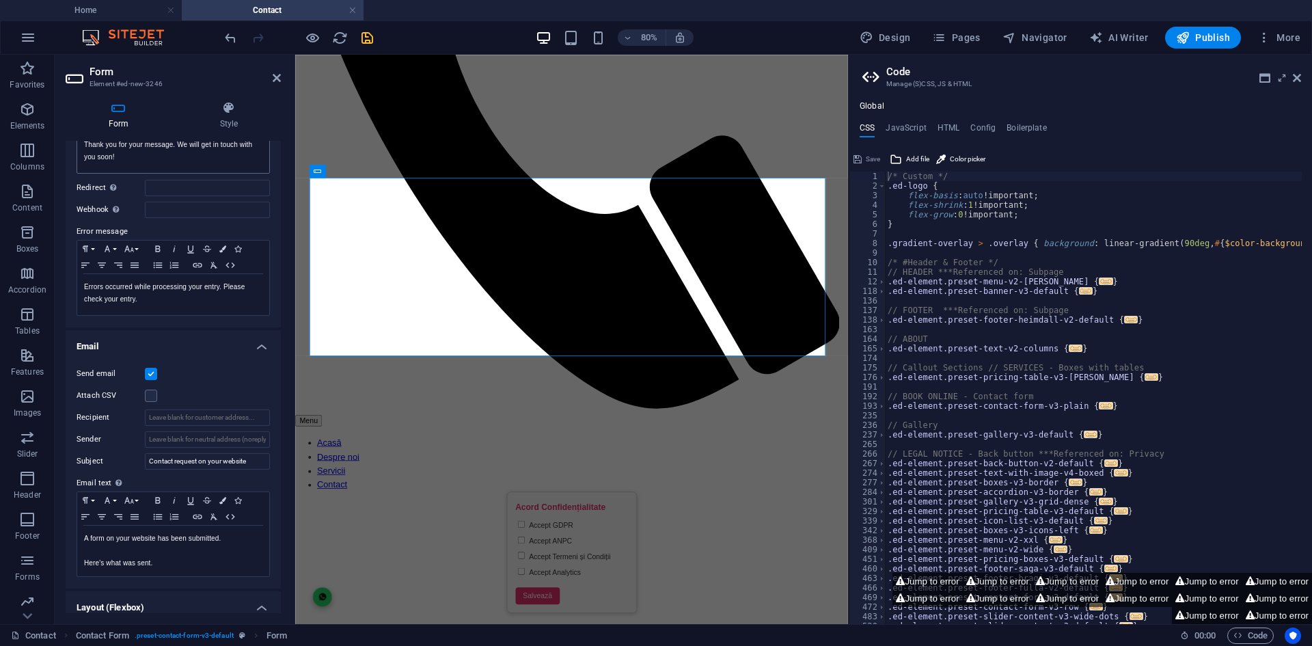
scroll to position [205, 0]
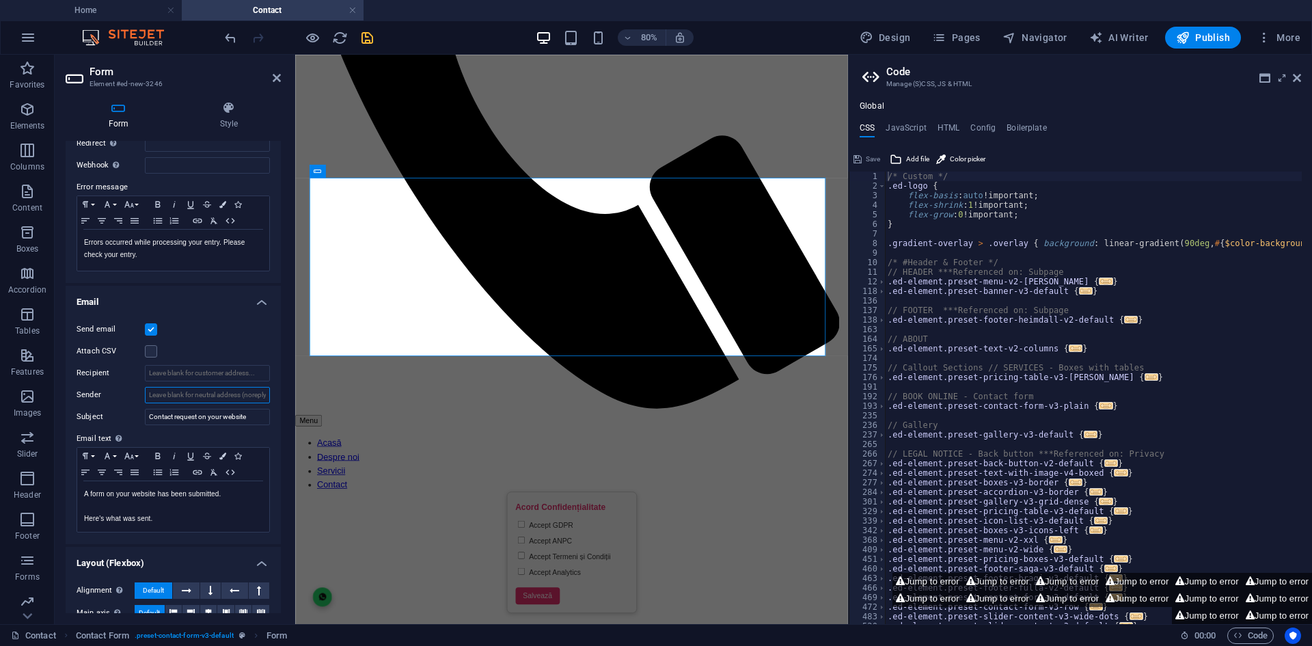
click at [183, 391] on input "Sender" at bounding box center [207, 395] width 125 height 16
type input "[EMAIL_ADDRESS][DOMAIN_NAME]"
drag, startPoint x: 173, startPoint y: 519, endPoint x: 80, endPoint y: 491, distance: 97.2
click at [80, 491] on div "A form on your website has been submitted. Here's what was sent." at bounding box center [173, 506] width 192 height 51
drag, startPoint x: 261, startPoint y: 416, endPoint x: 127, endPoint y: 410, distance: 134.0
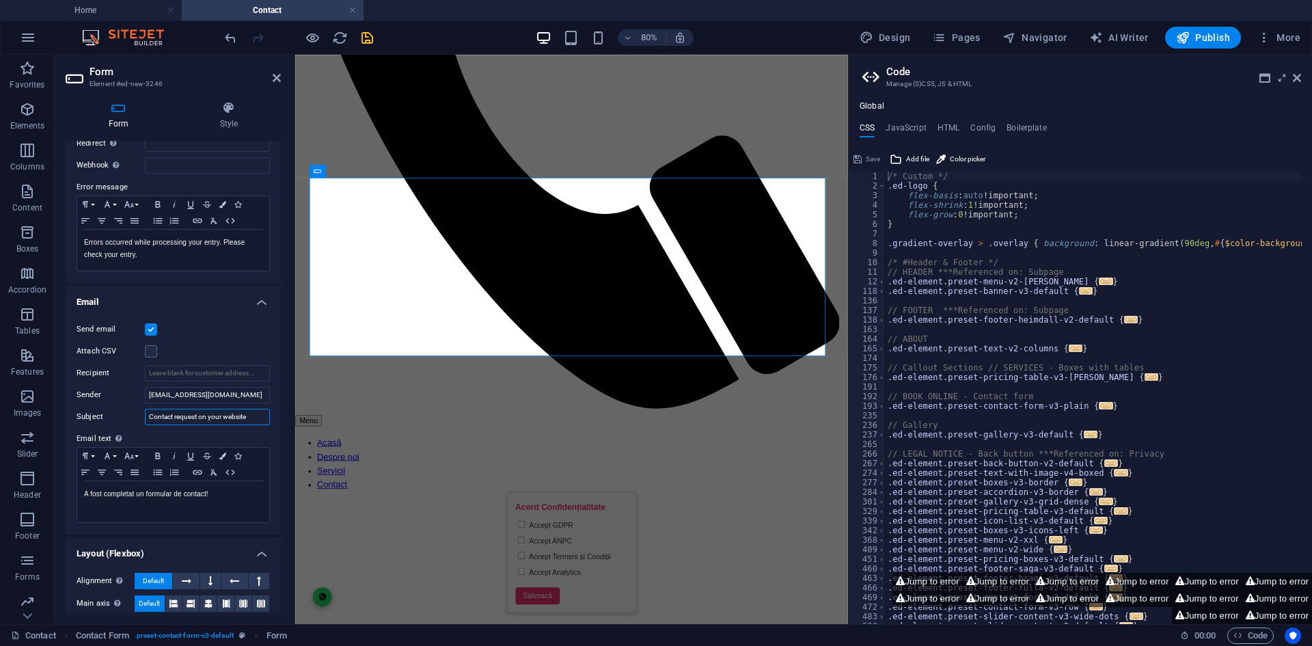
click at [127, 410] on div "Subject Contact request on your website" at bounding box center [173, 417] width 193 height 16
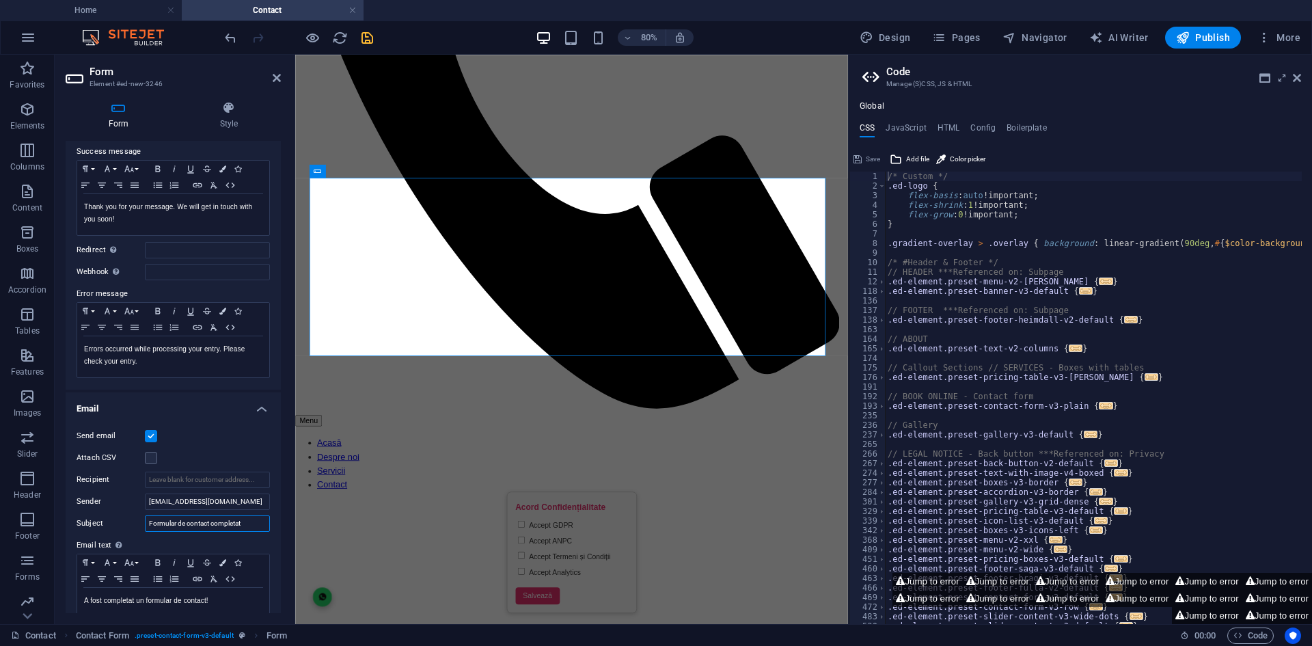
scroll to position [0, 0]
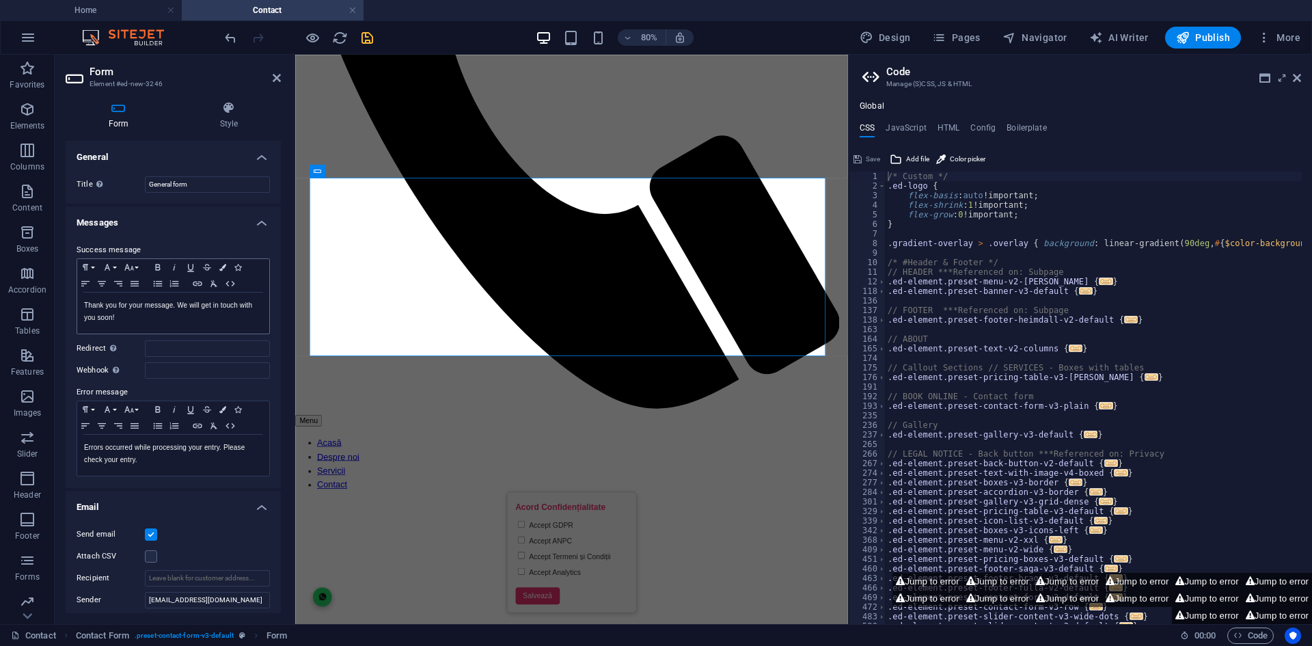
type input "Formular de contact completat"
drag, startPoint x: 136, startPoint y: 320, endPoint x: 81, endPoint y: 305, distance: 56.7
click at [81, 305] on div "Thank you for your message. We will get in touch with you soon!" at bounding box center [173, 312] width 192 height 41
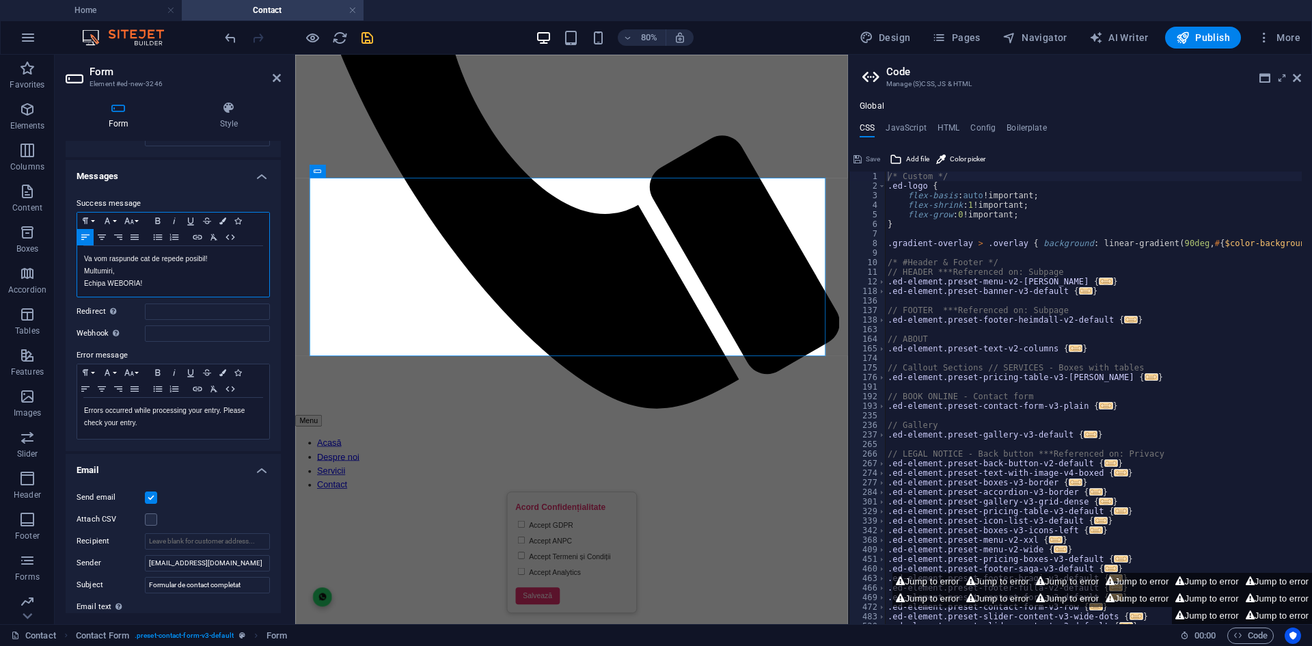
scroll to position [68, 0]
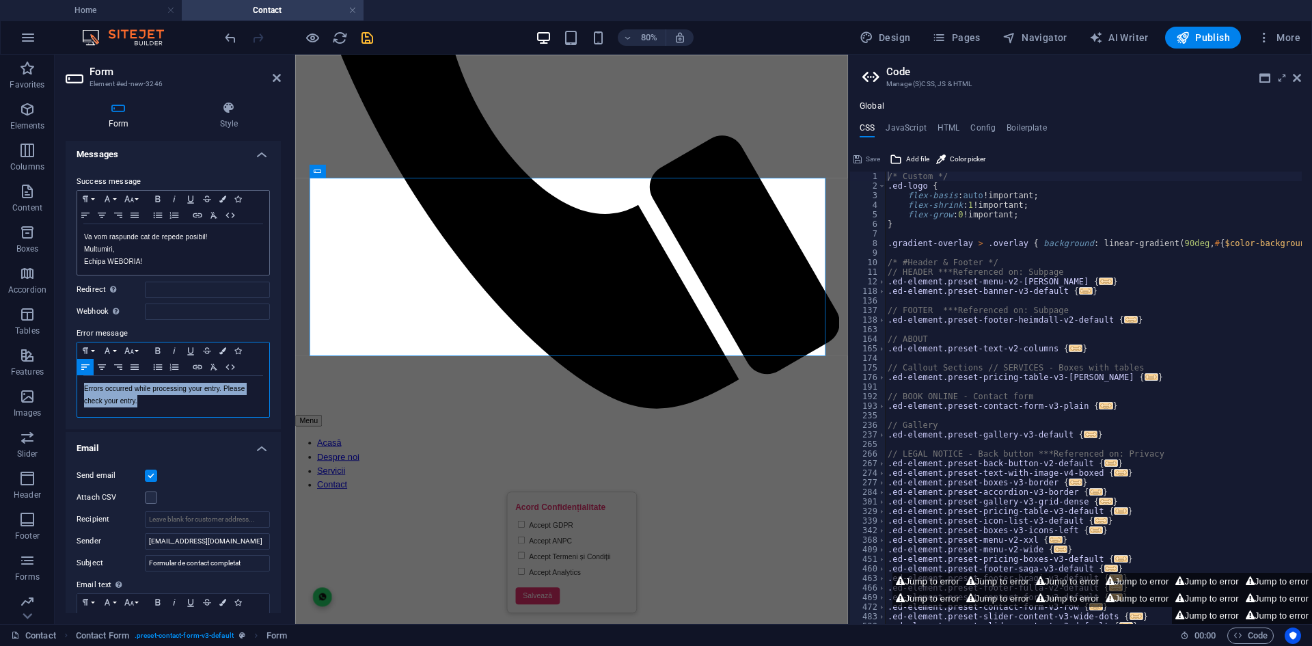
drag, startPoint x: 152, startPoint y: 406, endPoint x: 71, endPoint y: 390, distance: 82.1
click at [71, 390] on div "Success message Paragraph Format Normal Heading 1 Heading 2 Heading 3 Heading 4…" at bounding box center [173, 296] width 215 height 266
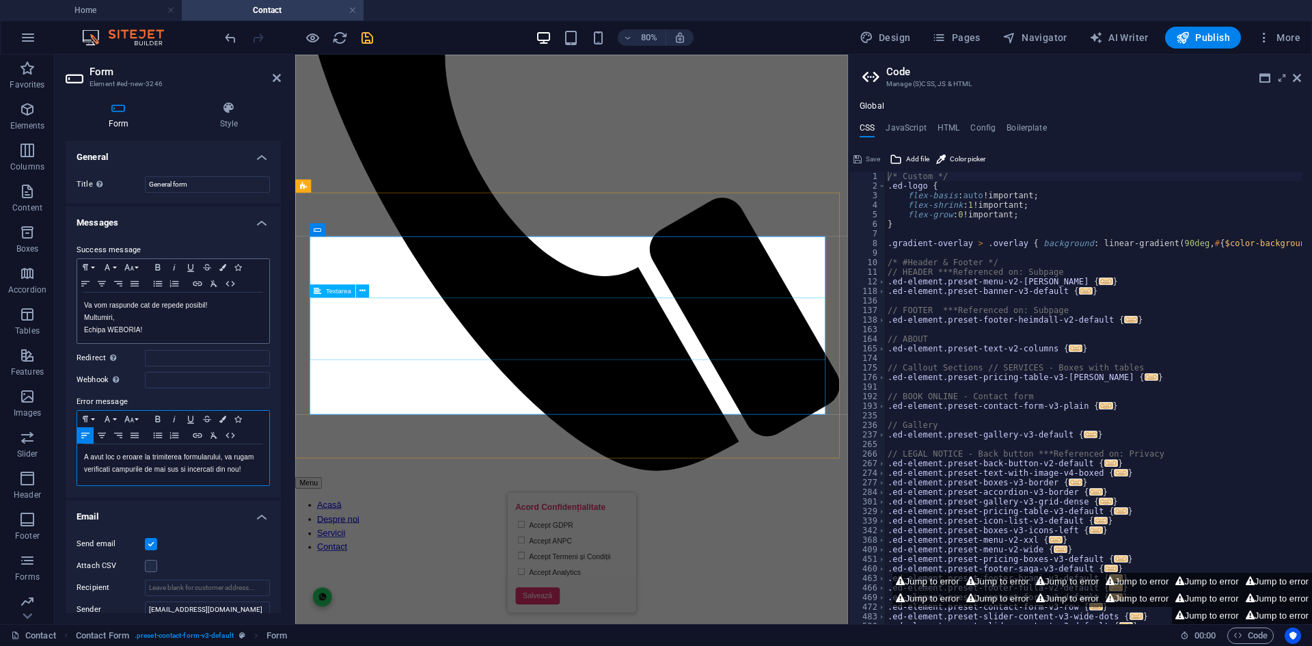
scroll to position [562, 0]
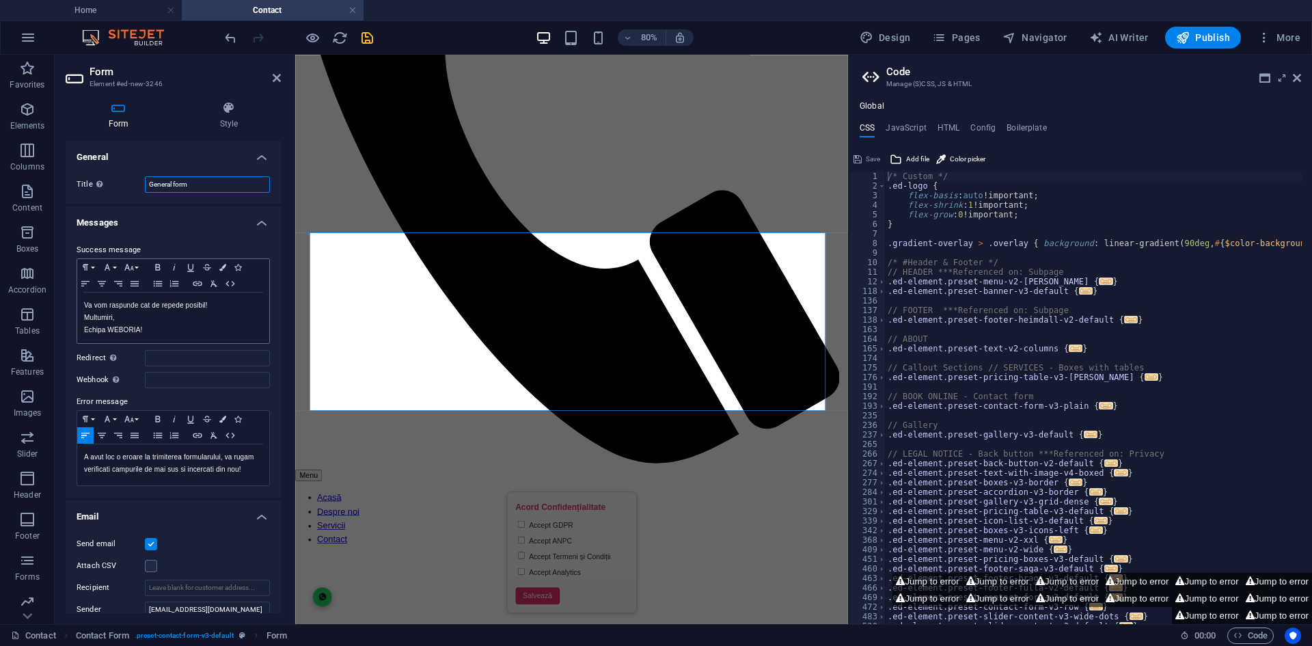
click at [234, 176] on input "General form" at bounding box center [207, 184] width 125 height 16
click at [231, 132] on div "Form Style General Title Define a name for the form. General form Messages Succ…" at bounding box center [173, 357] width 215 height 512
click at [230, 122] on h4 "Style" at bounding box center [229, 115] width 104 height 29
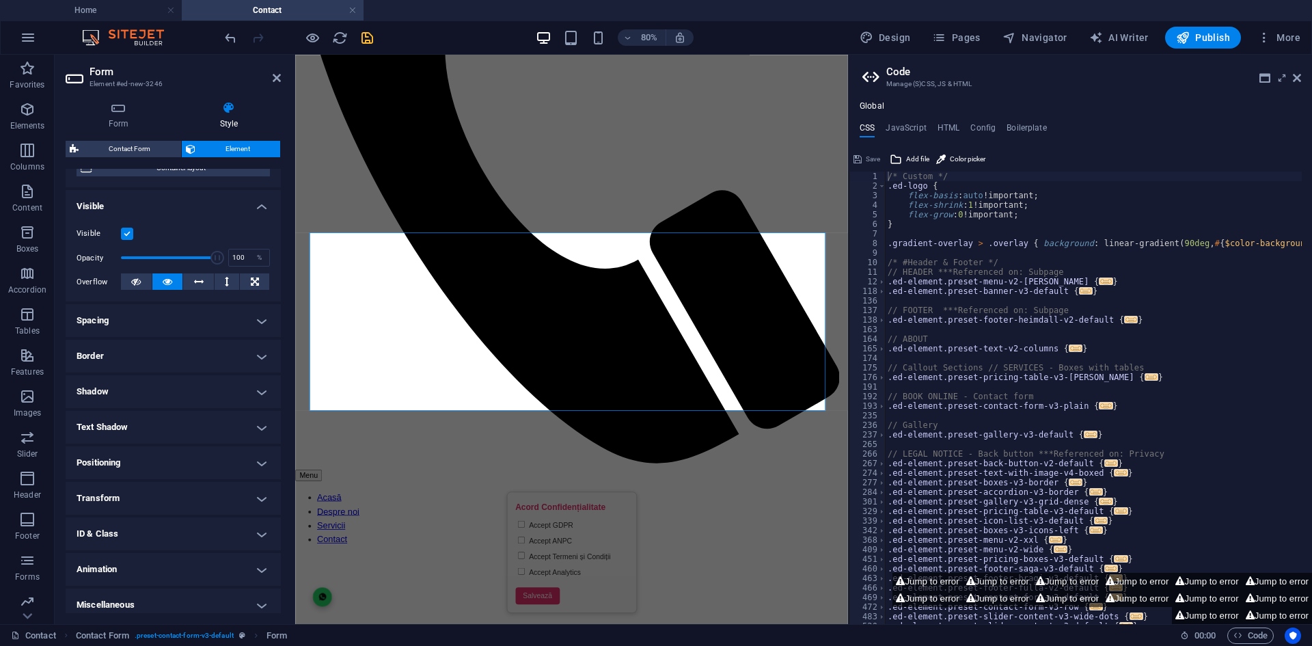
scroll to position [133, 0]
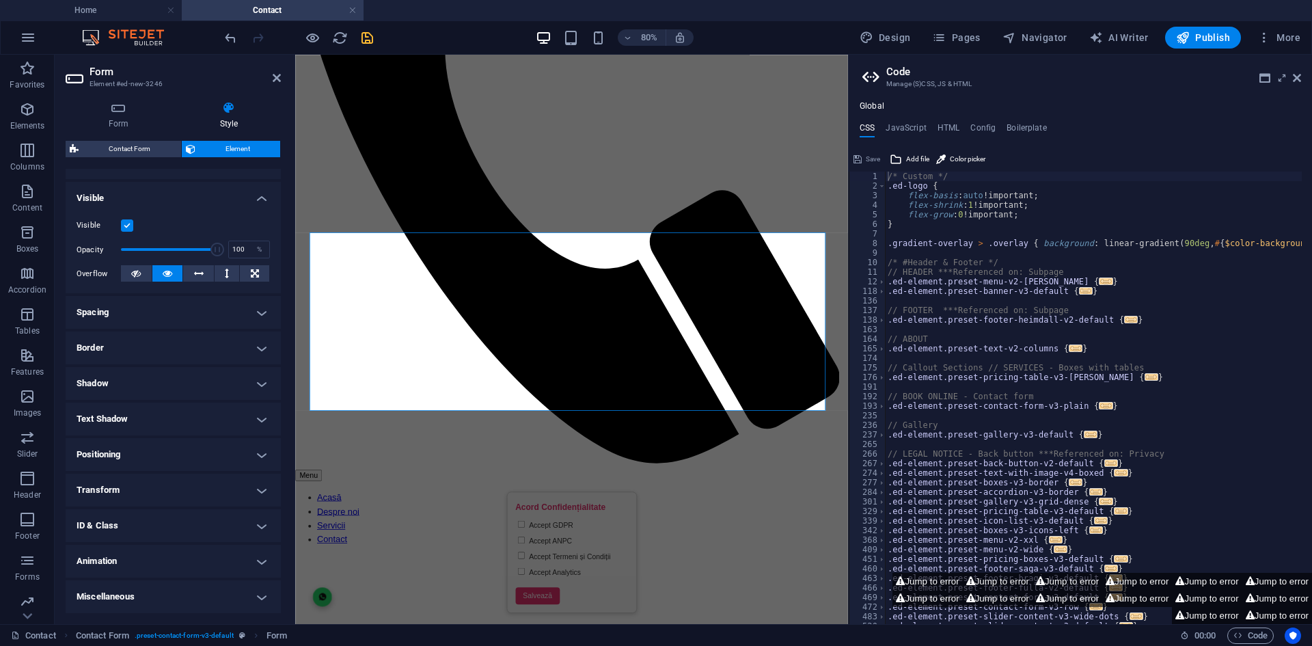
click at [238, 313] on h4 "Spacing" at bounding box center [173, 312] width 215 height 33
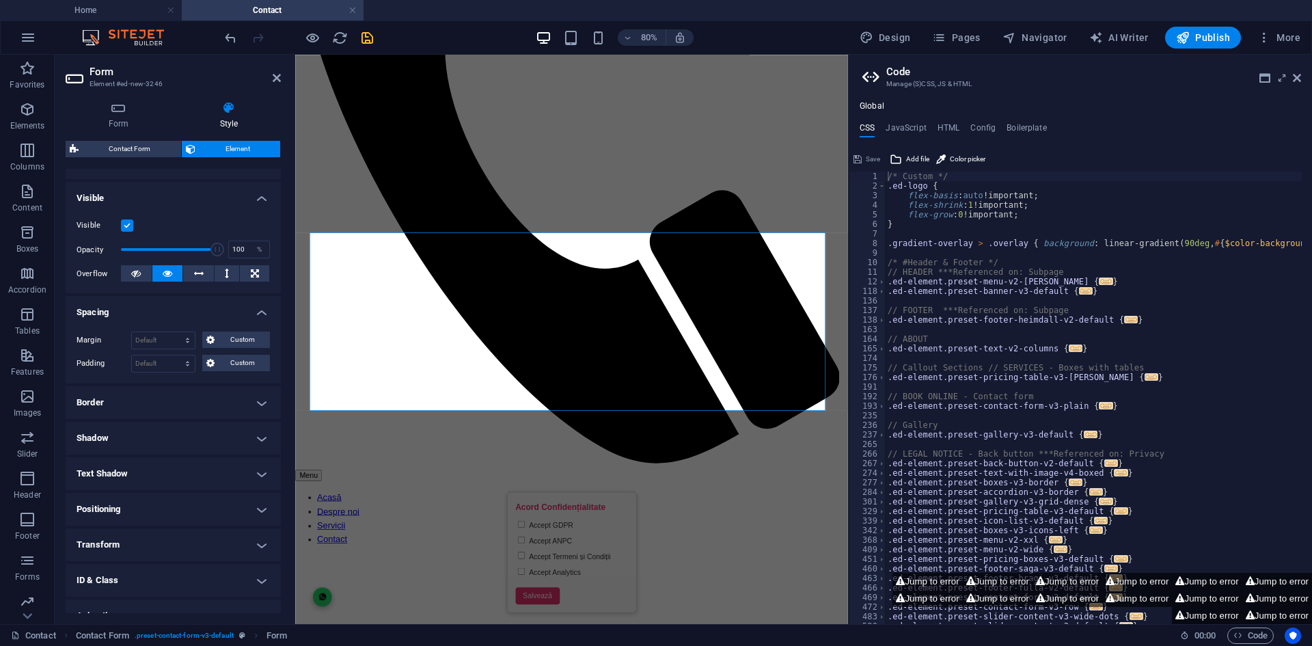
click at [238, 313] on h4 "Spacing" at bounding box center [173, 308] width 215 height 25
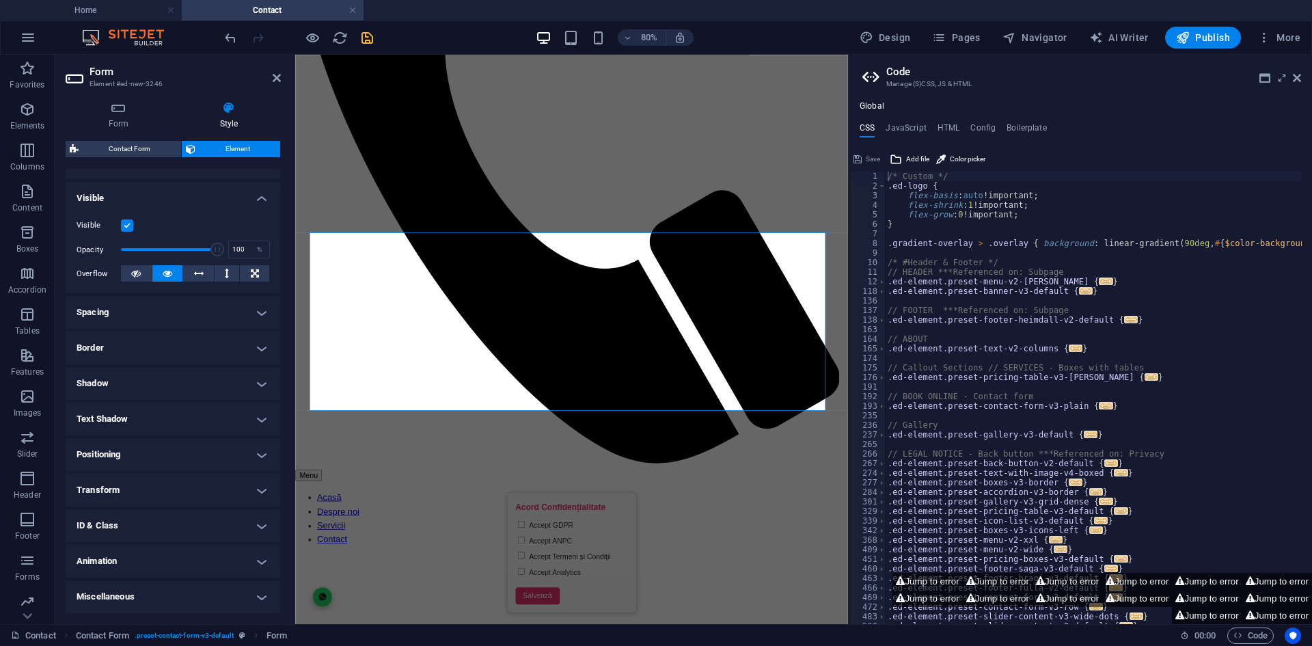
click at [176, 552] on h4 "Animation" at bounding box center [173, 560] width 215 height 33
click at [149, 601] on select "Don't animate Show / Hide Slide up/down Zoom in/out Slide left to right Slide r…" at bounding box center [173, 602] width 193 height 16
select select "pulse"
click at [77, 594] on select "Don't animate Show / Hide Slide up/down Zoom in/out Slide left to right Slide r…" at bounding box center [173, 602] width 193 height 16
select select "scroll"
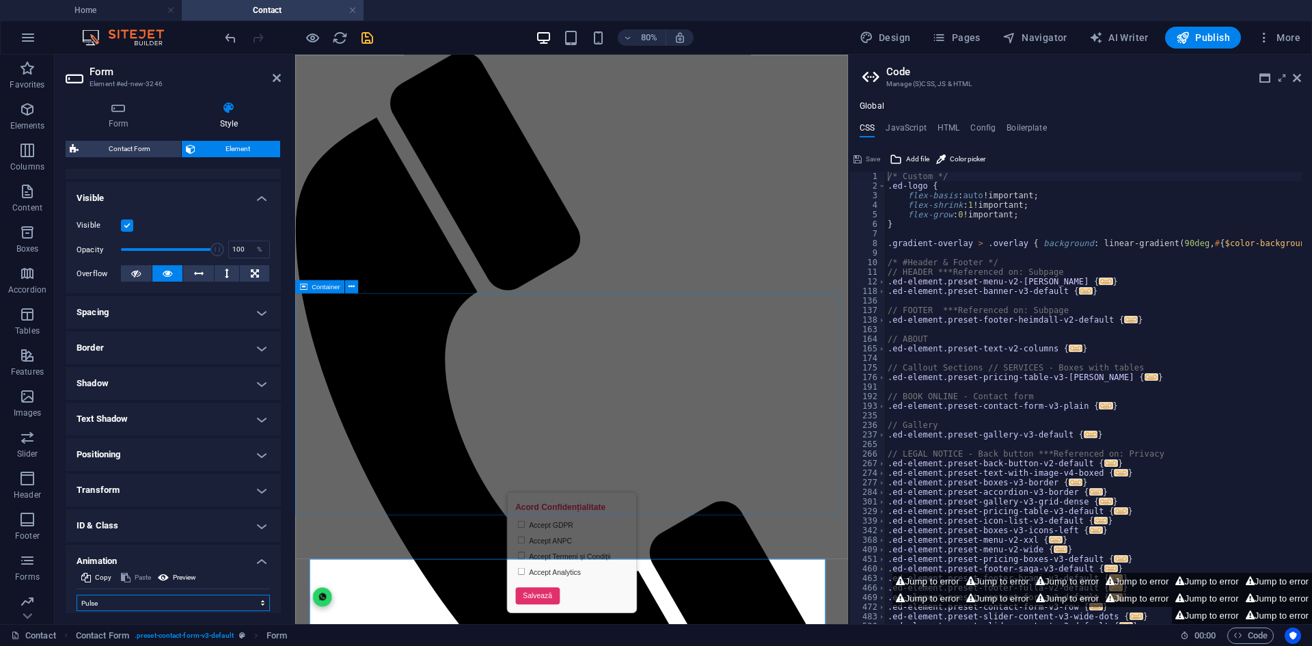
scroll to position [152, 0]
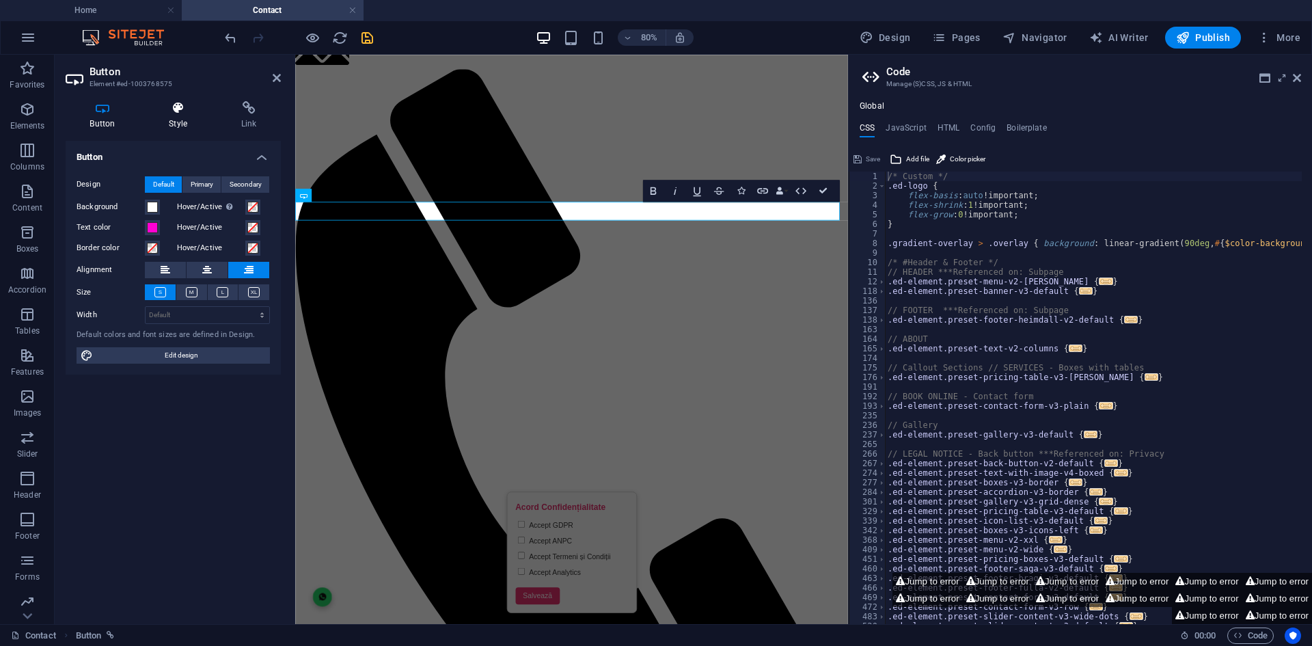
click at [170, 107] on icon at bounding box center [178, 108] width 67 height 14
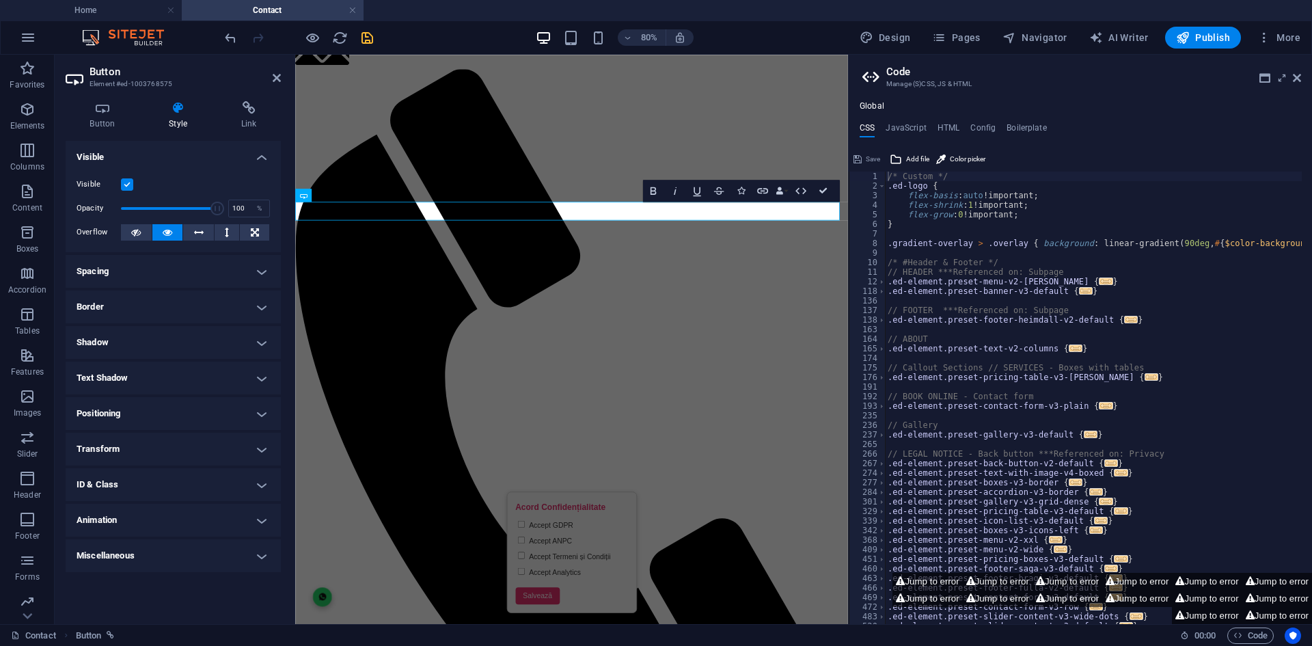
click at [180, 516] on h4 "Animation" at bounding box center [173, 519] width 215 height 33
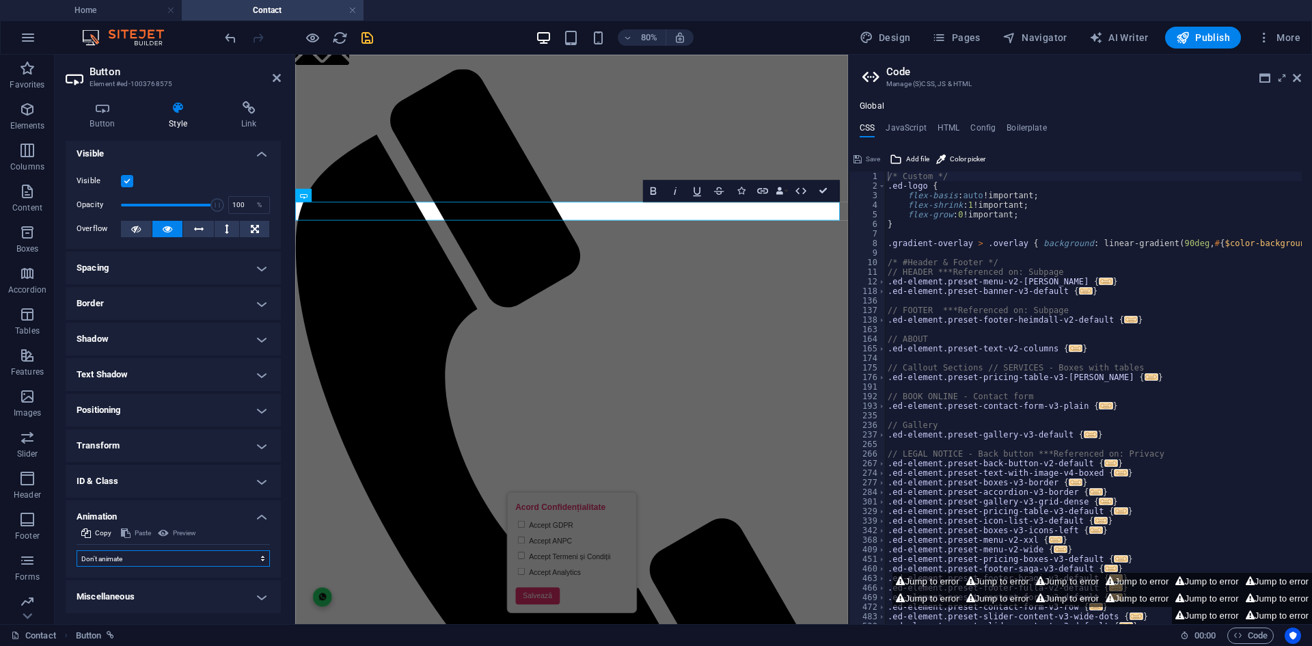
click at [184, 557] on select "Don't animate Show / Hide Slide up/down Zoom in/out Slide left to right Slide r…" at bounding box center [173, 558] width 193 height 16
select select "pulse"
click at [77, 550] on select "Don't animate Show / Hide Slide up/down Zoom in/out Slide left to right Slide r…" at bounding box center [173, 558] width 193 height 16
select select "scroll"
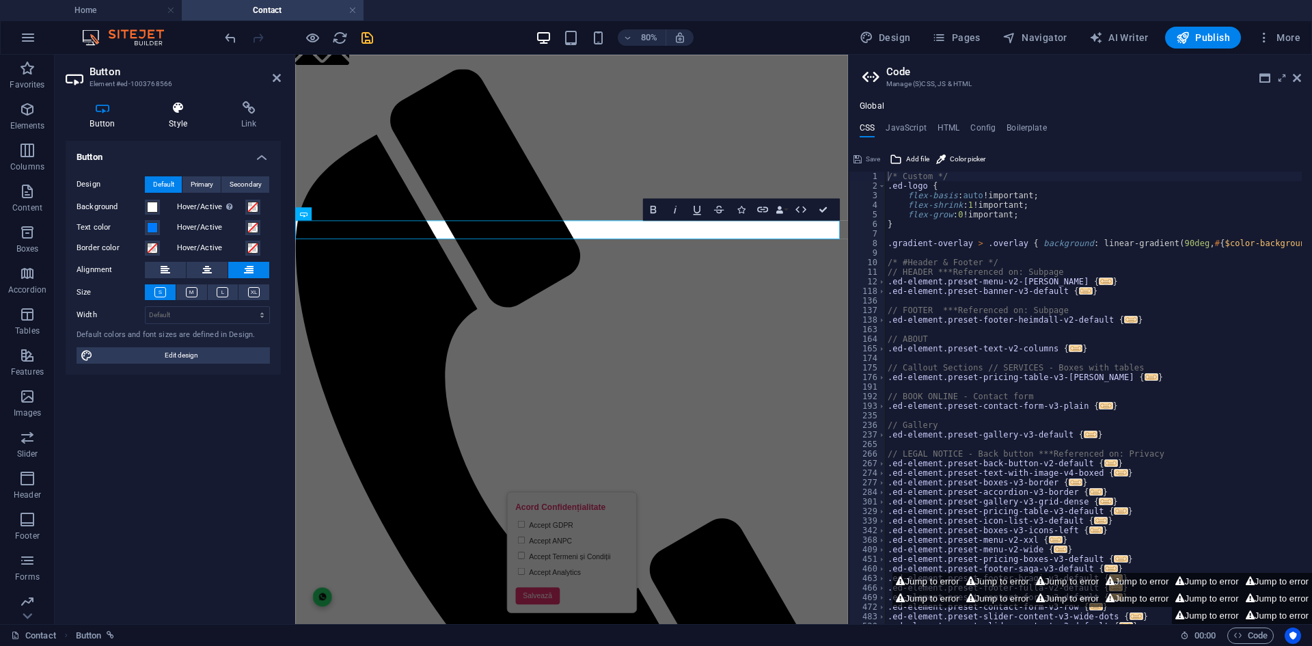
click at [188, 114] on icon at bounding box center [178, 108] width 67 height 14
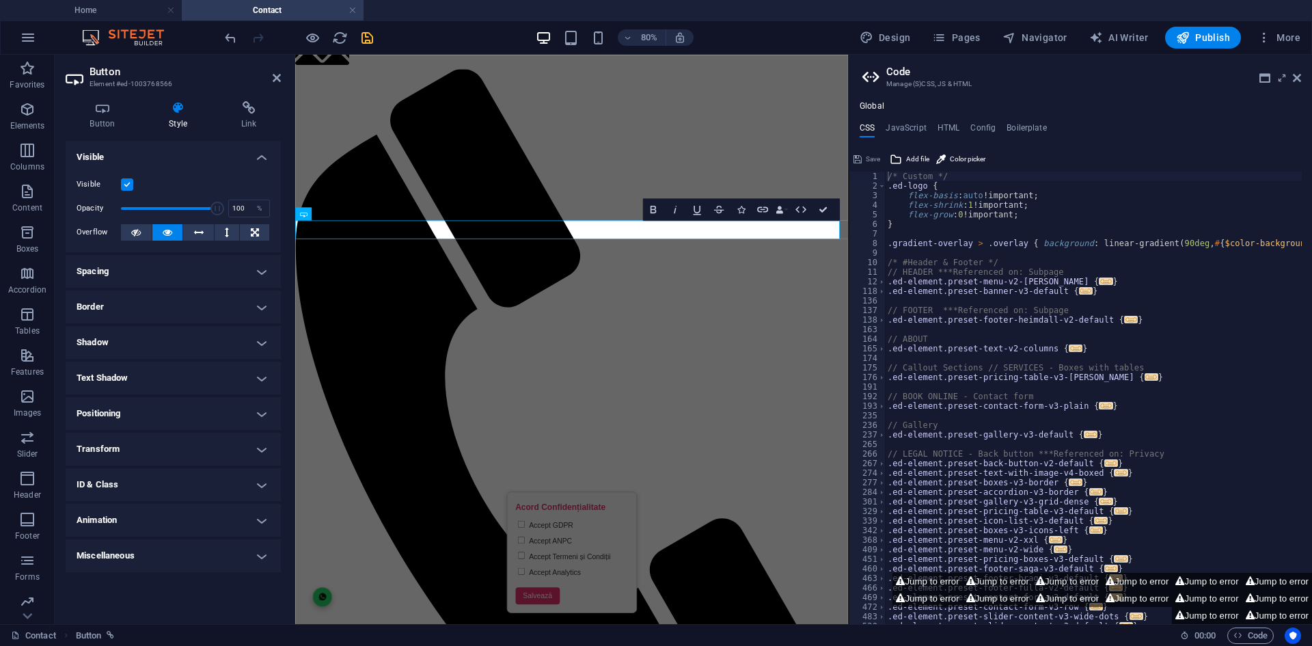
click at [187, 525] on h4 "Animation" at bounding box center [173, 519] width 215 height 33
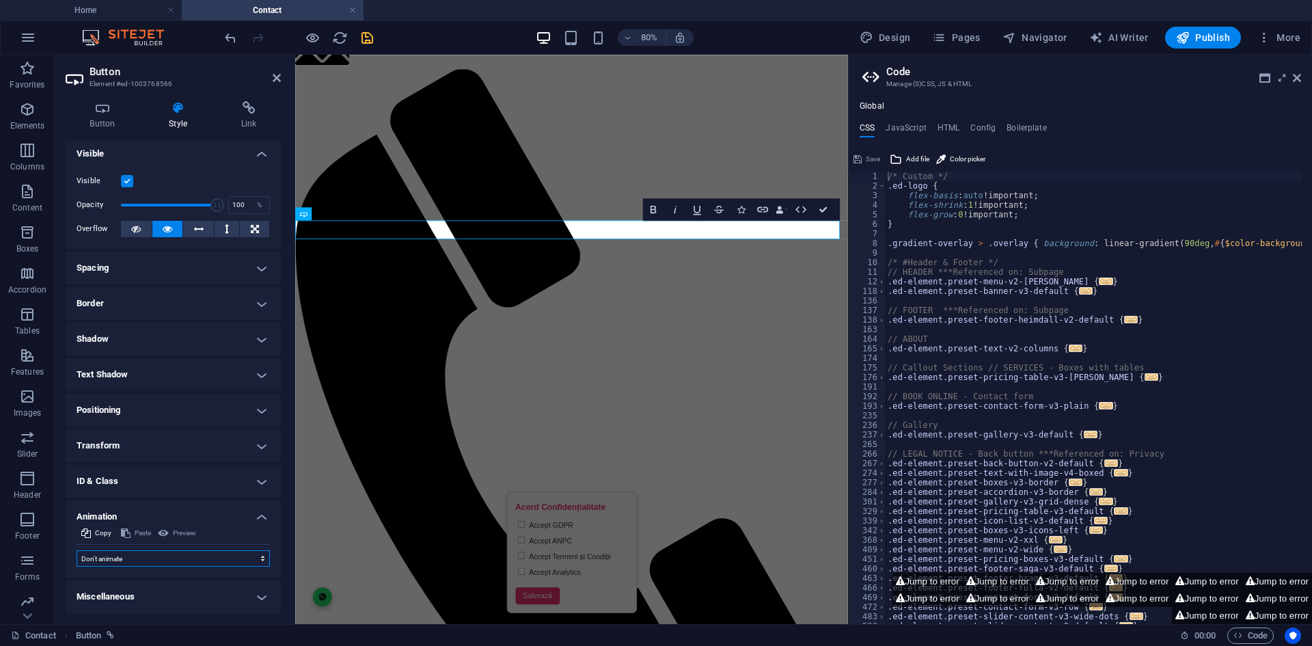
click at [185, 557] on select "Don't animate Show / Hide Slide up/down Zoom in/out Slide left to right Slide r…" at bounding box center [173, 558] width 193 height 16
drag, startPoint x: 193, startPoint y: 559, endPoint x: 187, endPoint y: 551, distance: 10.2
click at [193, 559] on select "Don't animate Show / Hide Slide up/down Zoom in/out Slide left to right Slide r…" at bounding box center [173, 558] width 193 height 16
select select "flash"
click at [77, 550] on select "Don't animate Show / Hide Slide up/down Zoom in/out Slide left to right Slide r…" at bounding box center [173, 558] width 193 height 16
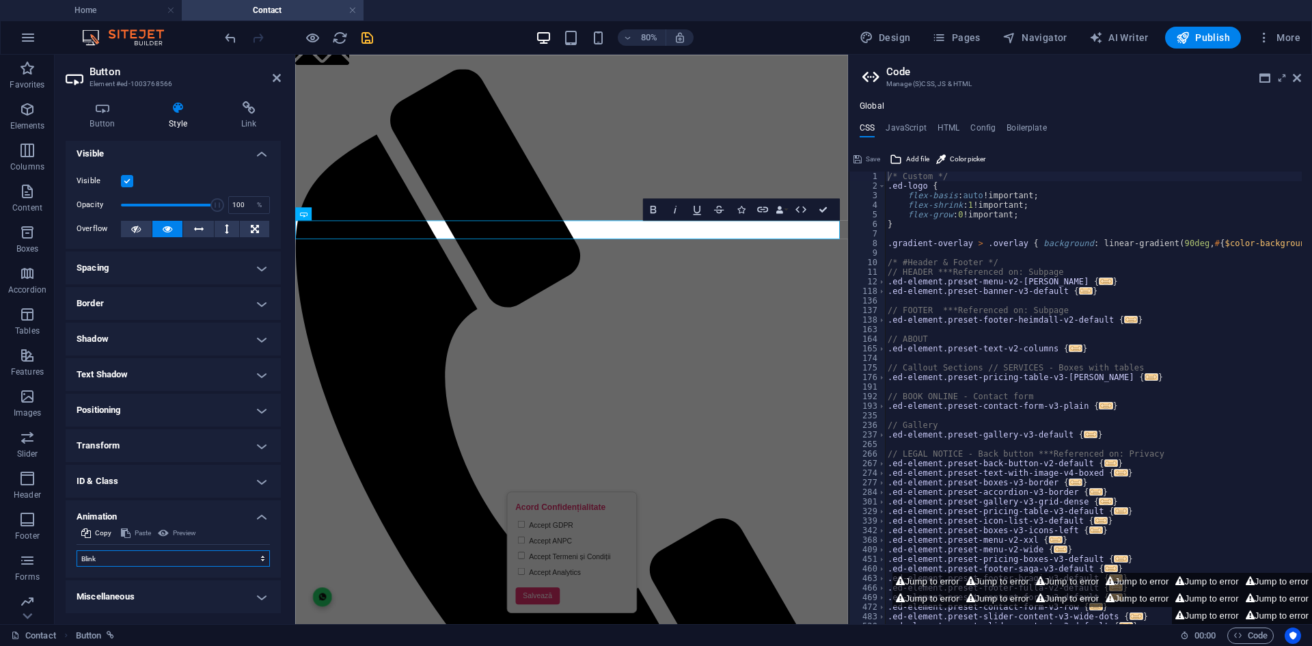
select select "scroll"
click at [193, 557] on select "Don't animate Show / Hide Slide up/down Zoom in/out Slide left to right Slide r…" at bounding box center [173, 558] width 193 height 16
click at [77, 550] on select "Don't animate Show / Hide Slide up/down Zoom in/out Slide left to right Slide r…" at bounding box center [173, 558] width 193 height 16
click at [171, 562] on select "Don't animate Show / Hide Slide up/down Zoom in/out Slide left to right Slide r…" at bounding box center [173, 558] width 193 height 16
click at [77, 550] on select "Don't animate Show / Hide Slide up/down Zoom in/out Slide left to right Slide r…" at bounding box center [173, 558] width 193 height 16
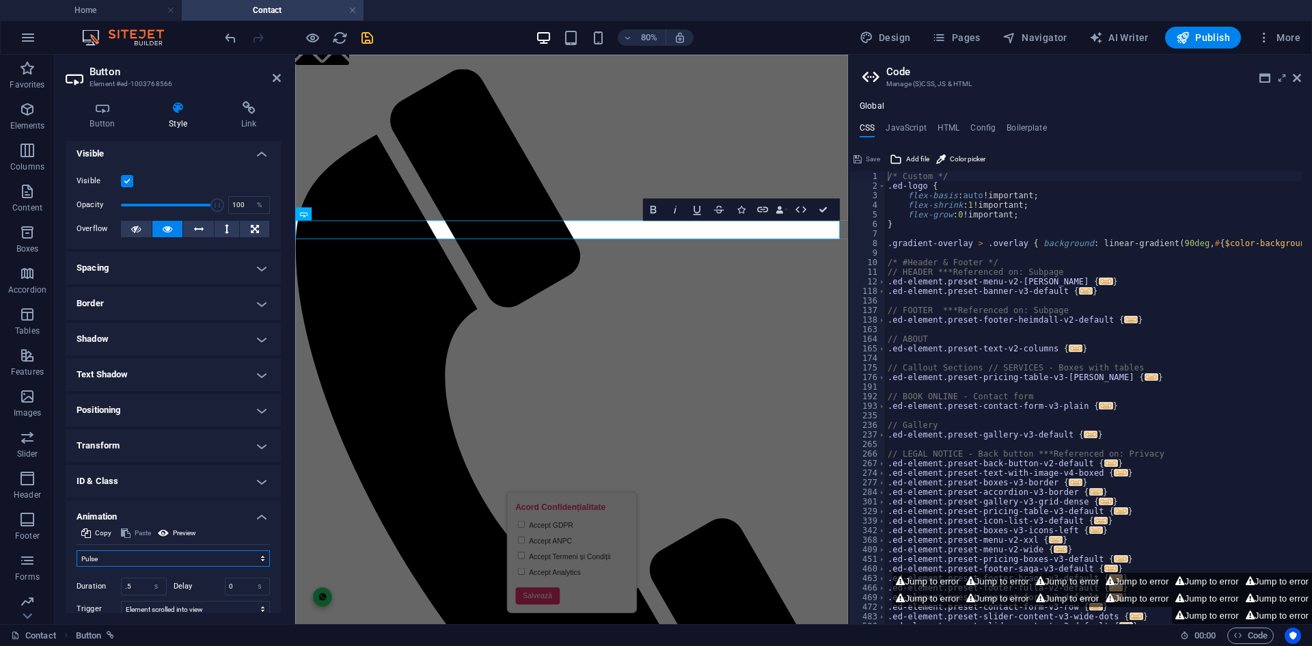
click at [163, 562] on select "Don't animate Show / Hide Slide up/down Zoom in/out Slide left to right Slide r…" at bounding box center [173, 558] width 193 height 16
select select "flash"
click at [77, 550] on select "Don't animate Show / Hide Slide up/down Zoom in/out Slide left to right Slide r…" at bounding box center [173, 558] width 193 height 16
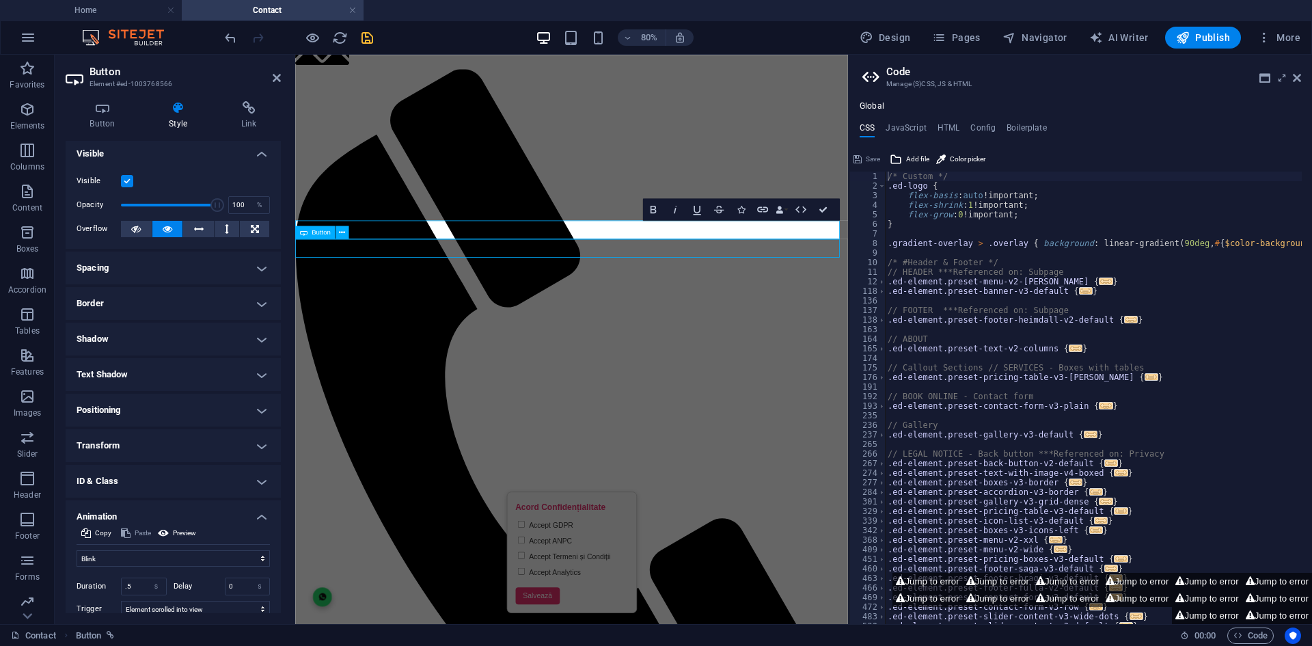
select select "s"
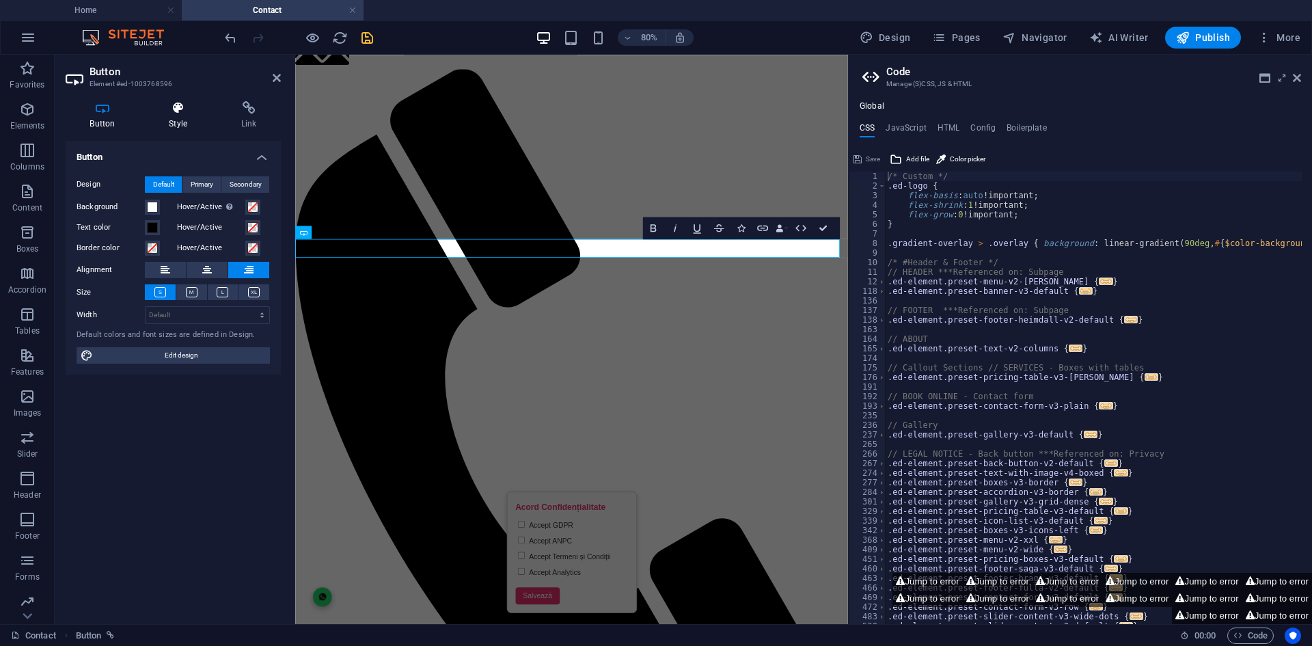
click at [178, 104] on icon at bounding box center [178, 108] width 67 height 14
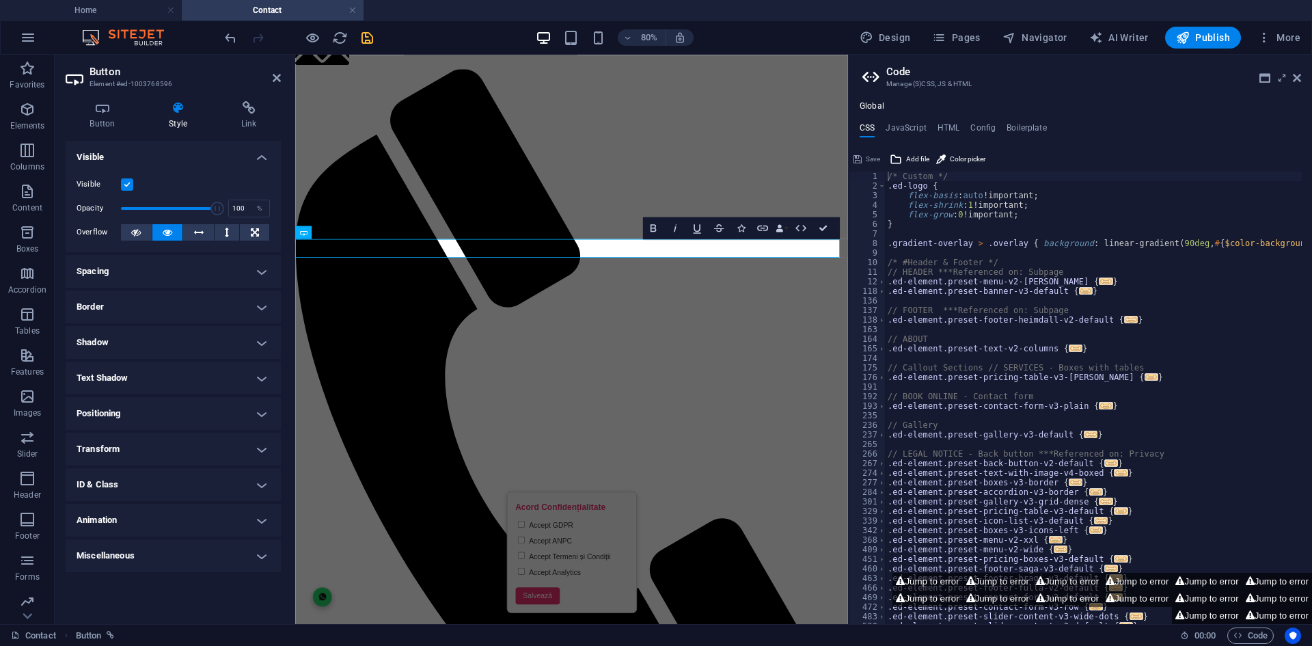
click at [155, 526] on h4 "Animation" at bounding box center [173, 519] width 215 height 33
click at [160, 562] on select "Don't animate Show / Hide Slide up/down Zoom in/out Slide left to right Slide r…" at bounding box center [173, 561] width 193 height 16
select select "flash"
click at [77, 553] on select "Don't animate Show / Hide Slide up/down Zoom in/out Slide left to right Slide r…" at bounding box center [173, 561] width 193 height 16
select select "scroll"
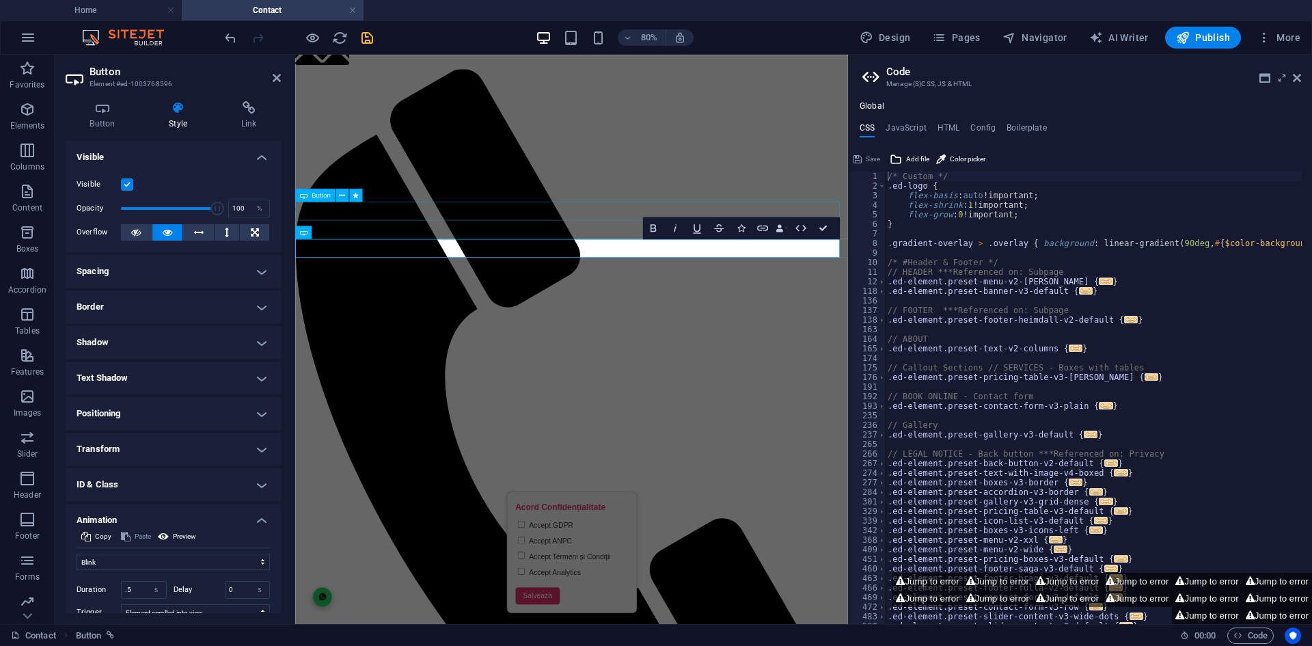
select select "pulse"
select select "s"
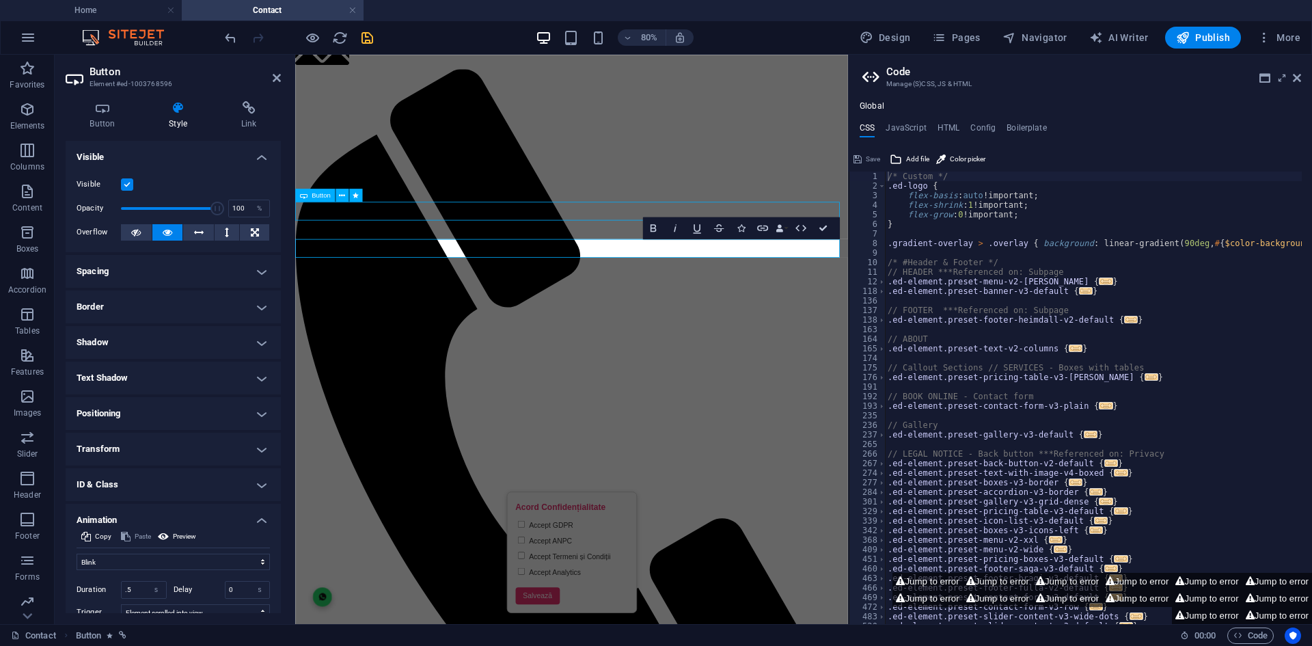
select select "scroll"
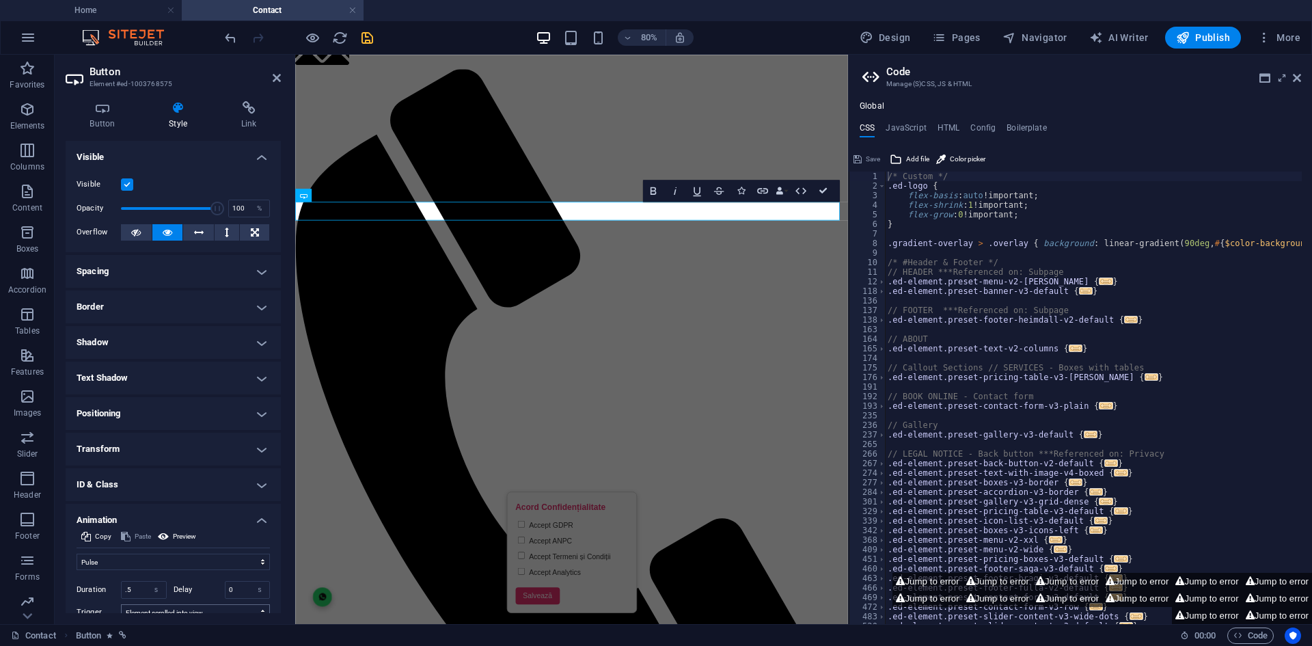
scroll to position [83, 0]
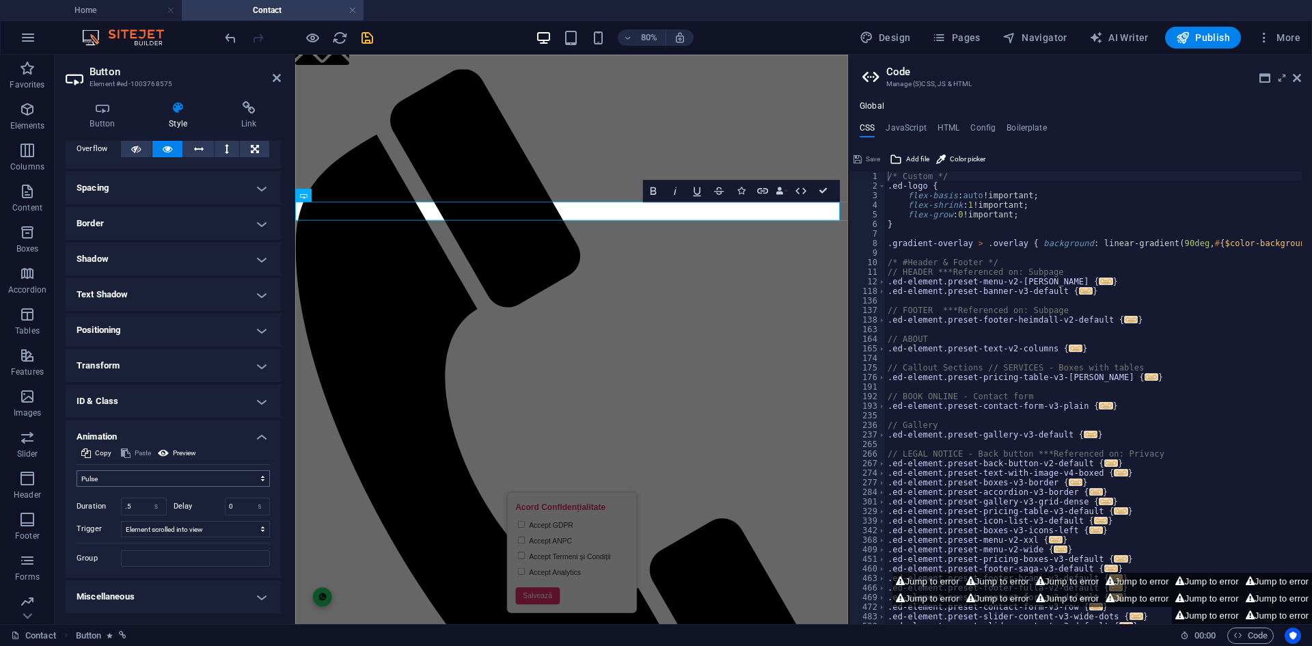
click at [182, 476] on select "Don't animate Show / Hide Slide up/down Zoom in/out Slide left to right Slide r…" at bounding box center [173, 478] width 193 height 16
select select "flash"
click at [77, 470] on select "Don't animate Show / Hide Slide up/down Zoom in/out Slide left to right Slide r…" at bounding box center [173, 478] width 193 height 16
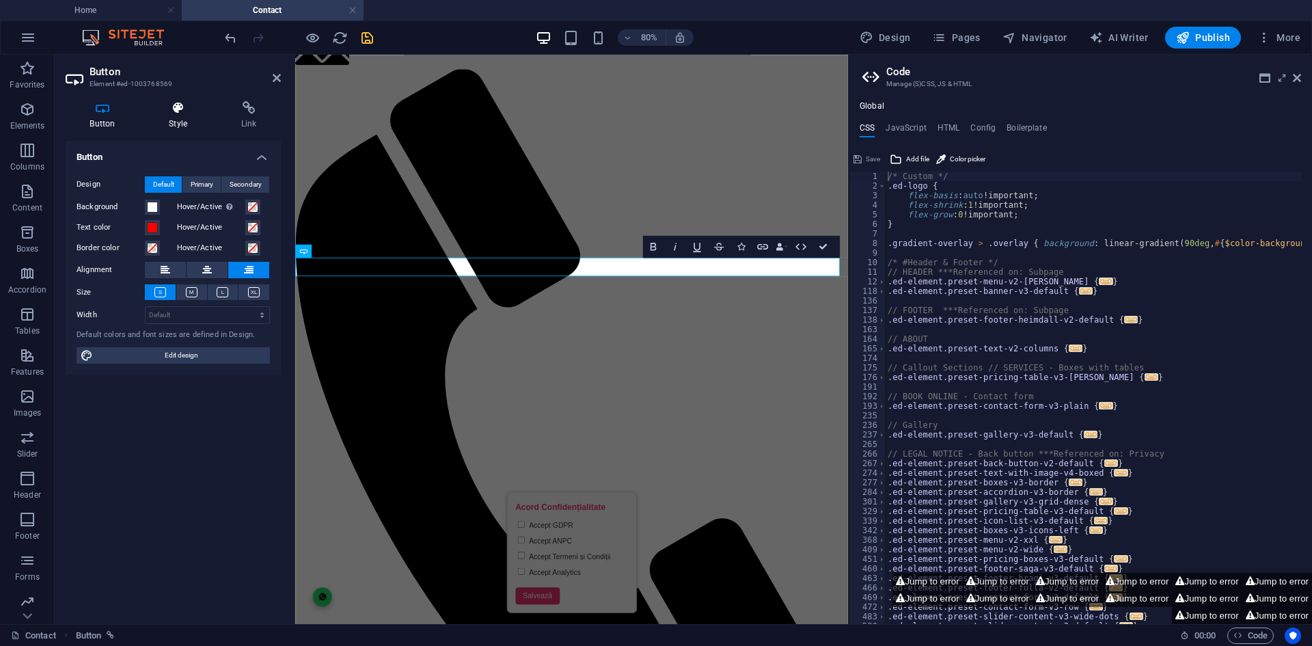
click at [180, 123] on h4 "Style" at bounding box center [181, 115] width 72 height 29
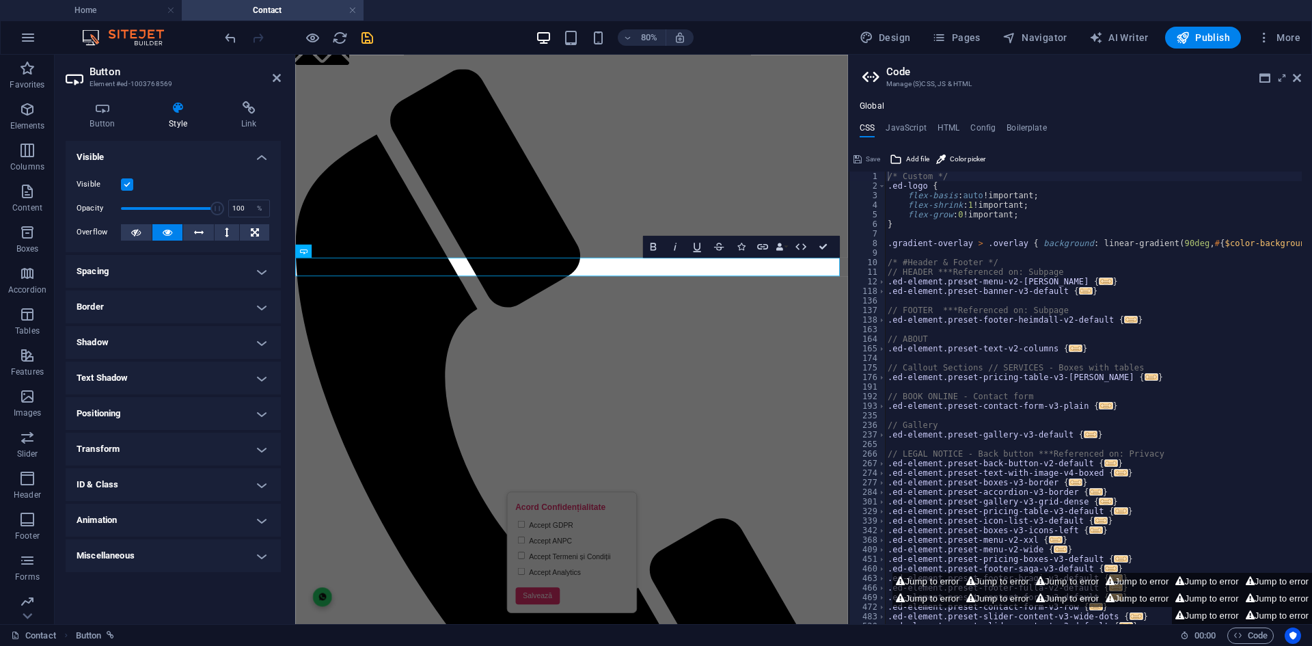
click at [154, 525] on h4 "Animation" at bounding box center [173, 519] width 215 height 33
click at [172, 562] on select "Don't animate Show / Hide Slide up/down Zoom in/out Slide left to right Slide r…" at bounding box center [173, 561] width 193 height 16
select select "flash"
click at [77, 553] on select "Don't animate Show / Hide Slide up/down Zoom in/out Slide left to right Slide r…" at bounding box center [173, 561] width 193 height 16
select select "scroll"
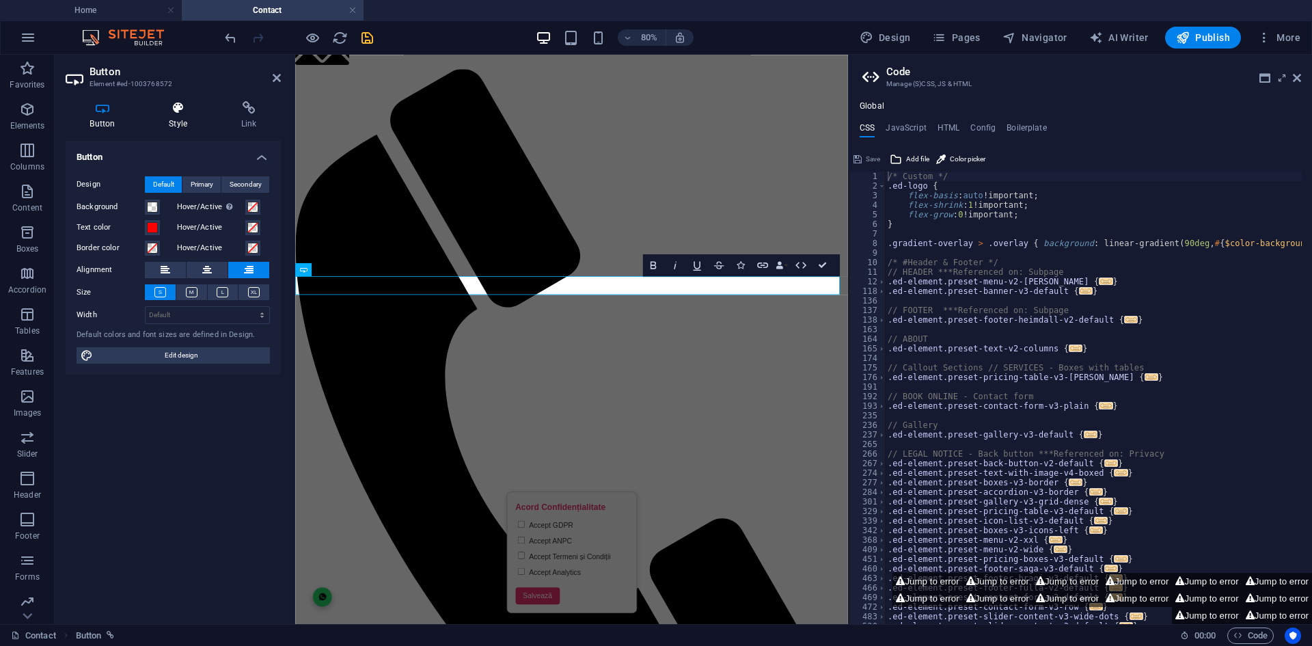
click at [167, 111] on icon at bounding box center [178, 108] width 67 height 14
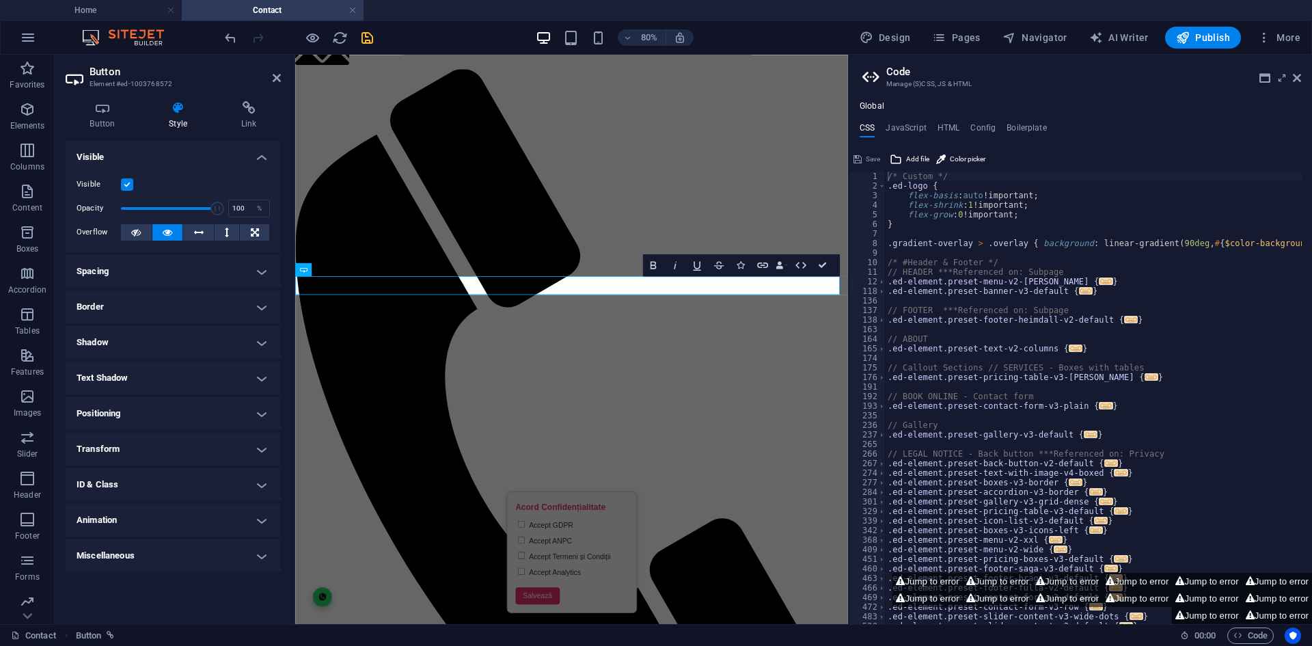
click at [148, 526] on h4 "Animation" at bounding box center [173, 519] width 215 height 33
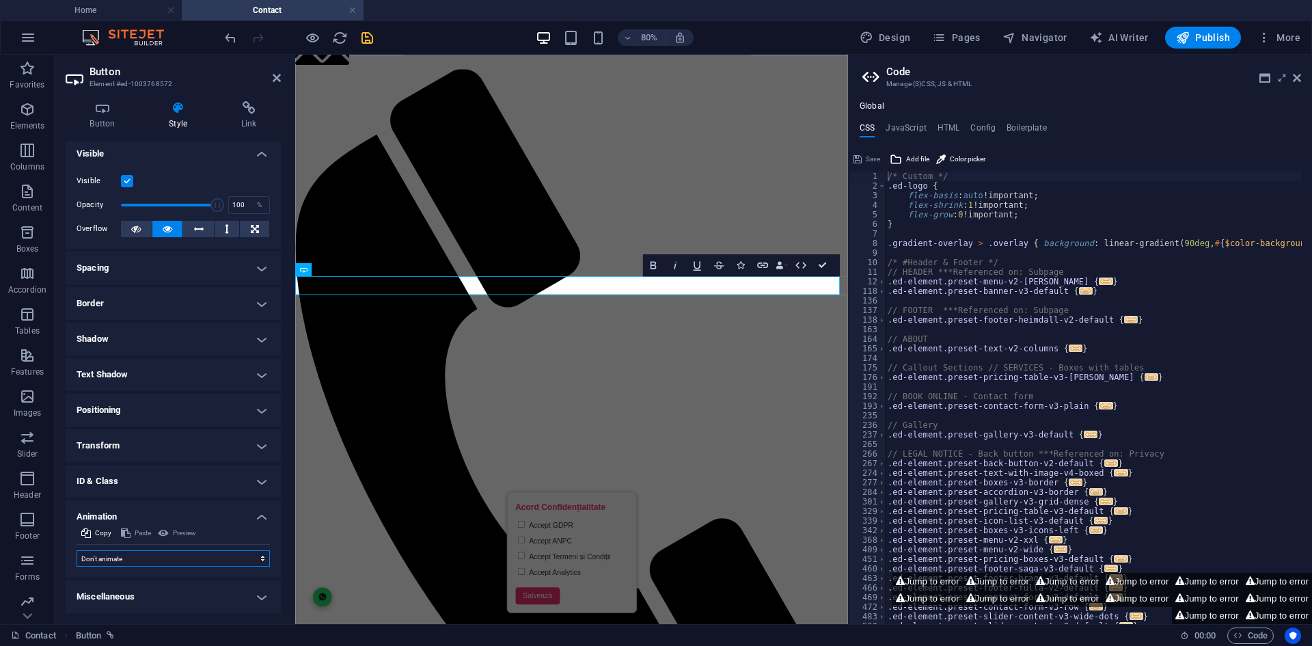
click at [144, 555] on select "Don't animate Show / Hide Slide up/down Zoom in/out Slide left to right Slide r…" at bounding box center [173, 558] width 193 height 16
select select "flash"
click at [77, 550] on select "Don't animate Show / Hide Slide up/down Zoom in/out Slide left to right Slide r…" at bounding box center [173, 558] width 193 height 16
select select "scroll"
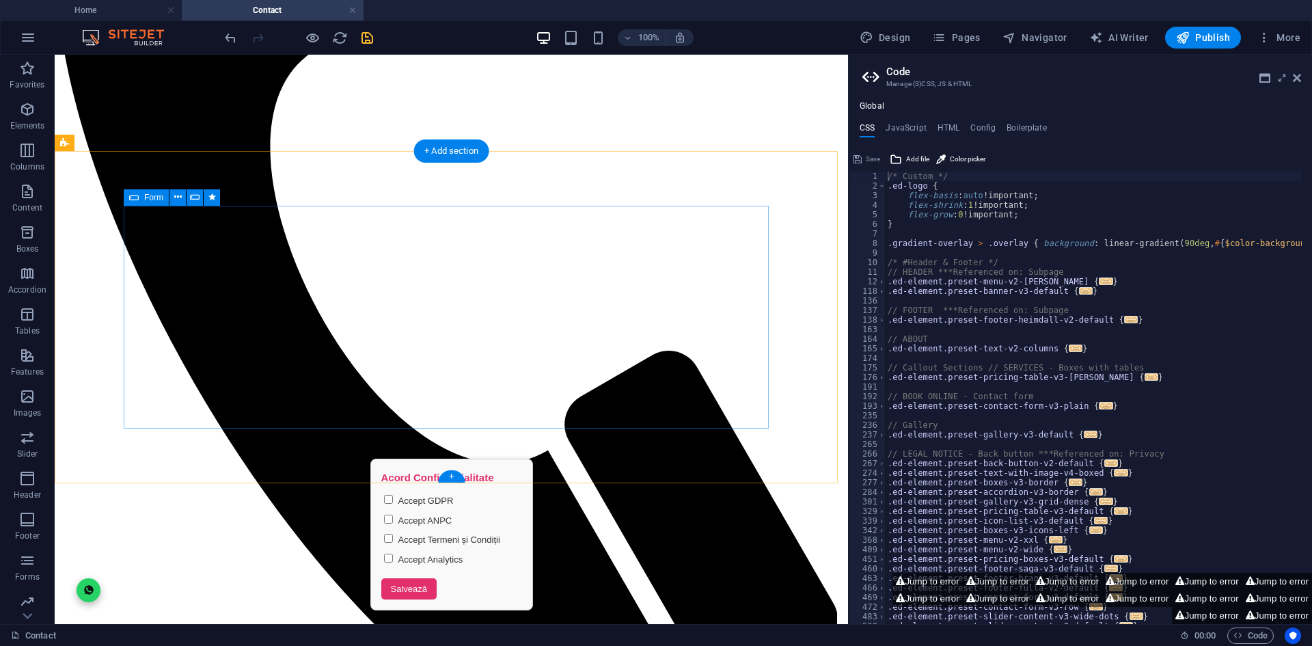
scroll to position [493, 0]
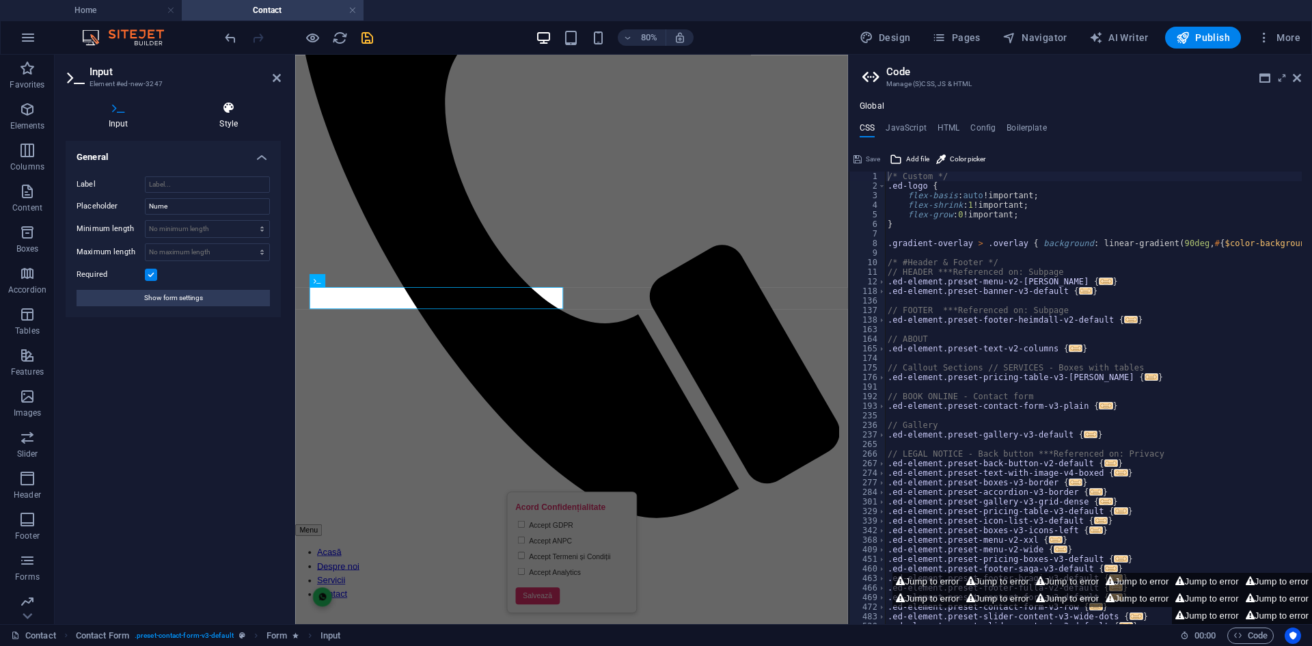
click at [227, 120] on h4 "Style" at bounding box center [229, 115] width 105 height 29
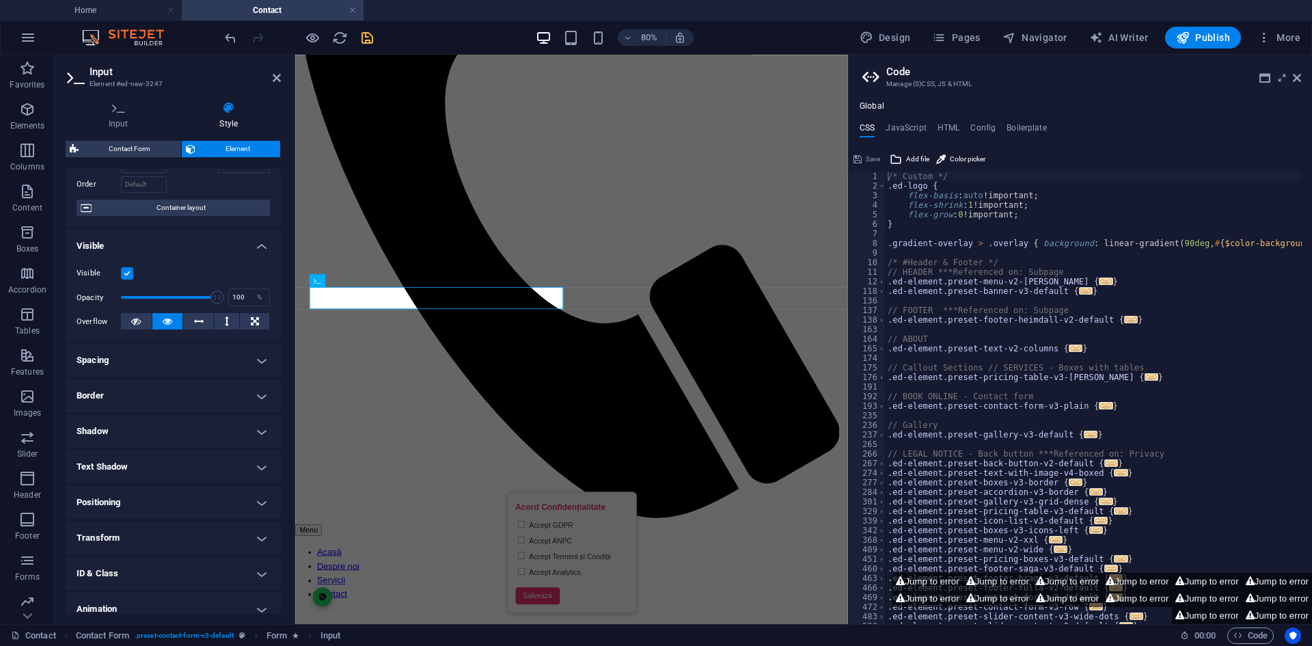
scroll to position [133, 0]
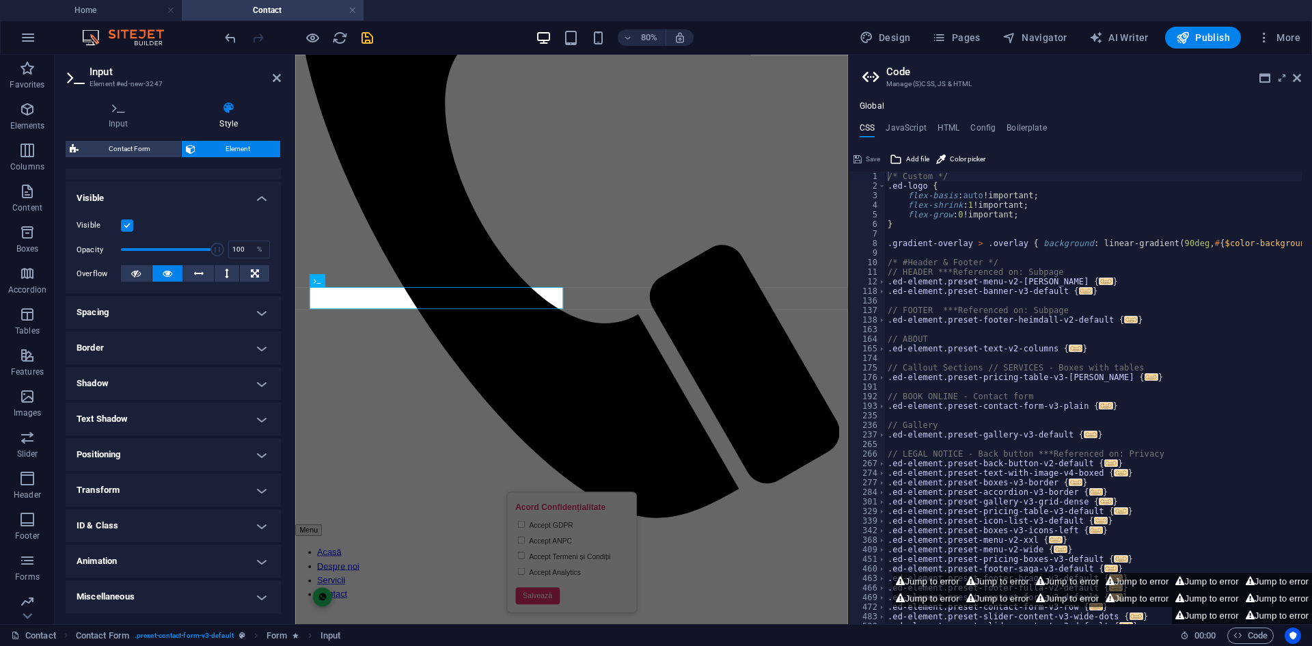
click at [159, 560] on h4 "Animation" at bounding box center [173, 560] width 215 height 33
click at [166, 600] on select "Don't animate Show / Hide Slide up/down Zoom in/out Slide left to right Slide r…" at bounding box center [173, 602] width 193 height 16
select select "pulse"
click at [77, 594] on select "Don't animate Show / Hide Slide up/down Zoom in/out Slide left to right Slide r…" at bounding box center [173, 602] width 193 height 16
select select "scroll"
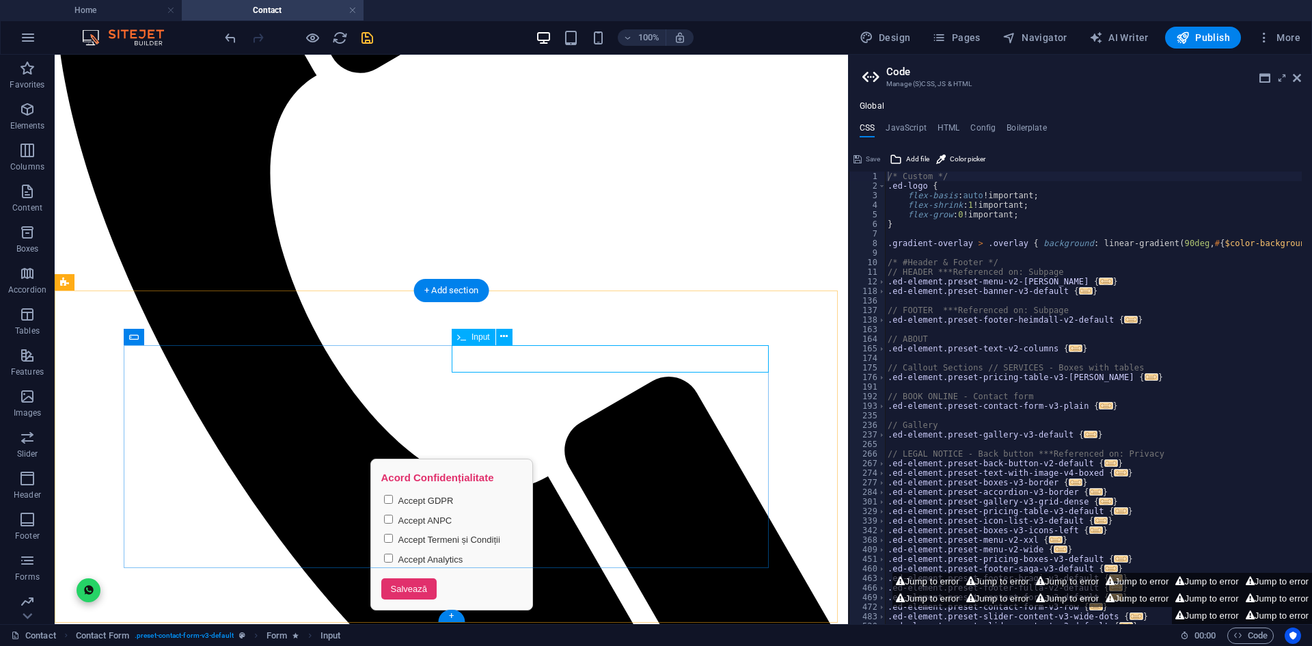
select select "s"
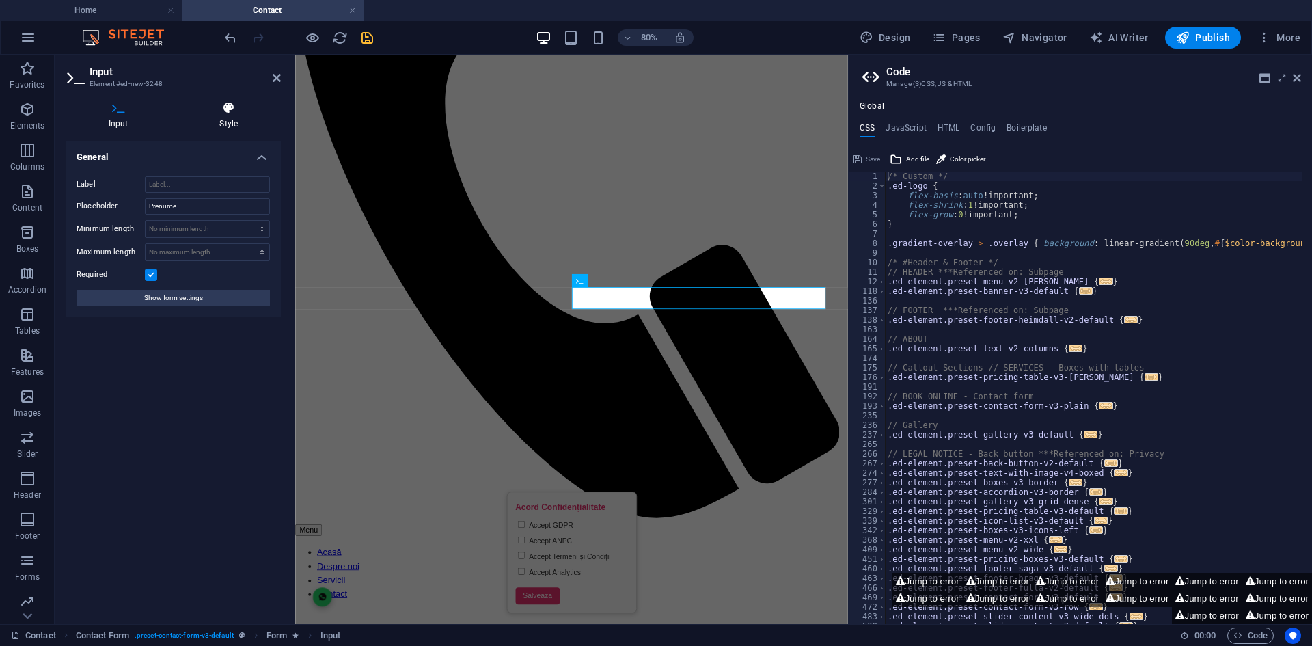
click at [216, 118] on h4 "Style" at bounding box center [229, 115] width 105 height 29
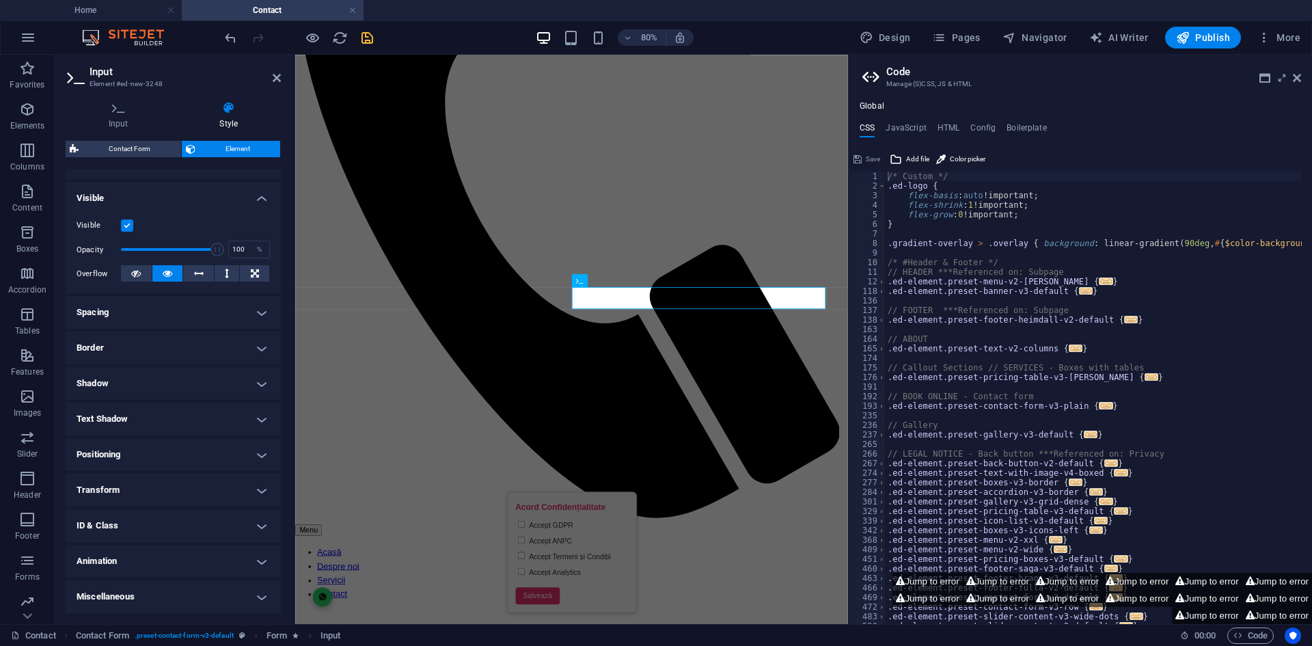
click at [161, 557] on h4 "Animation" at bounding box center [173, 560] width 215 height 33
click at [160, 600] on select "Don't animate Show / Hide Slide up/down Zoom in/out Slide left to right Slide r…" at bounding box center [173, 602] width 193 height 16
select select "pulse"
click at [77, 594] on select "Don't animate Show / Hide Slide up/down Zoom in/out Slide left to right Slide r…" at bounding box center [173, 602] width 193 height 16
select select "scroll"
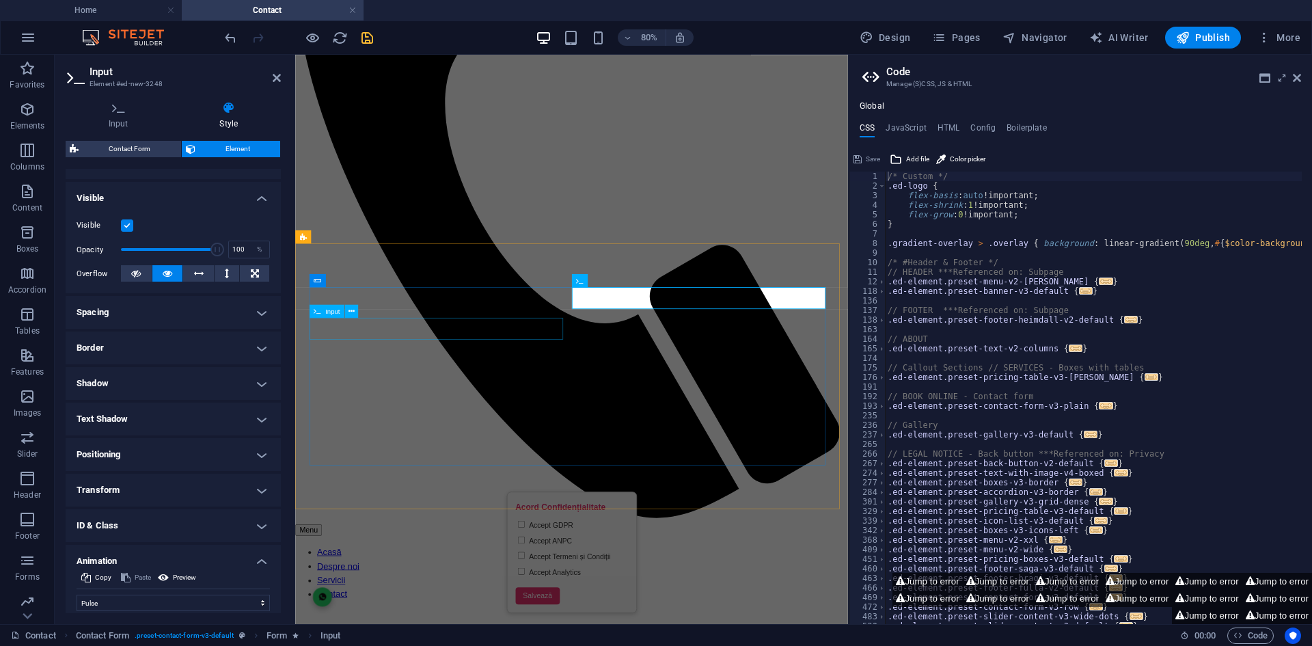
select select "s"
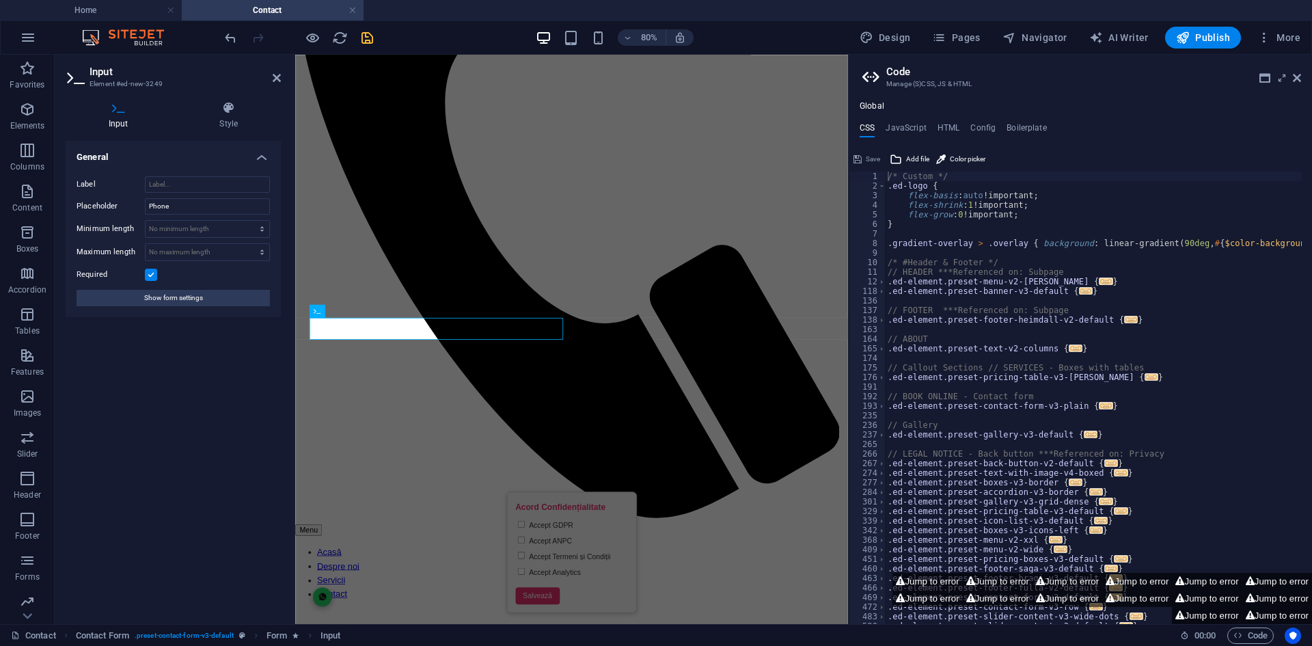
click at [202, 98] on div "Input Style General Label Placeholder Phone Minimum length No minimum length ch…" at bounding box center [173, 357] width 237 height 534
click at [213, 117] on h4 "Style" at bounding box center [229, 115] width 105 height 29
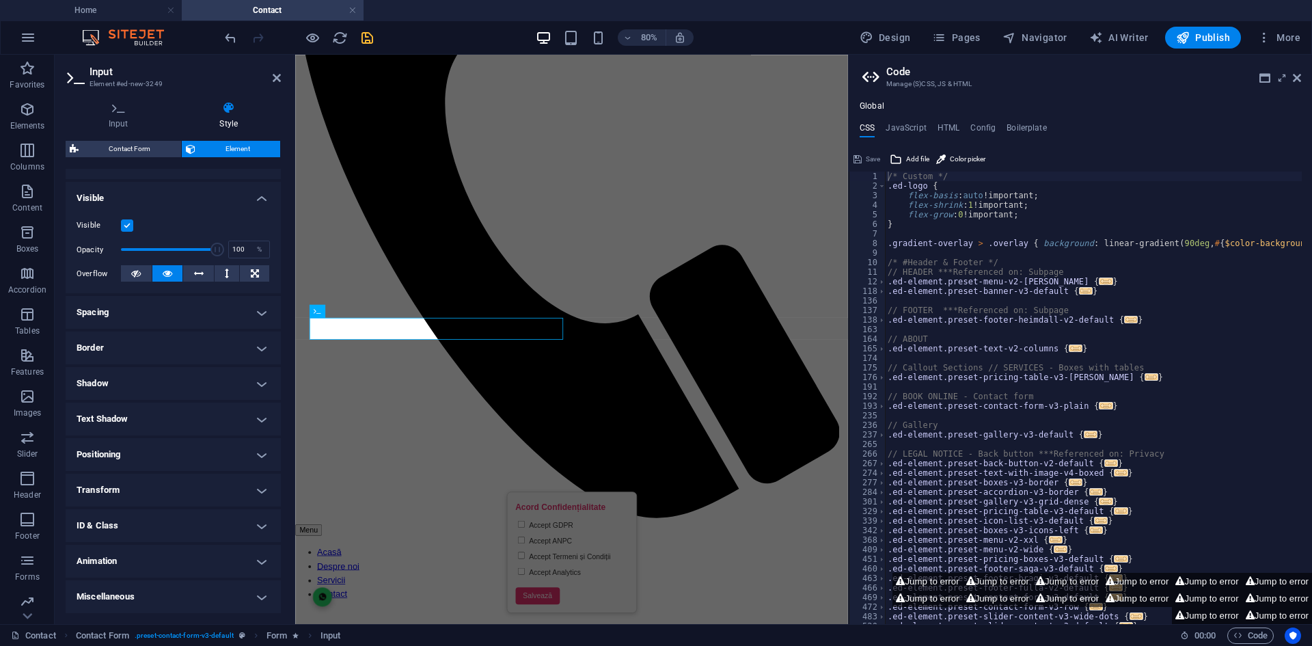
click at [135, 562] on h4 "Animation" at bounding box center [173, 560] width 215 height 33
click at [133, 605] on select "Don't animate Show / Hide Slide up/down Zoom in/out Slide left to right Slide r…" at bounding box center [173, 602] width 193 height 16
select select "pulse"
click at [77, 594] on select "Don't animate Show / Hide Slide up/down Zoom in/out Slide left to right Slide r…" at bounding box center [173, 602] width 193 height 16
select select "scroll"
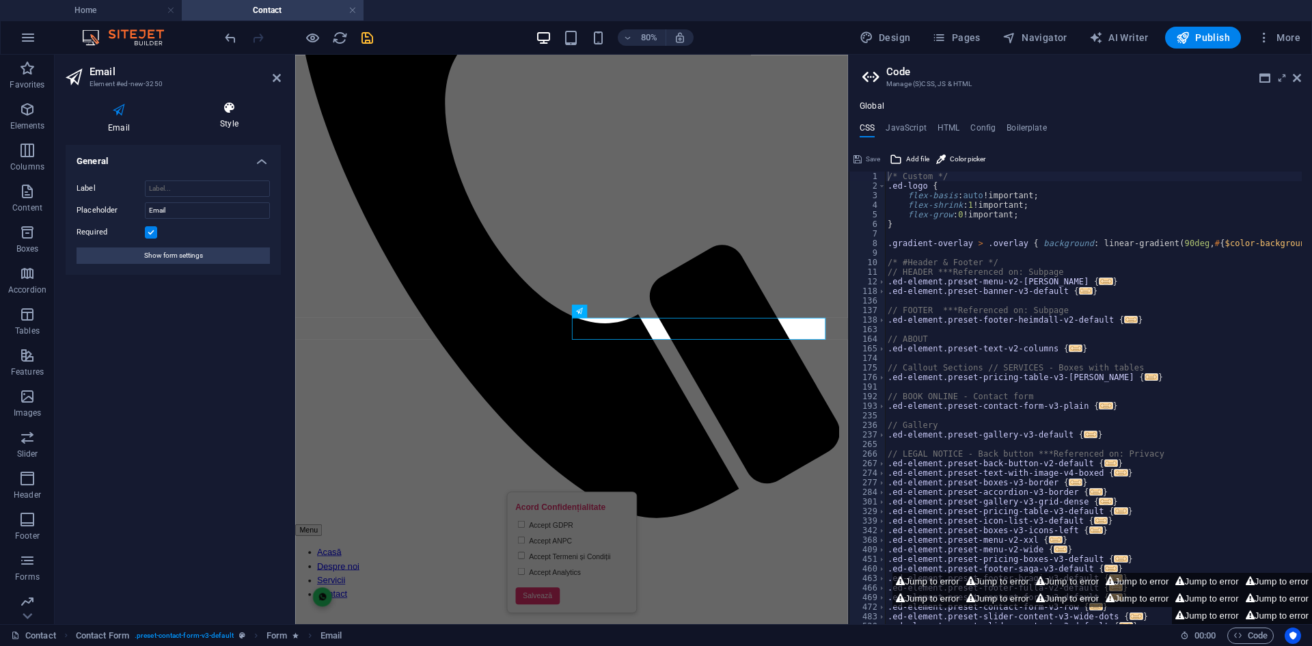
click at [234, 118] on h4 "Style" at bounding box center [229, 115] width 103 height 29
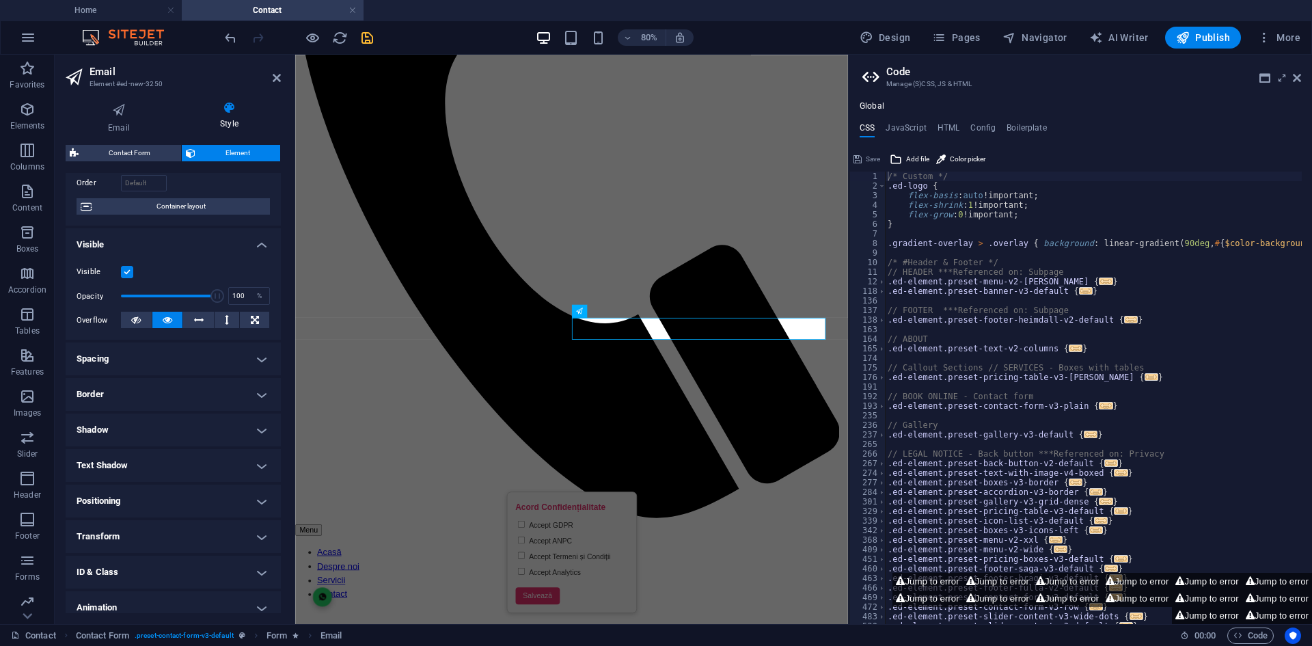
scroll to position [137, 0]
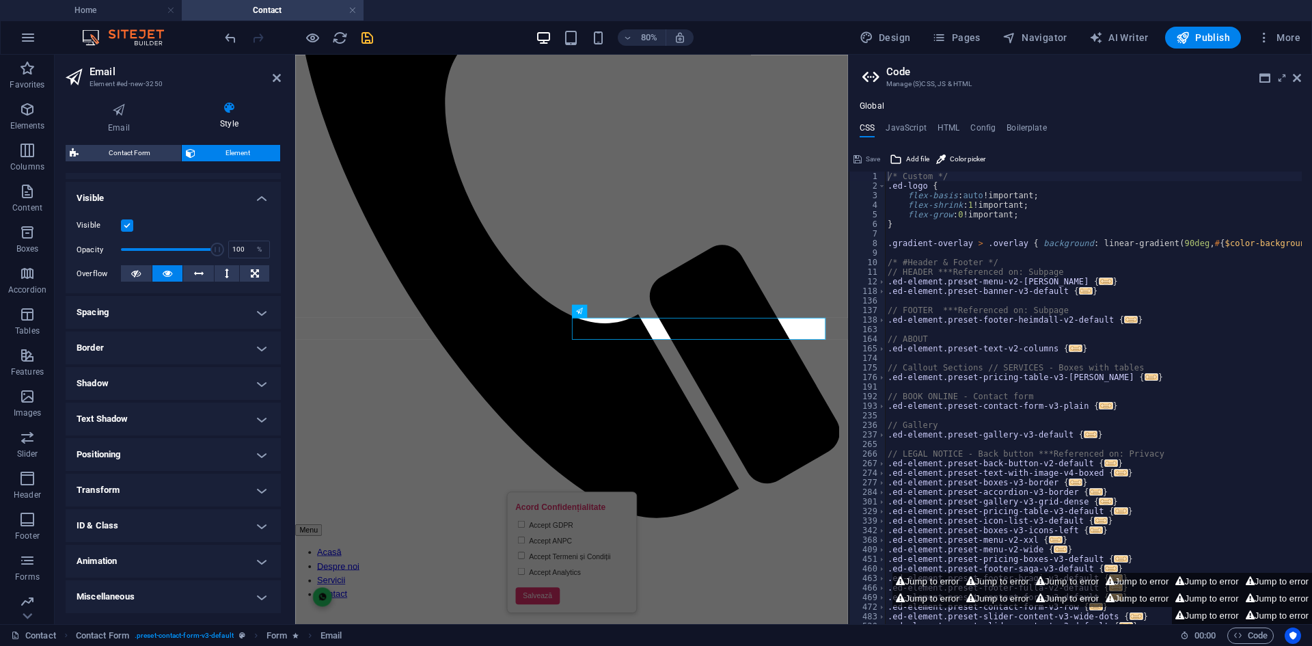
click at [179, 551] on h4 "Animation" at bounding box center [173, 560] width 215 height 33
click at [181, 602] on select "Don't animate Show / Hide Slide up/down Zoom in/out Slide left to right Slide r…" at bounding box center [173, 602] width 193 height 16
select select "pulse"
click at [77, 594] on select "Don't animate Show / Hide Slide up/down Zoom in/out Slide left to right Slide r…" at bounding box center [173, 602] width 193 height 16
select select "scroll"
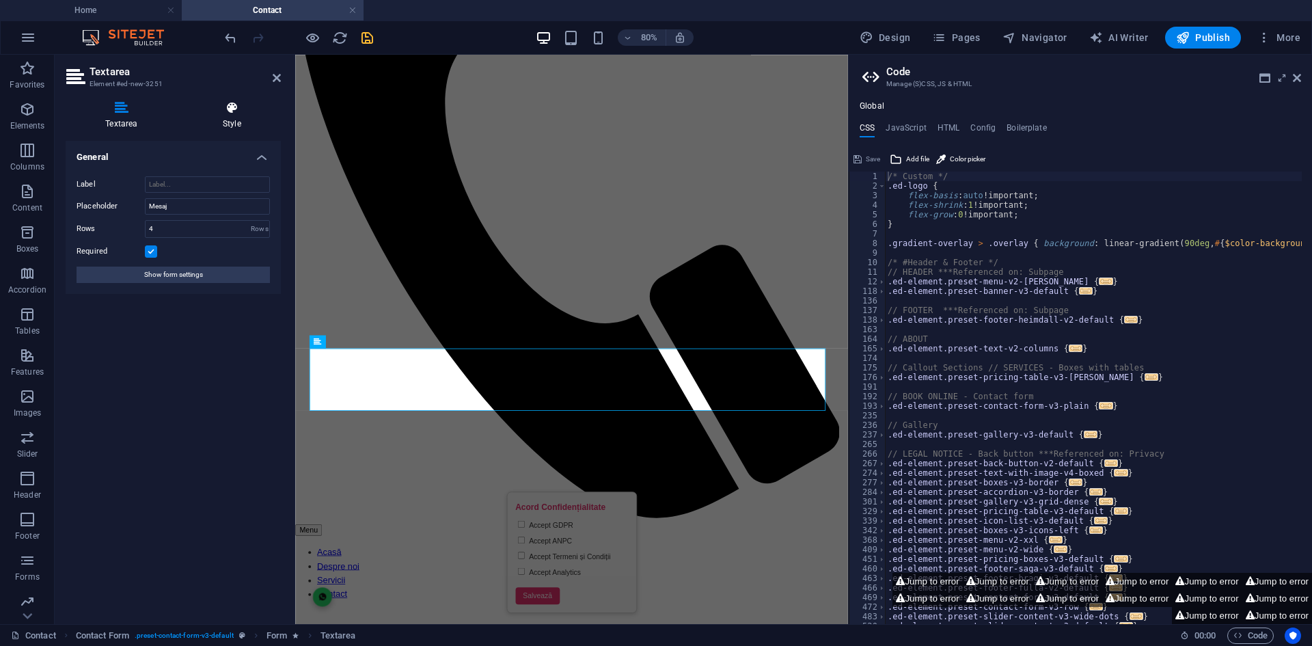
click at [216, 110] on icon at bounding box center [232, 108] width 98 height 14
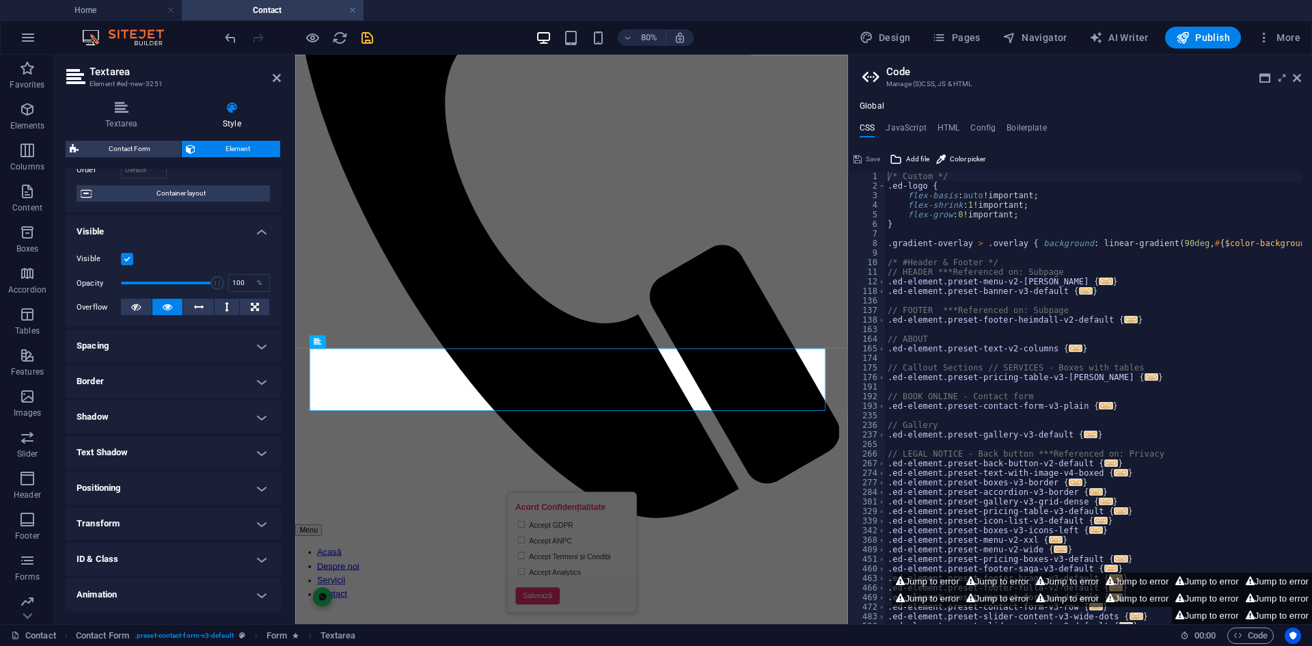
scroll to position [133, 0]
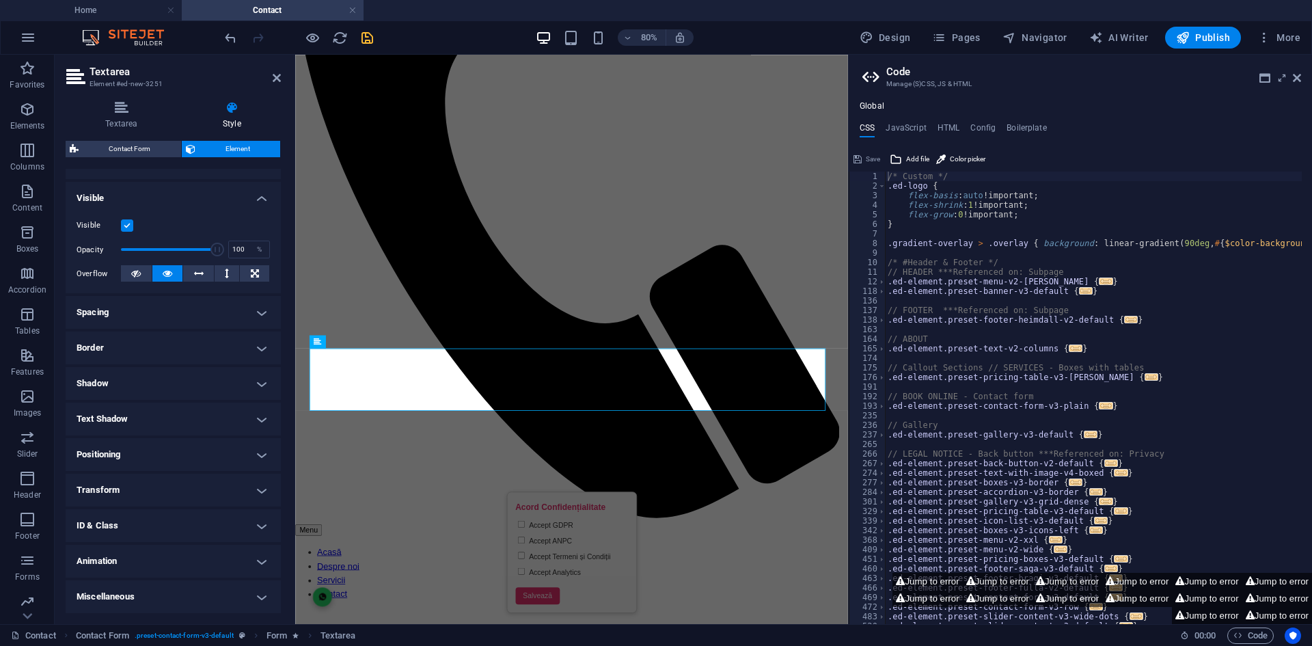
click at [167, 553] on h4 "Animation" at bounding box center [173, 560] width 215 height 33
click at [174, 603] on select "Don't animate Show / Hide Slide up/down Zoom in/out Slide left to right Slide r…" at bounding box center [173, 602] width 193 height 16
select select "pulse"
click at [77, 594] on select "Don't animate Show / Hide Slide up/down Zoom in/out Slide left to right Slide r…" at bounding box center [173, 602] width 193 height 16
select select "scroll"
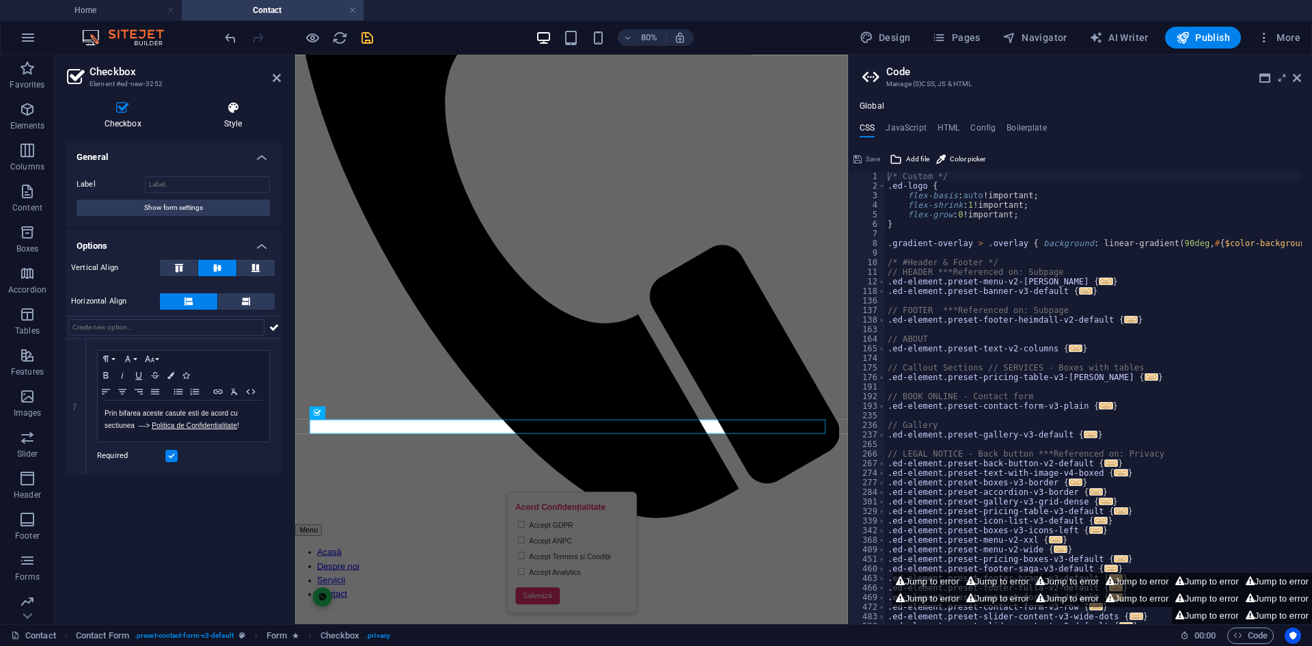
click at [217, 118] on h4 "Style" at bounding box center [233, 115] width 96 height 29
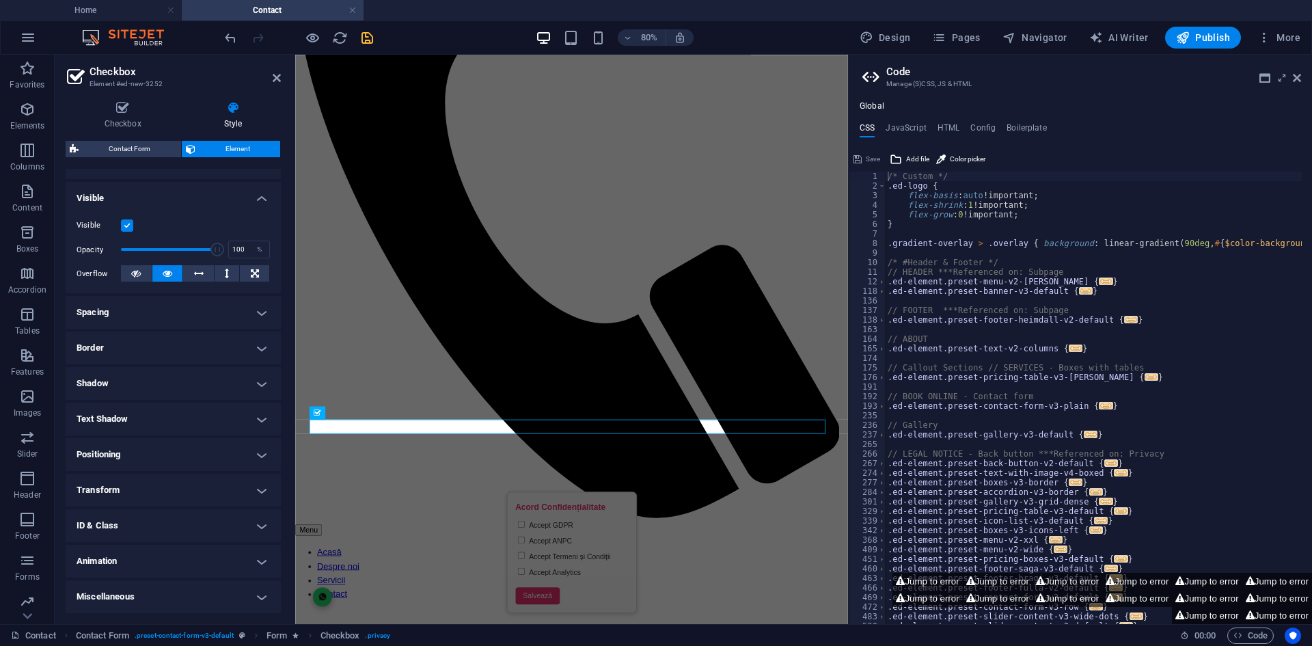
click at [139, 566] on h4 "Animation" at bounding box center [173, 560] width 215 height 33
click at [118, 598] on select "Don't animate Show / Hide Slide up/down Zoom in/out Slide left to right Slide r…" at bounding box center [173, 602] width 193 height 16
select select "flash"
click at [77, 594] on select "Don't animate Show / Hide Slide up/down Zoom in/out Slide left to right Slide r…" at bounding box center [173, 602] width 193 height 16
select select "scroll"
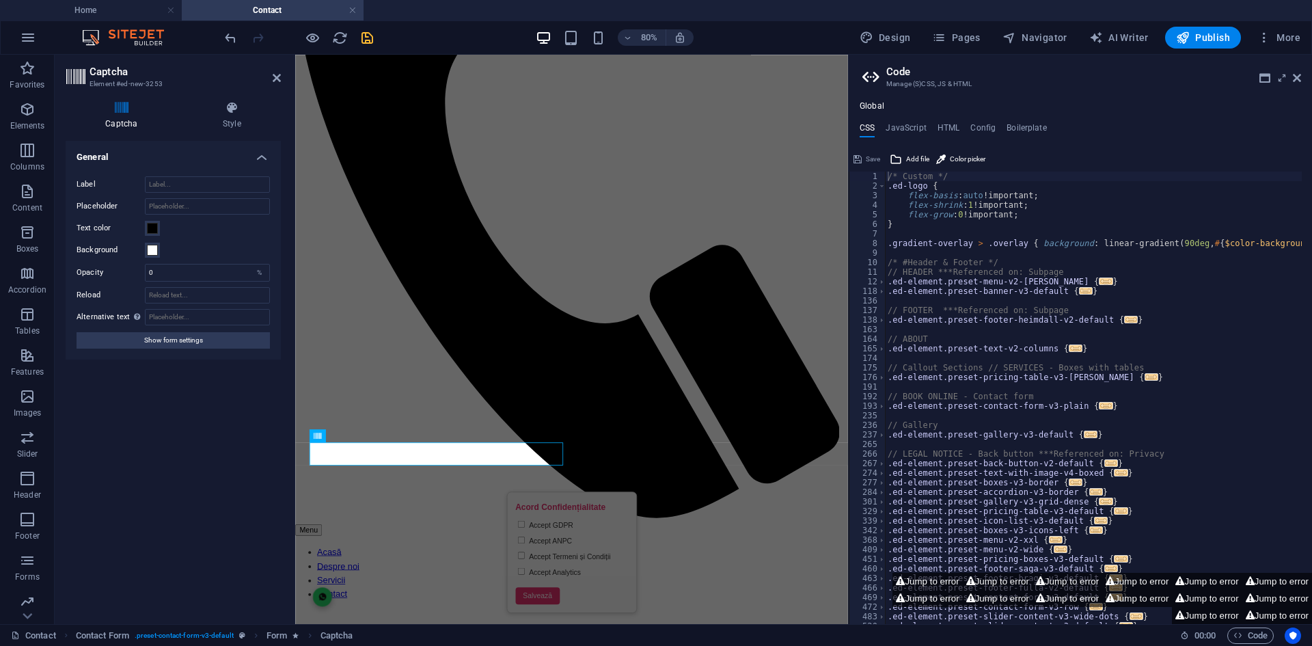
click at [222, 91] on div "Captcha Style Turnstile Turnstile by [PERSON_NAME] is a third-party integration…" at bounding box center [173, 357] width 237 height 534
click at [227, 114] on icon at bounding box center [232, 108] width 98 height 14
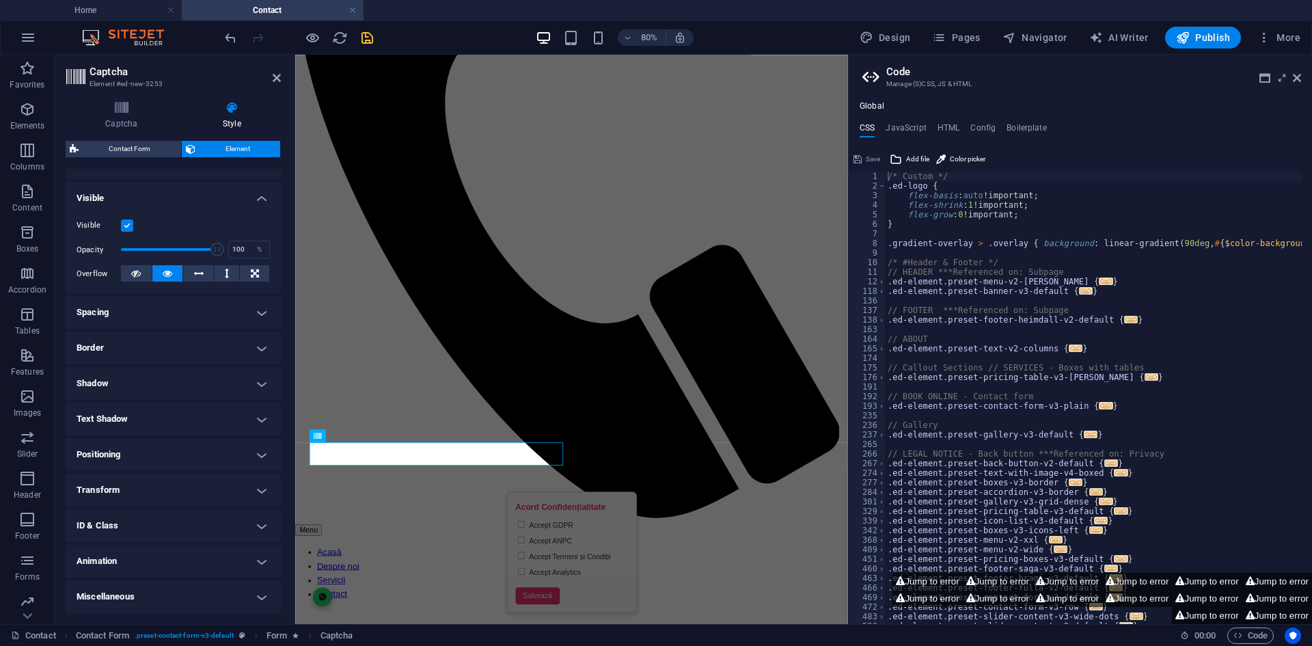
click at [146, 560] on h4 "Animation" at bounding box center [173, 560] width 215 height 33
click at [150, 601] on select "Don't animate Show / Hide Slide up/down Zoom in/out Slide left to right Slide r…" at bounding box center [173, 602] width 193 height 16
select select "flash"
click at [77, 594] on select "Don't animate Show / Hide Slide up/down Zoom in/out Slide left to right Slide r…" at bounding box center [173, 602] width 193 height 16
select select "scroll"
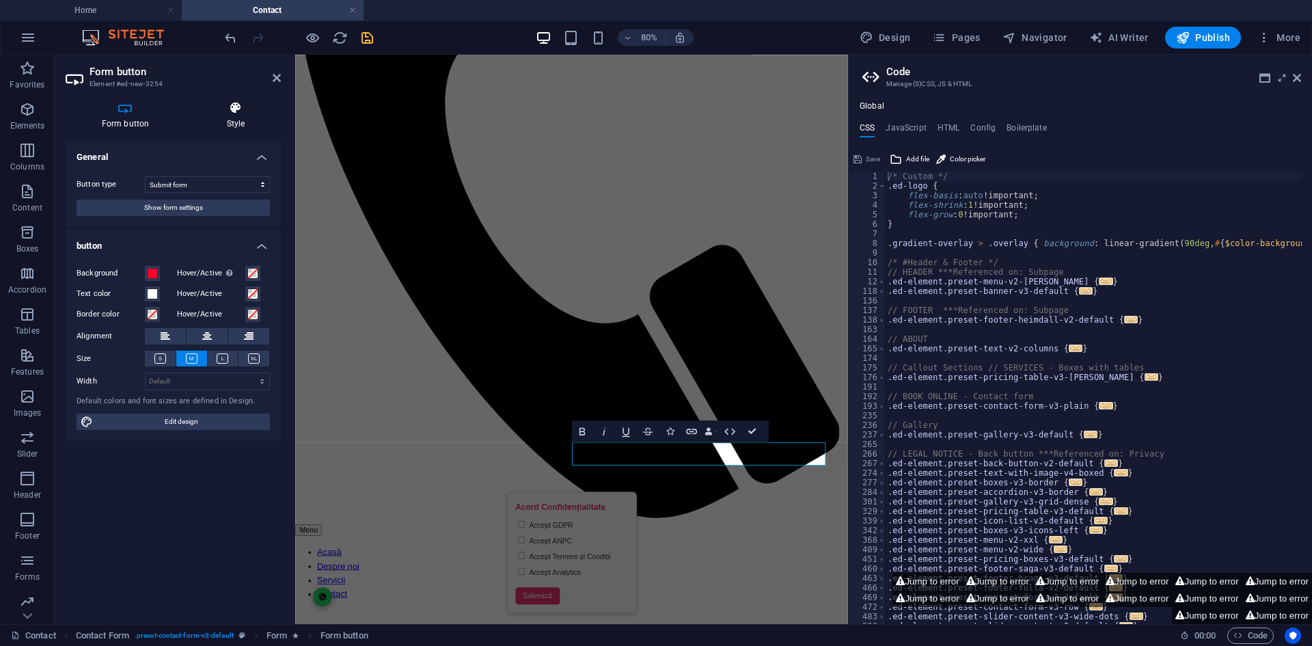
click at [230, 123] on h4 "Style" at bounding box center [236, 115] width 90 height 29
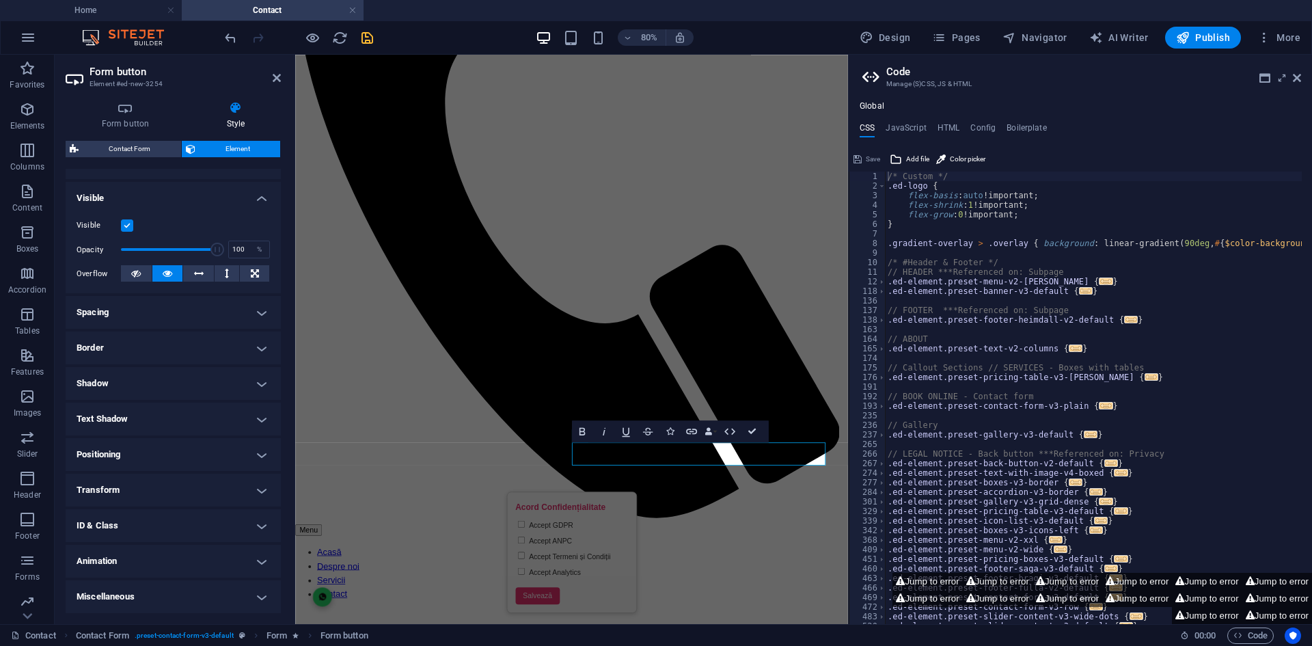
click at [168, 565] on h4 "Animation" at bounding box center [173, 560] width 215 height 33
click at [161, 600] on select "Don't animate Show / Hide Slide up/down Zoom in/out Slide left to right Slide r…" at bounding box center [173, 602] width 193 height 16
click at [77, 594] on select "Don't animate Show / Hide Slide up/down Zoom in/out Slide left to right Slide r…" at bounding box center [173, 602] width 193 height 16
click at [167, 608] on select "Don't animate Show / Hide Slide up/down Zoom in/out Slide left to right Slide r…" at bounding box center [173, 602] width 193 height 16
select select "fade"
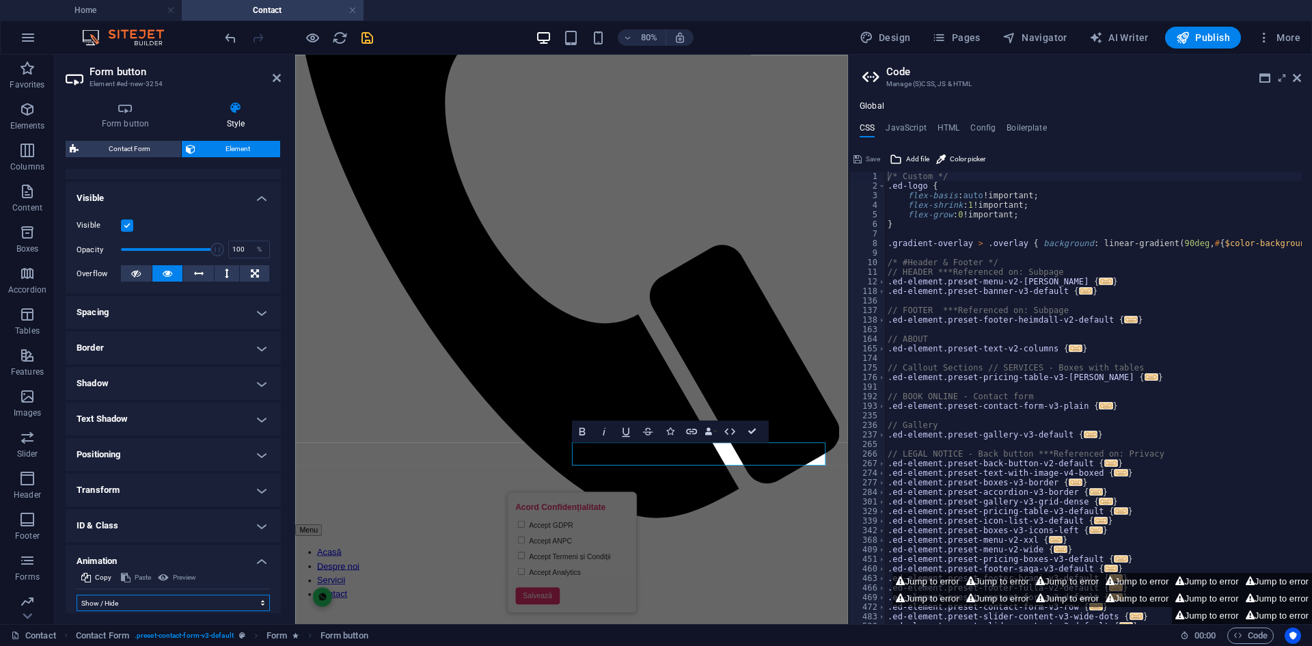
click at [77, 594] on select "Don't animate Show / Hide Slide up/down Zoom in/out Slide left to right Slide r…" at bounding box center [173, 602] width 193 height 16
select select "scroll"
click at [163, 607] on select "Don't animate Show / Hide Slide up/down Zoom in/out Slide left to right Slide r…" at bounding box center [173, 602] width 193 height 16
click at [77, 594] on select "Don't animate Show / Hide Slide up/down Zoom in/out Slide left to right Slide r…" at bounding box center [173, 602] width 193 height 16
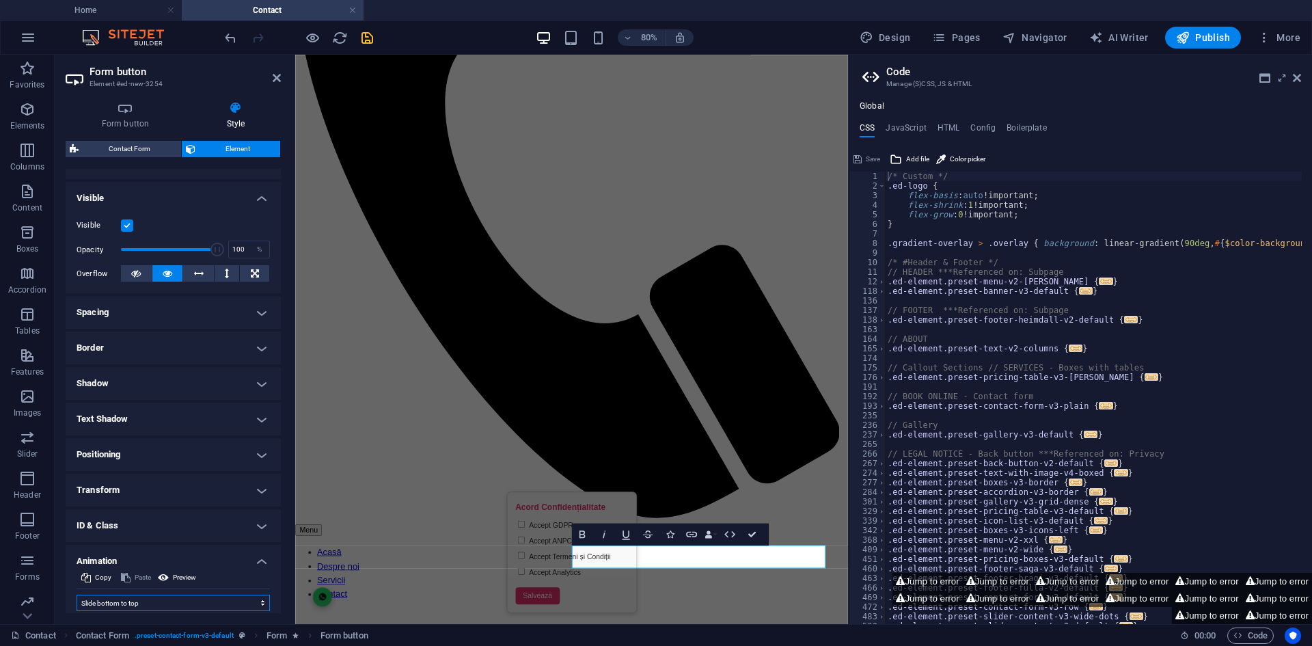
click at [158, 596] on select "Don't animate Show / Hide Slide up/down Zoom in/out Slide left to right Slide r…" at bounding box center [173, 602] width 193 height 16
select select "move-right-to-left"
click at [77, 594] on select "Don't animate Show / Hide Slide up/down Zoom in/out Slide left to right Slide r…" at bounding box center [173, 602] width 193 height 16
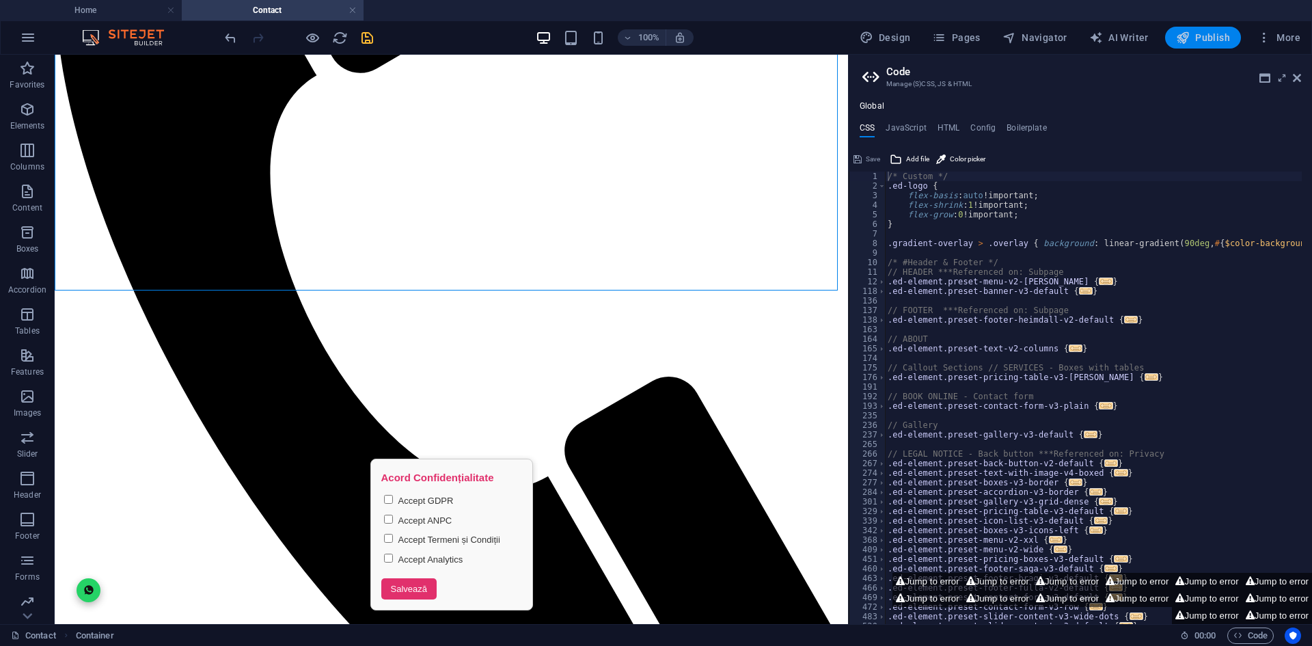
click at [1178, 45] on button "Publish" at bounding box center [1203, 38] width 76 height 22
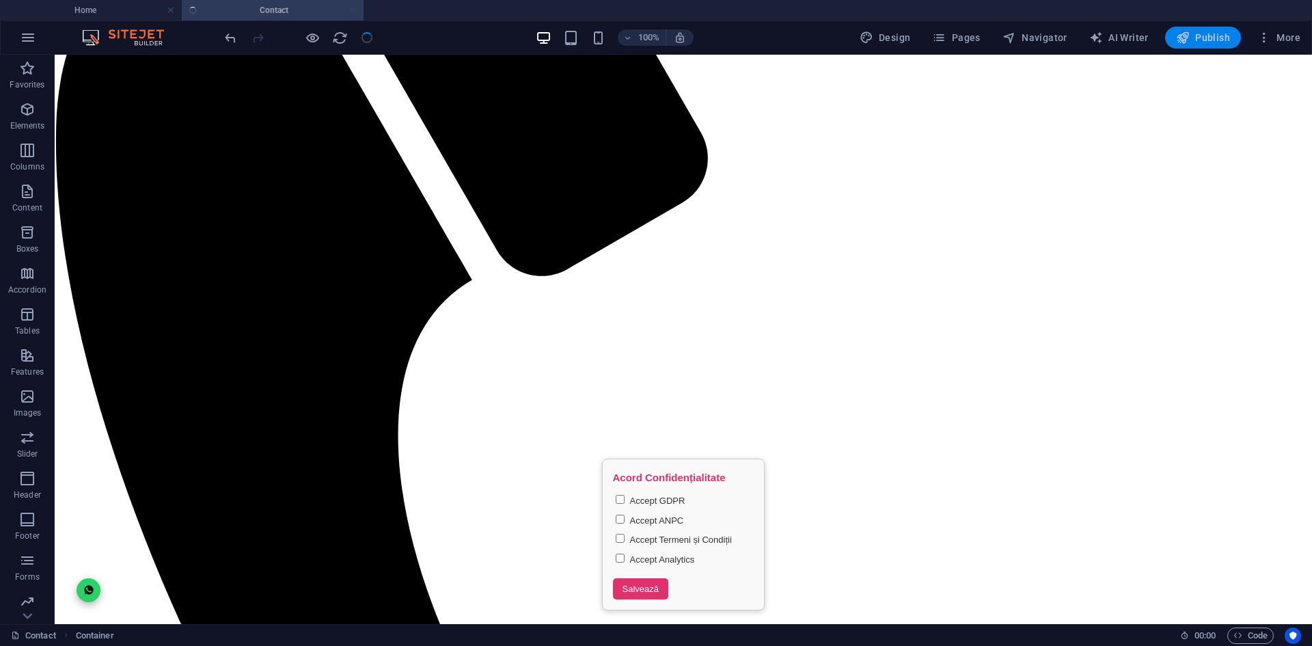
checkbox input "false"
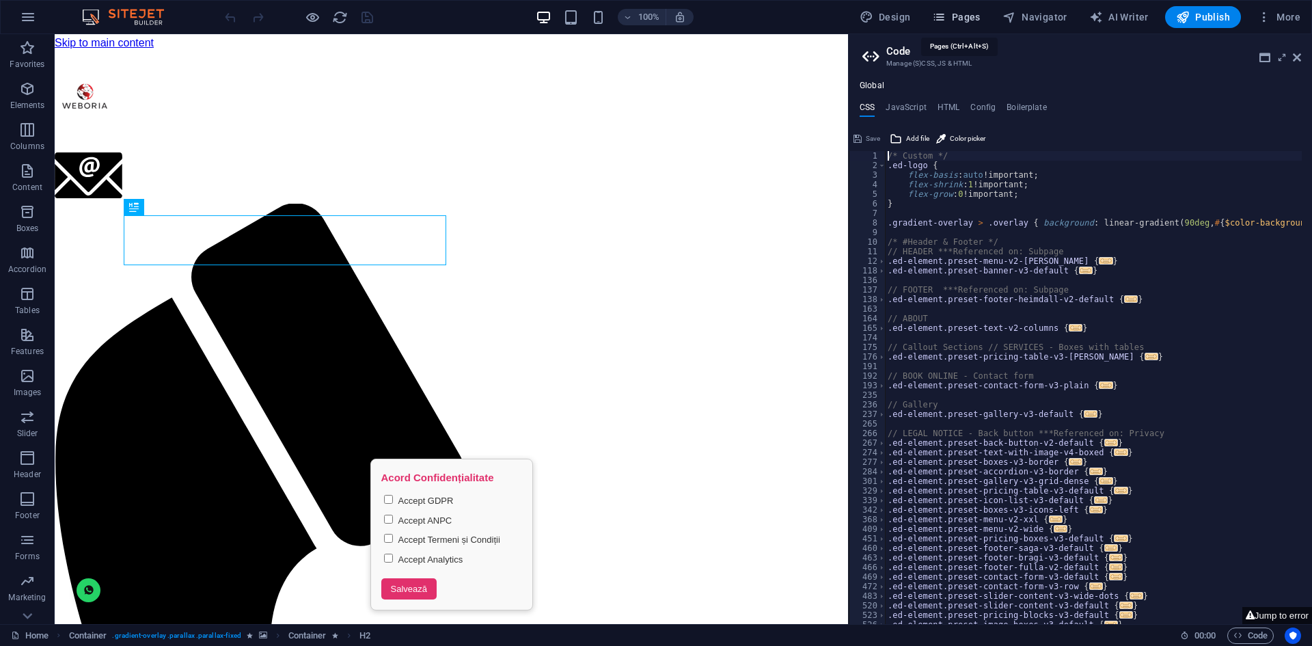
click at [940, 19] on icon "button" at bounding box center [939, 17] width 14 height 14
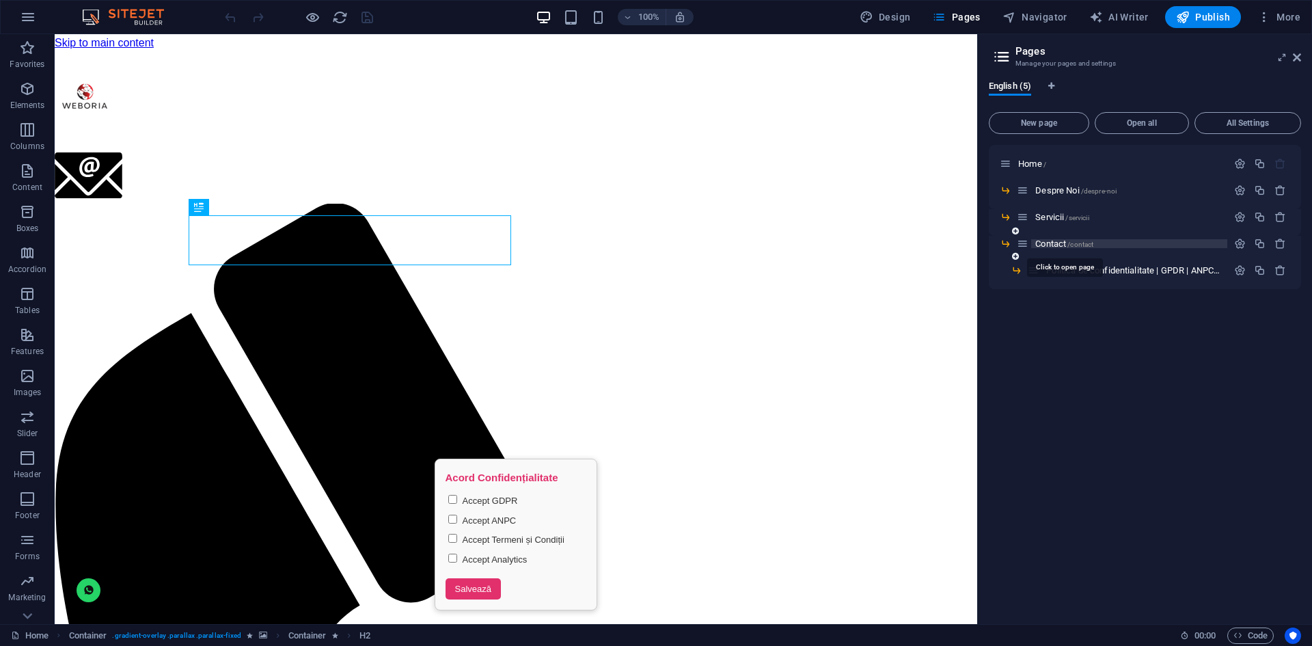
click at [1053, 247] on span "Contact /contact" at bounding box center [1064, 243] width 58 height 10
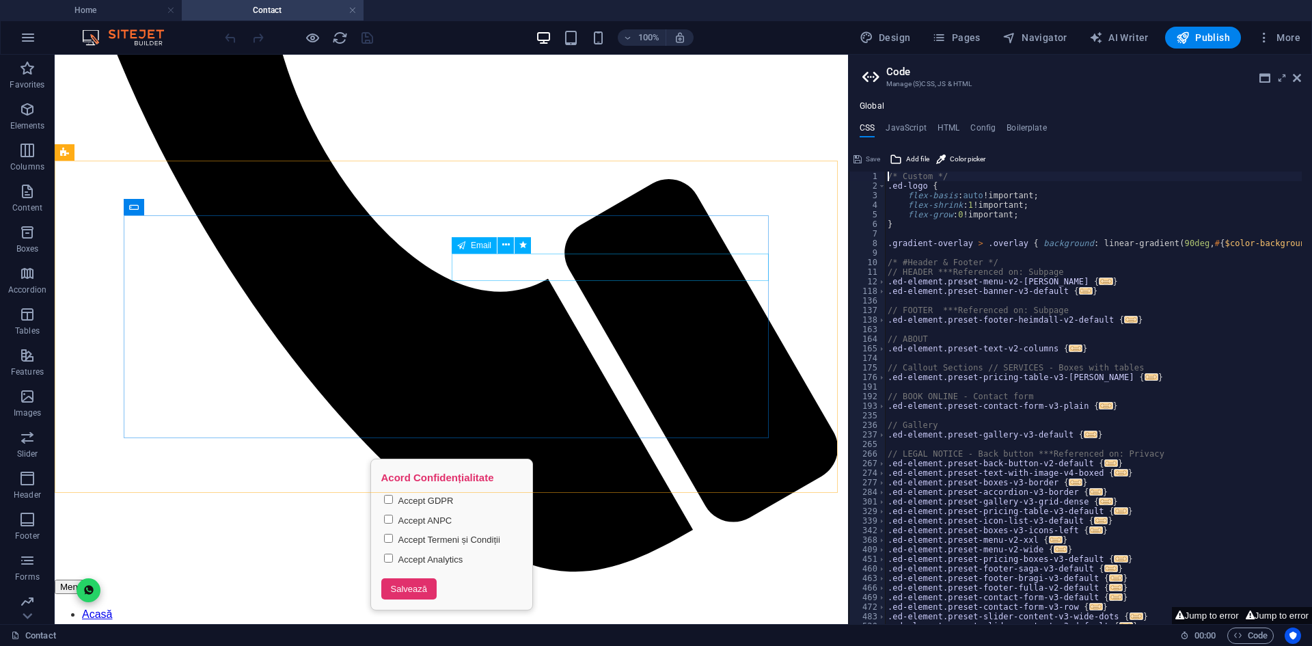
scroll to position [692, 0]
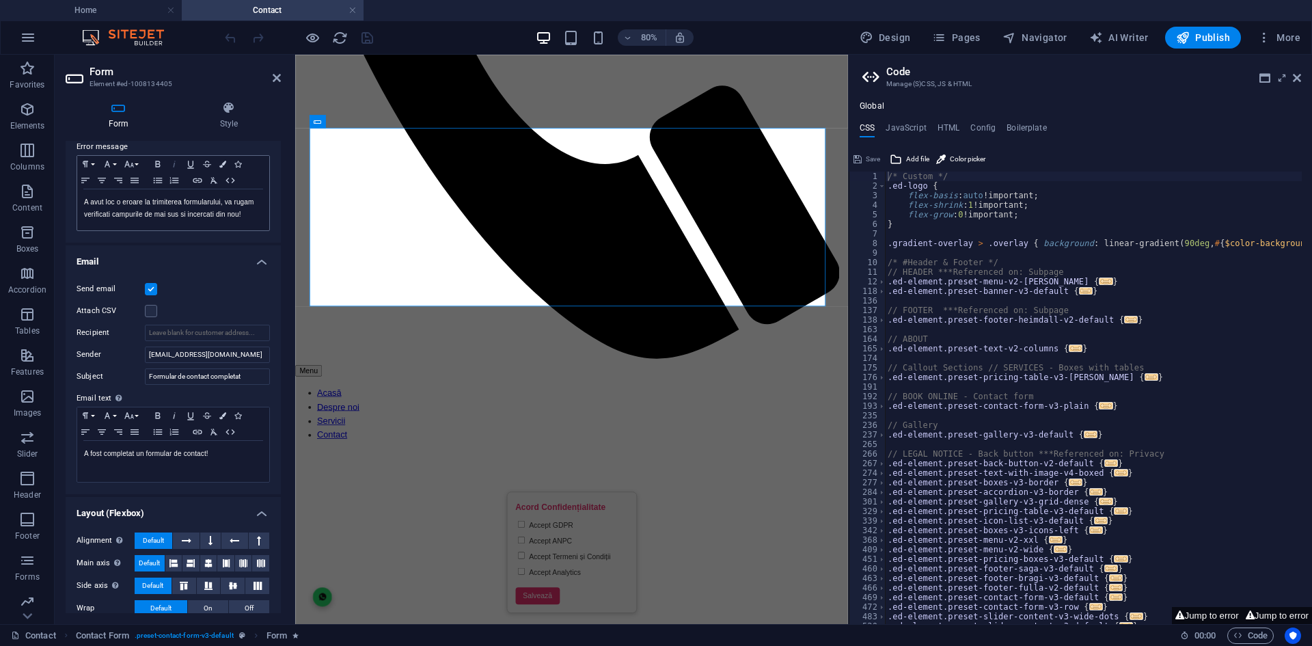
scroll to position [273, 0]
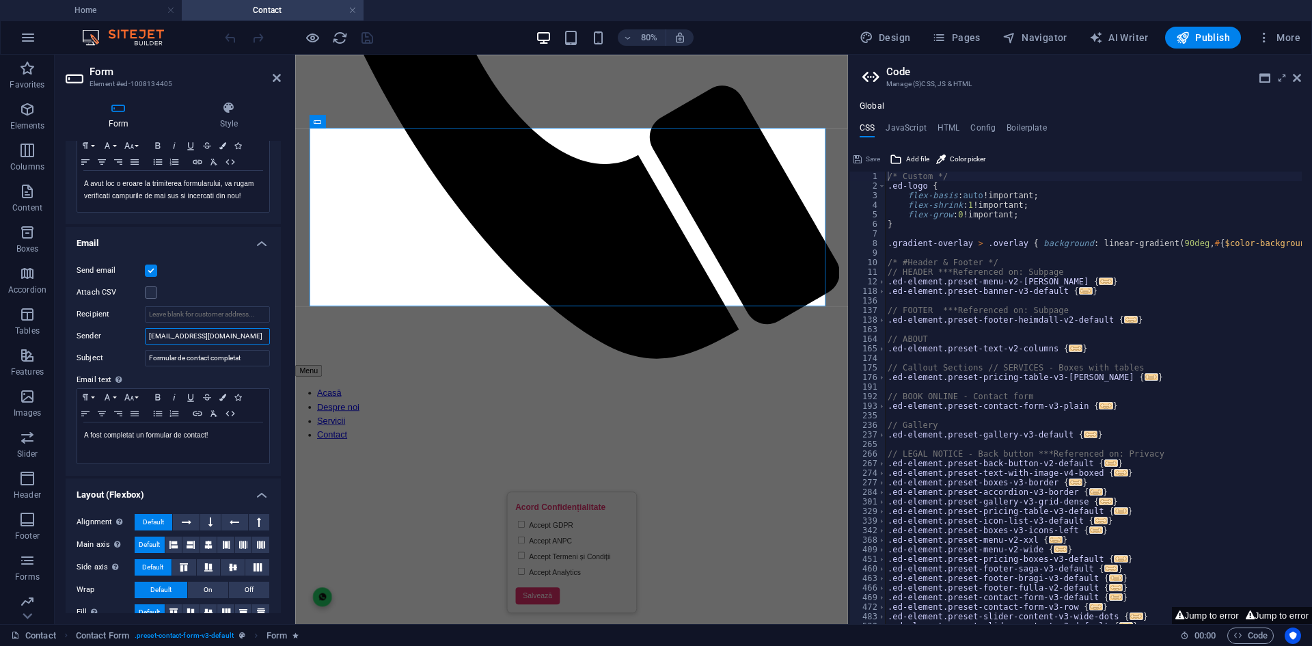
click at [215, 335] on input "[EMAIL_ADDRESS][DOMAIN_NAME]" at bounding box center [207, 336] width 125 height 16
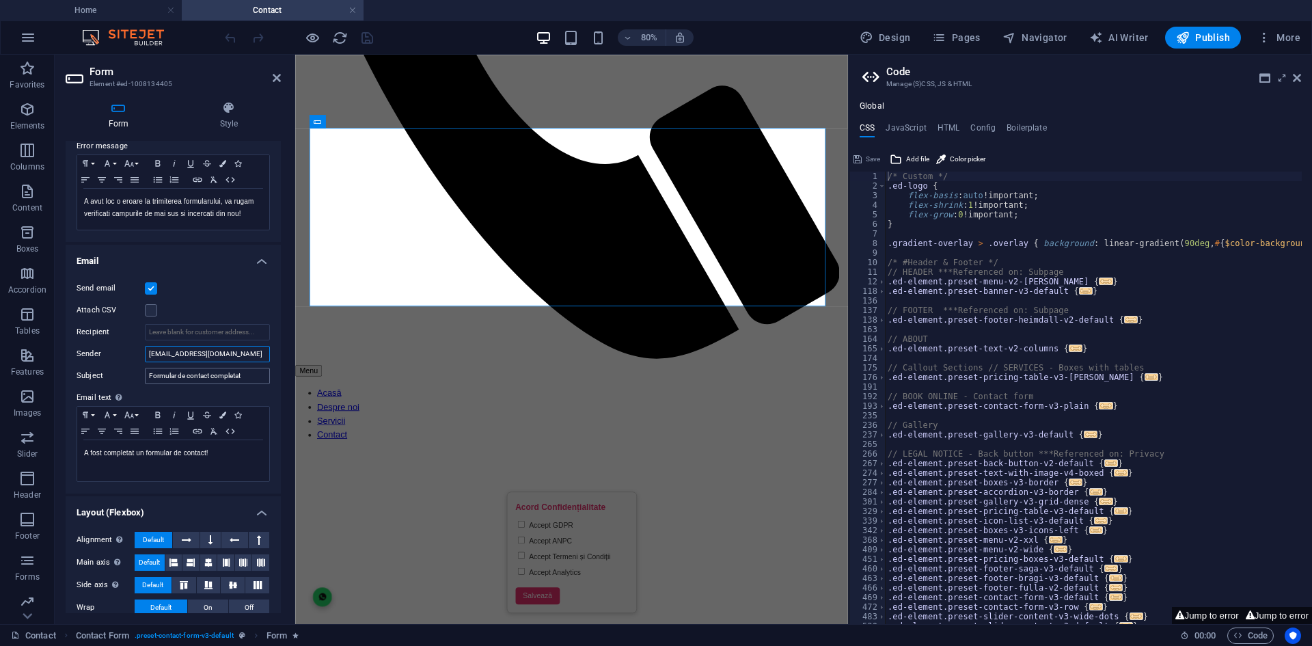
scroll to position [224, 0]
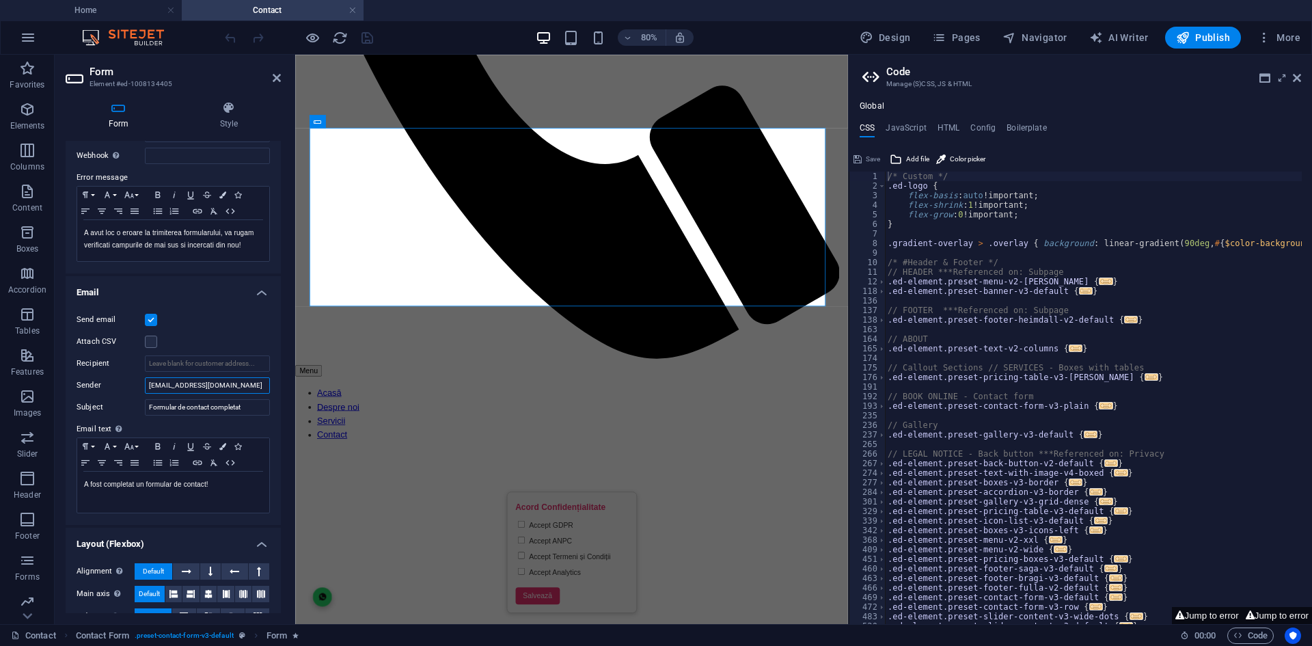
drag, startPoint x: 197, startPoint y: 383, endPoint x: 129, endPoint y: 377, distance: 68.6
click at [129, 377] on div "Sender contact@weboria.ro" at bounding box center [173, 385] width 193 height 16
click at [232, 344] on div "Attach CSV" at bounding box center [173, 341] width 193 height 16
click at [217, 363] on input "Recipient" at bounding box center [207, 363] width 125 height 16
type input "w"
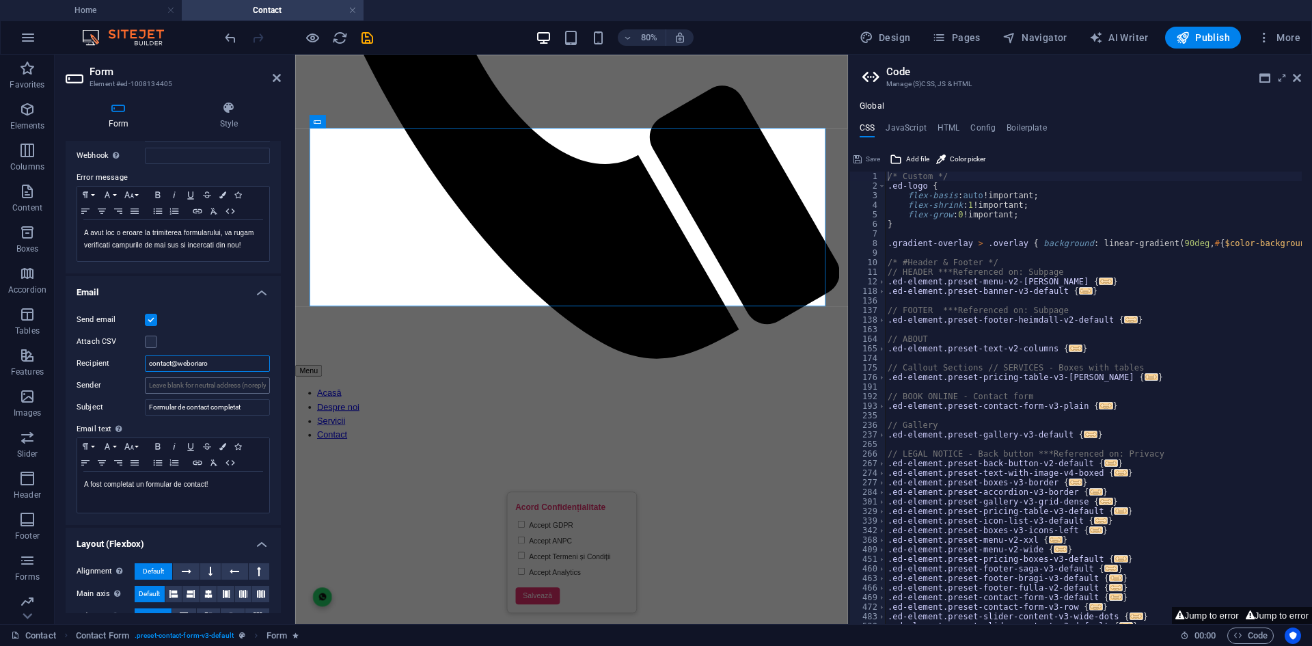
type input "contact@weboriaro"
click at [216, 383] on input "Sender" at bounding box center [207, 385] width 125 height 16
click at [232, 337] on div "Attach CSV" at bounding box center [173, 341] width 193 height 16
click at [363, 33] on icon "save" at bounding box center [367, 38] width 16 height 16
checkbox input "false"
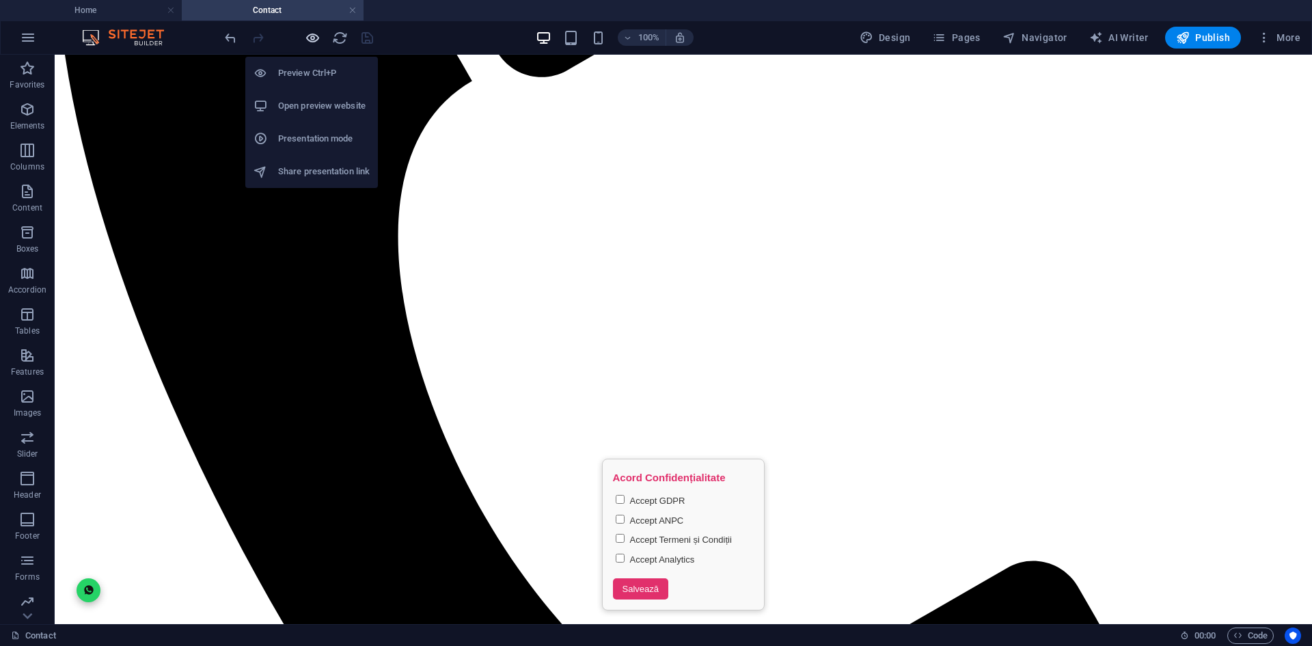
click at [308, 35] on icon "button" at bounding box center [313, 38] width 16 height 16
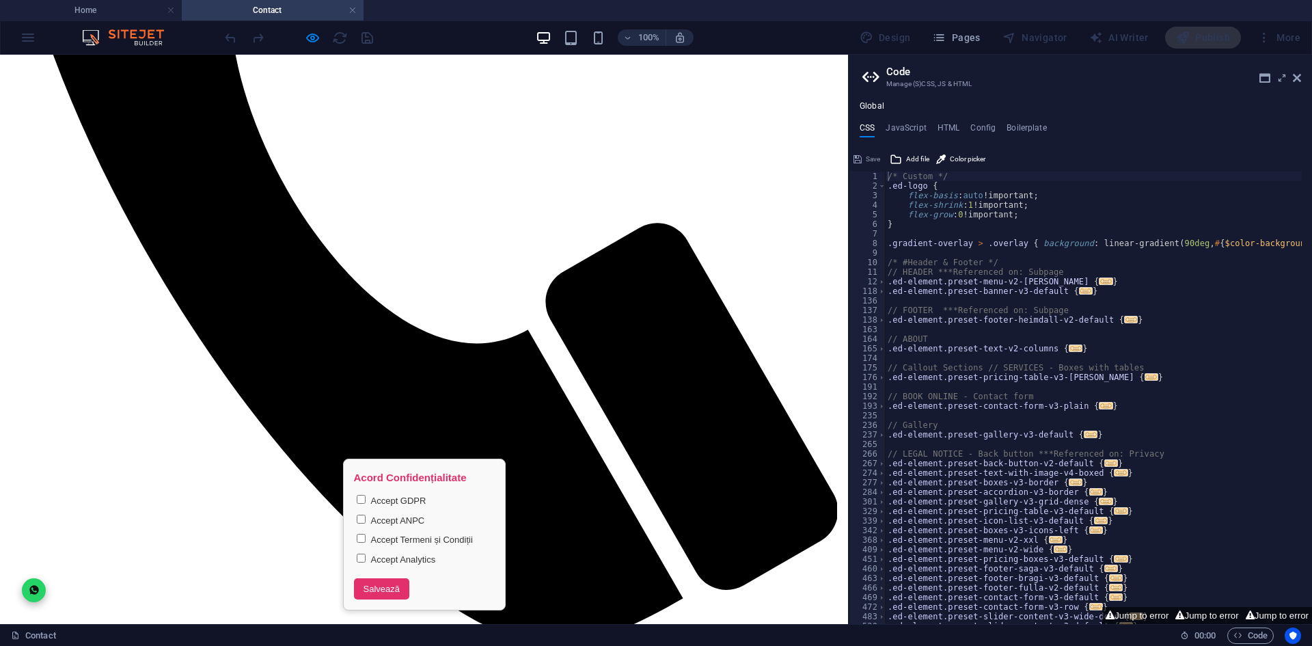
type input "test"
type input "0771632257"
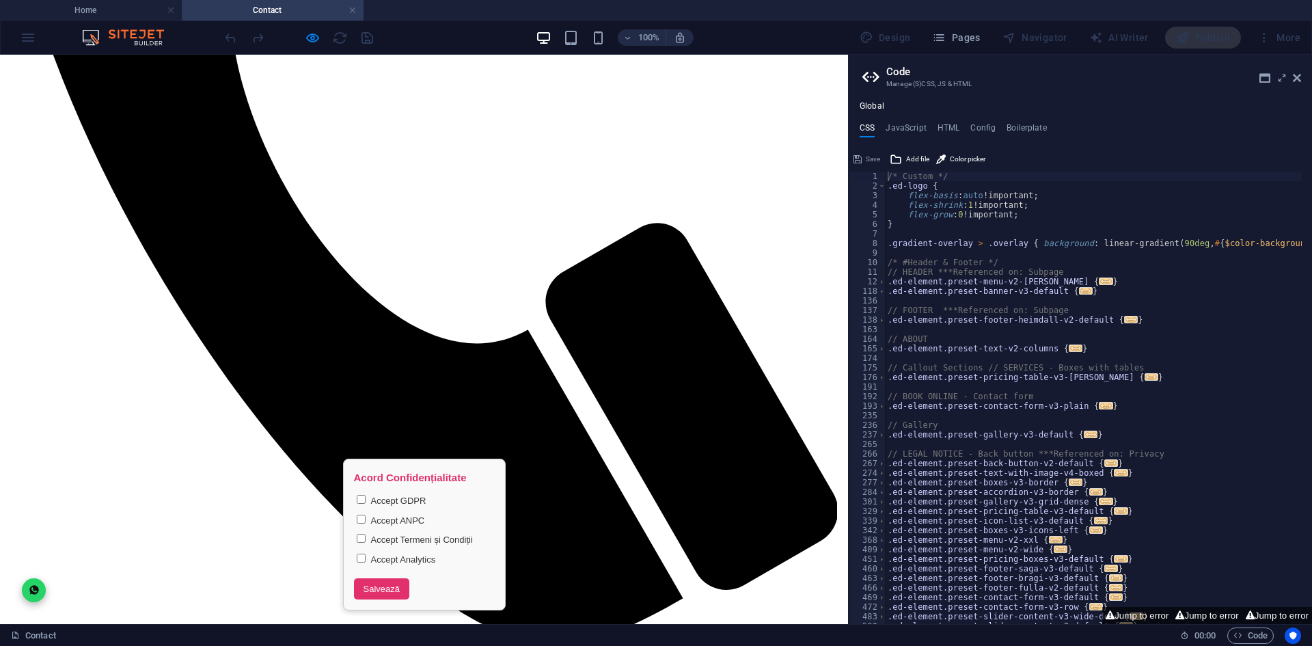
type textarea "test"
type input "test"
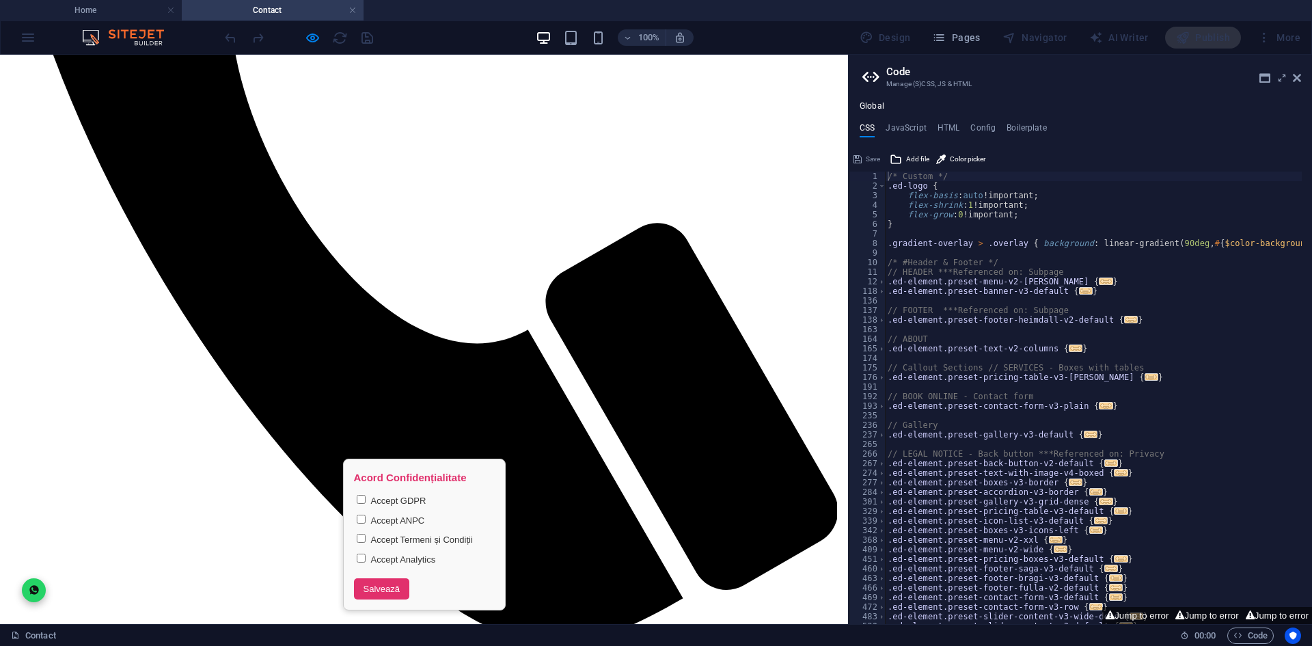
type input "test@gmail.com"
checkbox input "true"
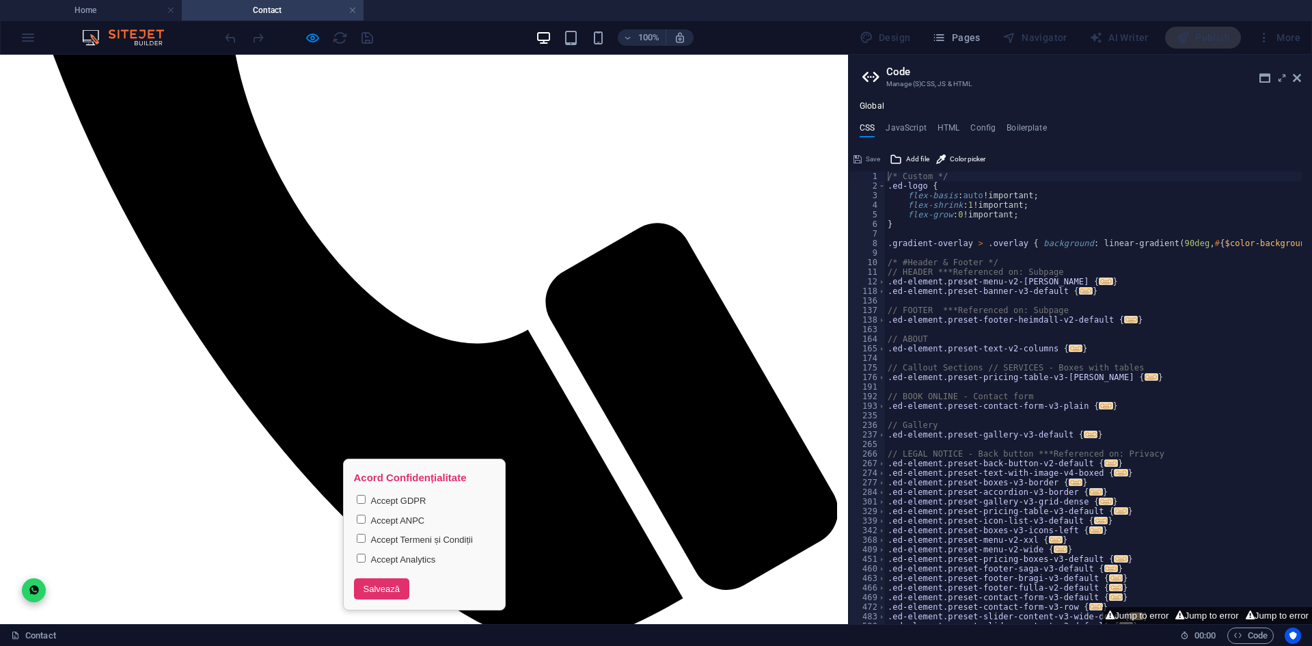
type input "P9D5F2"
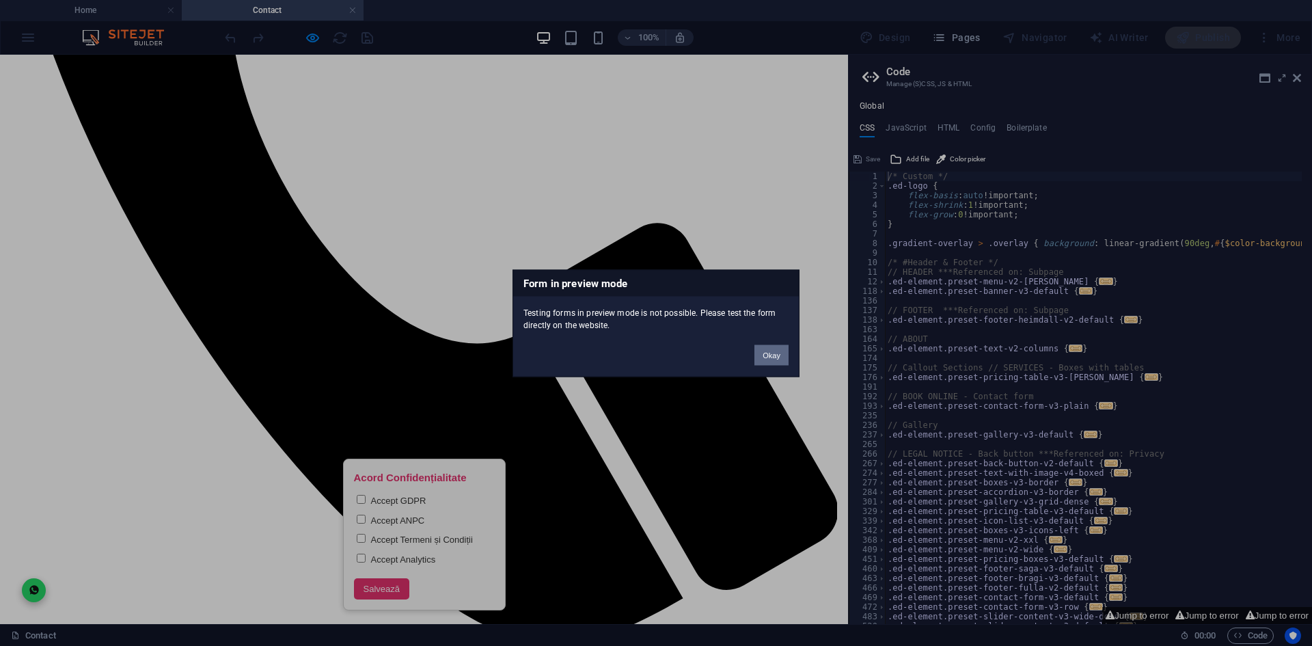
click at [763, 358] on button "Okay" at bounding box center [771, 354] width 34 height 20
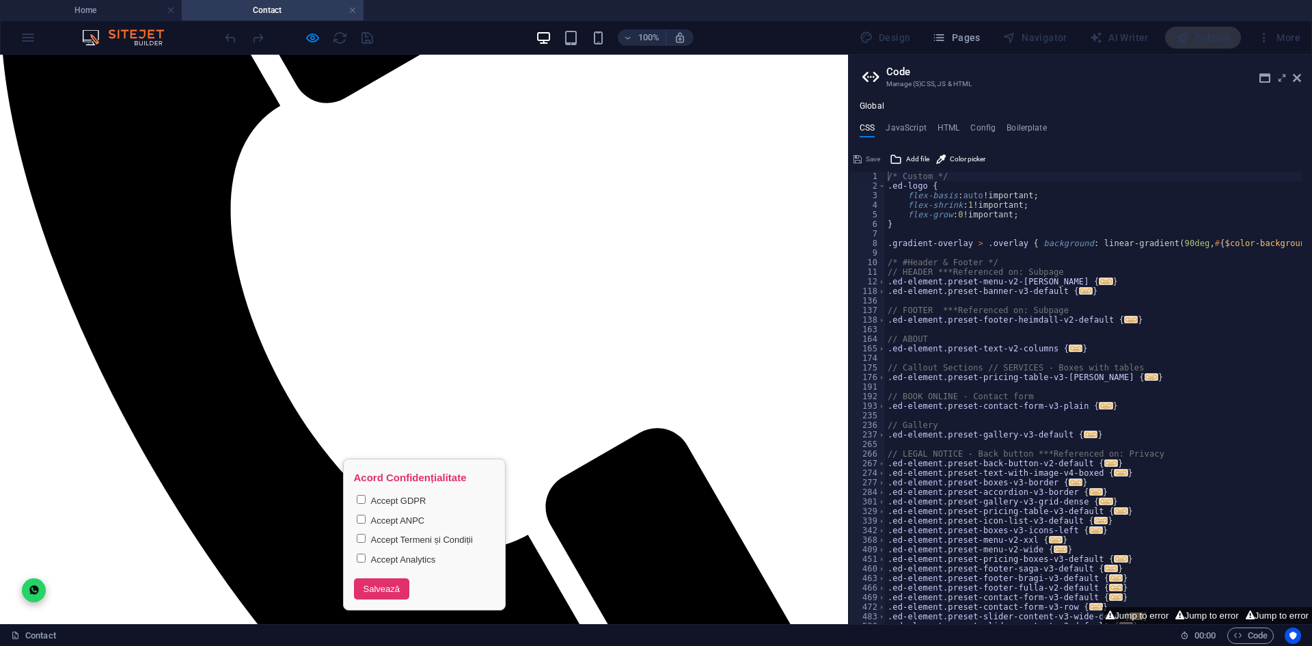
scroll to position [692, 0]
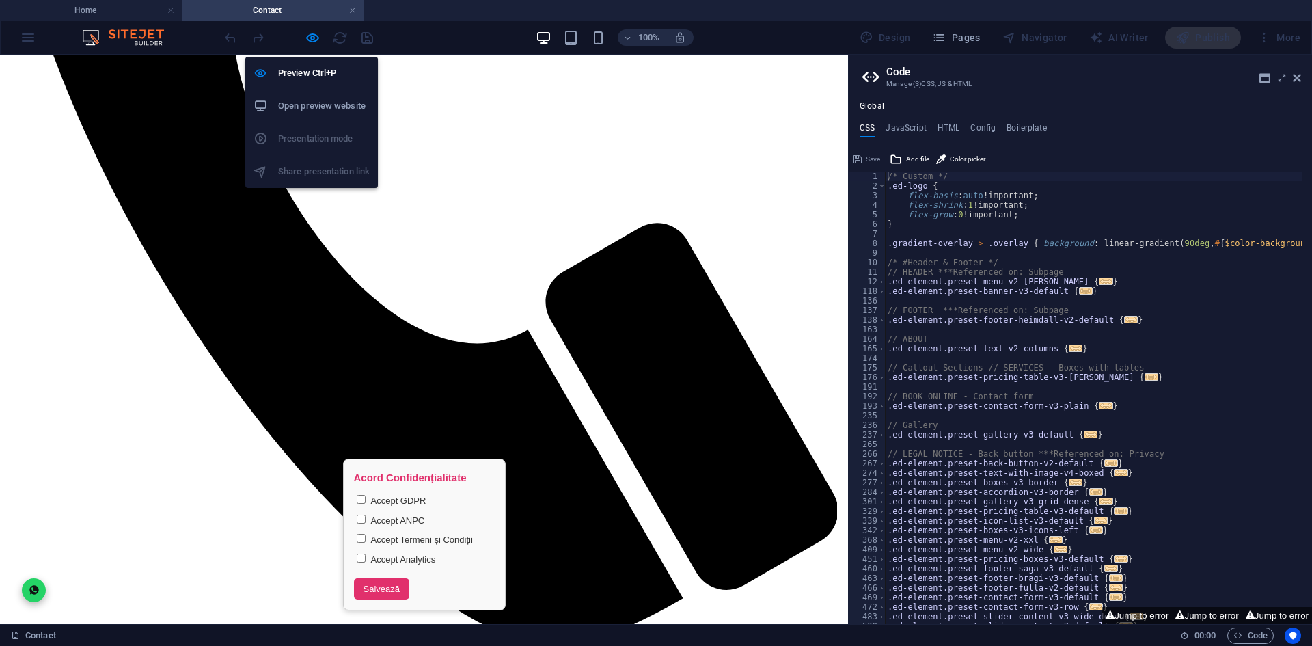
click at [318, 104] on h6 "Open preview website" at bounding box center [324, 106] width 92 height 16
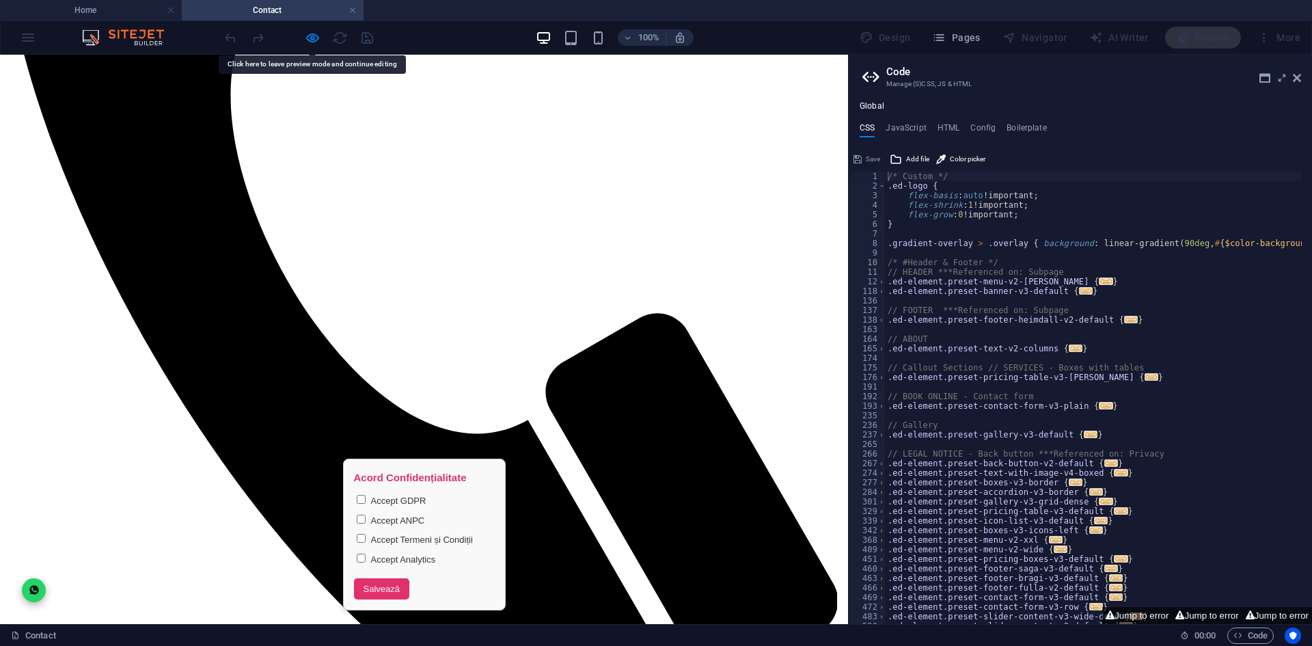
scroll to position [555, 0]
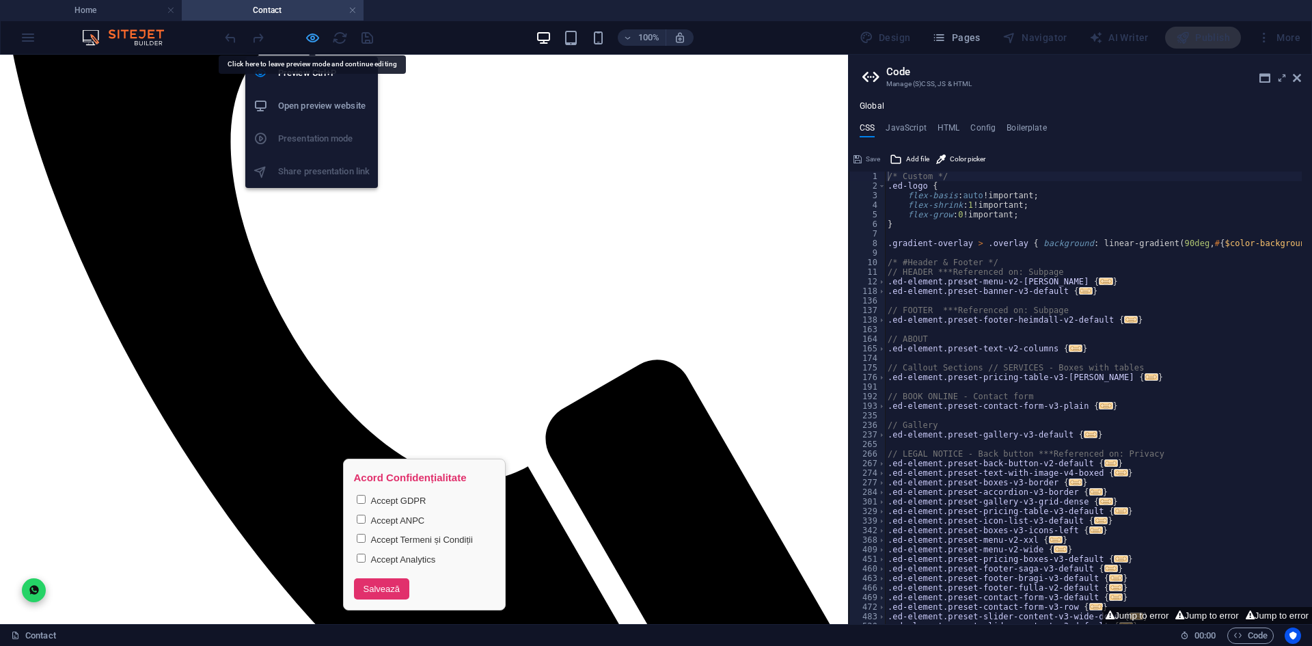
click at [314, 30] on icon "button" at bounding box center [313, 38] width 16 height 16
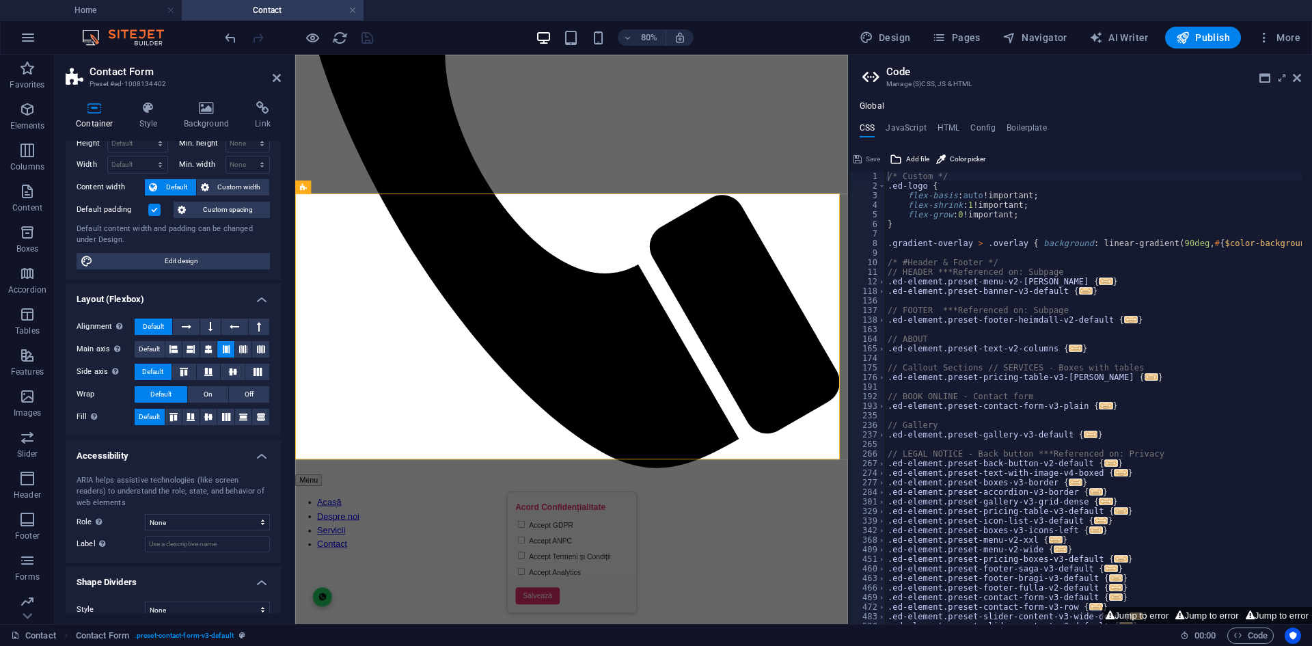
scroll to position [57, 0]
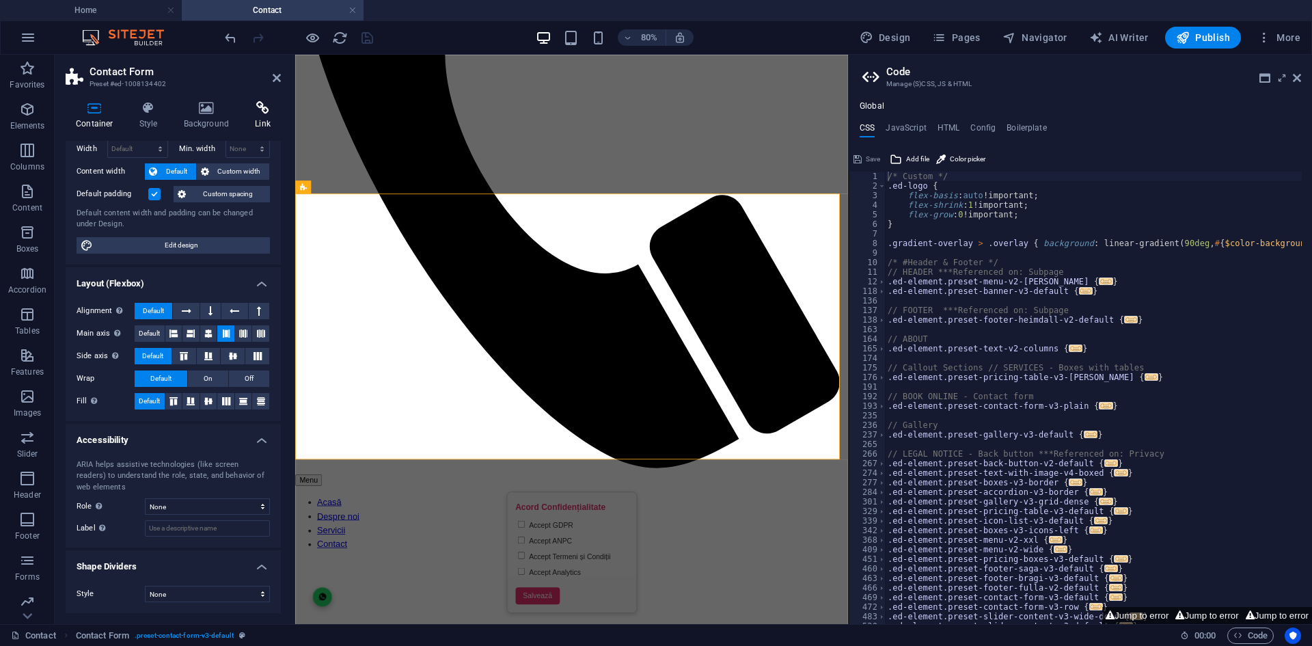
click at [244, 109] on ul "Container Style Background Link" at bounding box center [173, 115] width 215 height 29
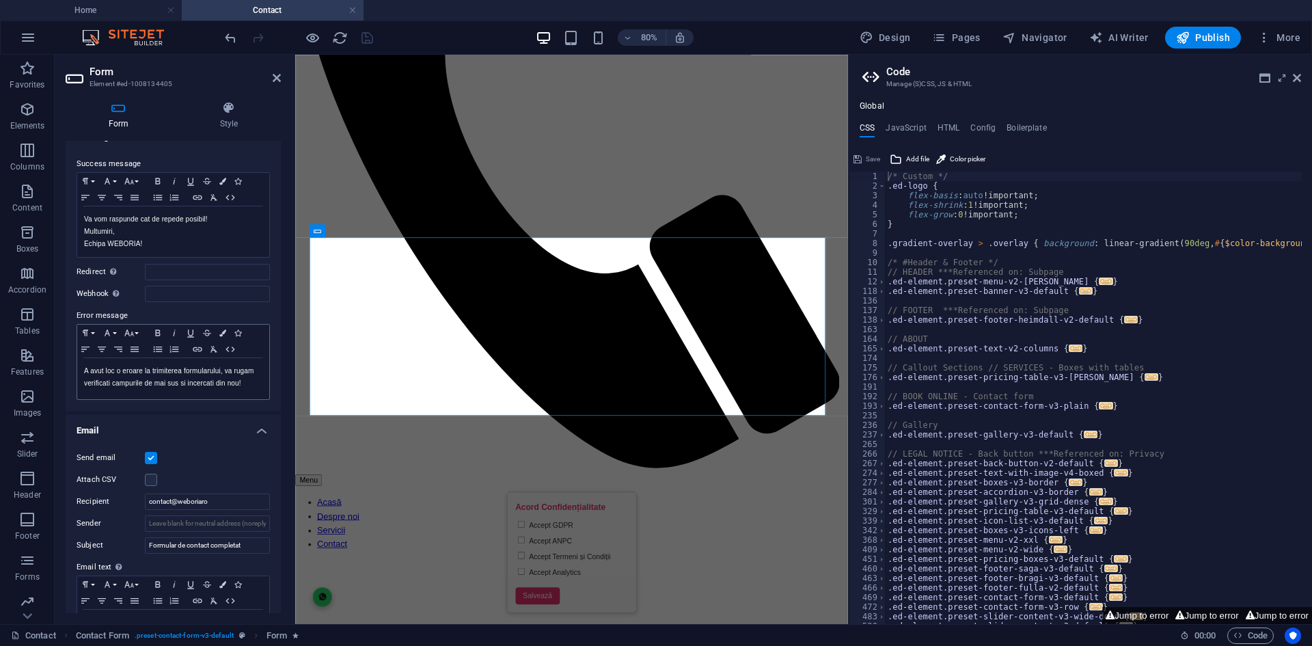
scroll to position [137, 0]
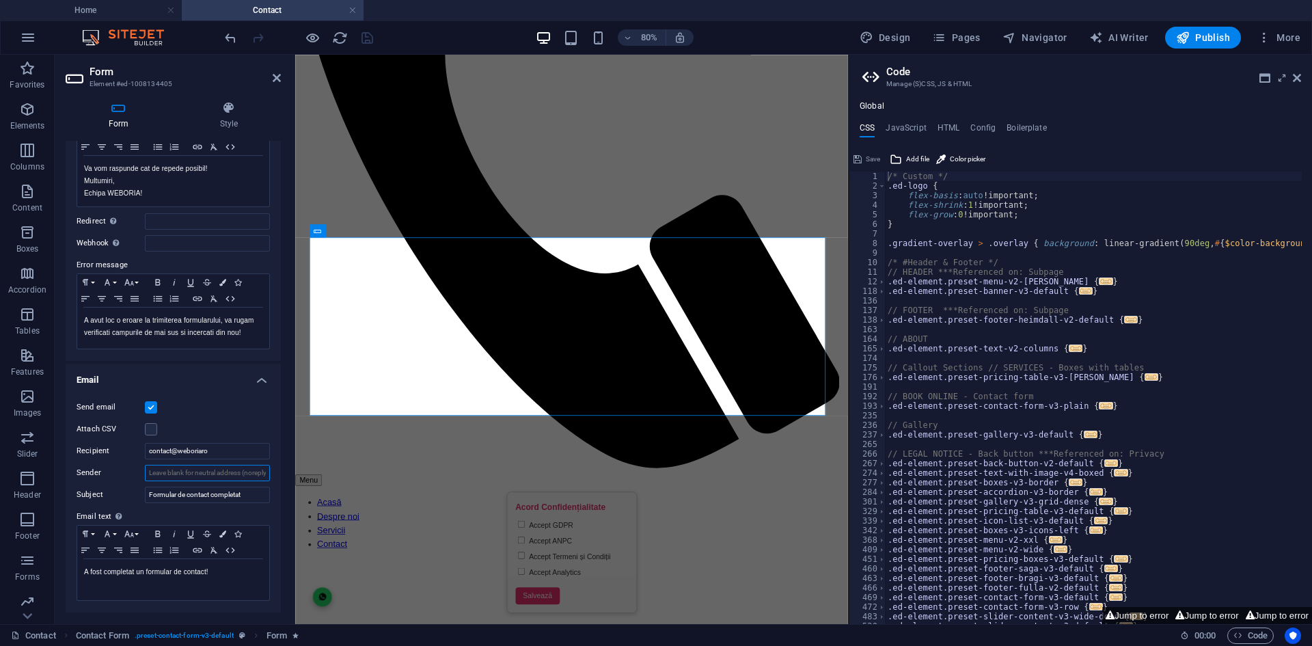
click at [211, 474] on input "Sender" at bounding box center [207, 473] width 125 height 16
type input "c"
type input "razvan@weboria.ro"
click at [241, 449] on input "contact@weboriaro" at bounding box center [207, 451] width 125 height 16
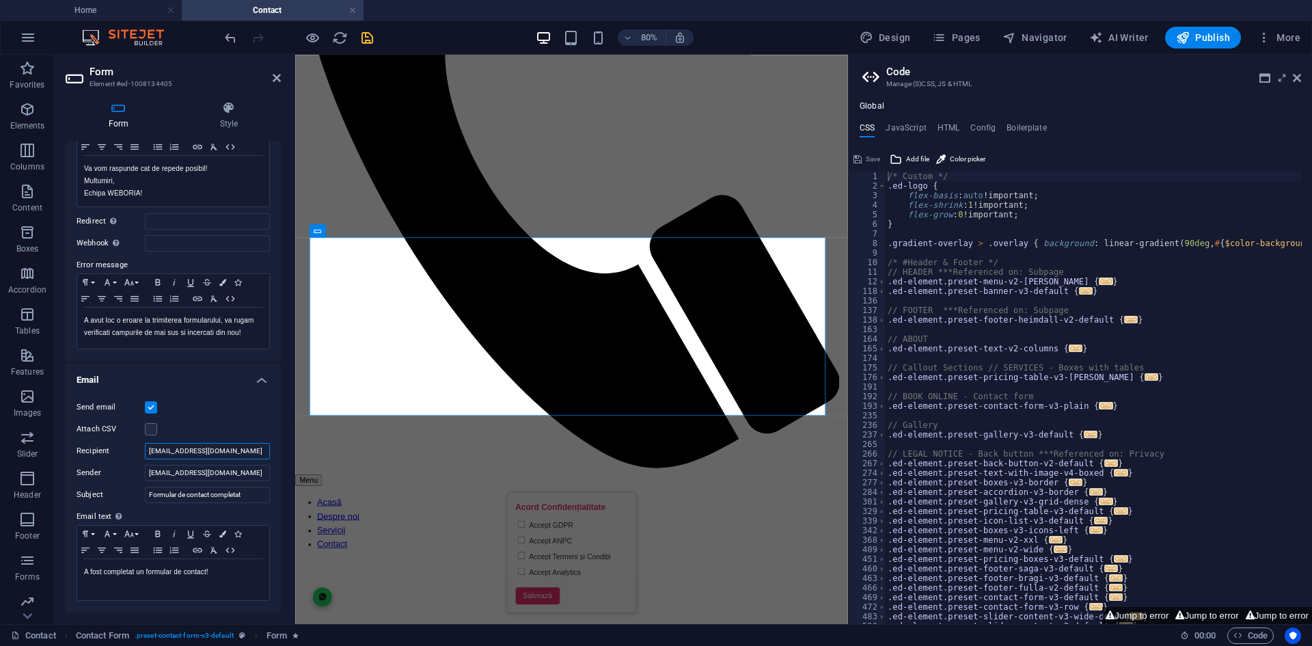
click at [241, 449] on input "[EMAIL_ADDRESS][DOMAIN_NAME]" at bounding box center [207, 451] width 125 height 16
type input "[EMAIL_ADDRESS][DOMAIN_NAME]"
drag, startPoint x: 212, startPoint y: 467, endPoint x: 115, endPoint y: 444, distance: 99.7
click at [115, 444] on div "Send email Attach CSV Recipient contact@weboria.ro Sender razvan@weboria.ro Sub…" at bounding box center [173, 500] width 215 height 224
click at [217, 407] on div "Send email" at bounding box center [173, 407] width 193 height 16
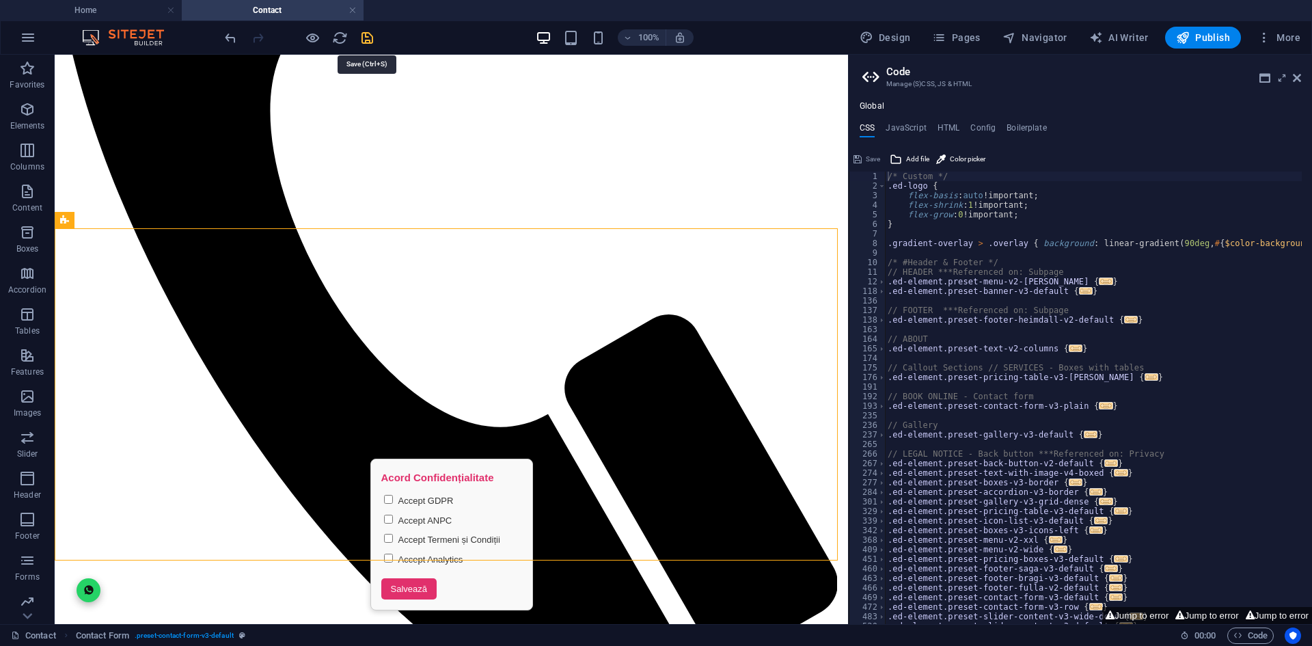
click at [368, 41] on icon "save" at bounding box center [367, 38] width 16 height 16
checkbox input "true"
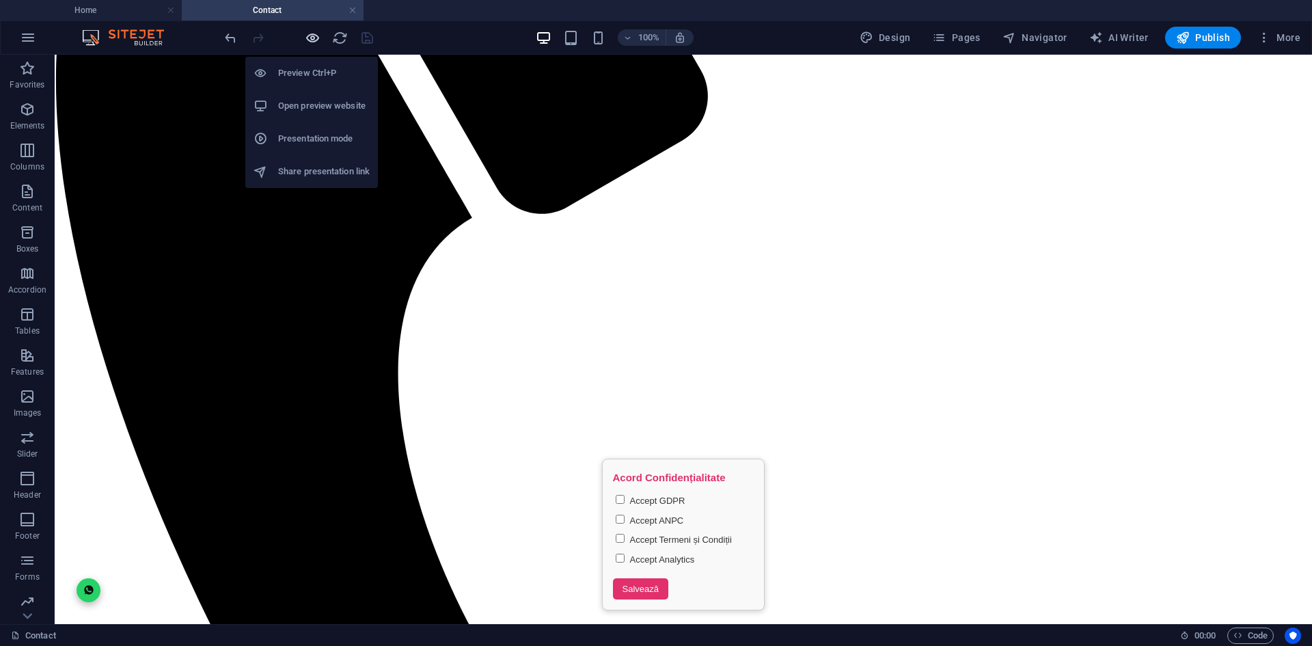
click at [309, 35] on icon "button" at bounding box center [313, 38] width 16 height 16
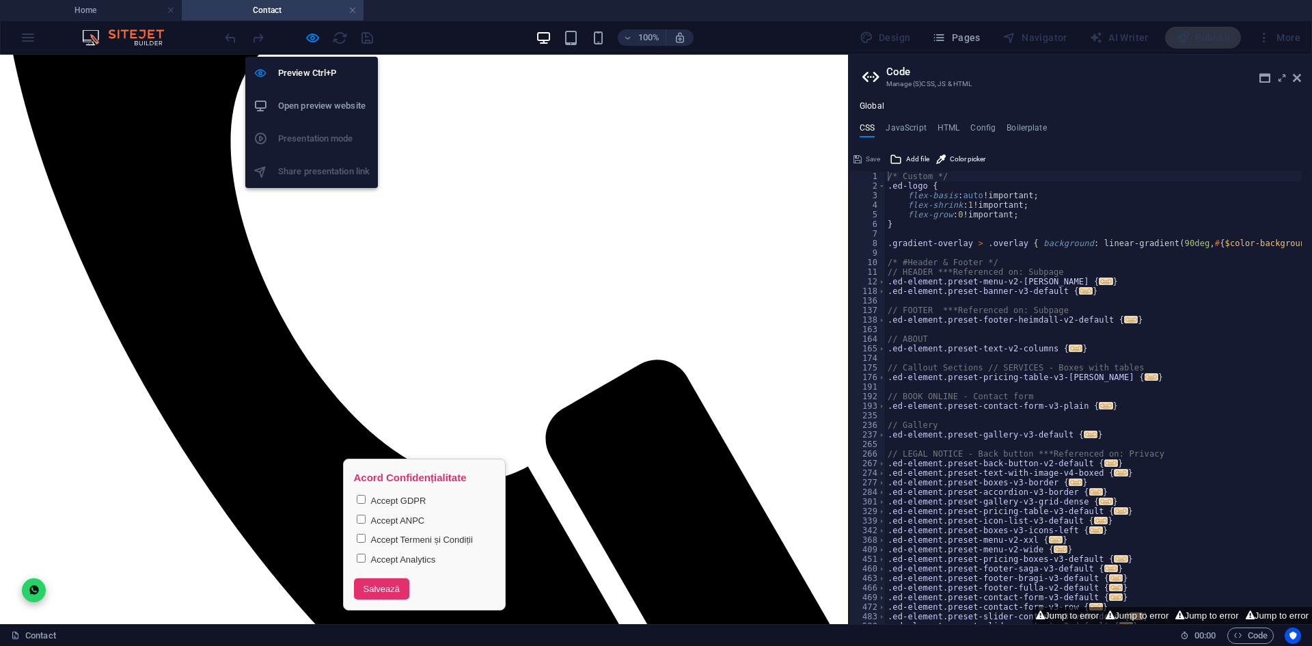
click at [310, 118] on li "Open preview website" at bounding box center [311, 105] width 133 height 33
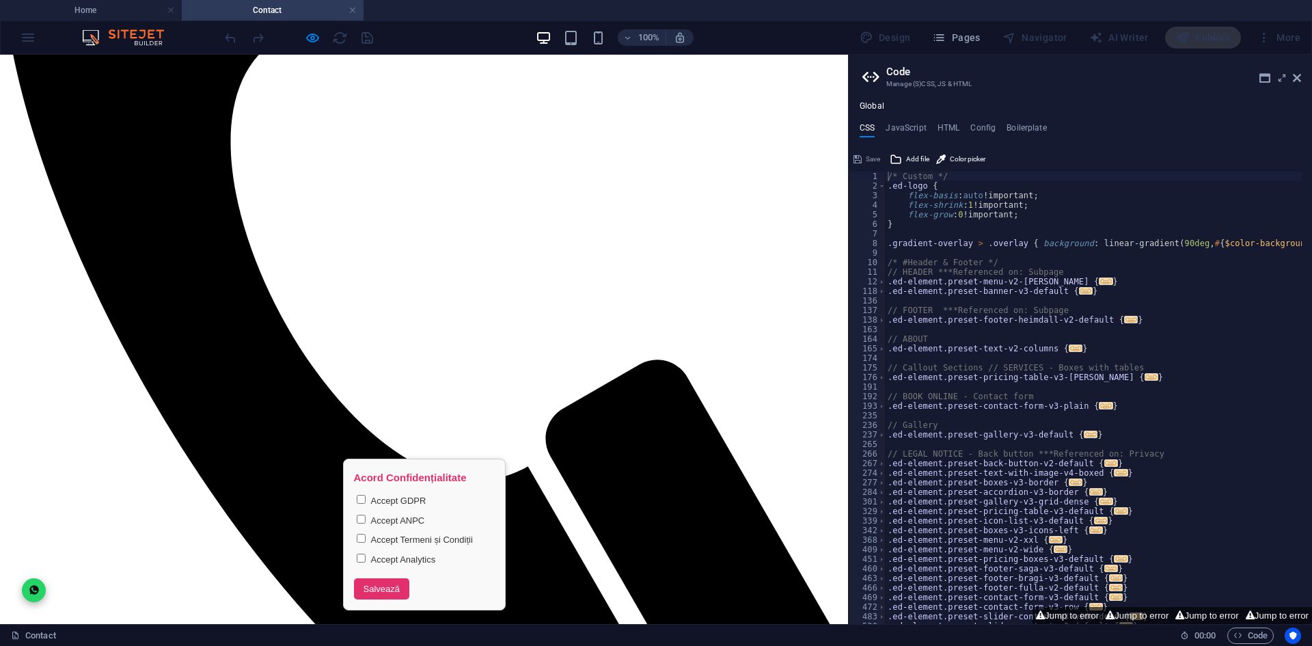
click at [309, 29] on div at bounding box center [298, 38] width 153 height 22
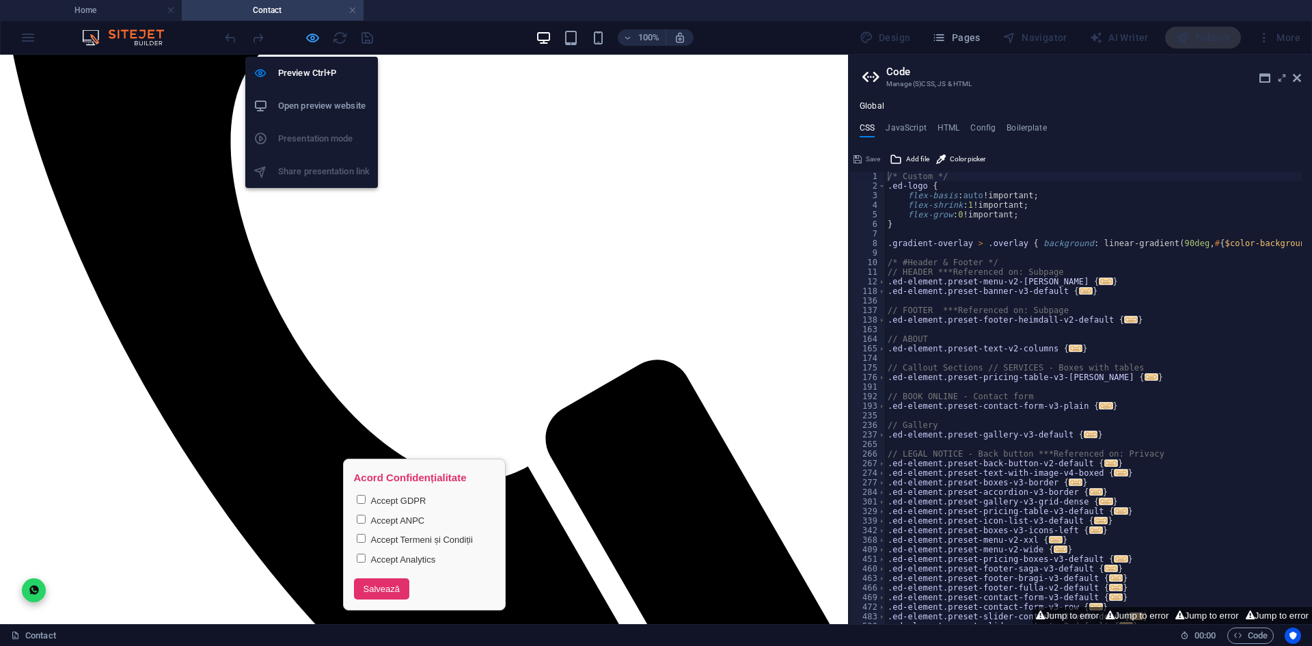
click at [309, 37] on icon "button" at bounding box center [313, 38] width 16 height 16
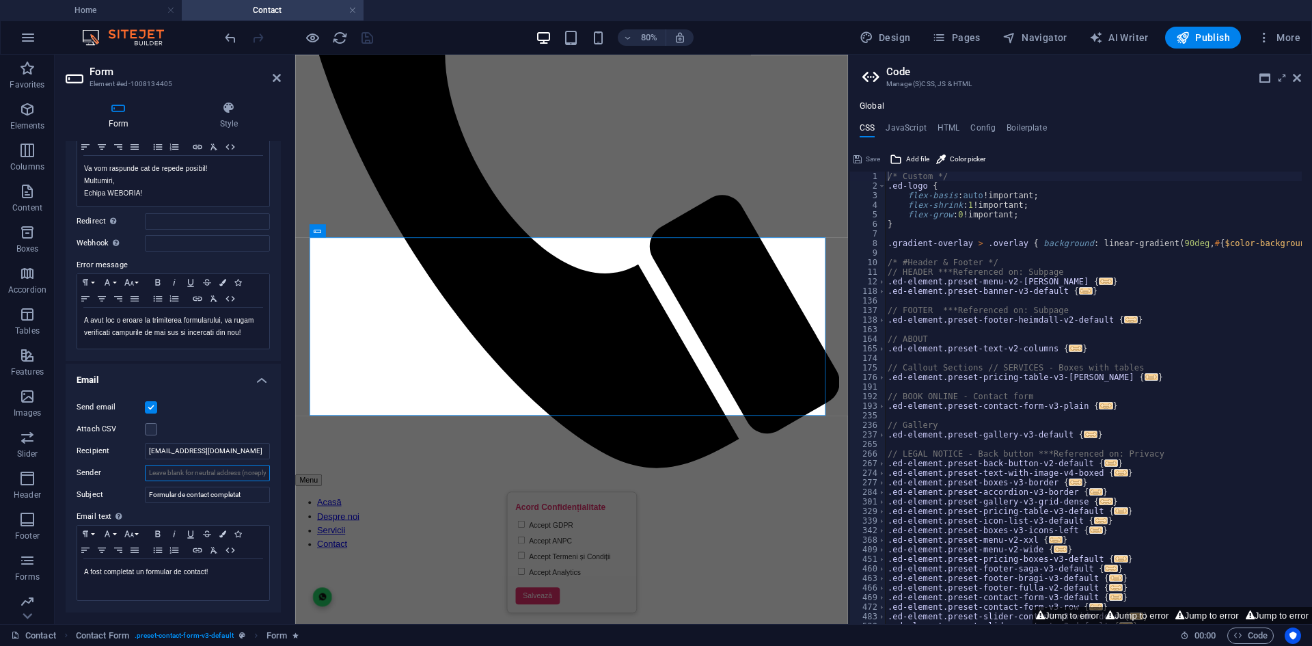
click at [204, 473] on input "Sender" at bounding box center [207, 473] width 125 height 16
type input "razvan@weboria.ro"
click at [179, 415] on div "Send email" at bounding box center [173, 407] width 193 height 16
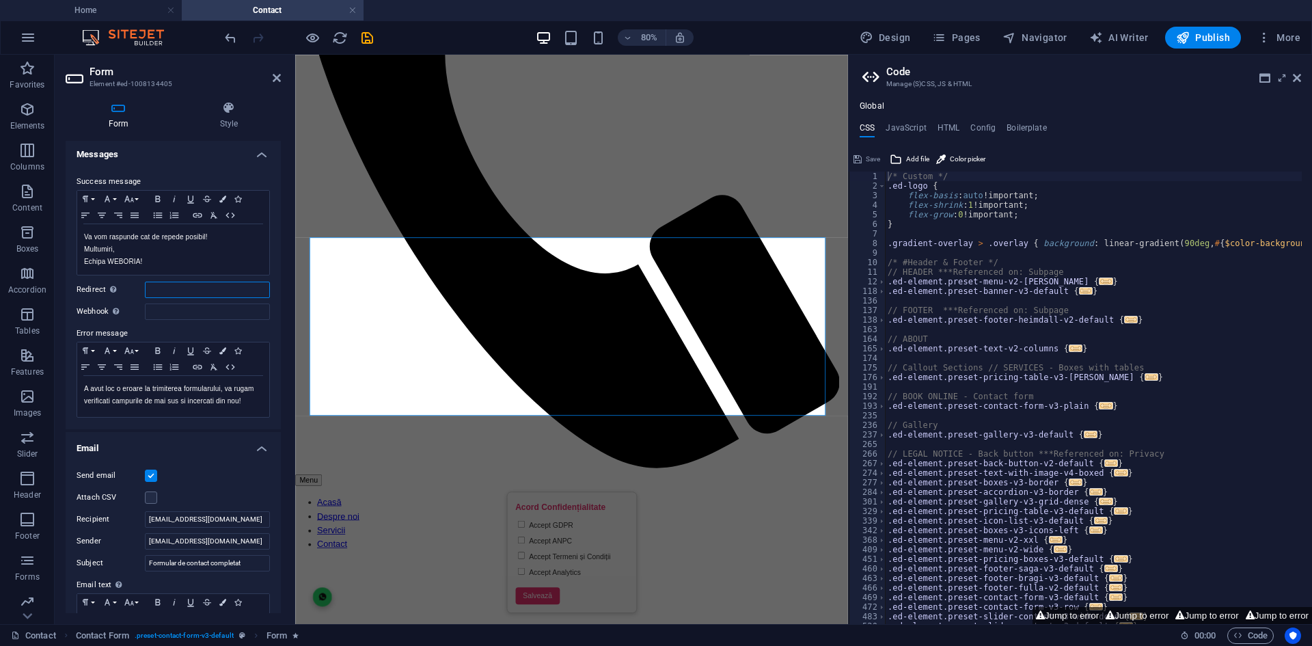
click at [186, 295] on input "Redirect Define a redirect target upon successful form submission; for example,…" at bounding box center [207, 289] width 125 height 16
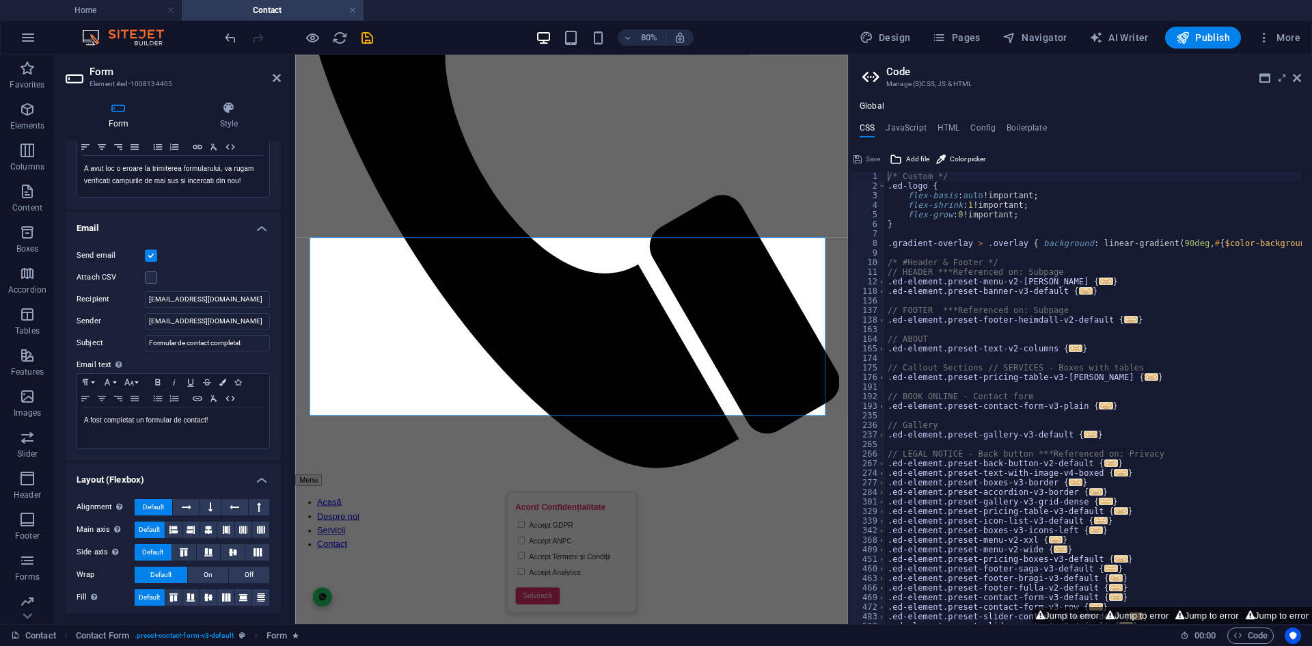
scroll to position [292, 0]
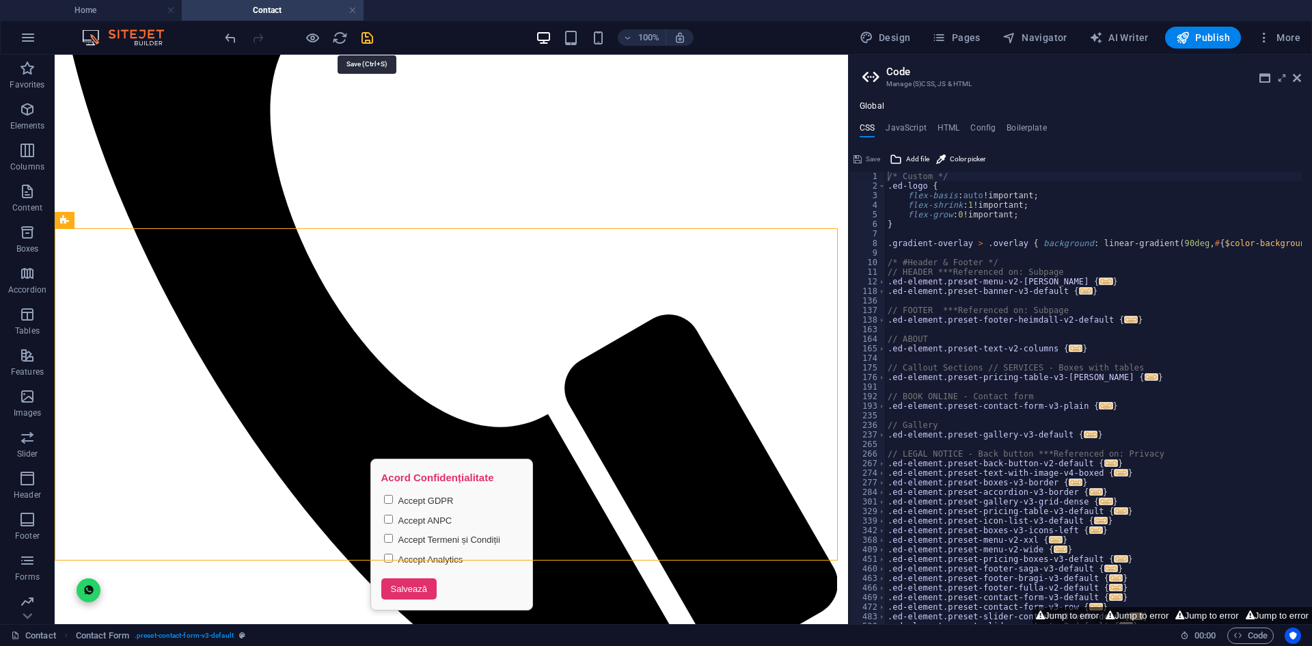
click at [372, 30] on icon "save" at bounding box center [367, 38] width 16 height 16
checkbox input "true"
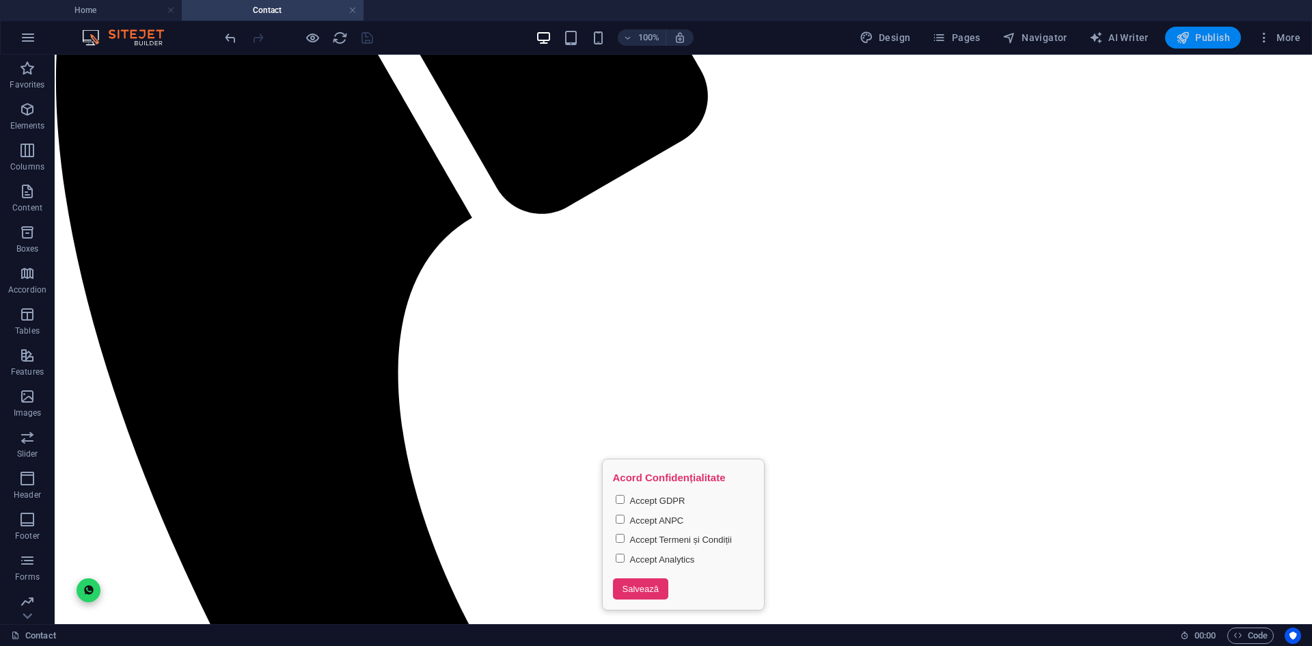
click at [1198, 41] on span "Publish" at bounding box center [1203, 38] width 54 height 14
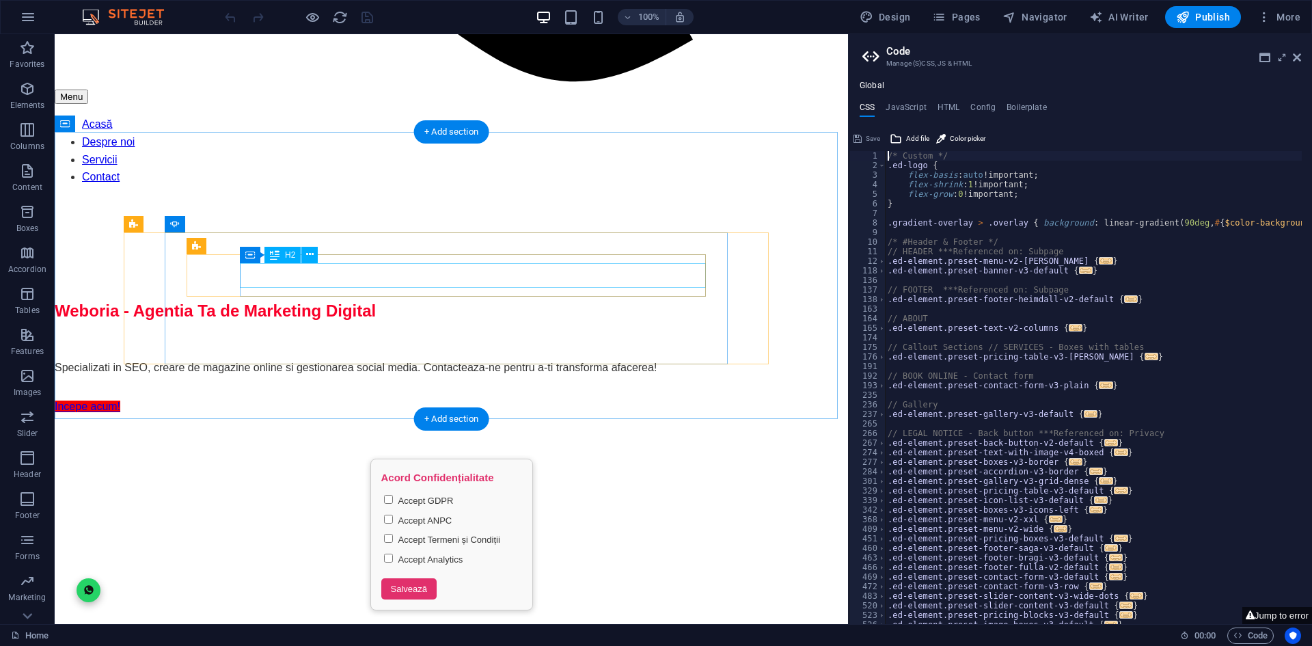
scroll to position [1161, 0]
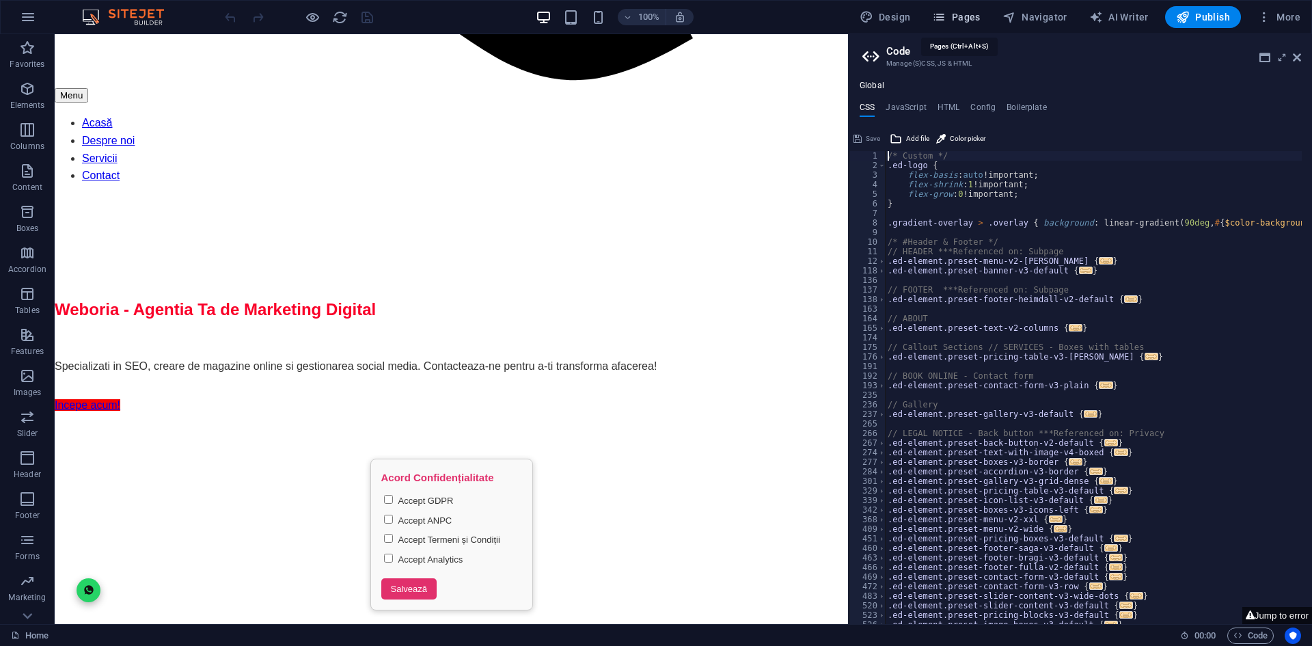
click at [944, 17] on icon "button" at bounding box center [939, 17] width 14 height 14
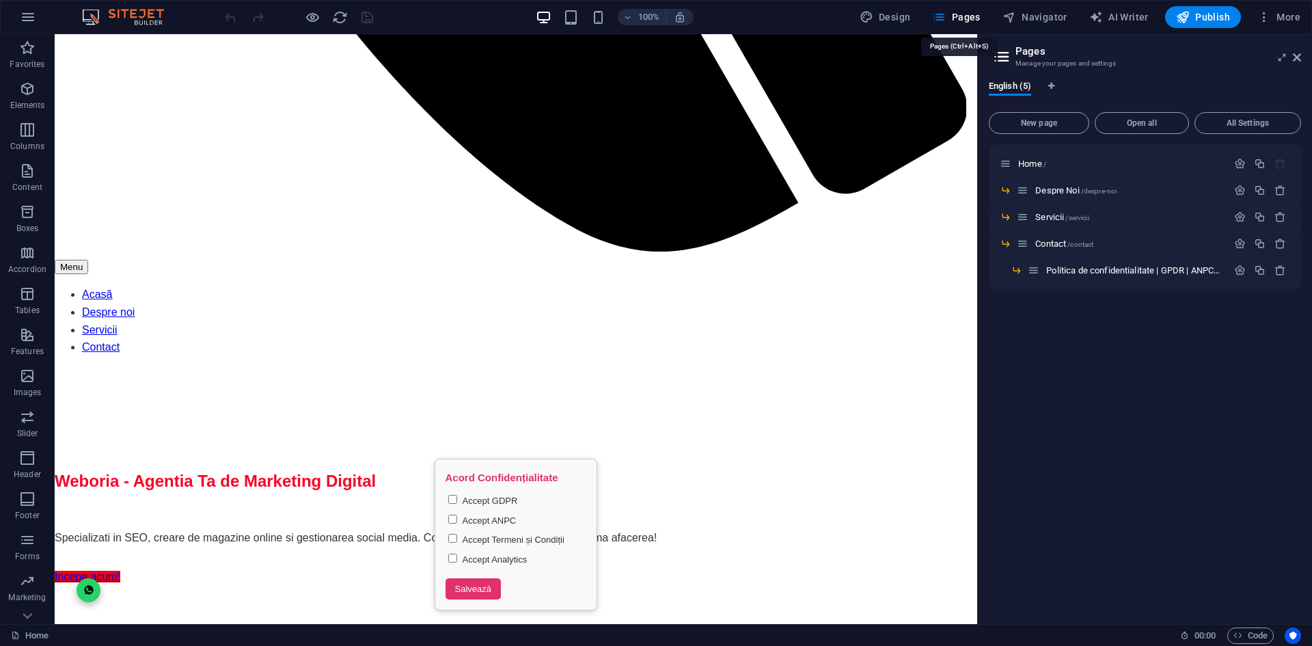
scroll to position [1197, 0]
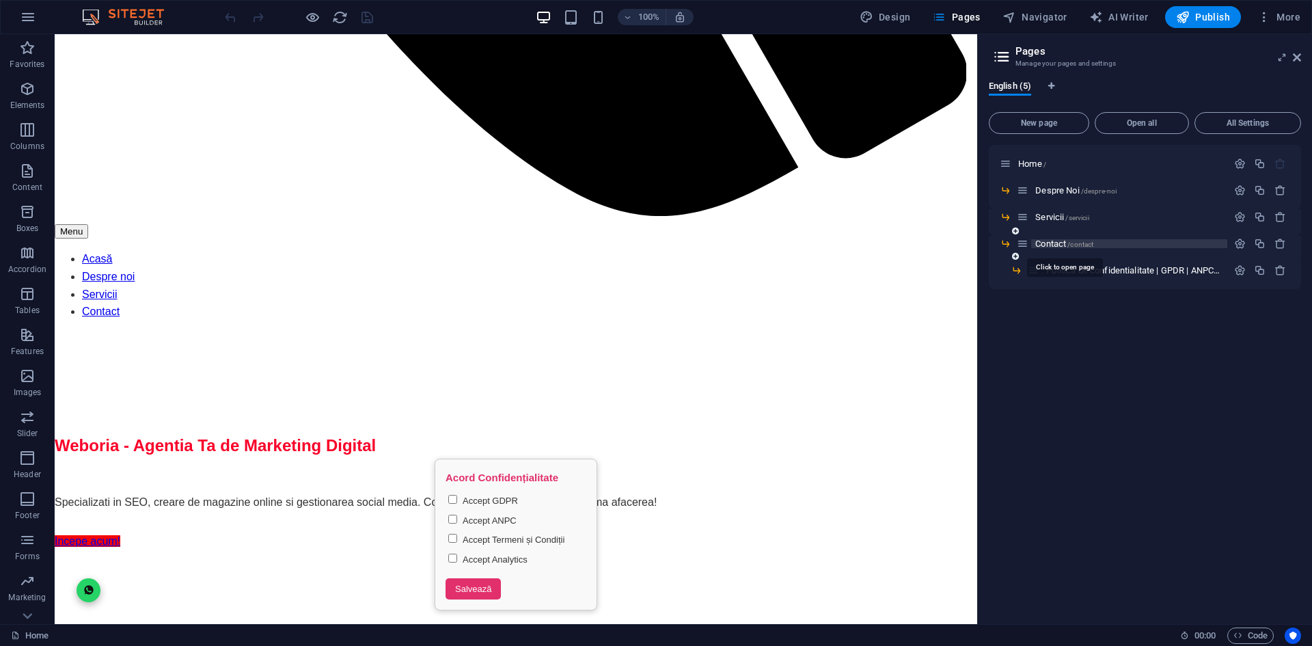
click at [1058, 245] on span "Contact /contact" at bounding box center [1064, 243] width 58 height 10
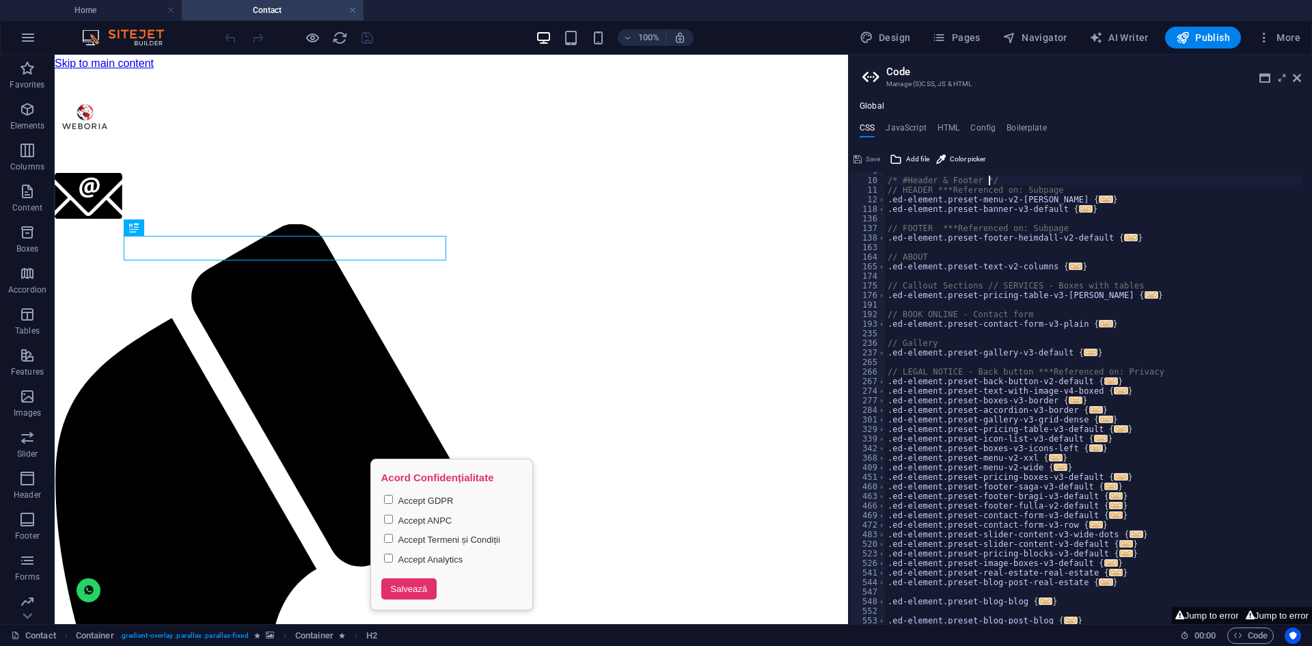
scroll to position [0, 0]
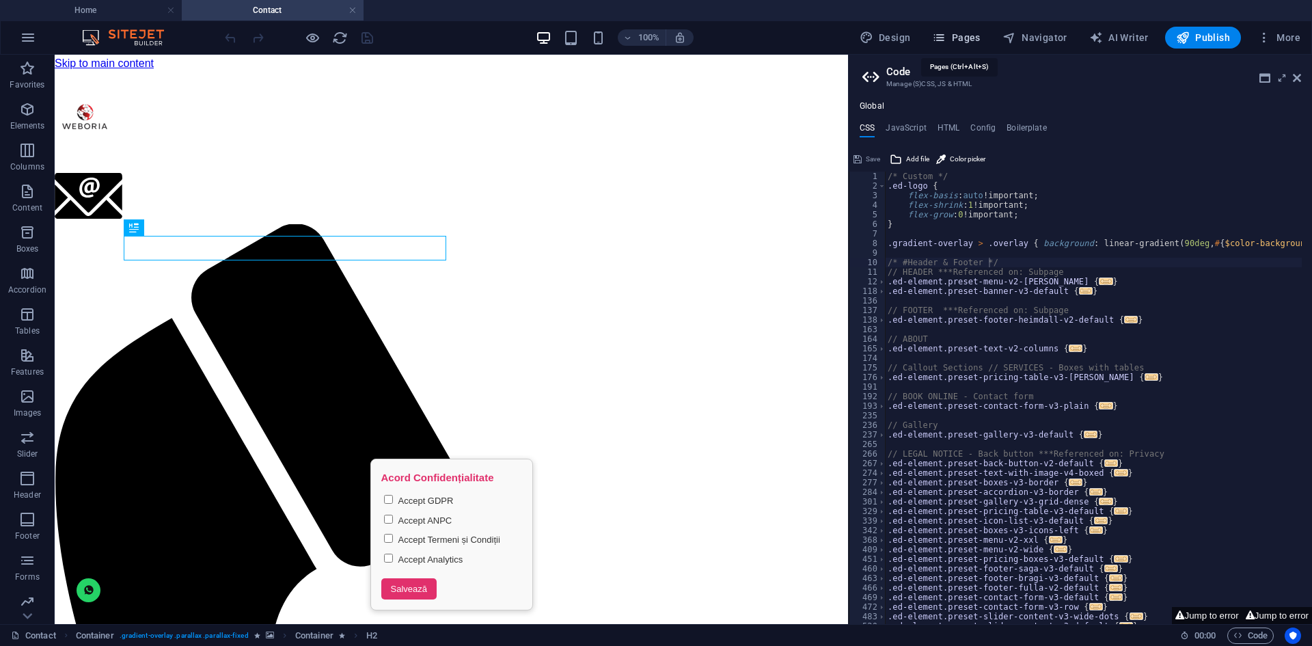
click at [971, 43] on span "Pages" at bounding box center [956, 38] width 48 height 14
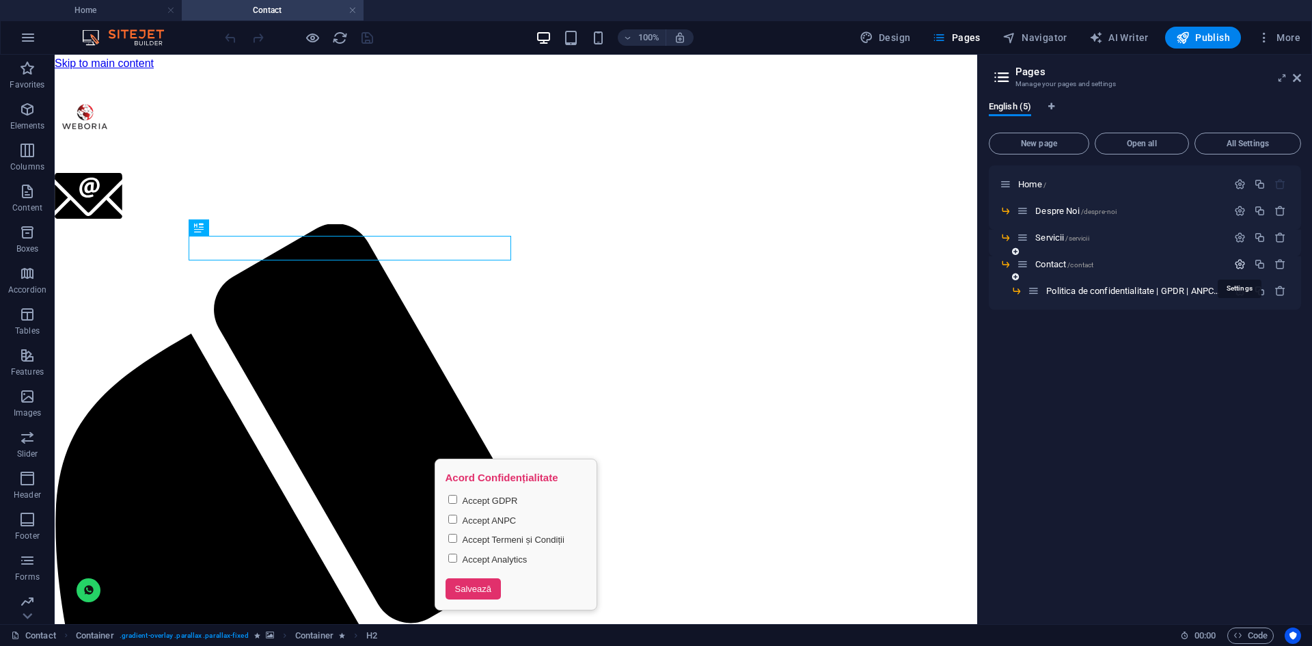
click at [1239, 267] on icon "button" at bounding box center [1240, 264] width 12 height 12
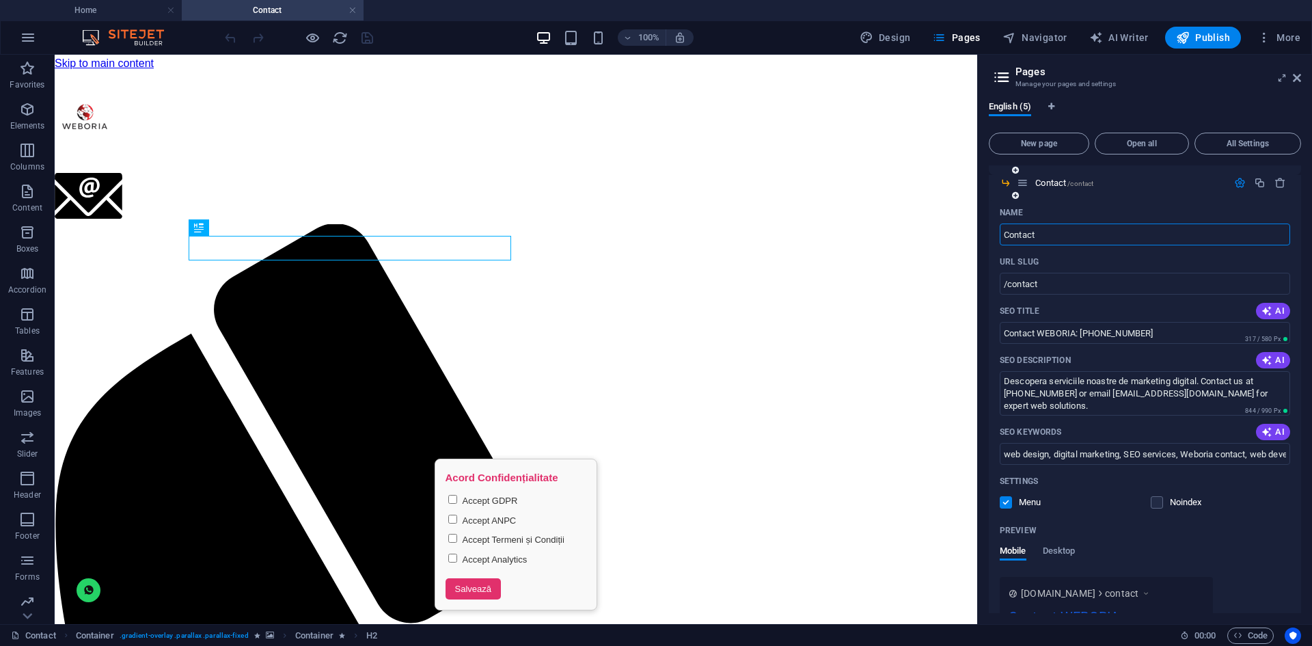
scroll to position [271, 0]
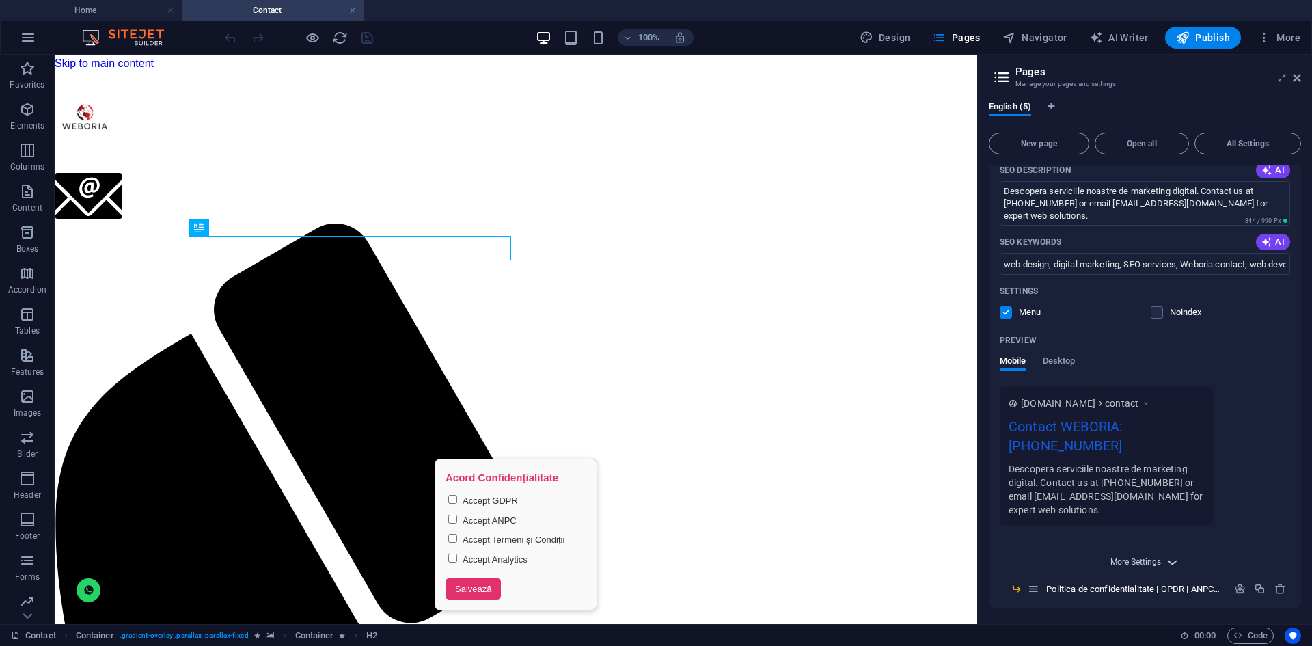
click at [1156, 564] on span "More Settings" at bounding box center [1135, 562] width 51 height 10
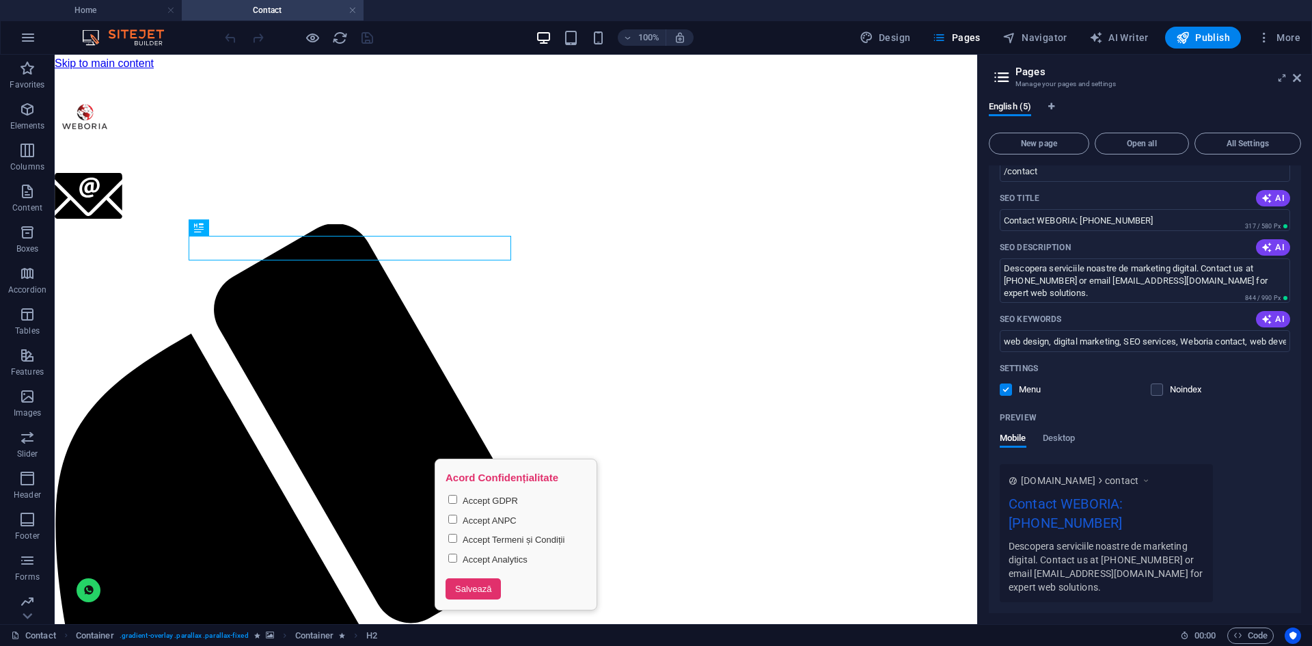
scroll to position [126, 0]
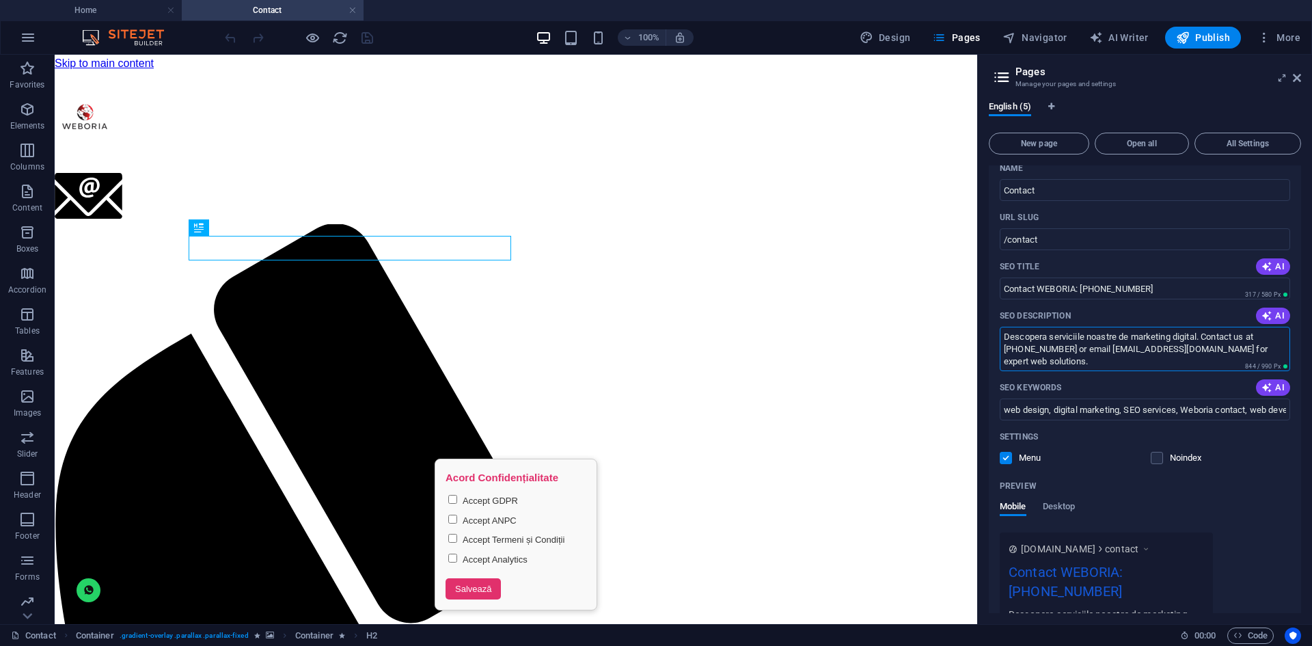
drag, startPoint x: 1077, startPoint y: 364, endPoint x: 1193, endPoint y: 349, distance: 117.8
click at [1193, 349] on textarea "Descopera serviciile noastre de marketing digital. Contact us at +40768119924 o…" at bounding box center [1144, 349] width 290 height 44
click at [1178, 361] on textarea "Descopera serviciile noastre de marketing digital. Contact us at +40768119924 o…" at bounding box center [1144, 349] width 290 height 44
click at [1133, 356] on textarea "Descopera serviciile noastre de marketing digital. Contact us at +40768119924 o…" at bounding box center [1144, 349] width 290 height 44
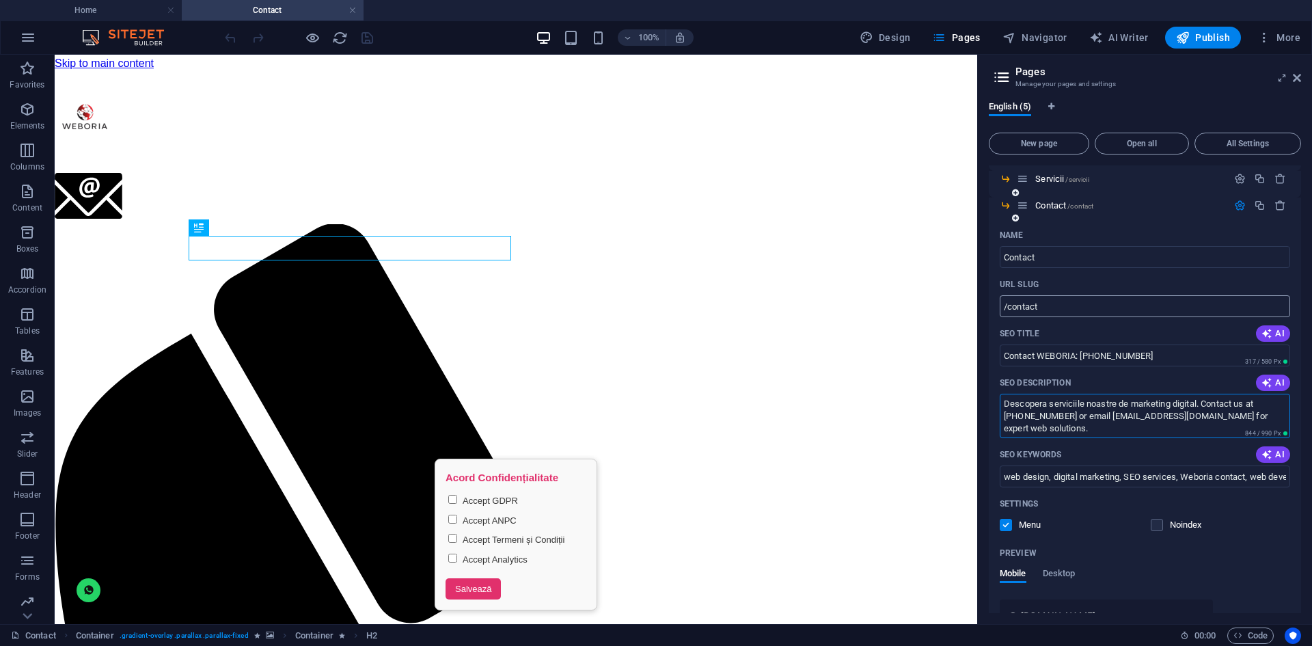
scroll to position [0, 0]
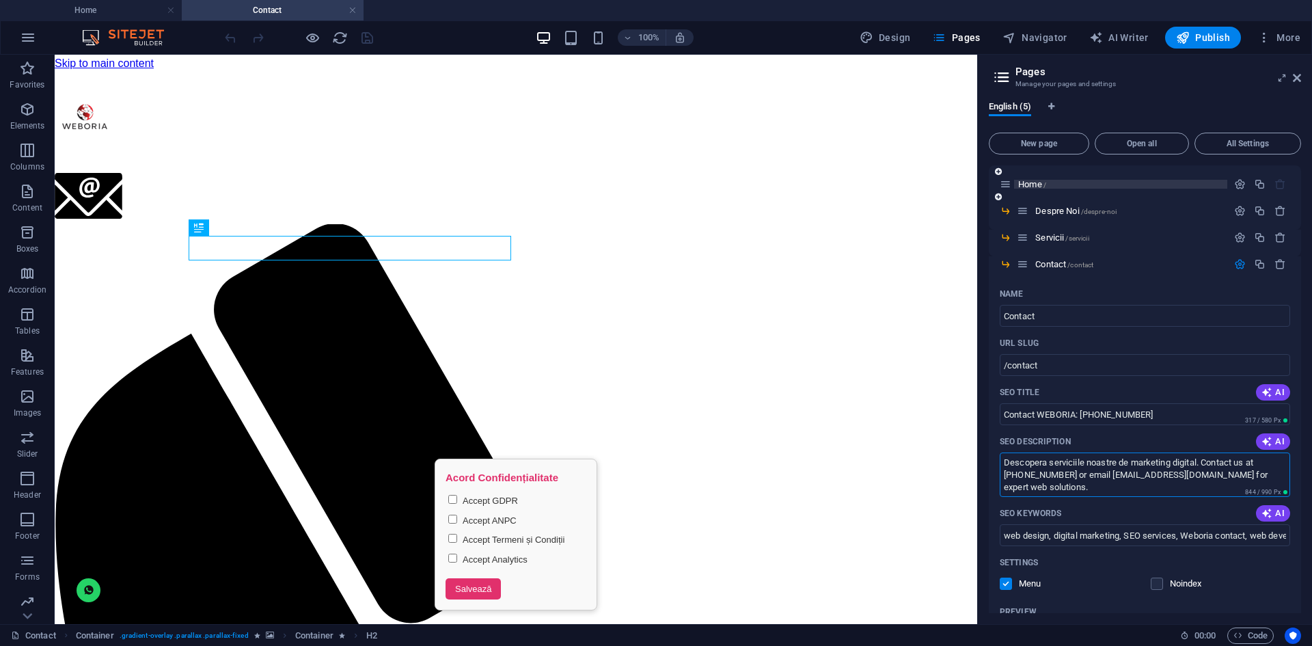
click at [1033, 182] on span "Home /" at bounding box center [1032, 184] width 28 height 10
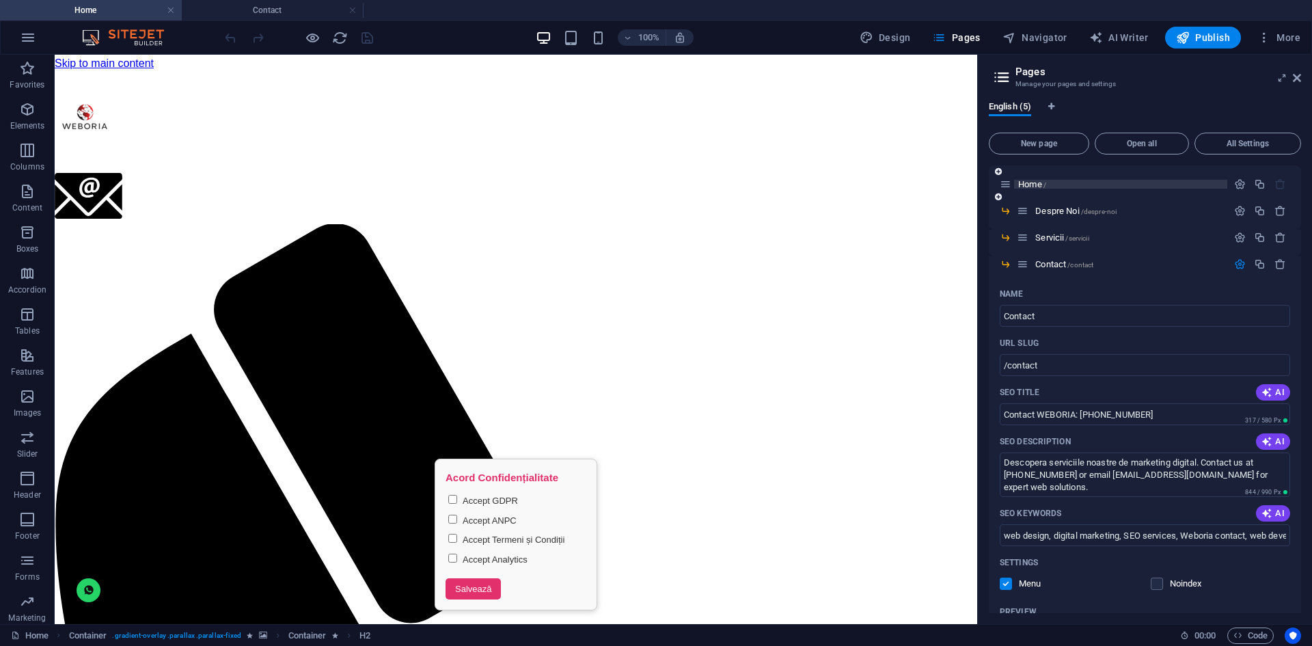
scroll to position [1197, 0]
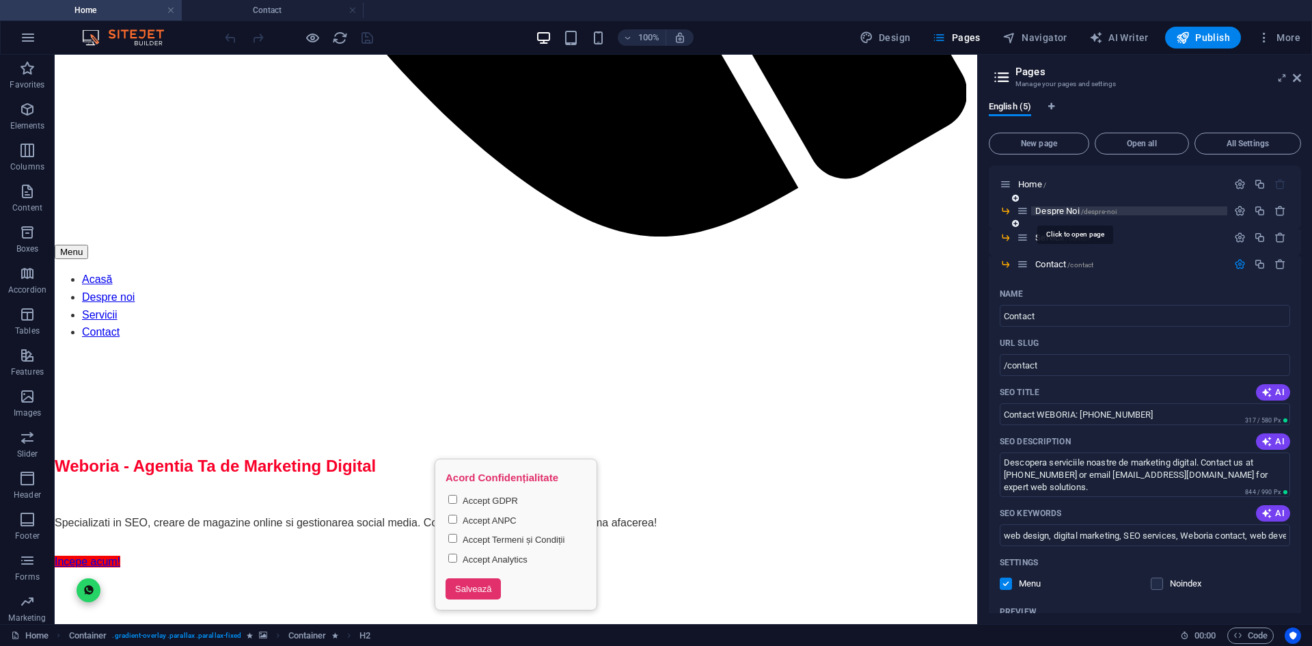
click at [1061, 211] on span "Despre Noi /despre-noi" at bounding box center [1075, 211] width 81 height 10
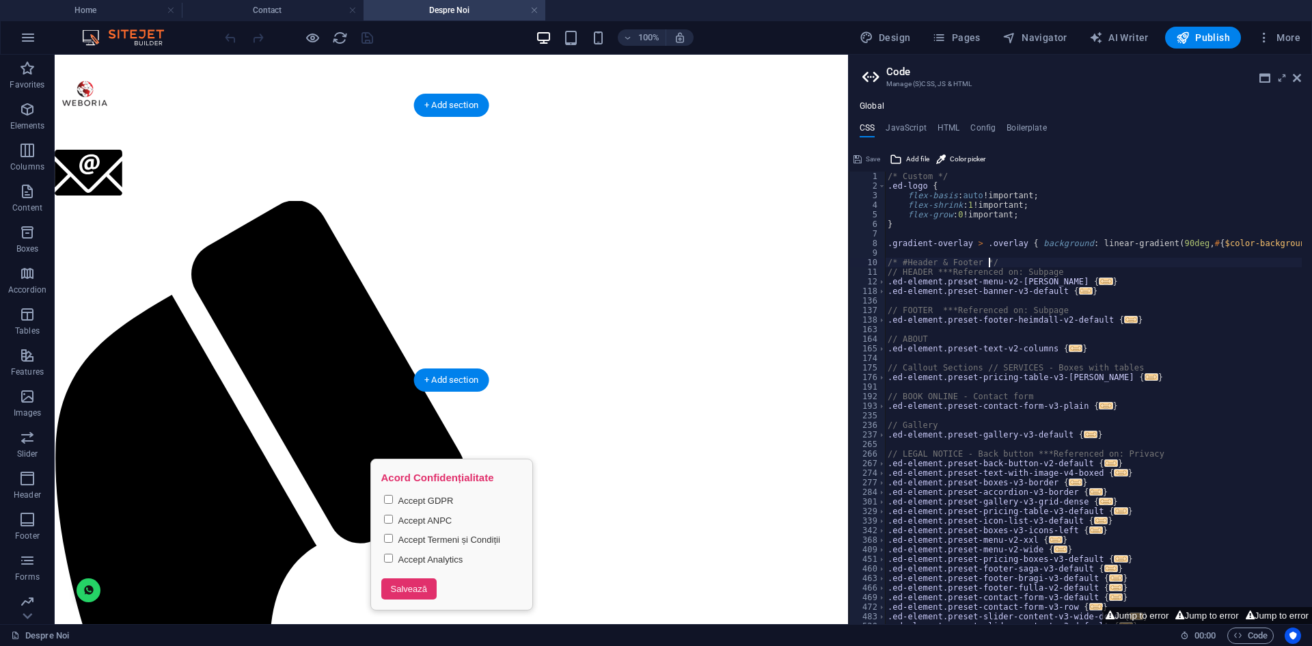
scroll to position [0, 0]
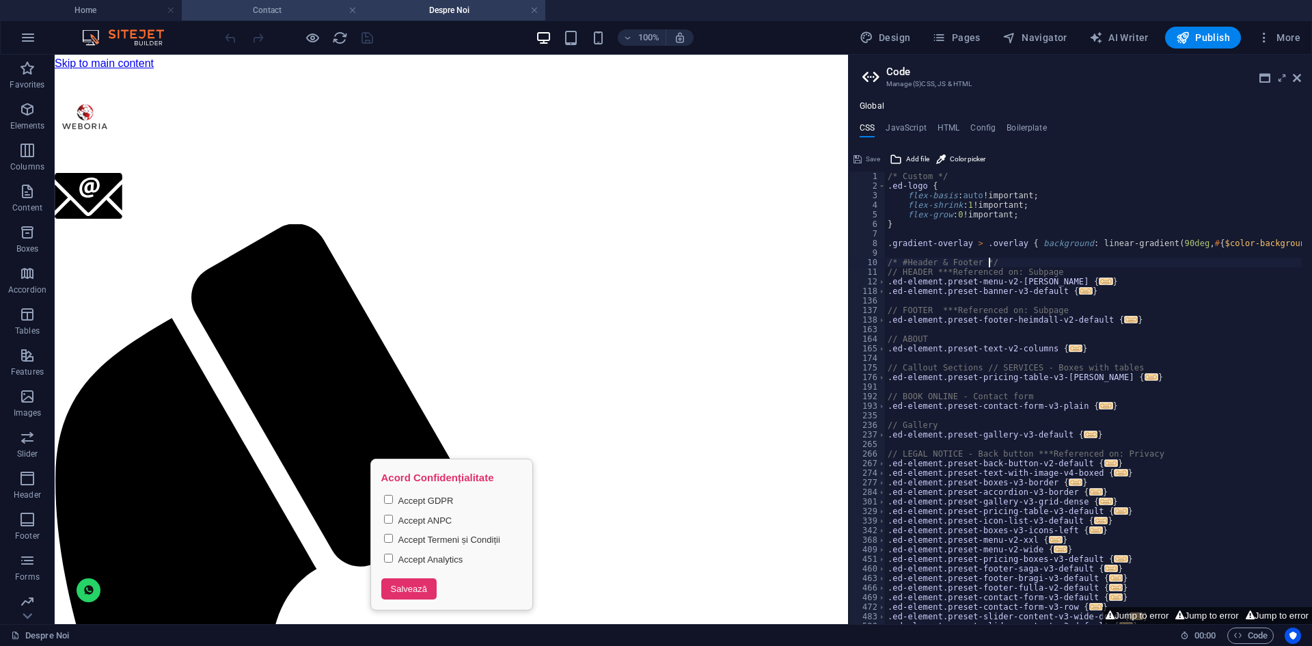
click at [277, 10] on h4 "Contact" at bounding box center [273, 10] width 182 height 15
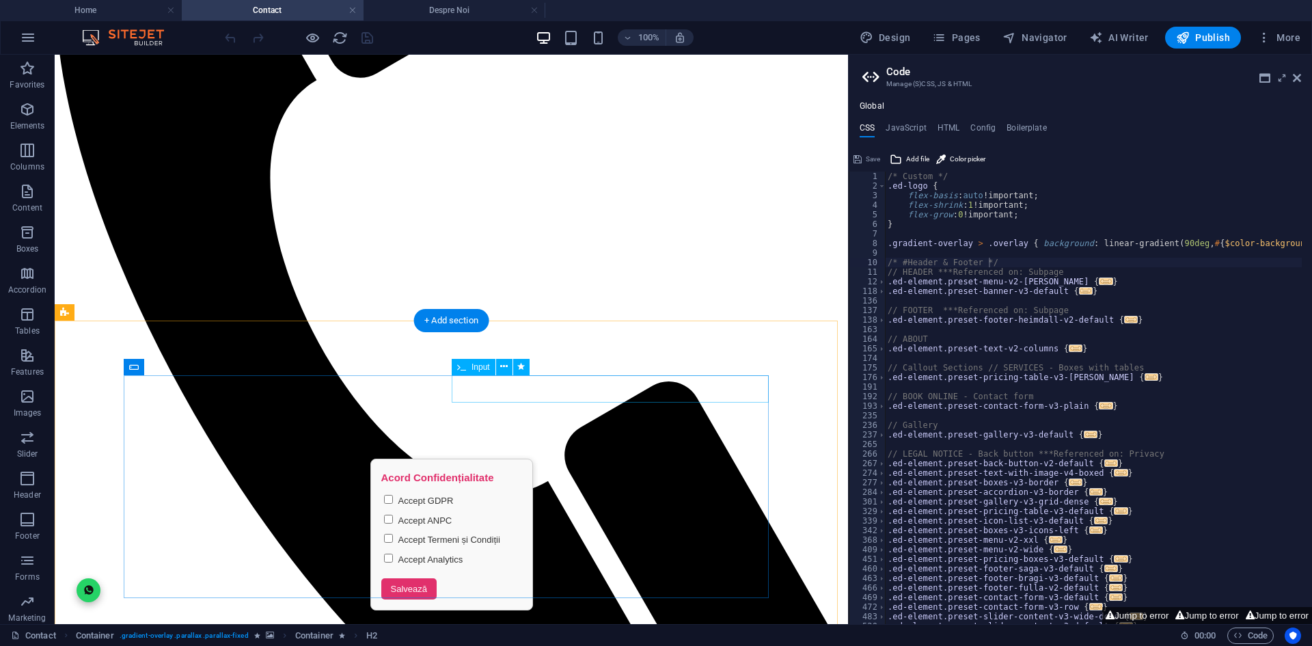
scroll to position [615, 0]
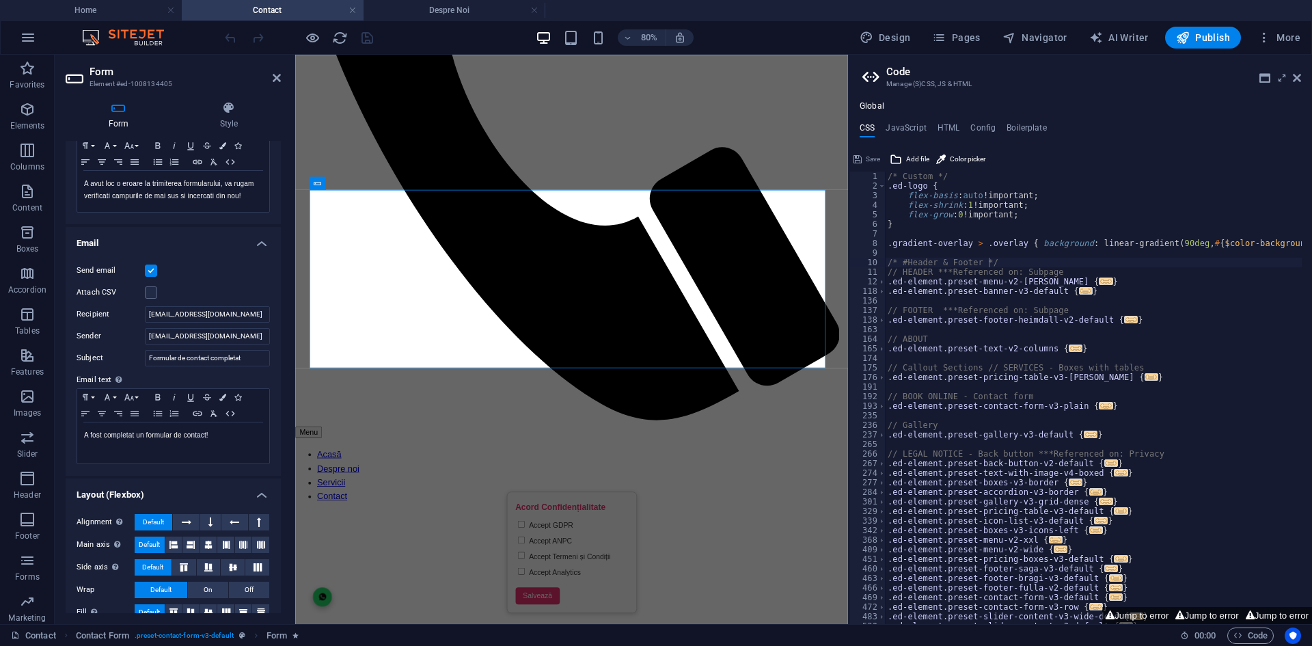
scroll to position [292, 0]
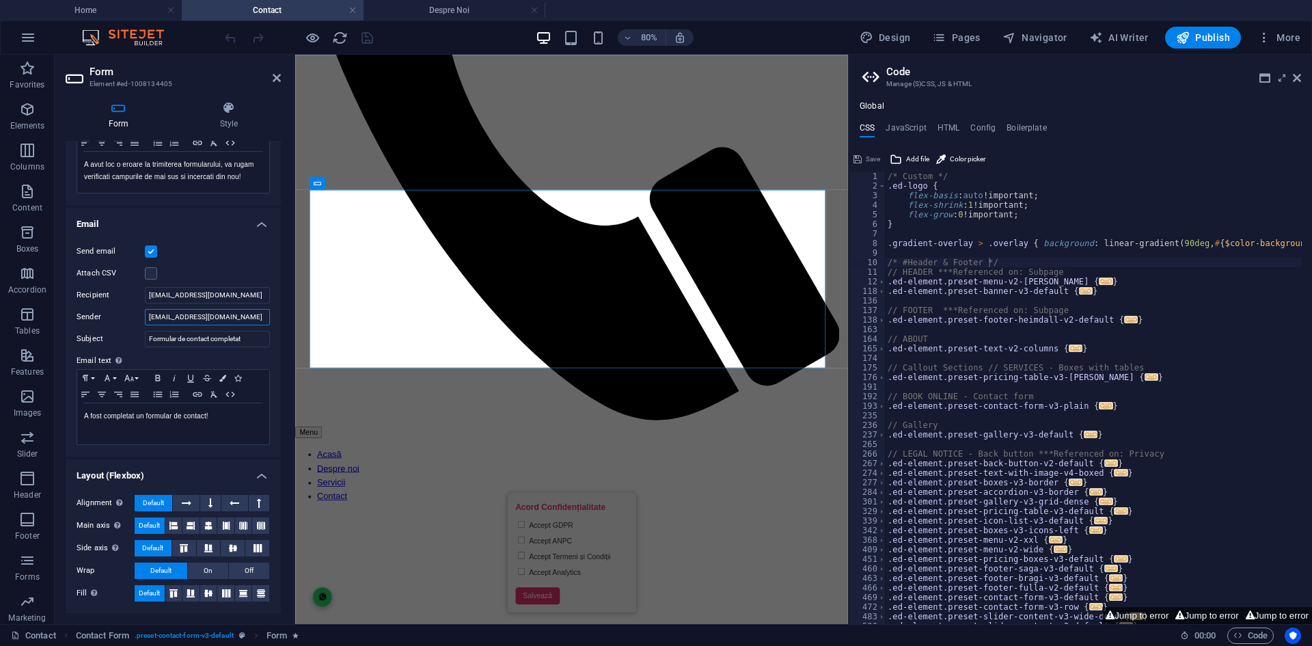
click at [169, 314] on input "razvan@weboria.ro" at bounding box center [207, 317] width 125 height 16
type input "[EMAIL_ADDRESS][DOMAIN_NAME]"
click at [221, 262] on div "Send email Attach CSV Recipient contact@weboria.ro Sender contact@weboria.ro Su…" at bounding box center [173, 344] width 215 height 224
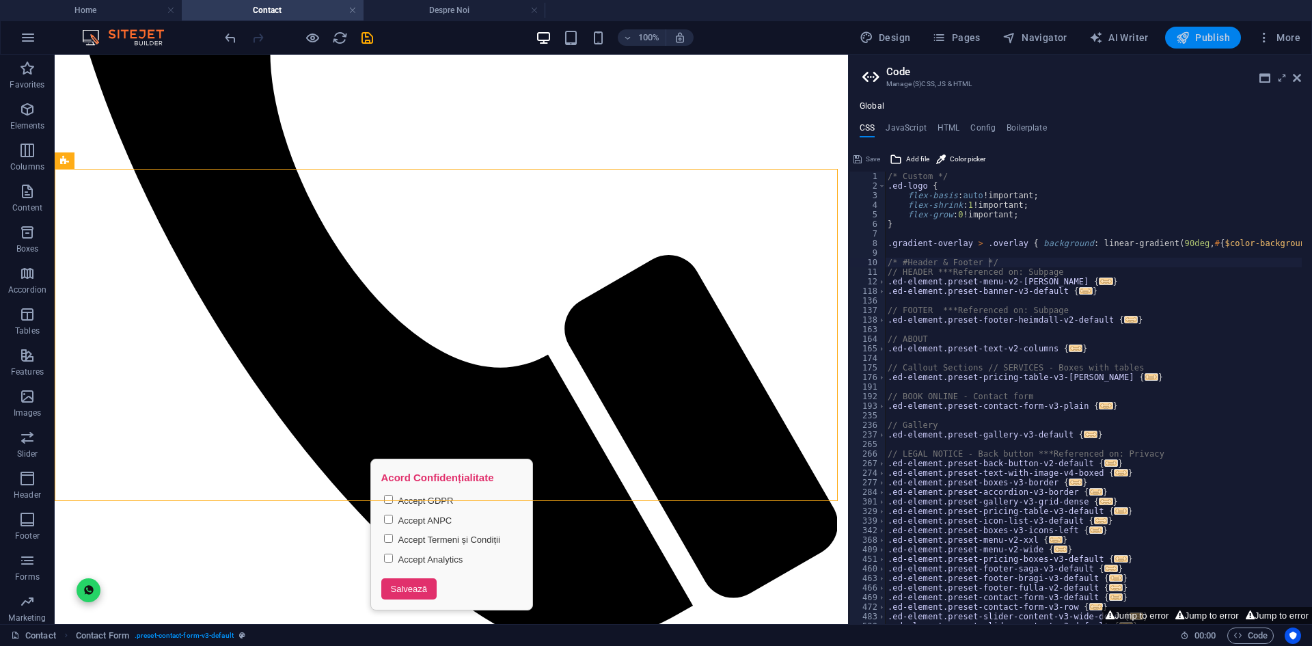
click at [1170, 38] on button "Publish" at bounding box center [1203, 38] width 76 height 22
checkbox input "false"
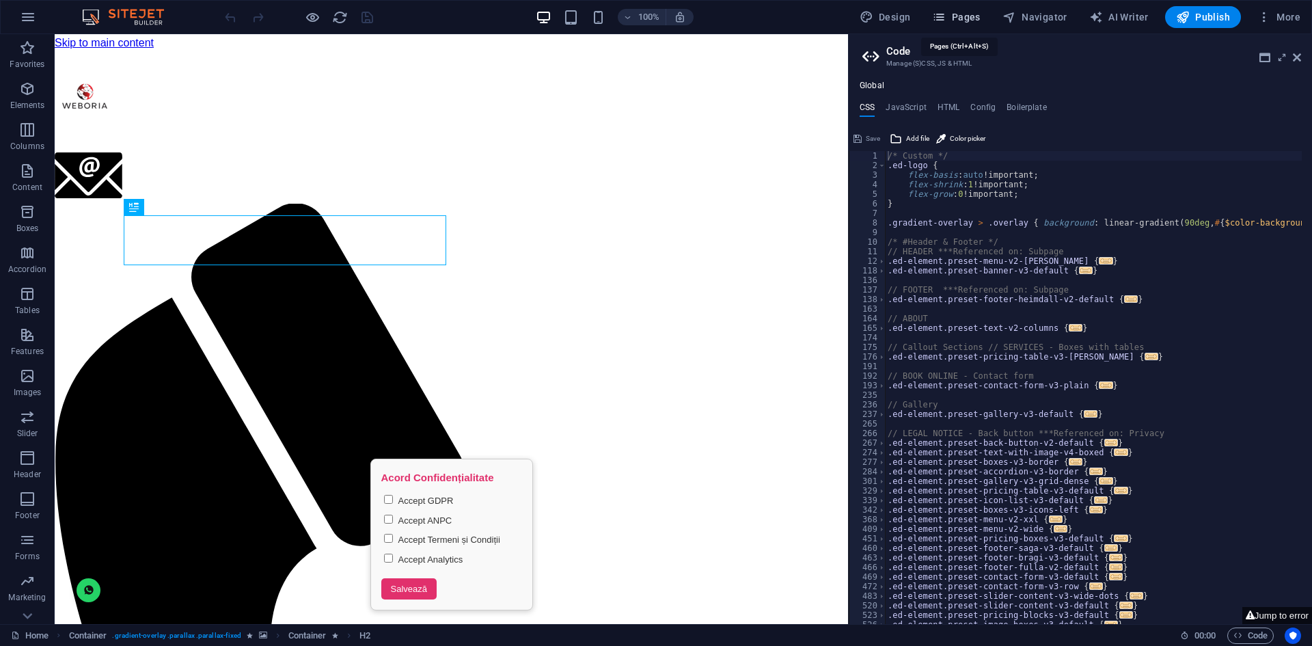
click at [960, 22] on span "Pages" at bounding box center [956, 17] width 48 height 14
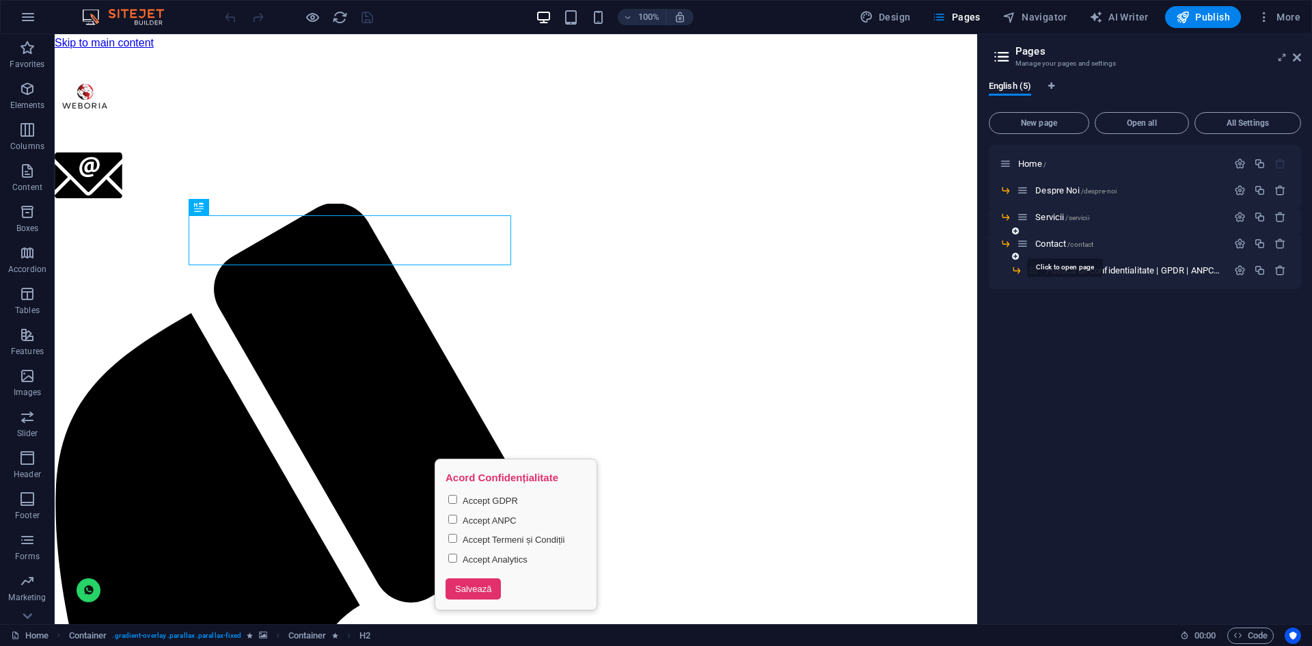
click at [1047, 245] on span "Contact /contact" at bounding box center [1064, 243] width 58 height 10
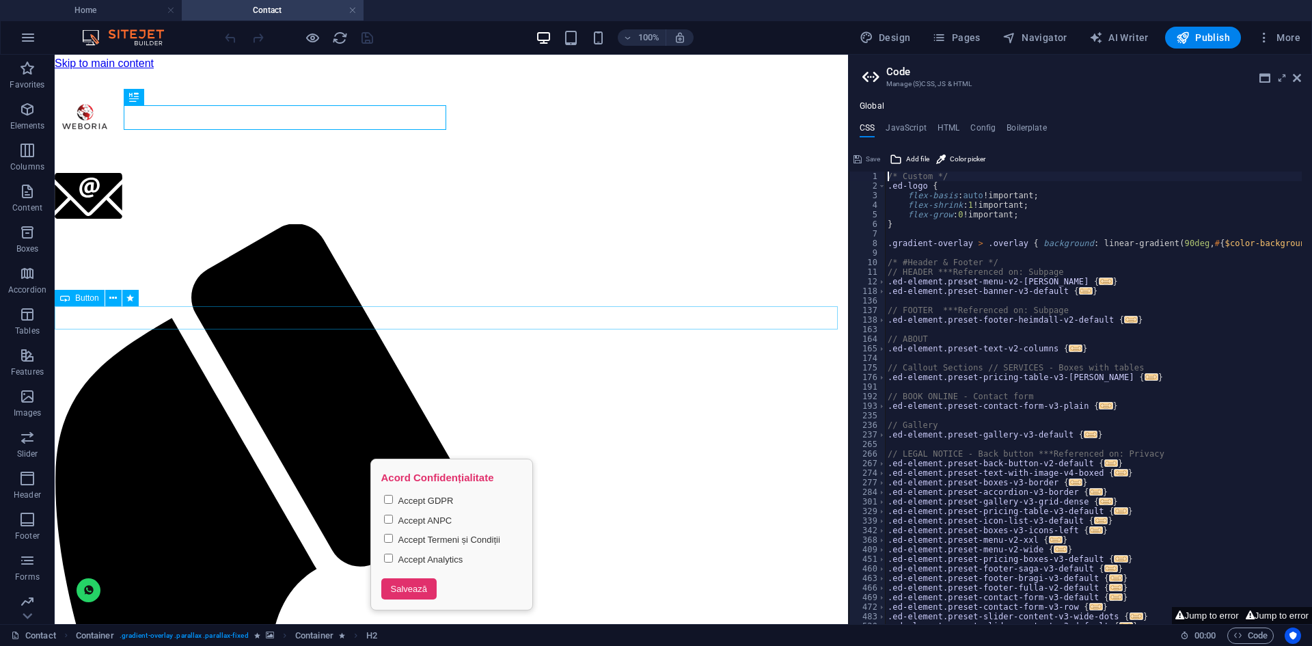
scroll to position [273, 0]
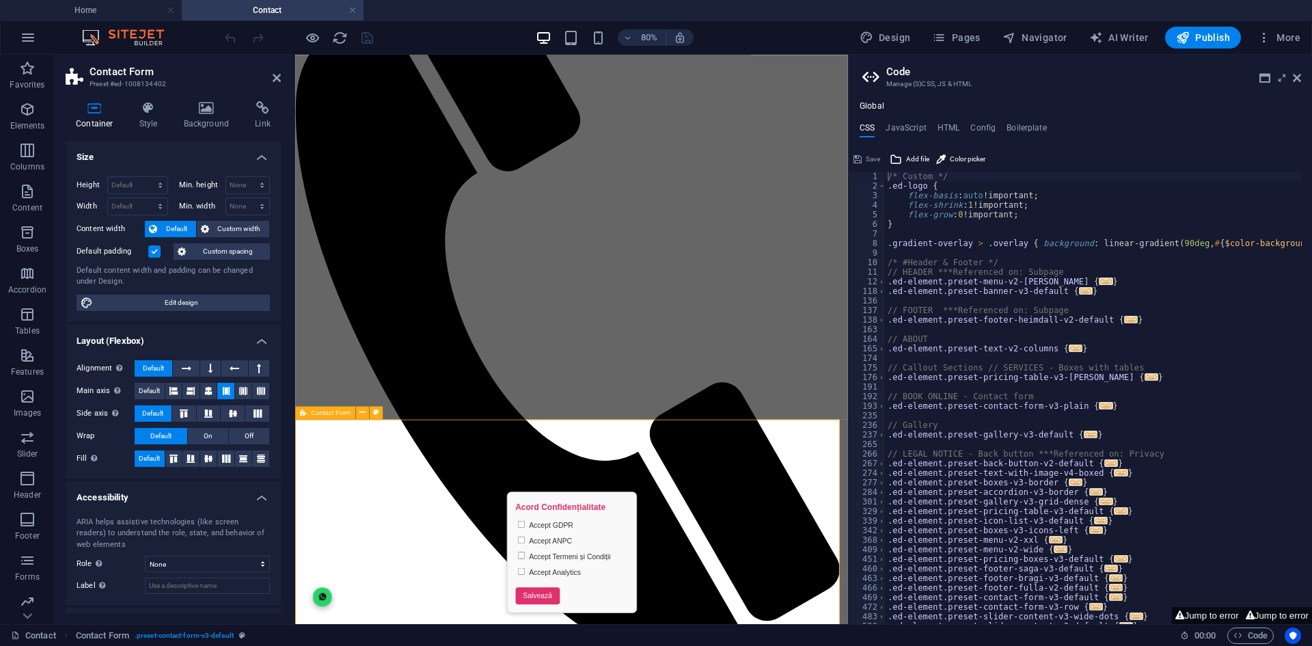
scroll to position [342, 0]
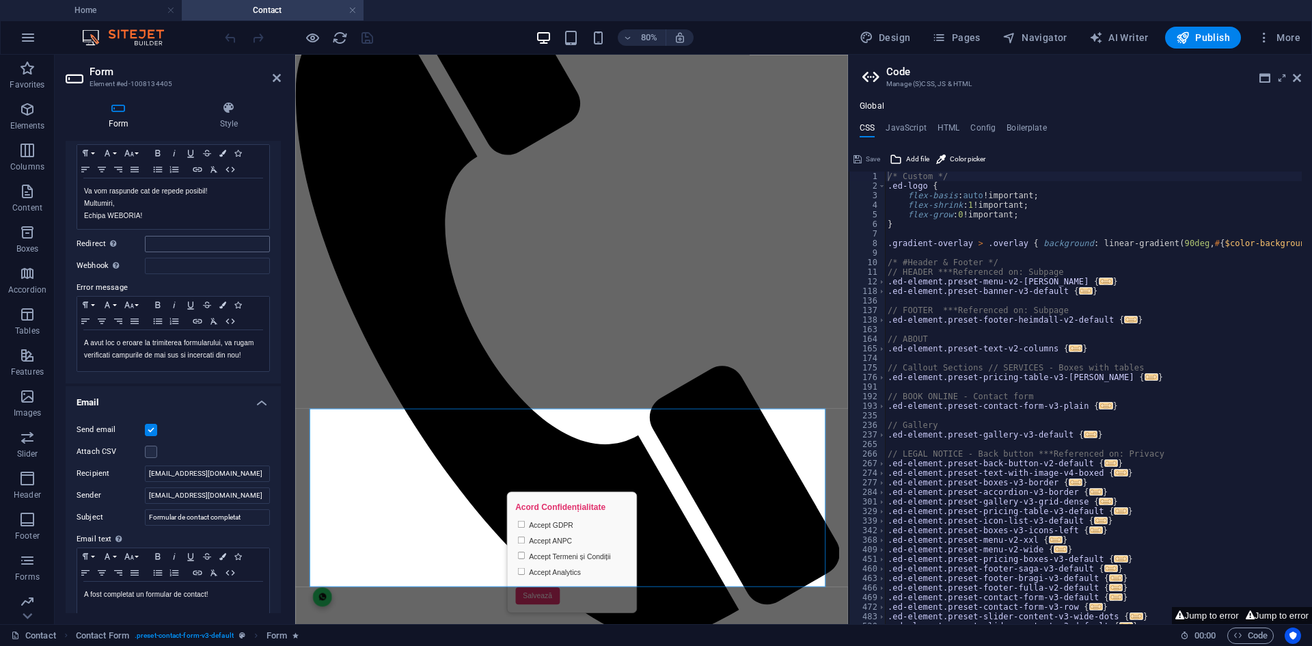
scroll to position [137, 0]
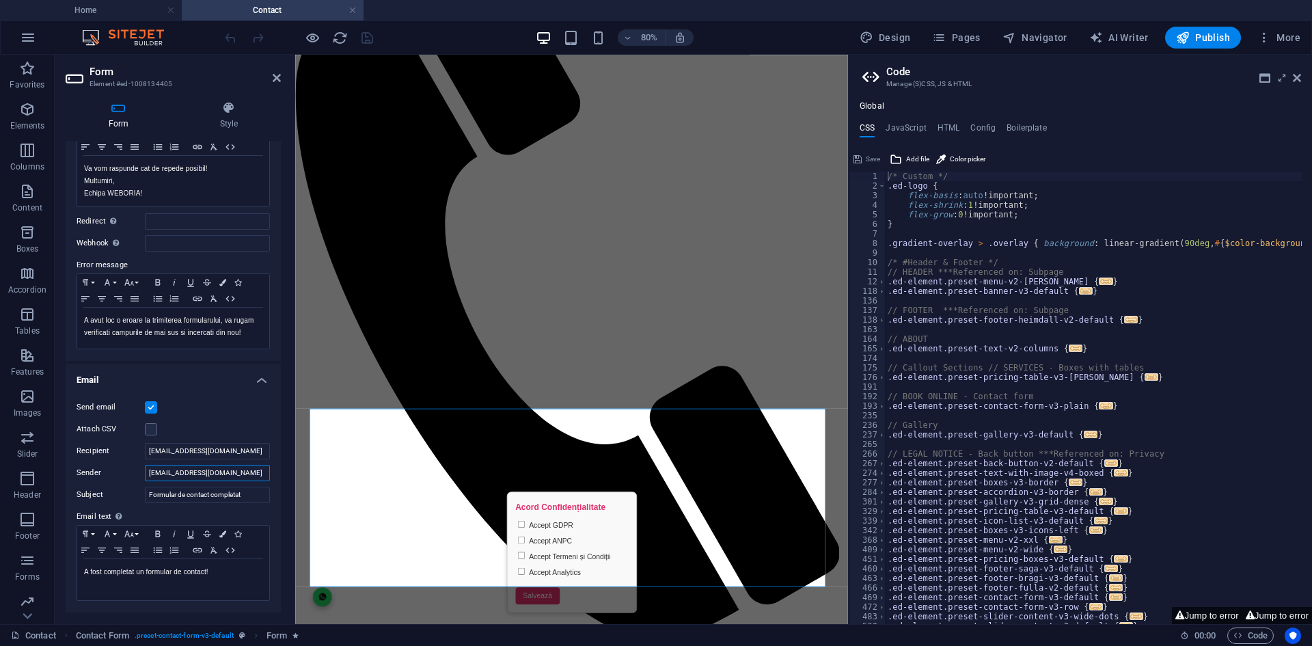
drag, startPoint x: 222, startPoint y: 467, endPoint x: 146, endPoint y: 470, distance: 76.6
click at [146, 470] on input "[EMAIL_ADDRESS][DOMAIN_NAME]" at bounding box center [207, 473] width 125 height 16
click at [366, 41] on icon "save" at bounding box center [367, 38] width 16 height 16
checkbox input "false"
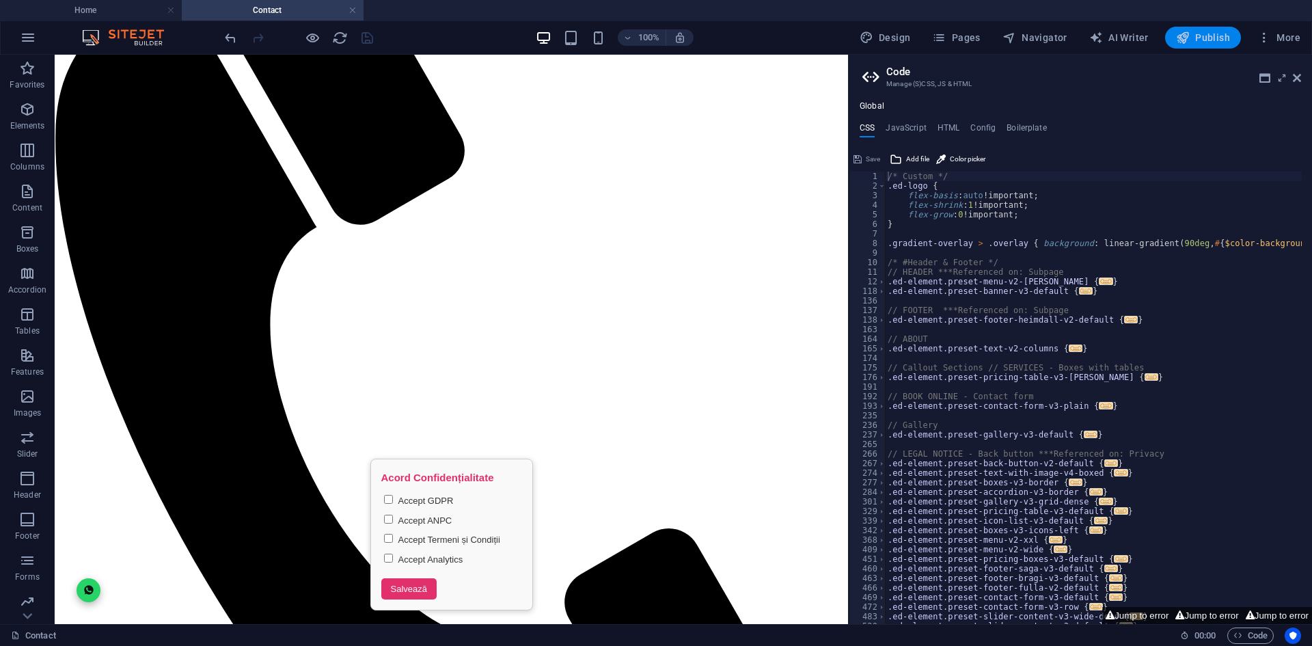
click at [1206, 36] on span "Publish" at bounding box center [1203, 38] width 54 height 14
